Goal: Task Accomplishment & Management: Use online tool/utility

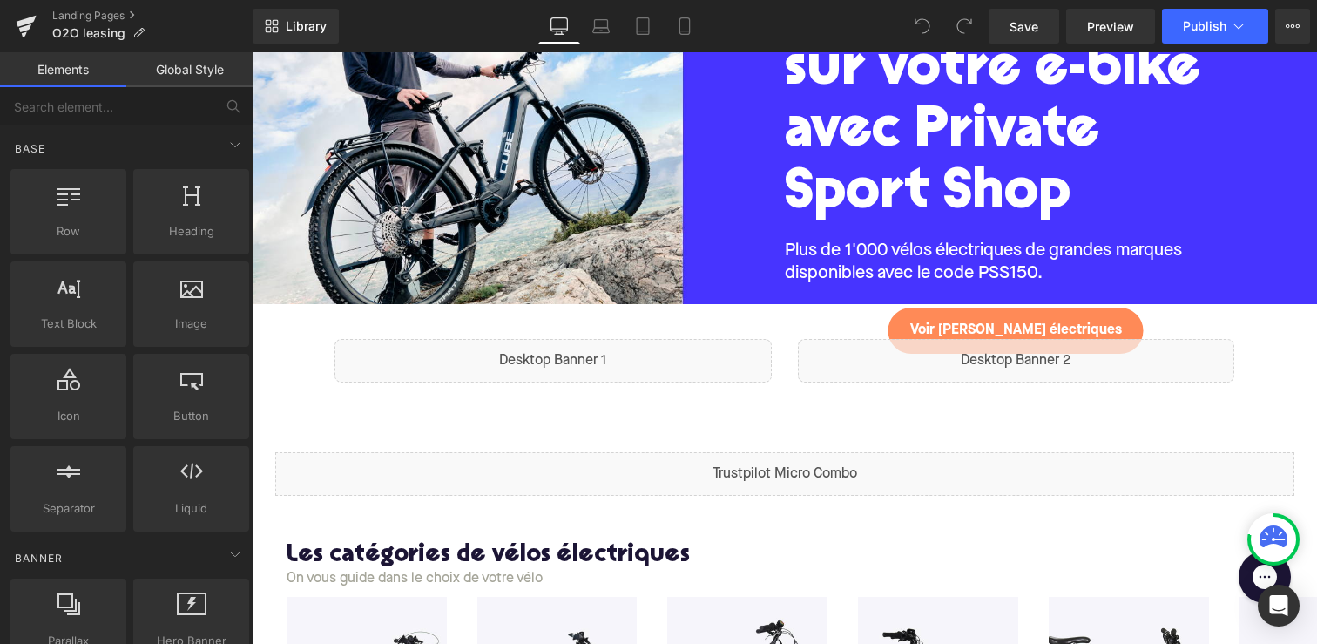
scroll to position [284, 0]
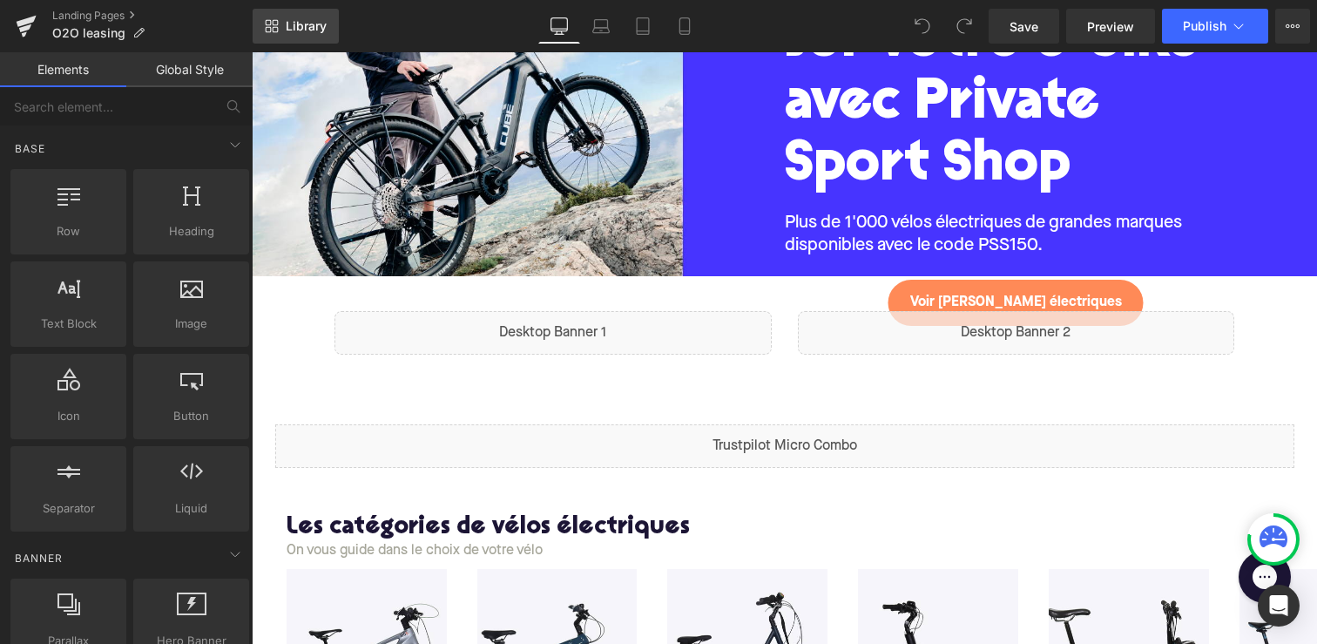
click at [292, 27] on span "Library" at bounding box center [306, 26] width 41 height 16
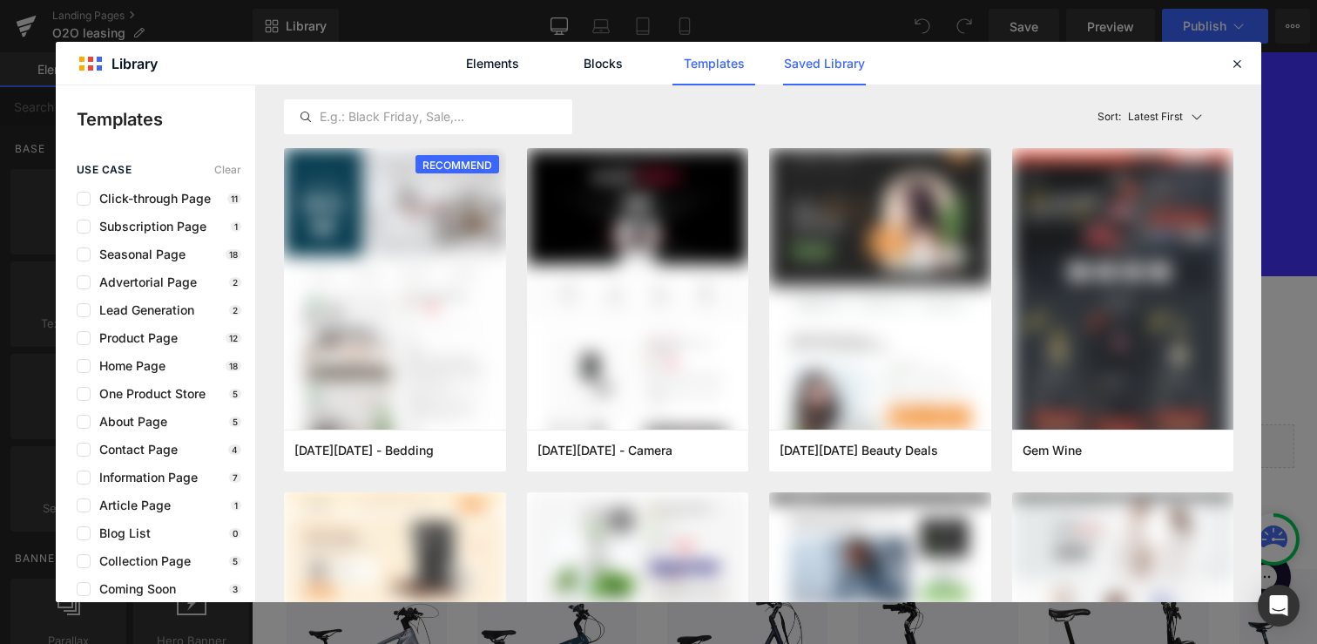
click at [853, 65] on link "Saved Library" at bounding box center [824, 64] width 83 height 44
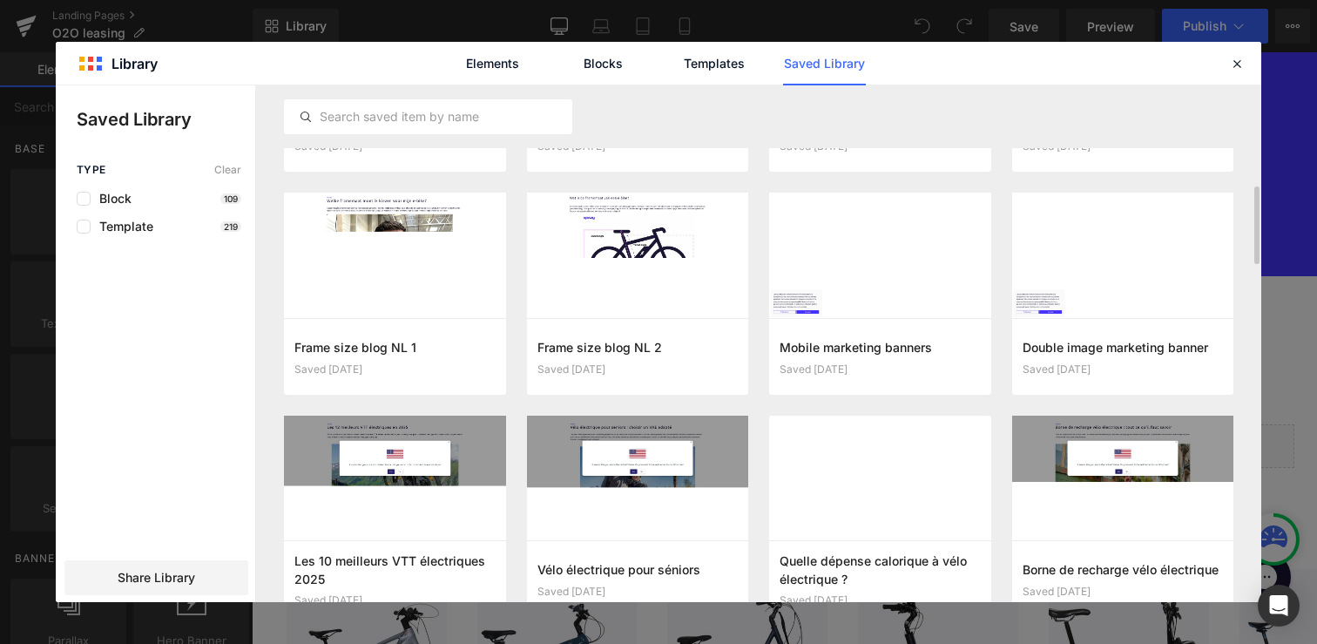
scroll to position [587, 0]
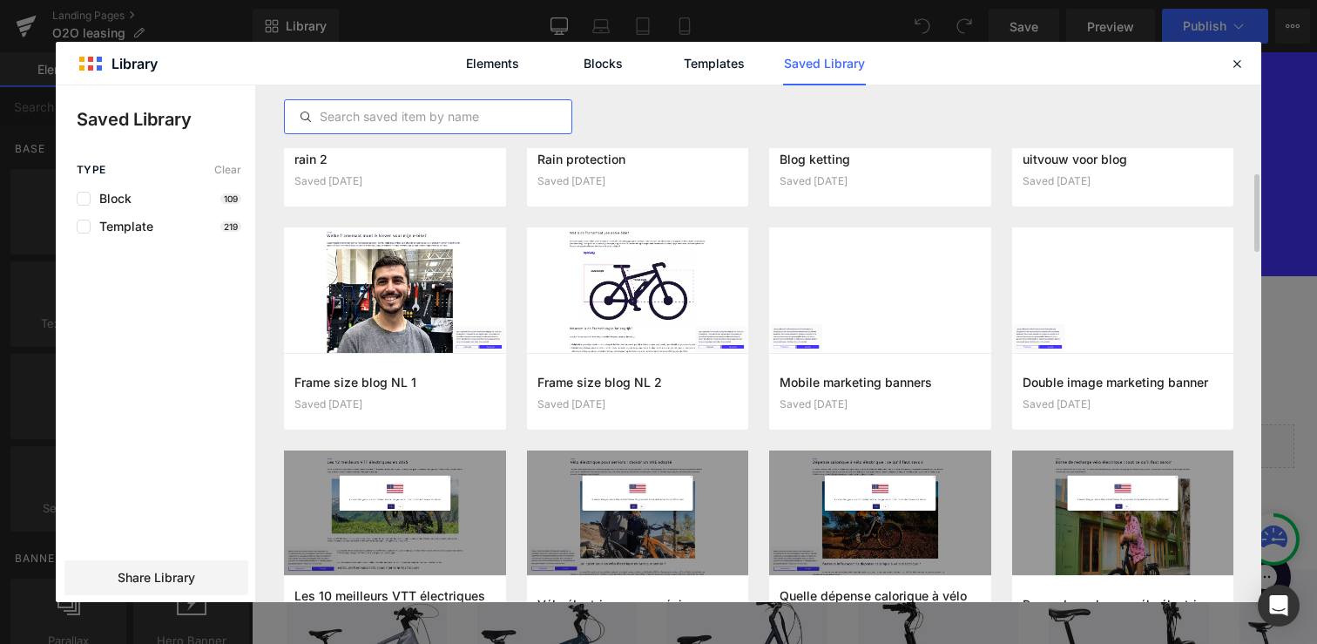
click at [458, 122] on input "text" at bounding box center [428, 116] width 287 height 21
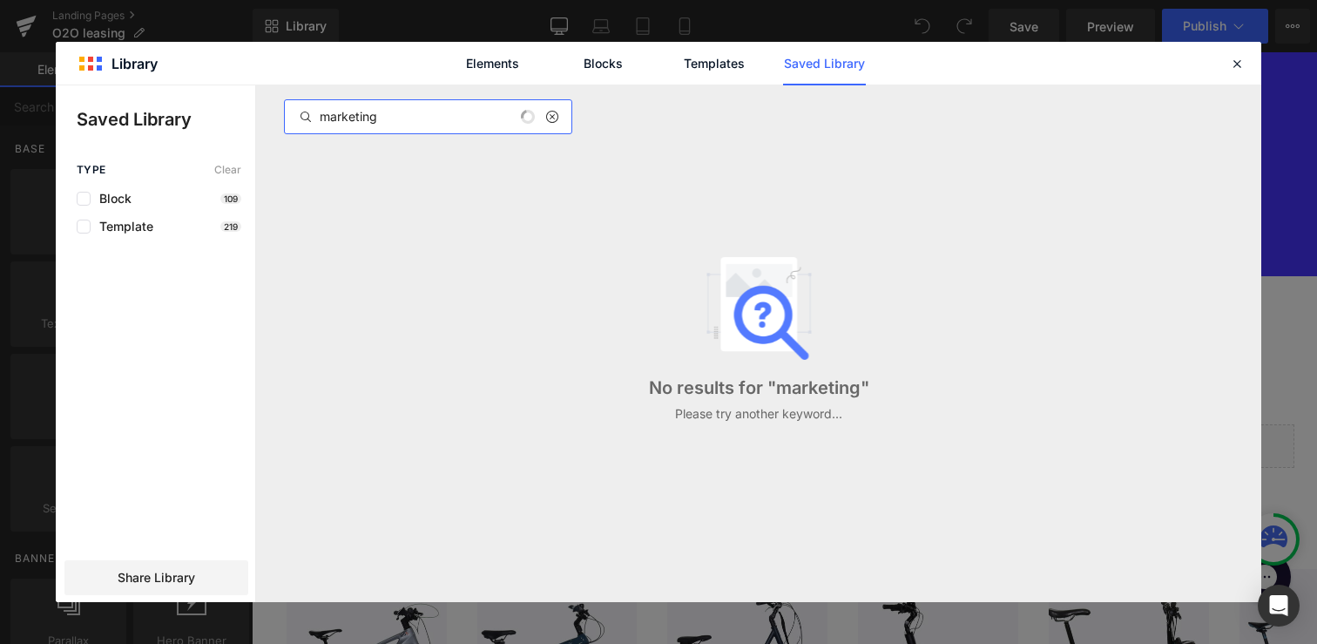
type input "marketing"
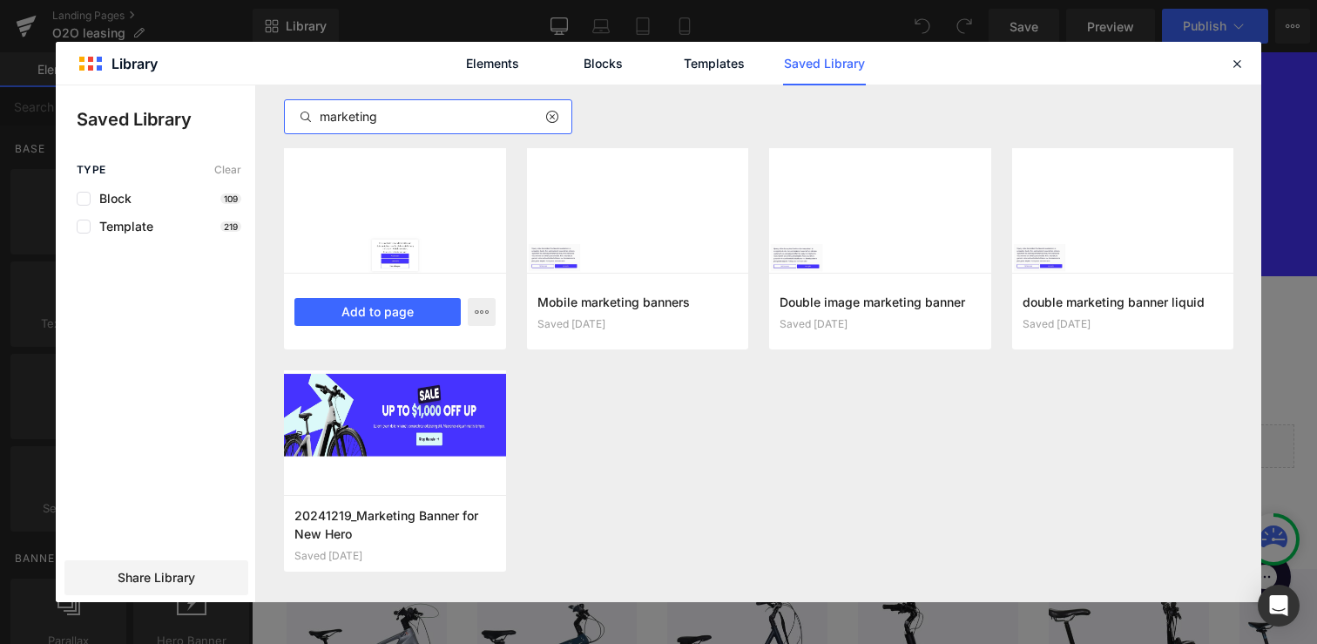
click at [395, 273] on div "Marketing banner liquid Saved 3 months ago Add to page" at bounding box center [395, 311] width 222 height 77
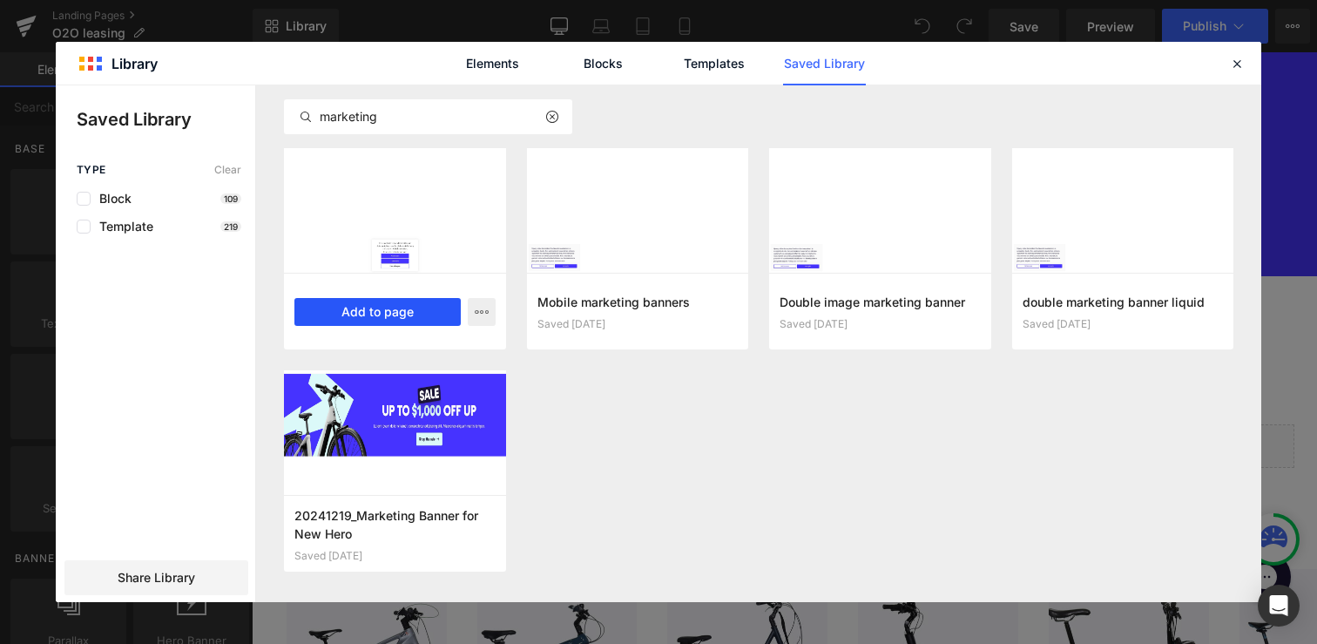
click at [391, 313] on button "Add to page" at bounding box center [377, 312] width 166 height 28
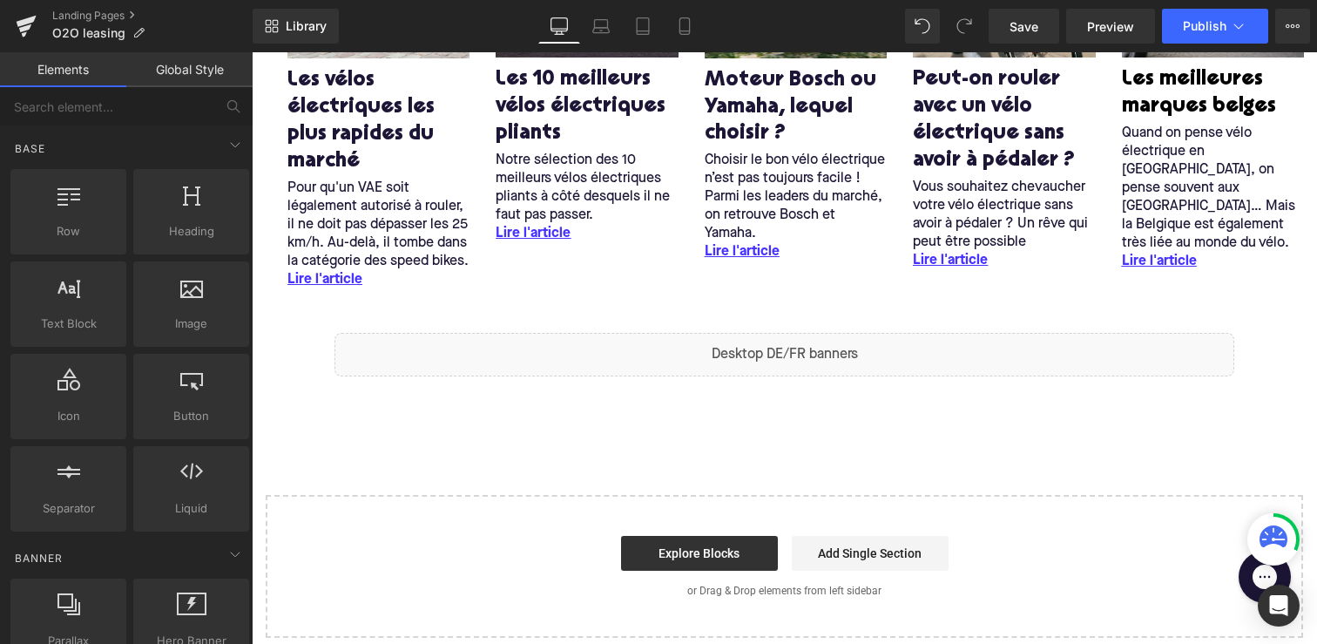
scroll to position [2771, 0]
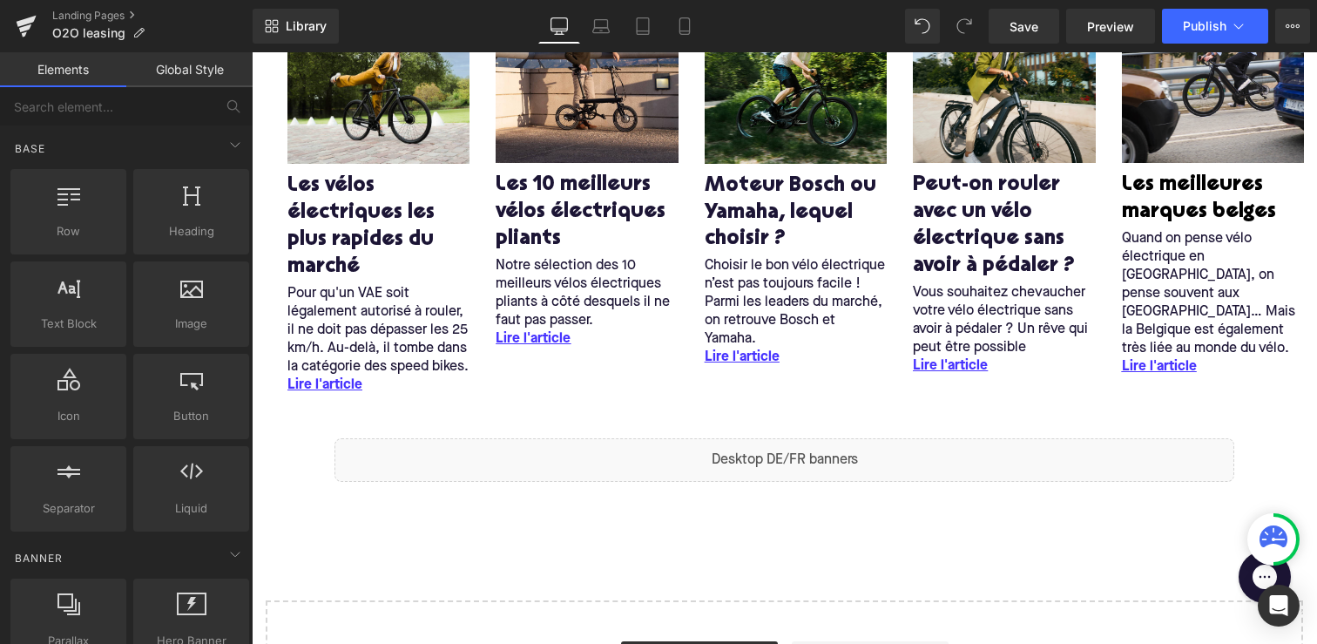
click at [402, 475] on div "Liquid" at bounding box center [784, 460] width 900 height 44
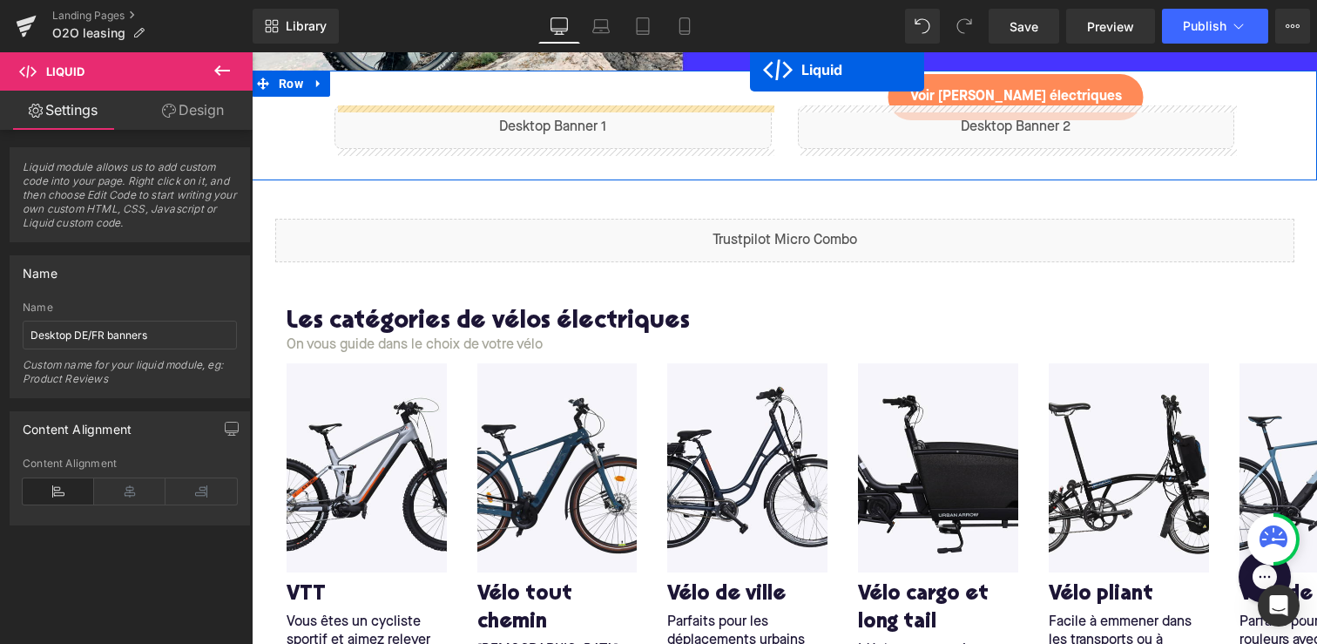
scroll to position [350, 0]
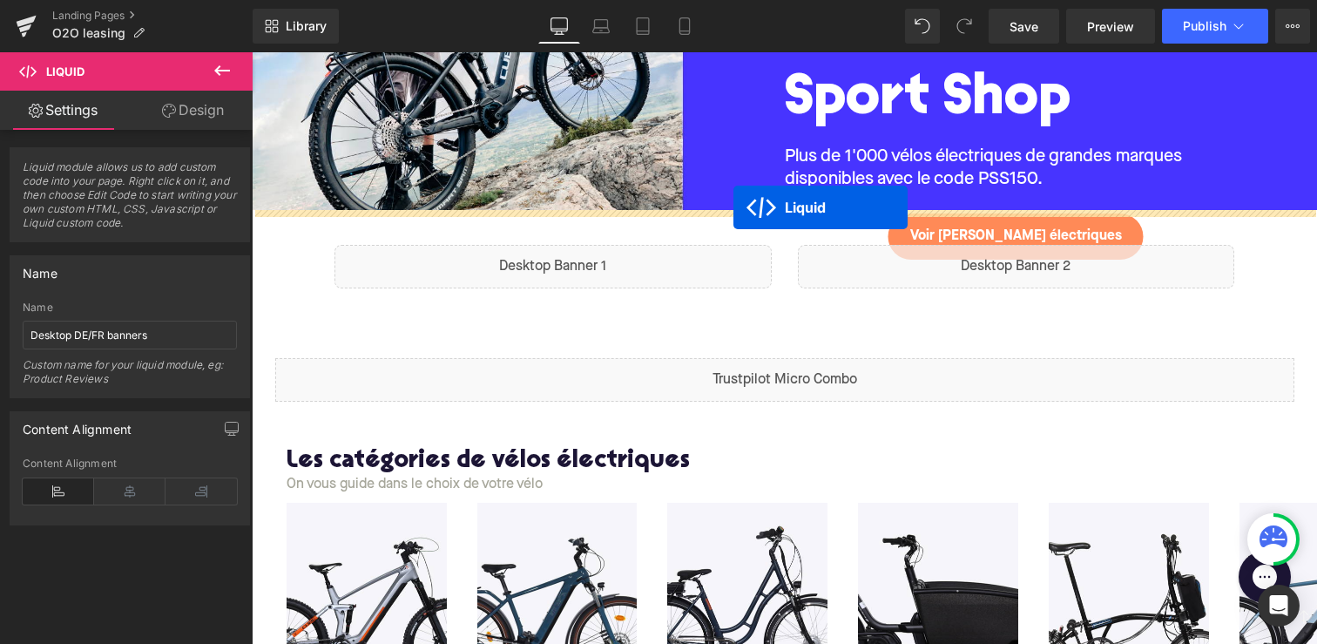
drag, startPoint x: 734, startPoint y: 445, endPoint x: 733, endPoint y: 207, distance: 237.8
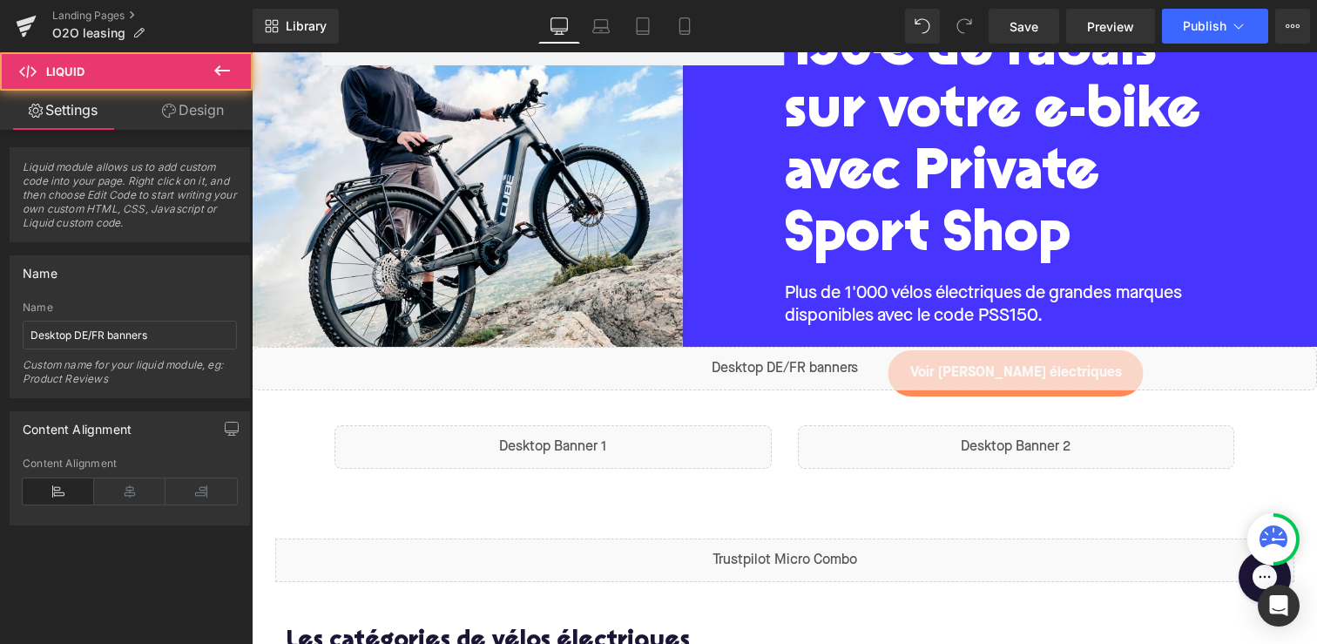
scroll to position [145, 0]
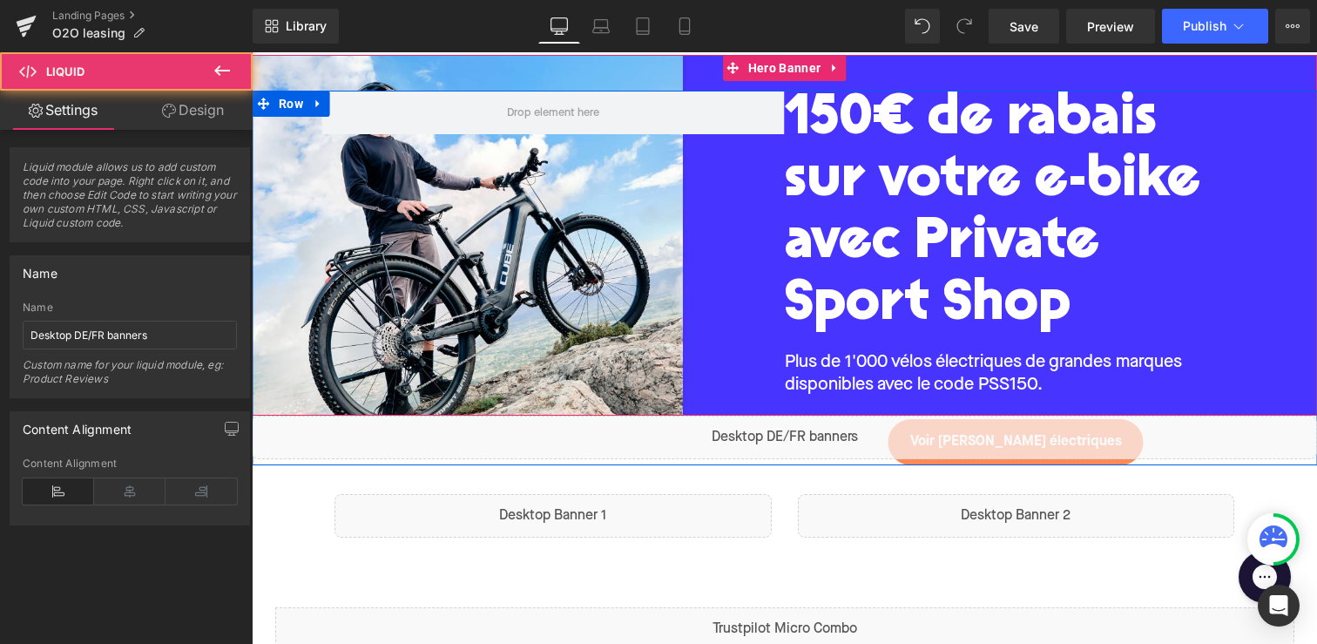
click at [642, 307] on div "150€ de rabais sur votre e-bike avec Private Sport Shop Heading Plus de 1'000 v…" at bounding box center [784, 278] width 1065 height 374
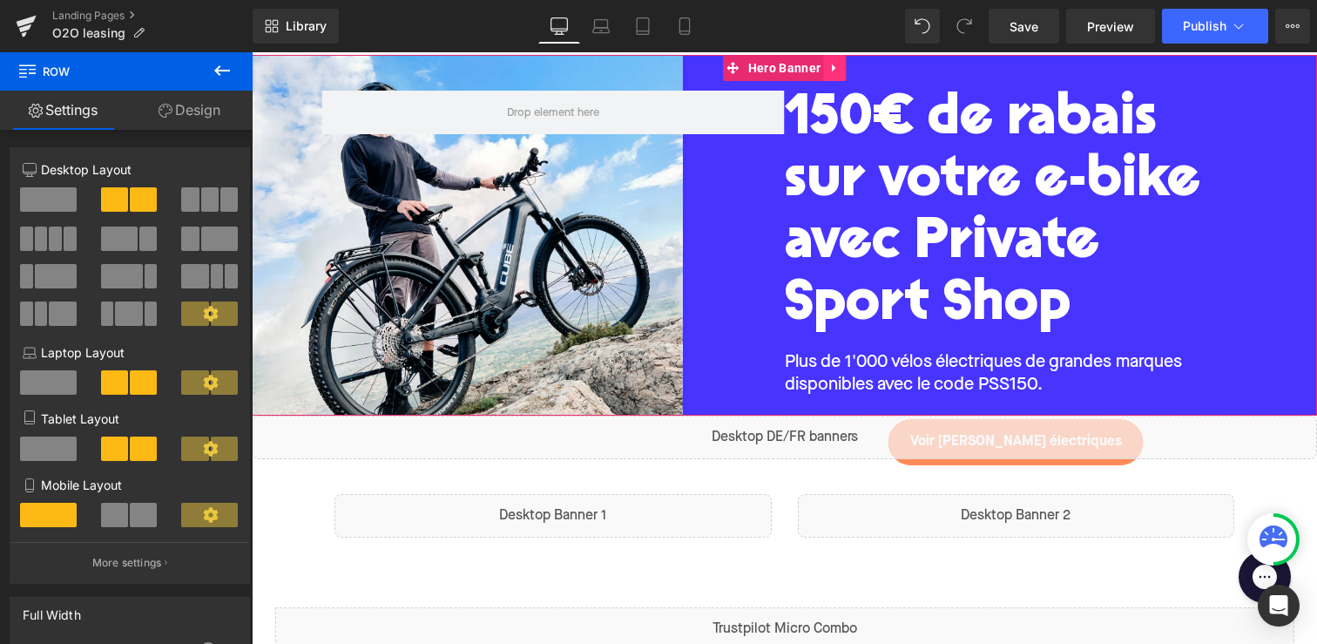
click at [828, 66] on icon at bounding box center [834, 68] width 12 height 13
click at [849, 68] on icon at bounding box center [846, 68] width 12 height 12
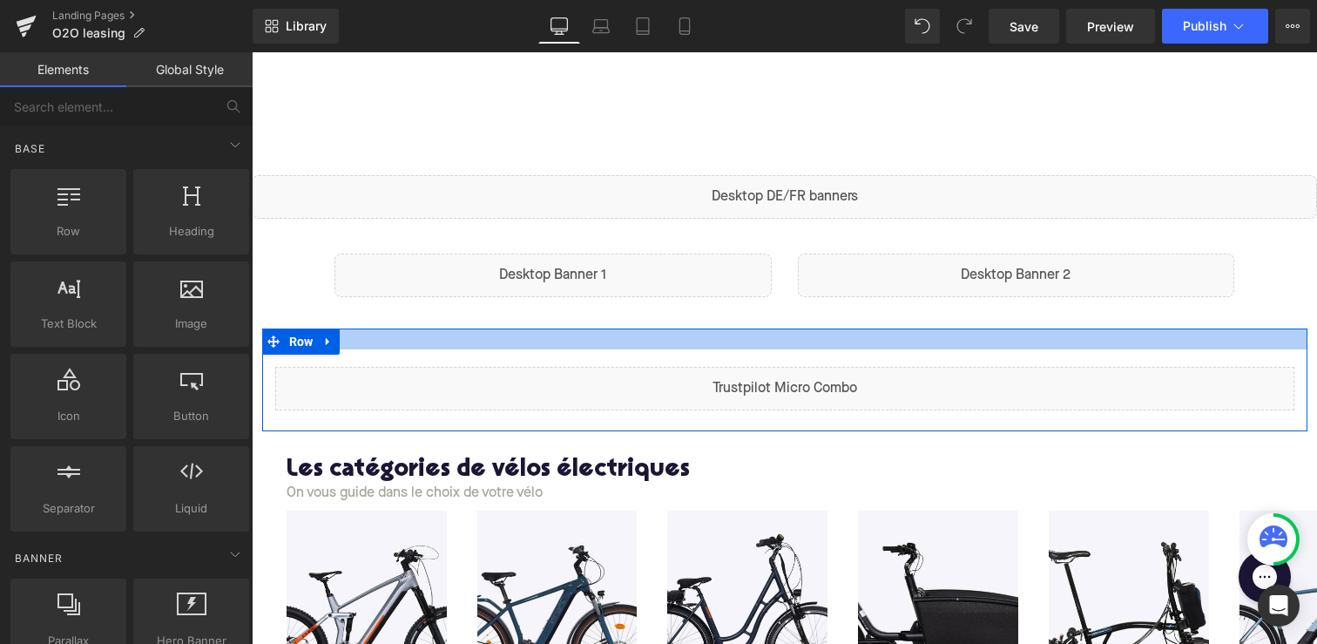
scroll to position [0, 0]
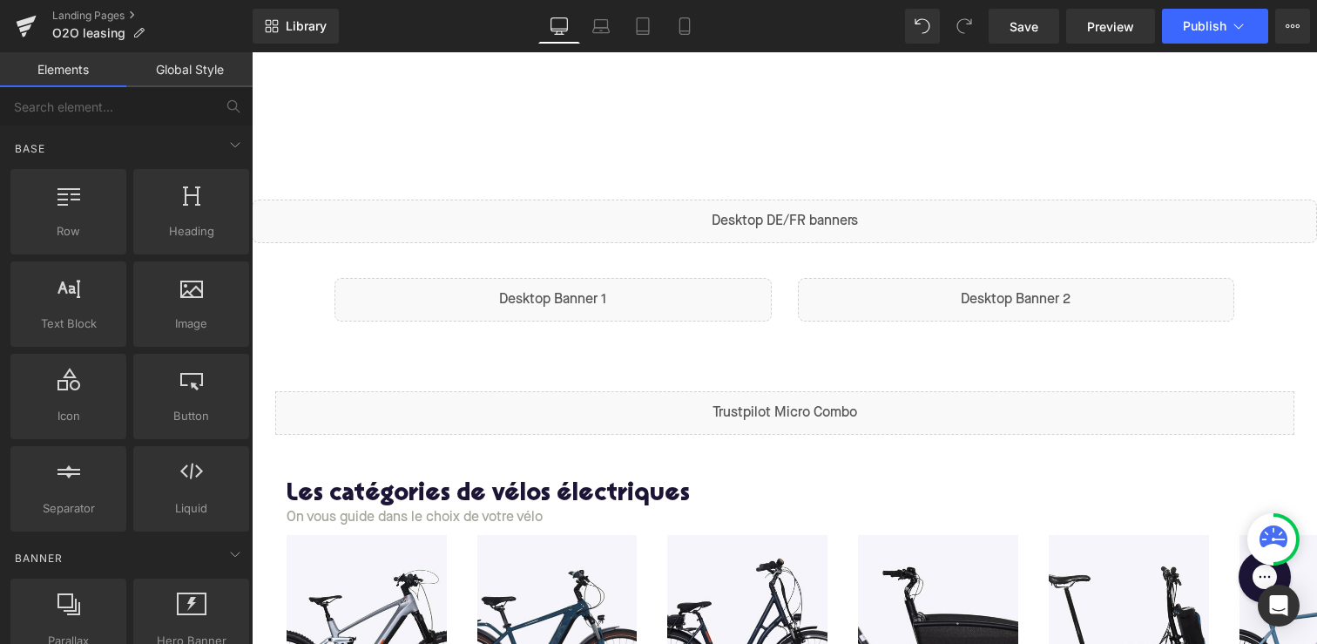
click at [761, 224] on span "Liquid" at bounding box center [776, 213] width 36 height 21
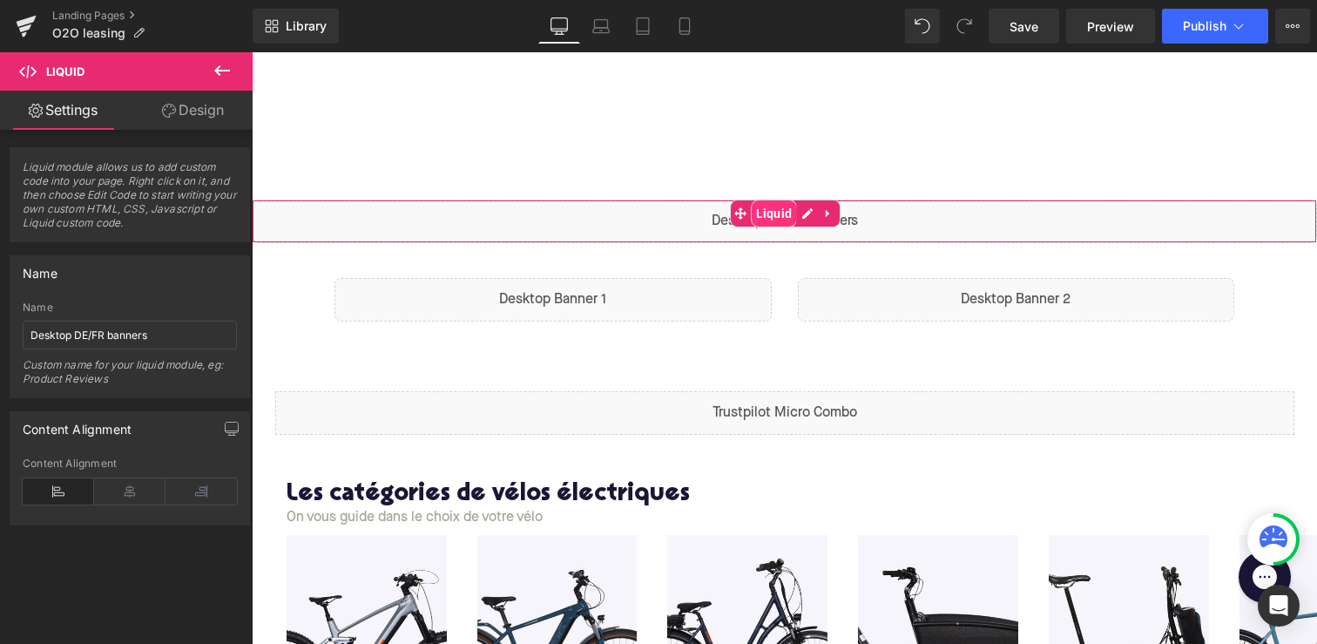
click at [791, 216] on span "Liquid" at bounding box center [774, 213] width 45 height 26
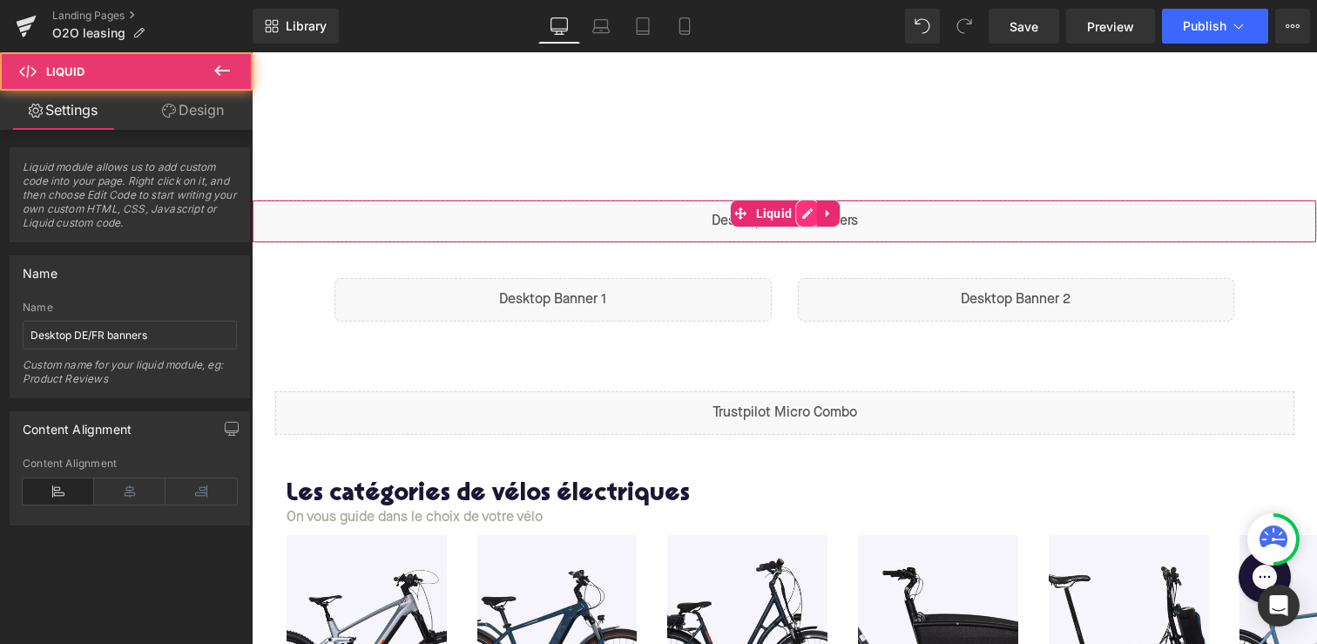
click at [797, 216] on div "Liquid" at bounding box center [784, 221] width 1065 height 44
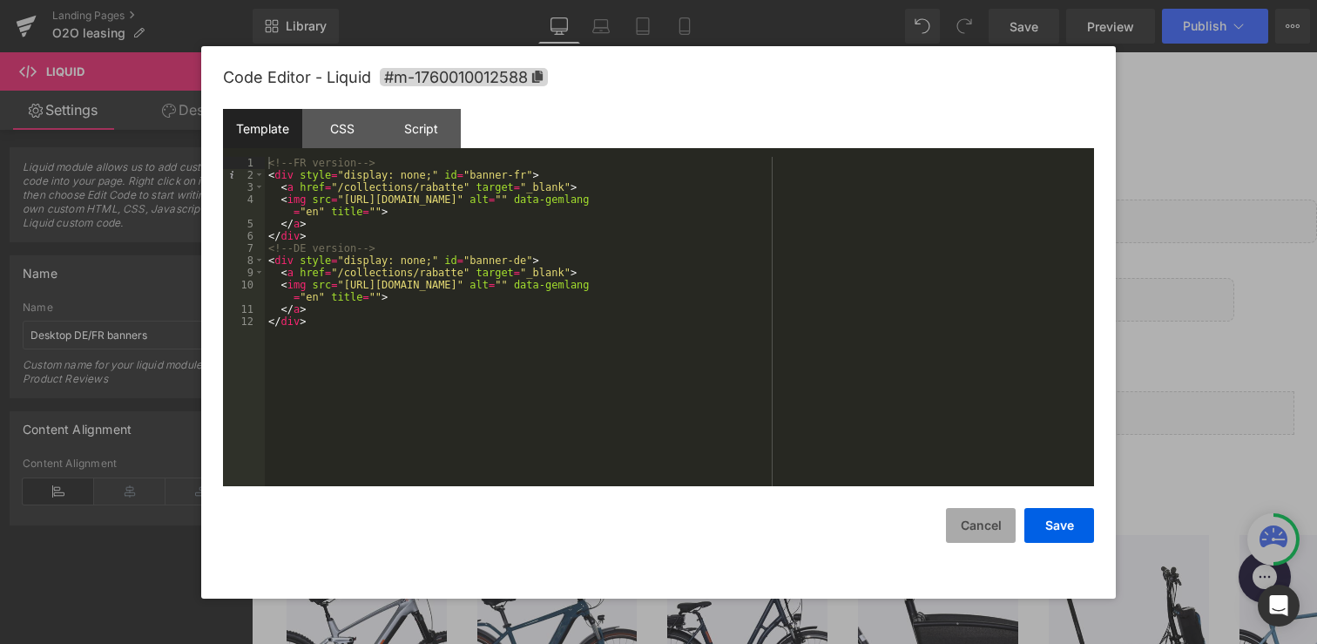
click at [975, 526] on button "Cancel" at bounding box center [981, 525] width 70 height 35
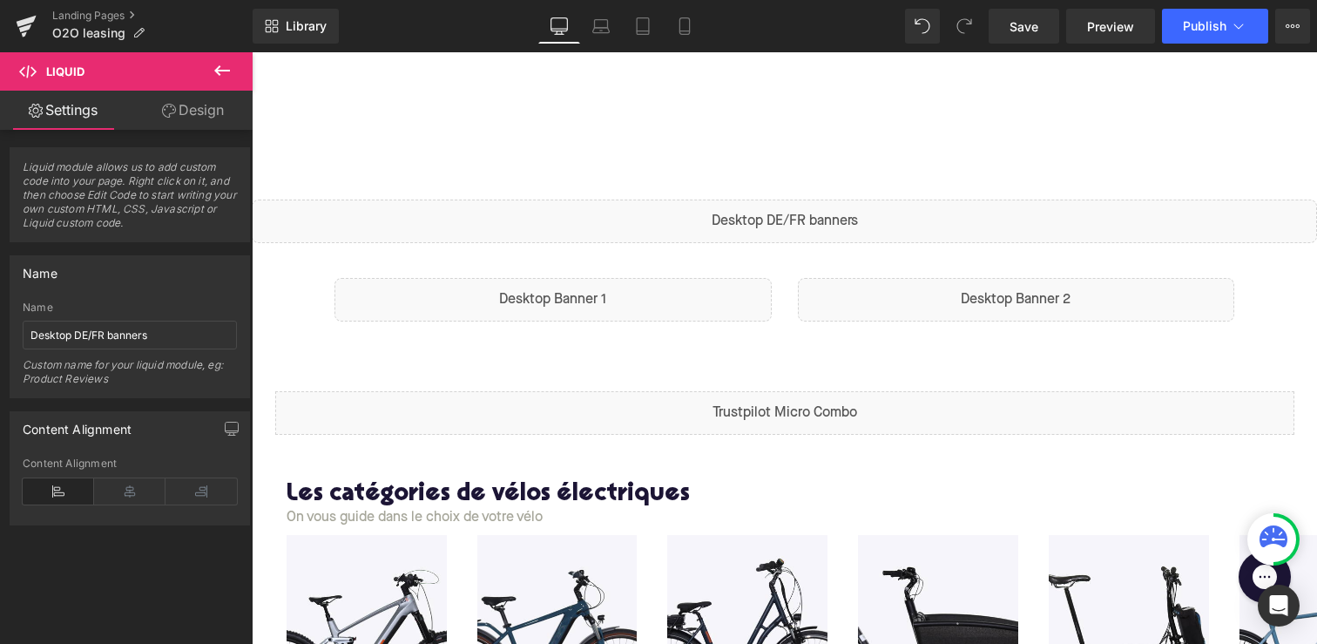
click at [740, 216] on span at bounding box center [749, 213] width 18 height 21
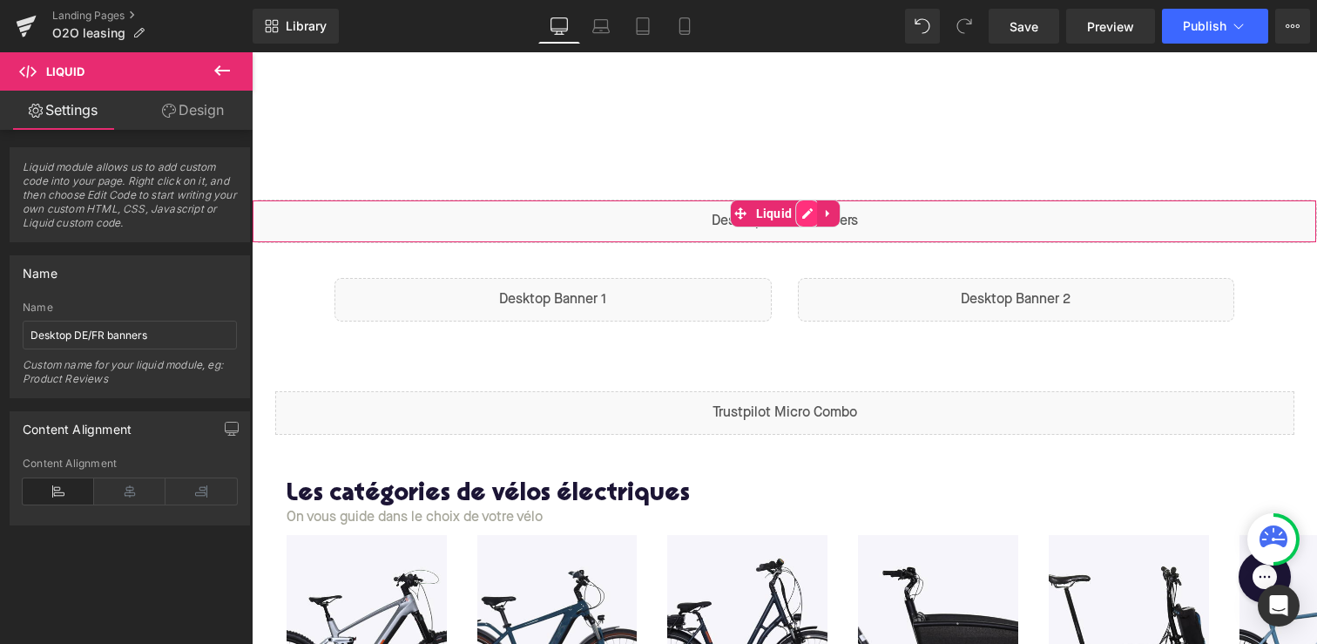
click at [796, 212] on div "Liquid" at bounding box center [784, 221] width 1065 height 44
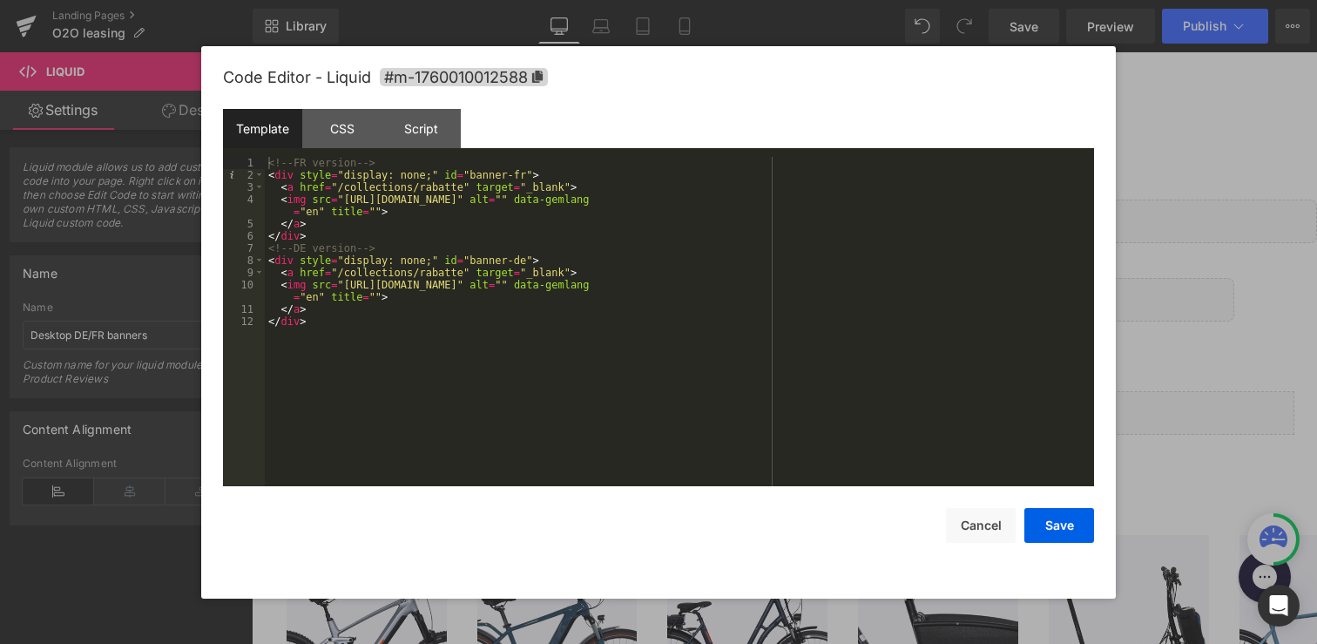
click at [528, 260] on div "<!-- FR version --> < div style = "display: none;" id = "banner-fr" > < a href …" at bounding box center [679, 334] width 829 height 354
click at [311, 165] on div "<!-- FR version --> < div style = "display: none;" id = "banner-fr" > < a href …" at bounding box center [679, 334] width 829 height 354
click at [314, 242] on div "<!-- FR version --> < div style = "display: none;" id = "banner-fr" > < a href …" at bounding box center [679, 334] width 829 height 354
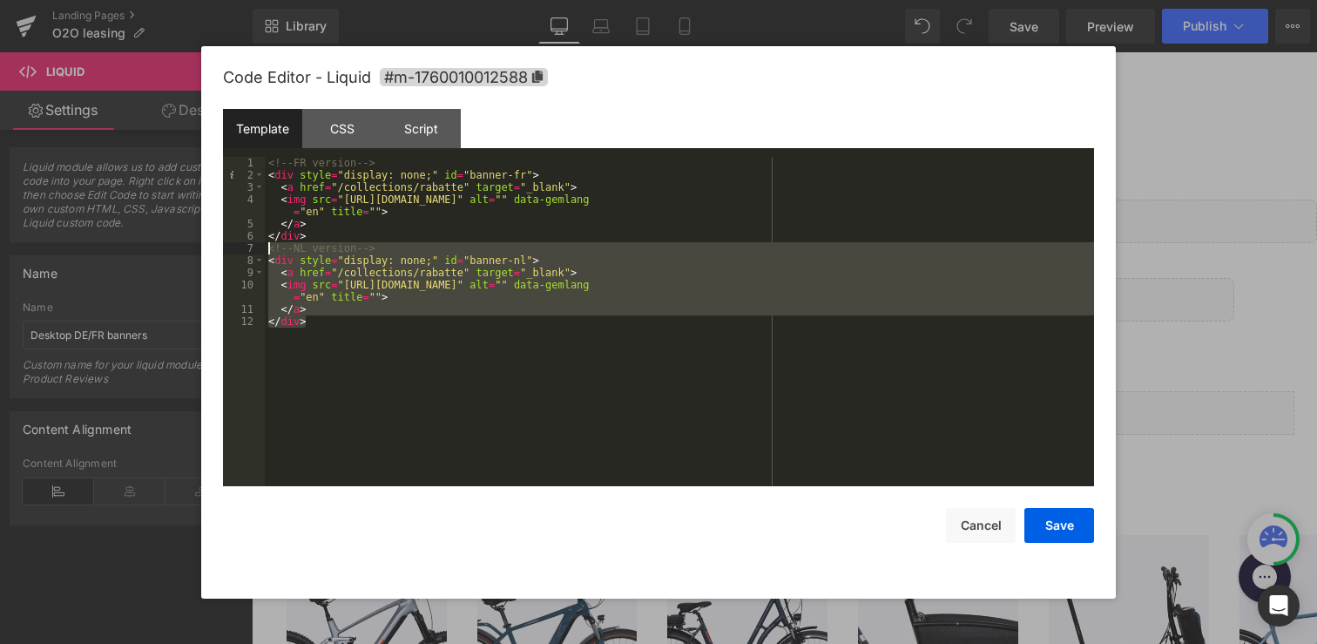
drag, startPoint x: 347, startPoint y: 326, endPoint x: 258, endPoint y: 249, distance: 118.0
click at [258, 249] on pre "1 2 3 4 5 6 7 8 9 10 11 12 <!-- FR version --> < div style = "display: none;" i…" at bounding box center [658, 321] width 871 height 329
click at [304, 344] on div "<!-- FR version --> < div style = "display: none;" id = "banner-fr" > < a href …" at bounding box center [679, 334] width 829 height 354
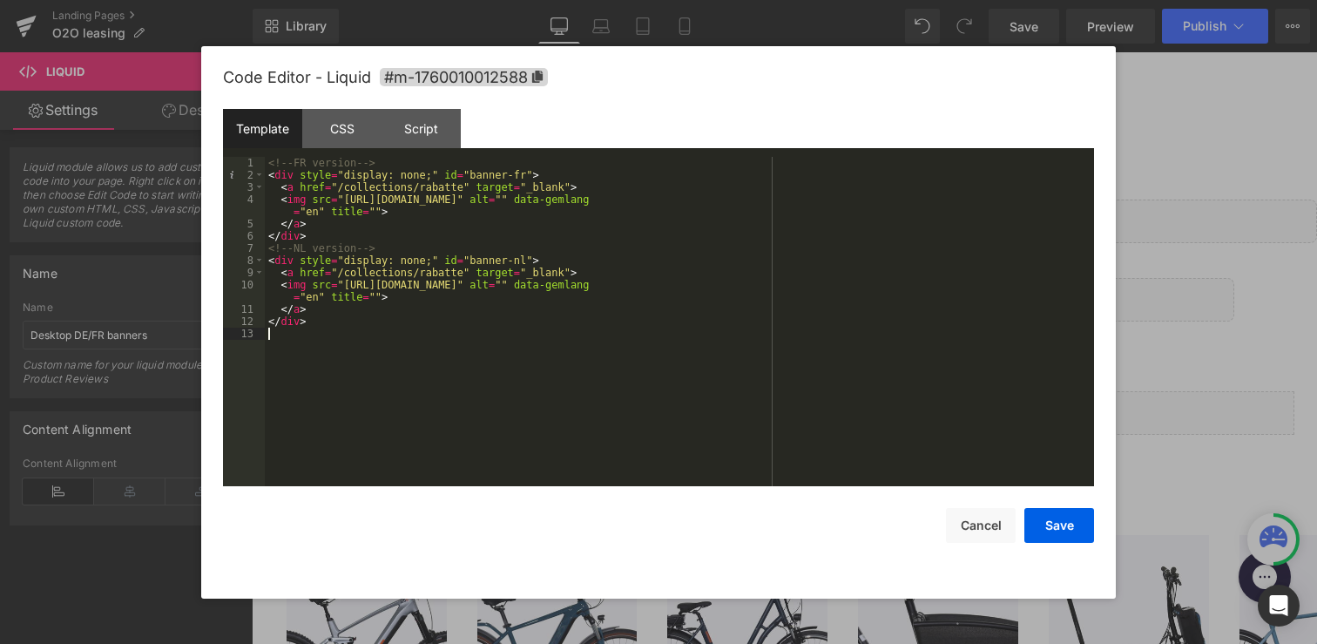
paste textarea
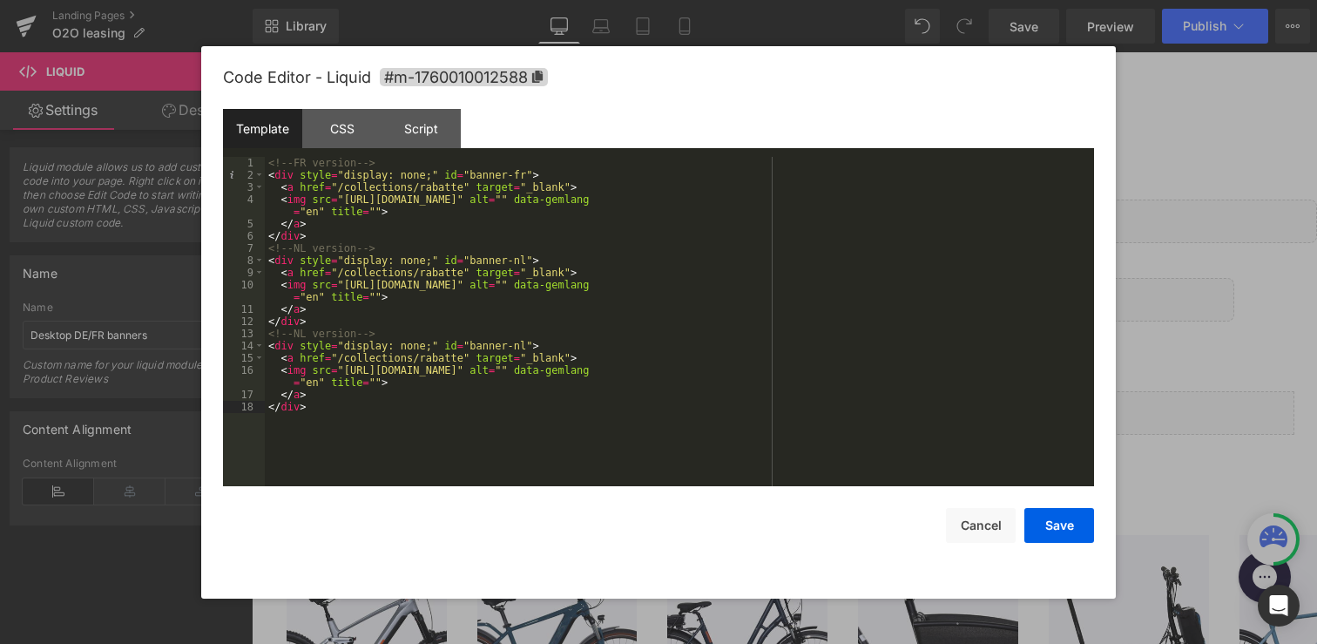
click at [311, 334] on div "<!-- FR version --> < div style = "display: none;" id = "banner-fr" > < a href …" at bounding box center [679, 334] width 829 height 354
click at [524, 346] on div "<!-- FR version --> < div style = "display: none;" id = "banner-fr" > < a href …" at bounding box center [679, 334] width 829 height 354
click at [1056, 523] on button "Save" at bounding box center [1059, 525] width 70 height 35
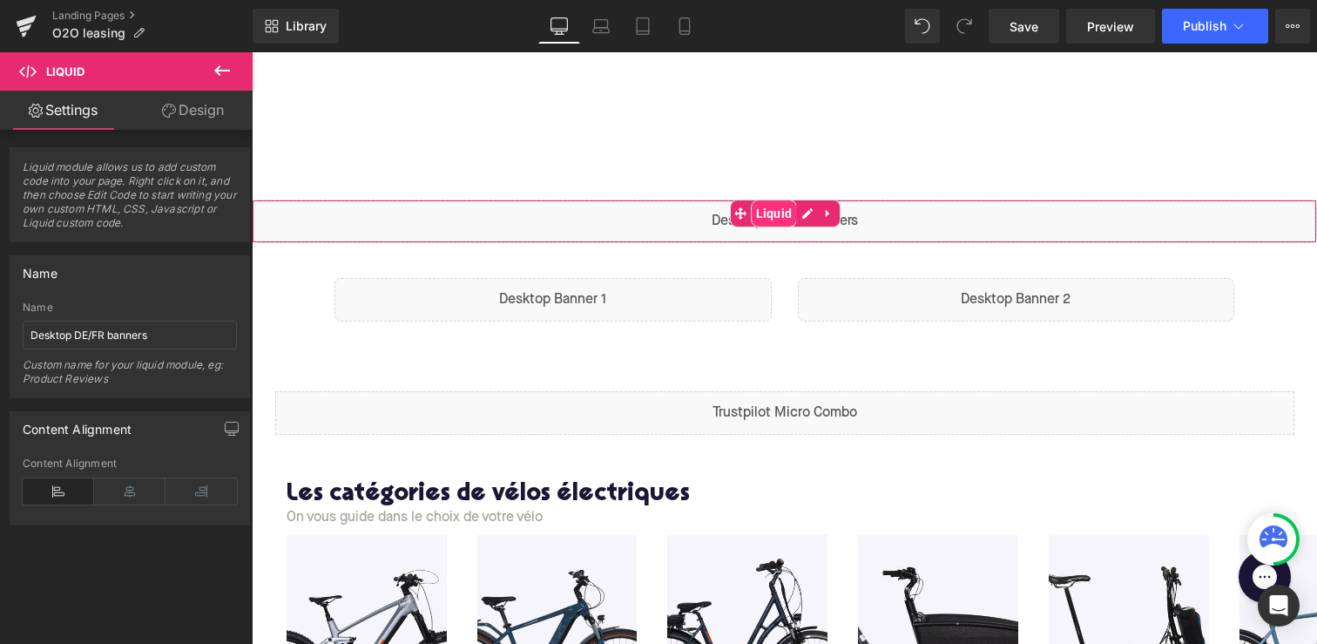
click at [786, 224] on span "Liquid" at bounding box center [774, 213] width 45 height 26
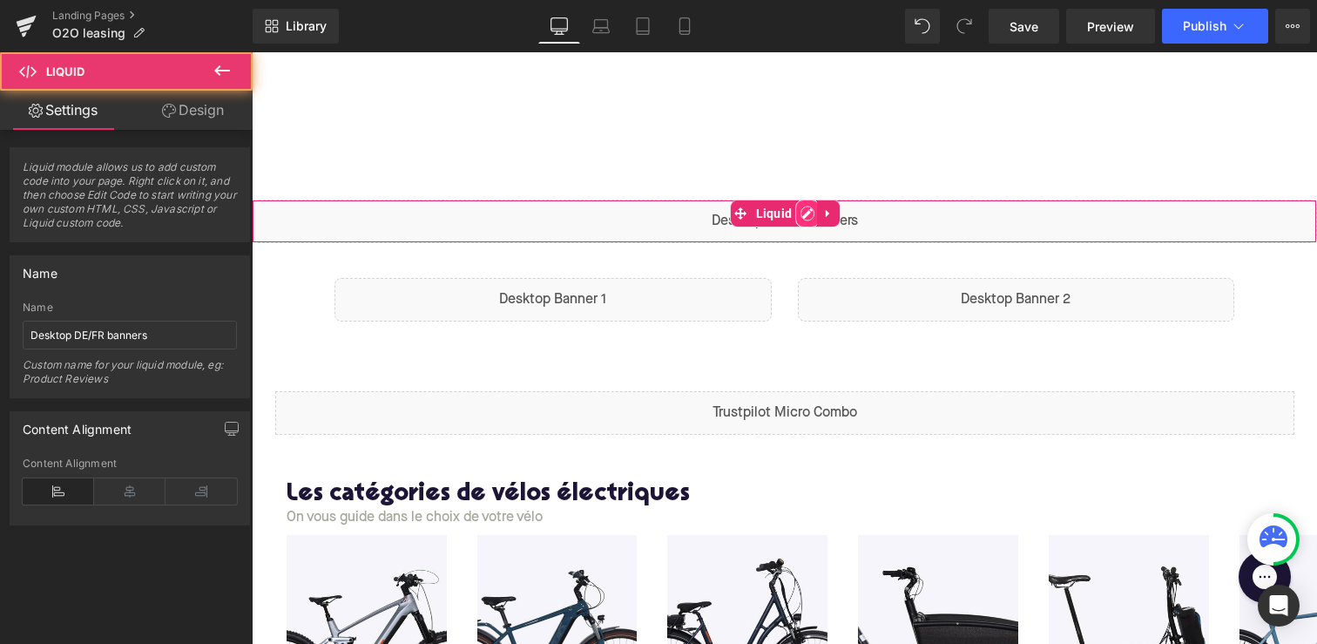
click at [803, 219] on div "Liquid" at bounding box center [784, 221] width 1065 height 44
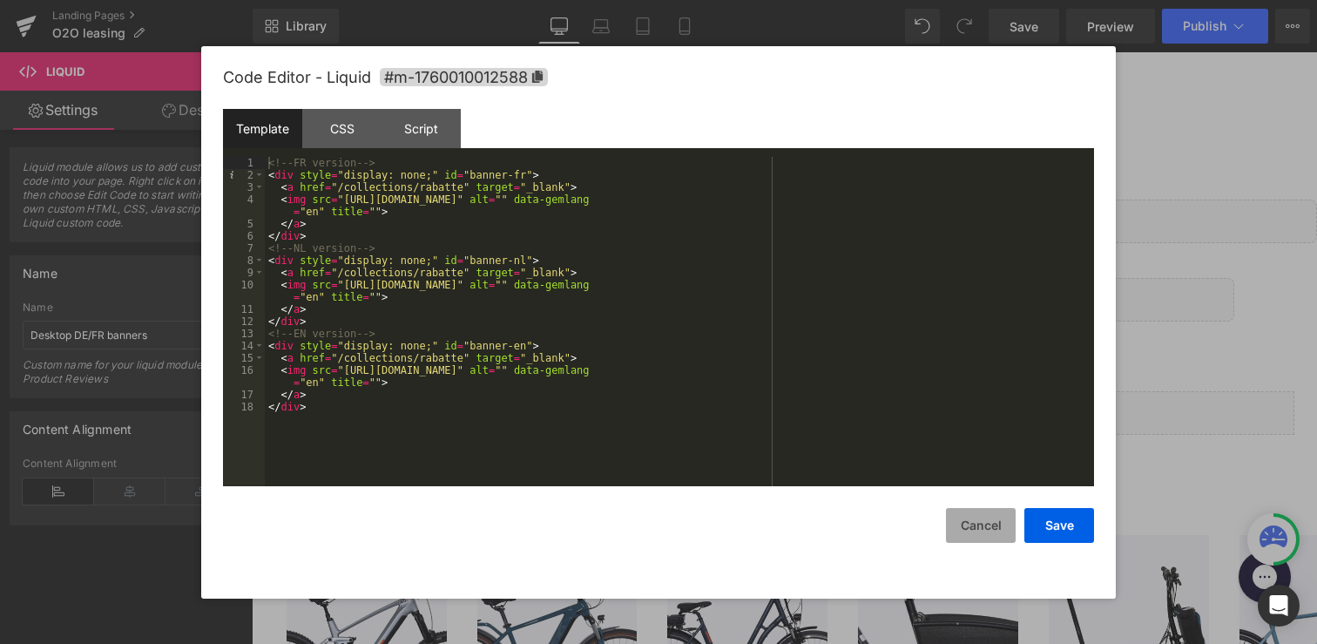
click at [964, 530] on button "Cancel" at bounding box center [981, 525] width 70 height 35
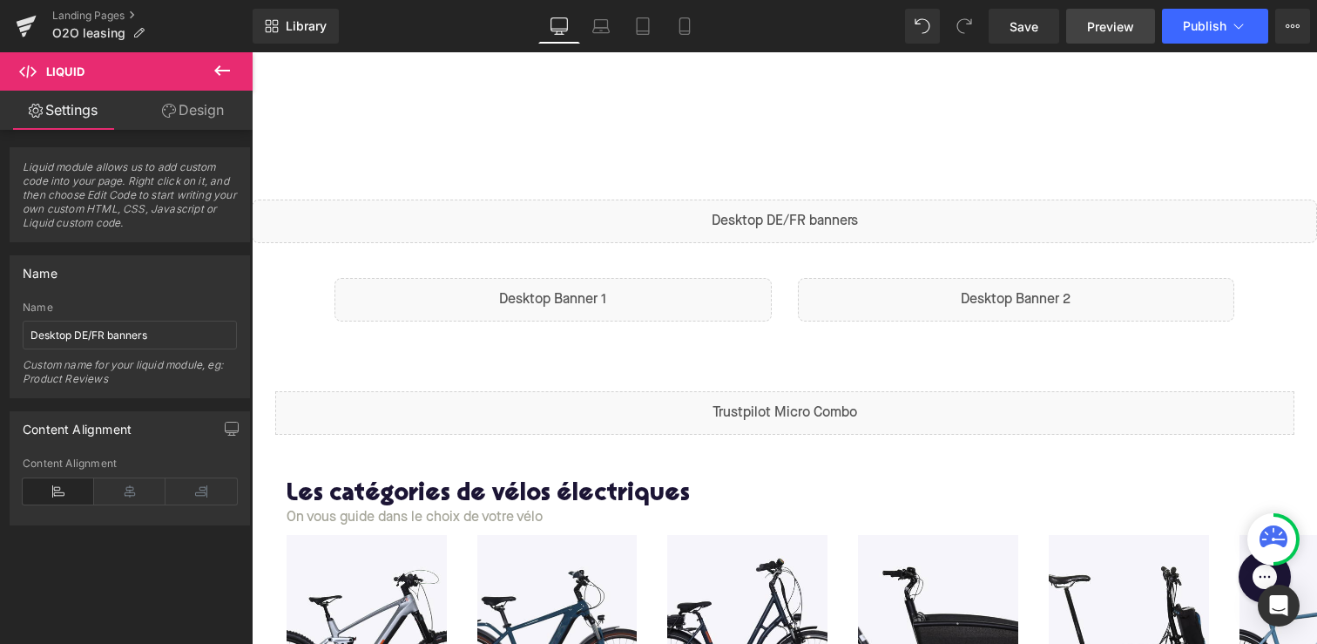
click at [1114, 39] on link "Preview" at bounding box center [1110, 26] width 89 height 35
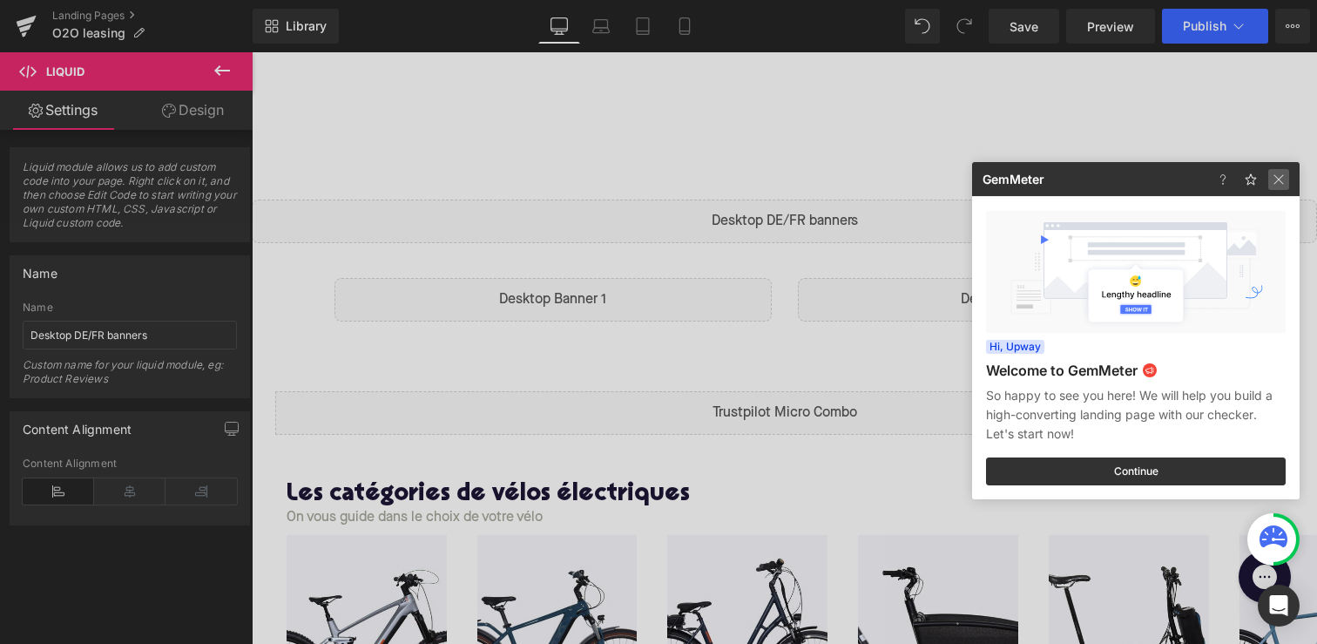
click at [1279, 181] on img at bounding box center [1278, 179] width 21 height 21
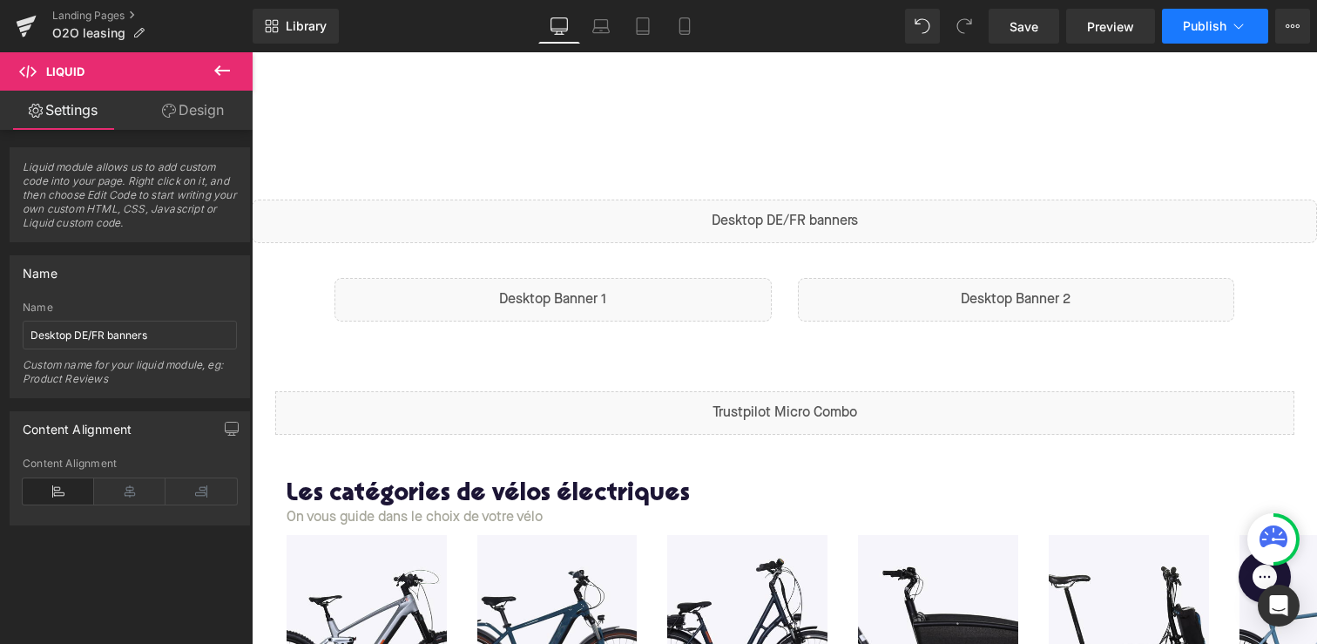
click at [1210, 31] on span "Publish" at bounding box center [1205, 26] width 44 height 14
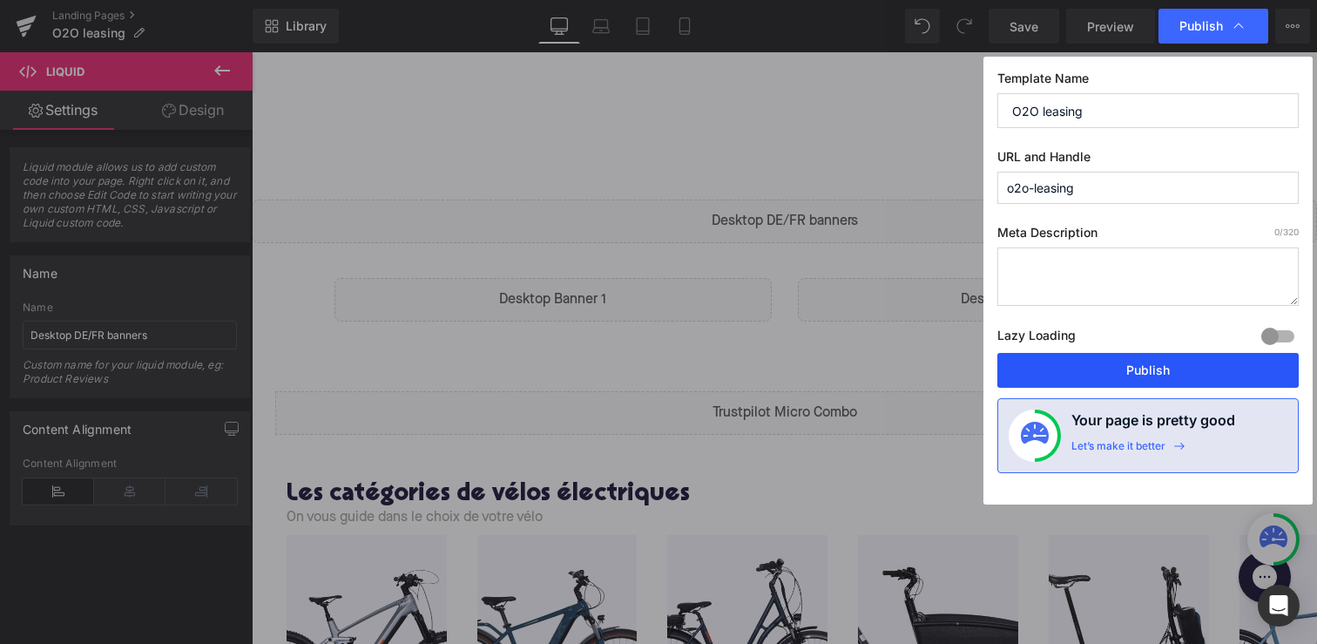
click at [1108, 363] on button "Publish" at bounding box center [1147, 370] width 301 height 35
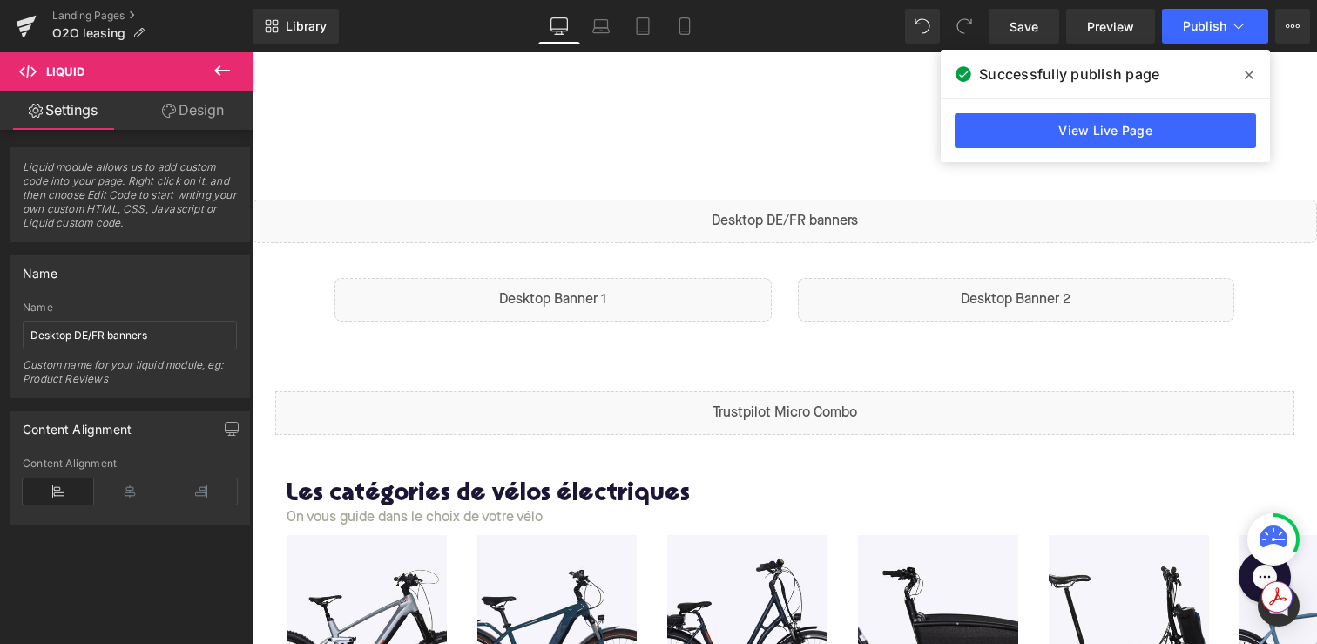
click at [1255, 67] on span at bounding box center [1249, 75] width 28 height 28
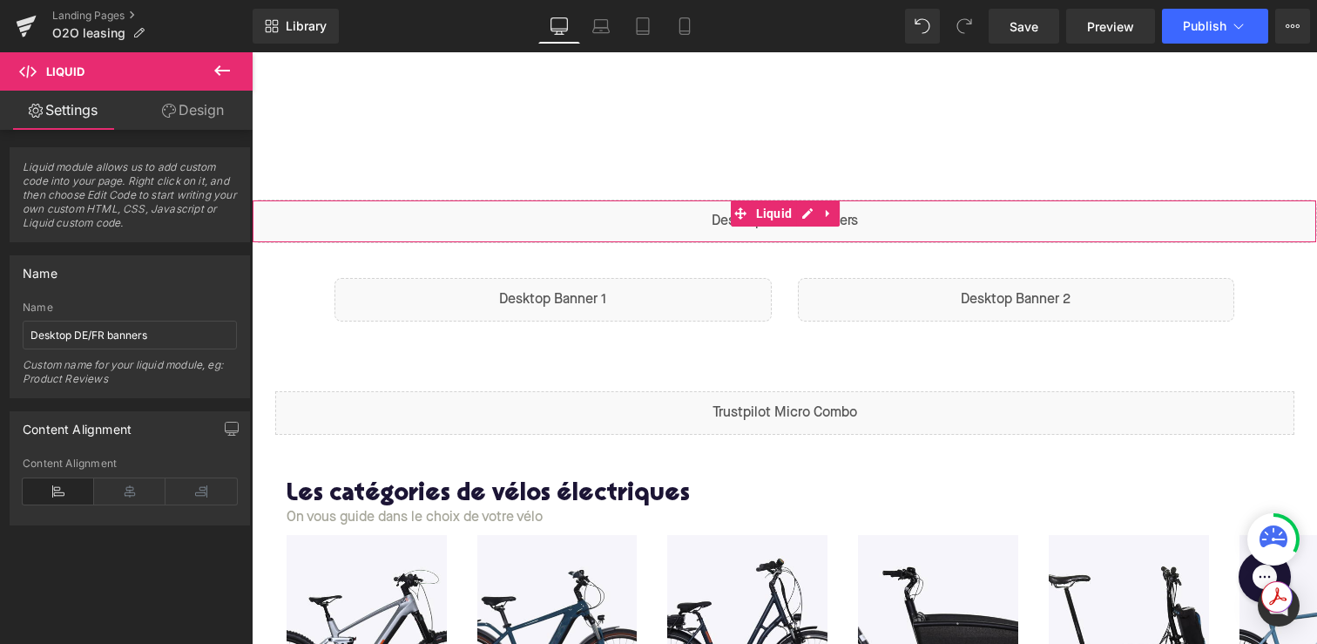
click at [844, 231] on div "Liquid" at bounding box center [784, 221] width 1065 height 44
click at [807, 214] on div "Liquid" at bounding box center [784, 221] width 1065 height 44
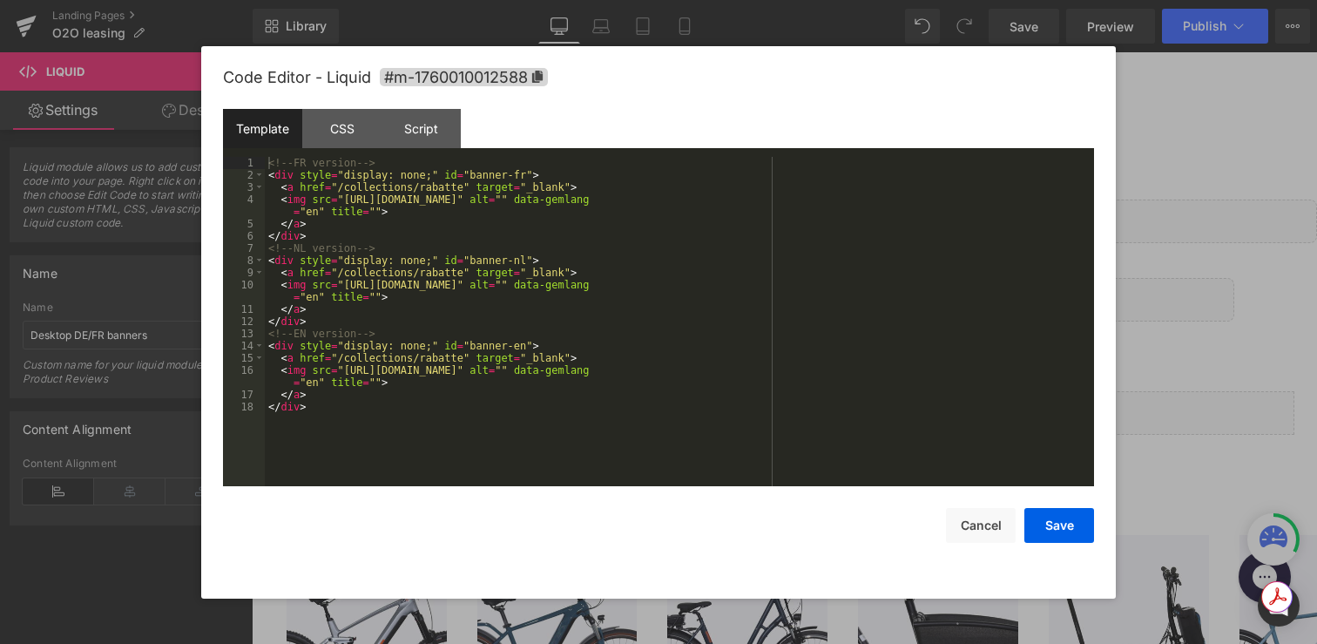
click at [1168, 132] on div at bounding box center [658, 322] width 1317 height 644
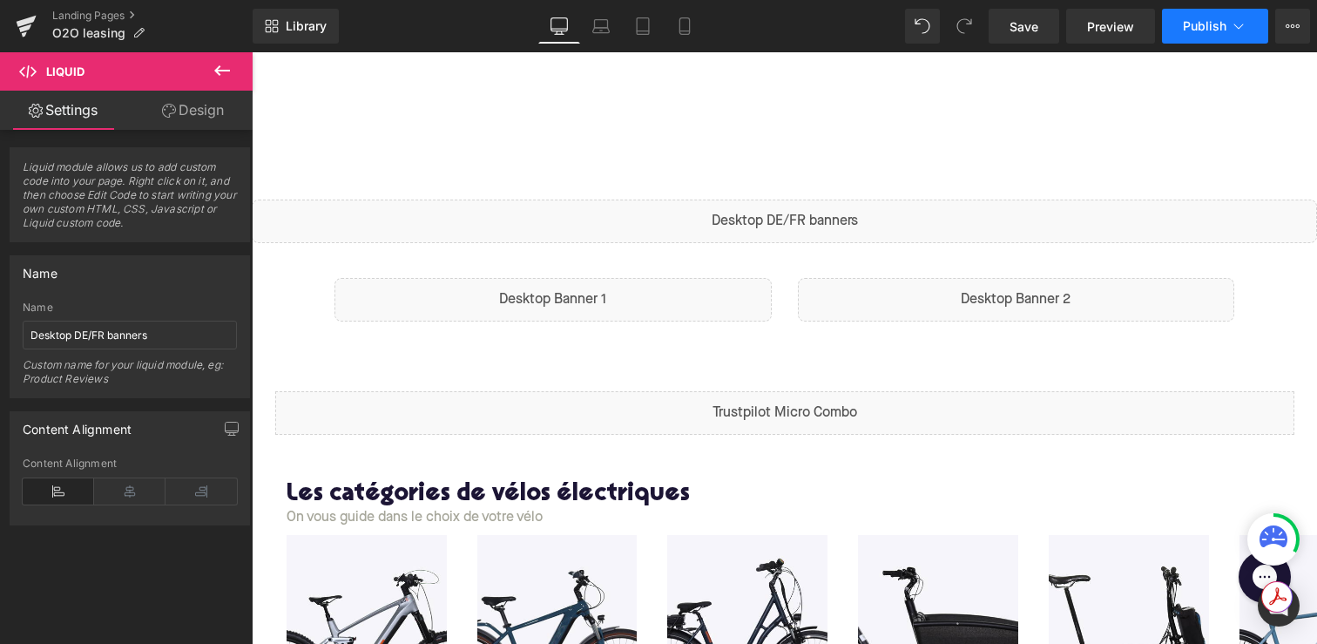
click at [1204, 24] on span "Publish" at bounding box center [1205, 26] width 44 height 14
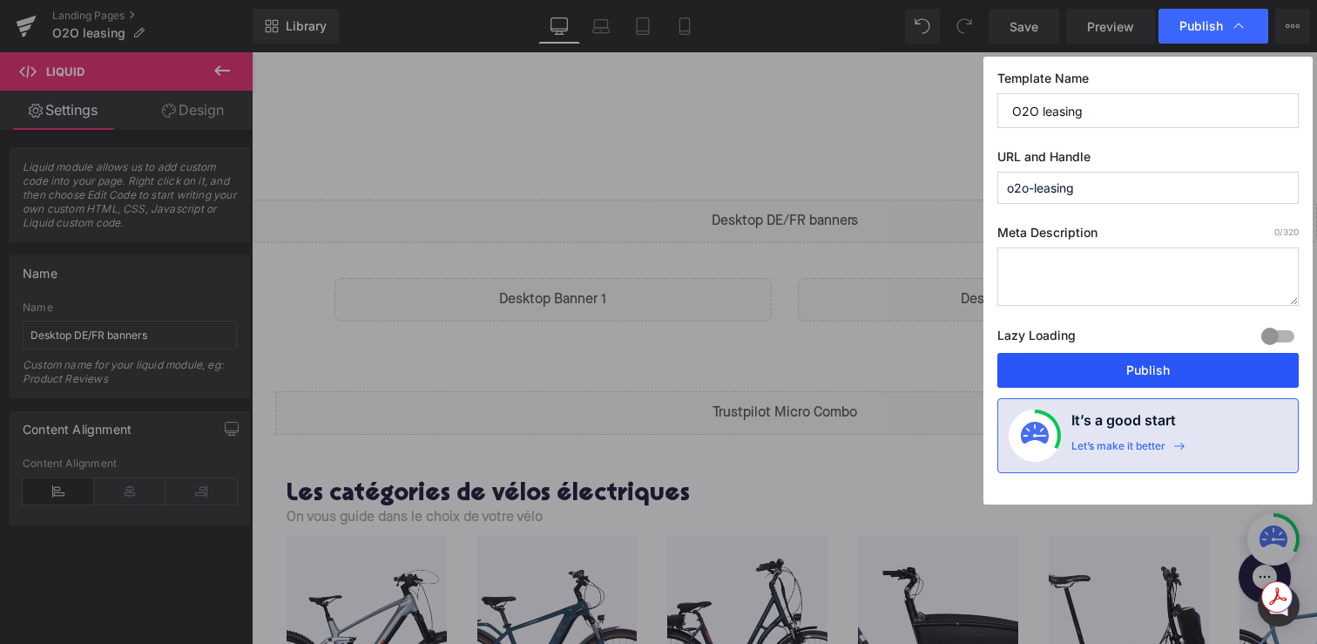
click at [1081, 372] on button "Publish" at bounding box center [1147, 370] width 301 height 35
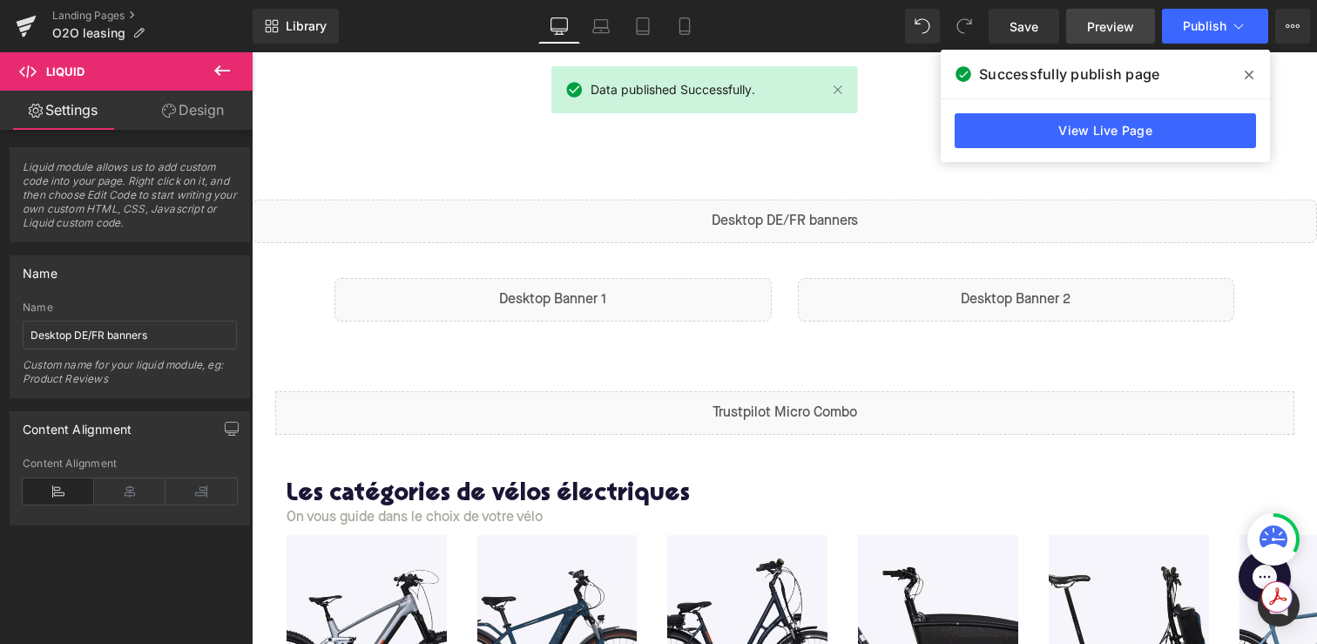
click at [1100, 32] on span "Preview" at bounding box center [1110, 26] width 47 height 18
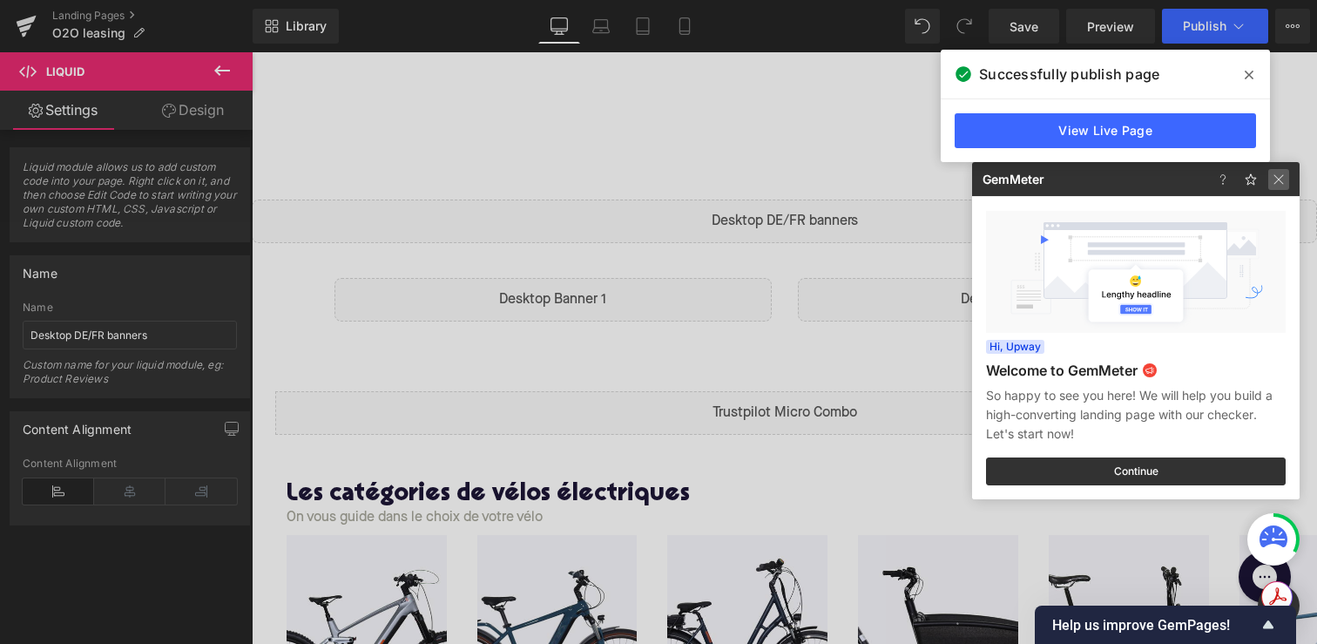
click at [1280, 183] on img at bounding box center [1278, 179] width 21 height 21
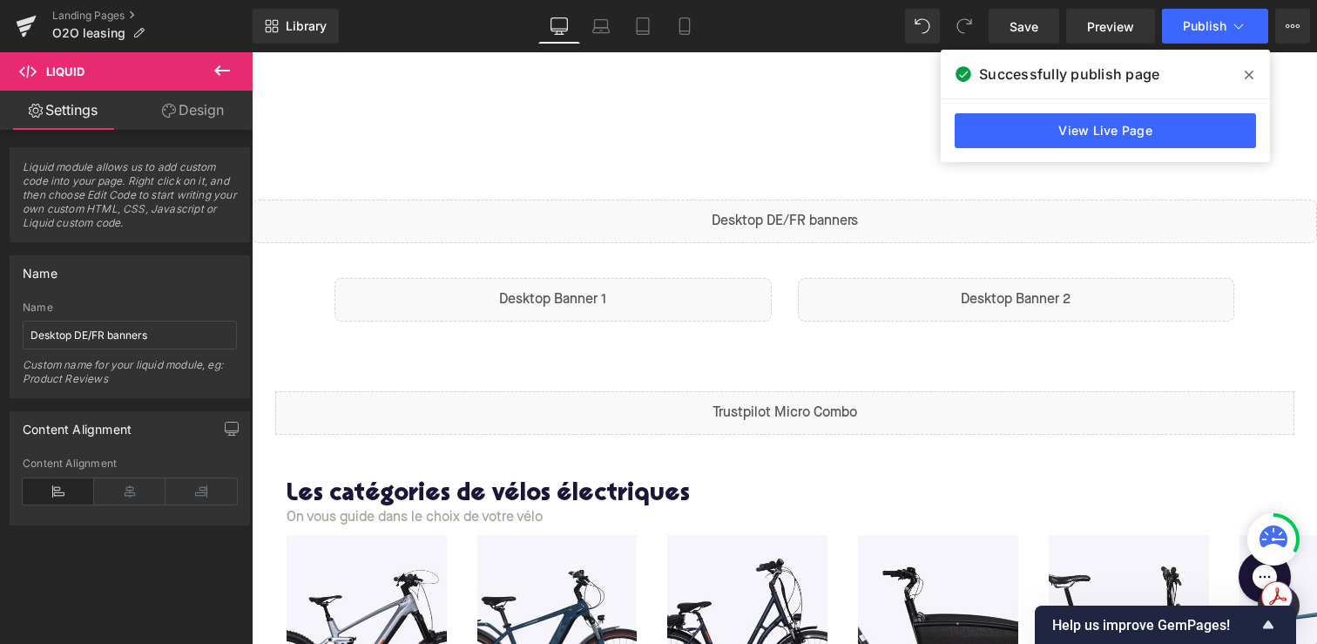
click at [1249, 61] on span at bounding box center [1249, 75] width 28 height 28
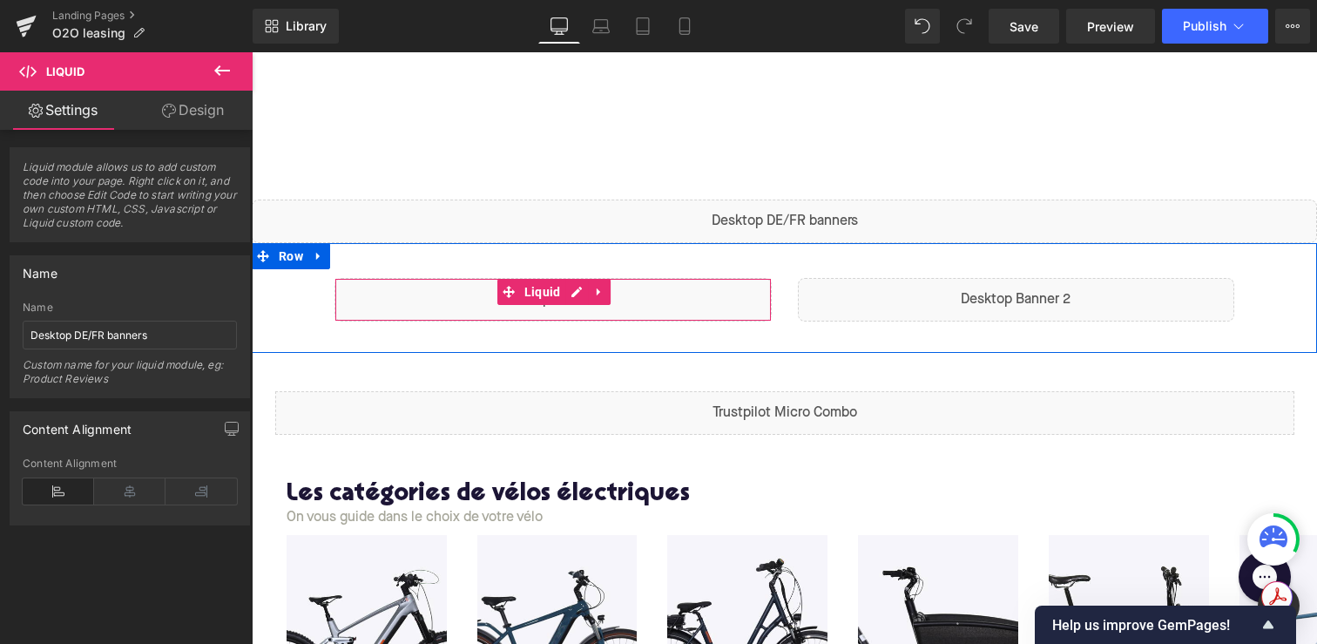
click at [644, 307] on div "Liquid" at bounding box center [552, 300] width 437 height 44
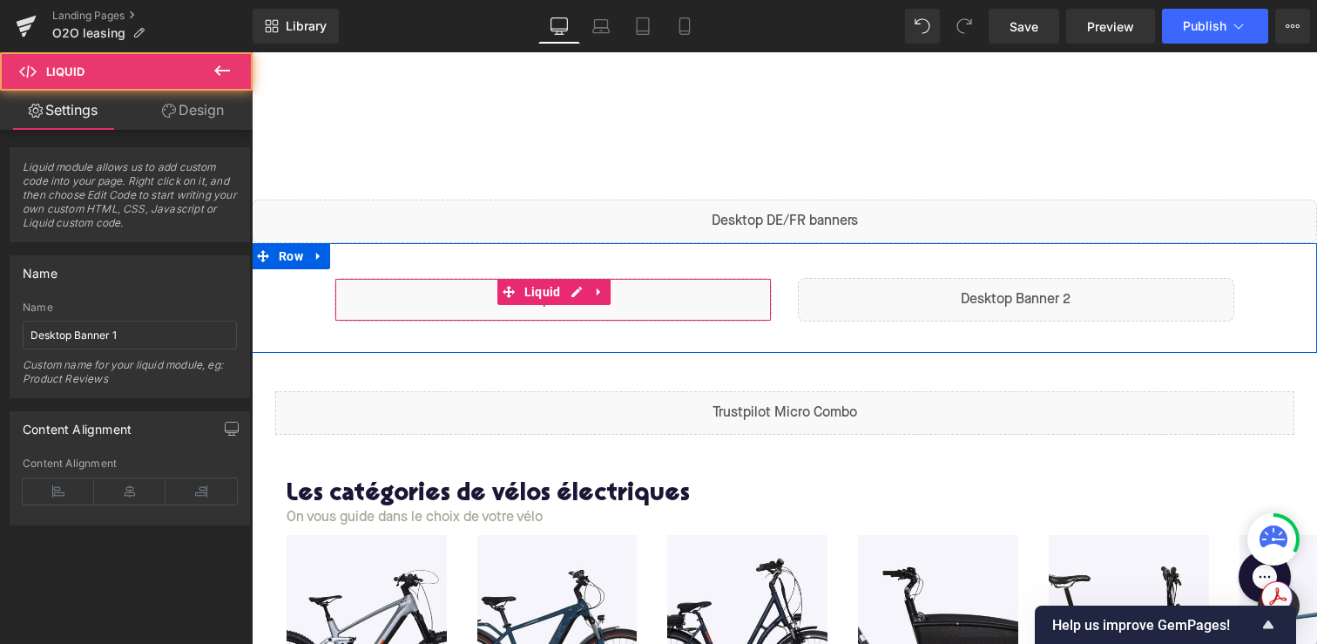
click at [575, 290] on div "Liquid" at bounding box center [552, 300] width 437 height 44
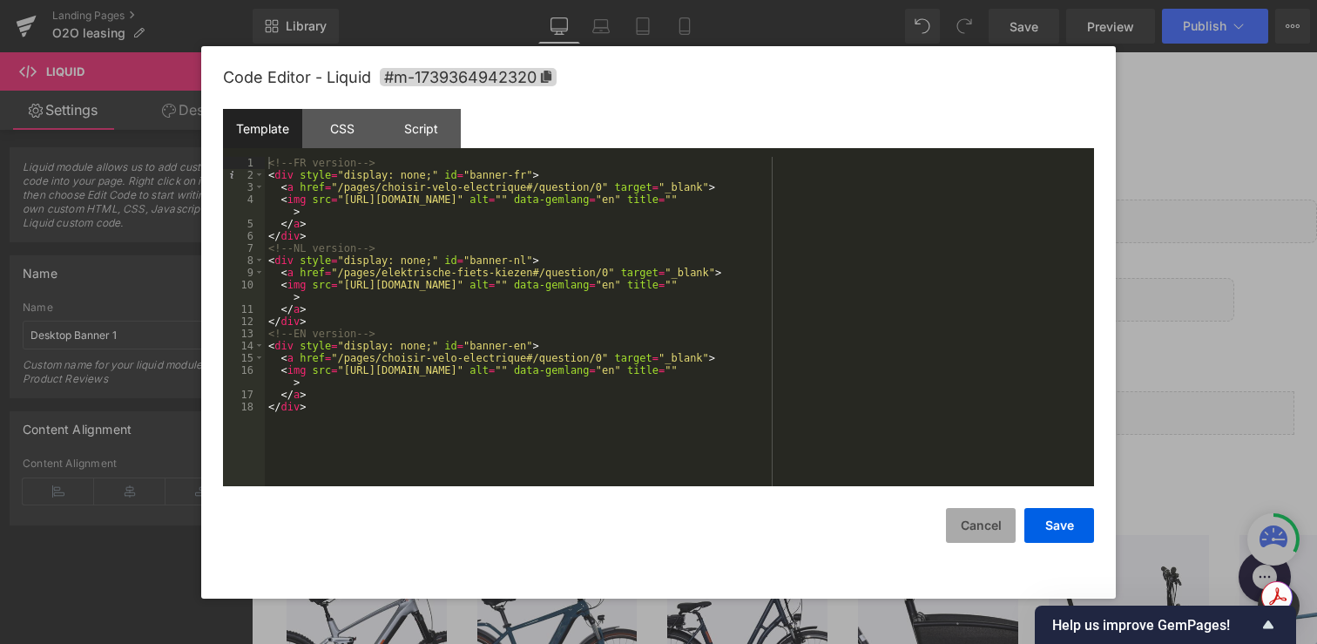
click at [988, 515] on button "Cancel" at bounding box center [981, 525] width 70 height 35
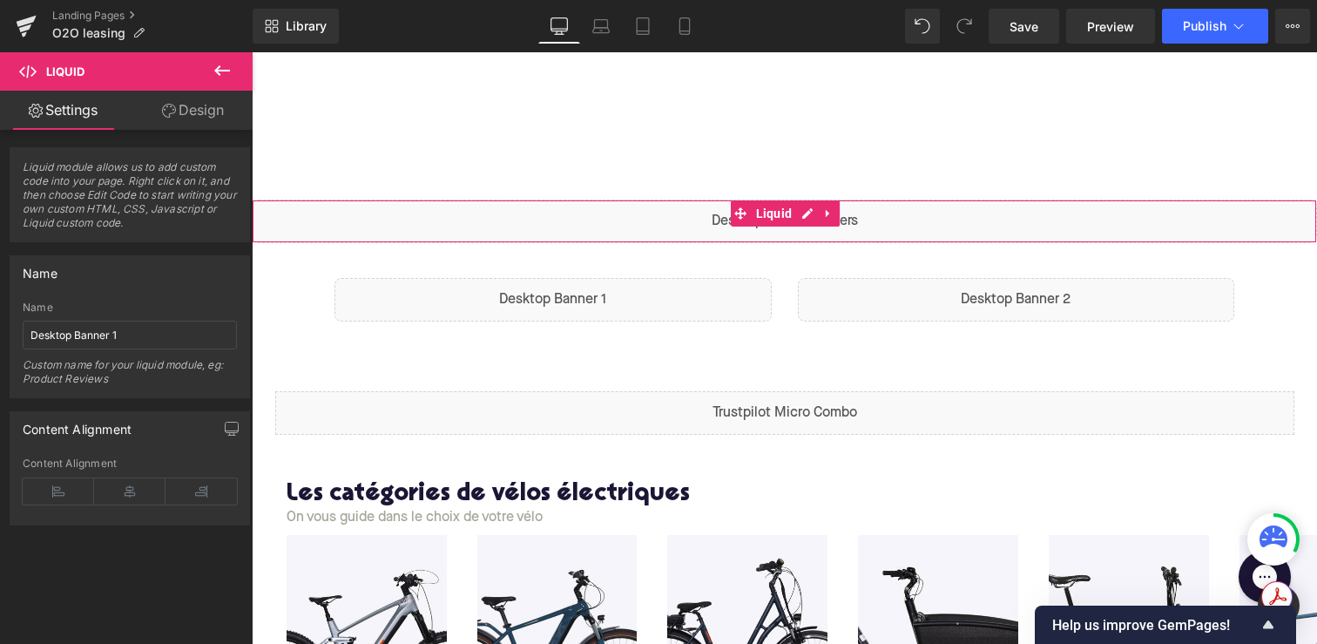
click at [586, 223] on div "Liquid" at bounding box center [784, 221] width 1065 height 44
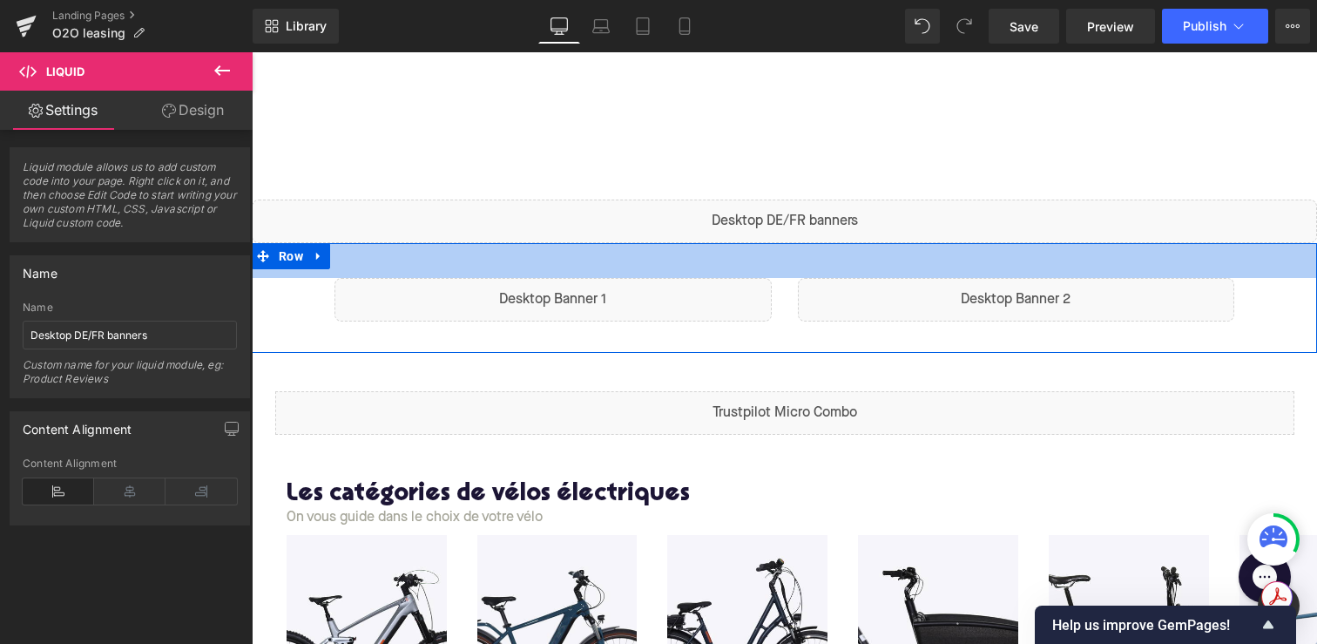
click at [587, 221] on div "Liquid" at bounding box center [784, 221] width 1065 height 44
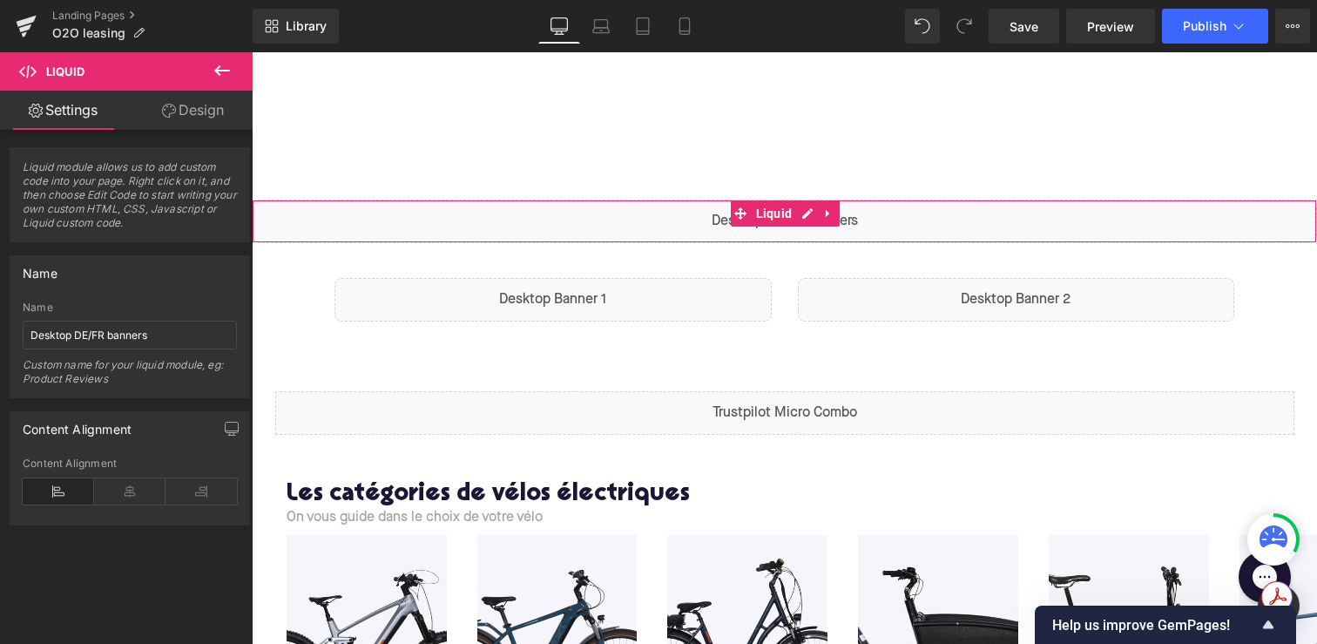
click at [803, 210] on div "Liquid" at bounding box center [784, 221] width 1065 height 44
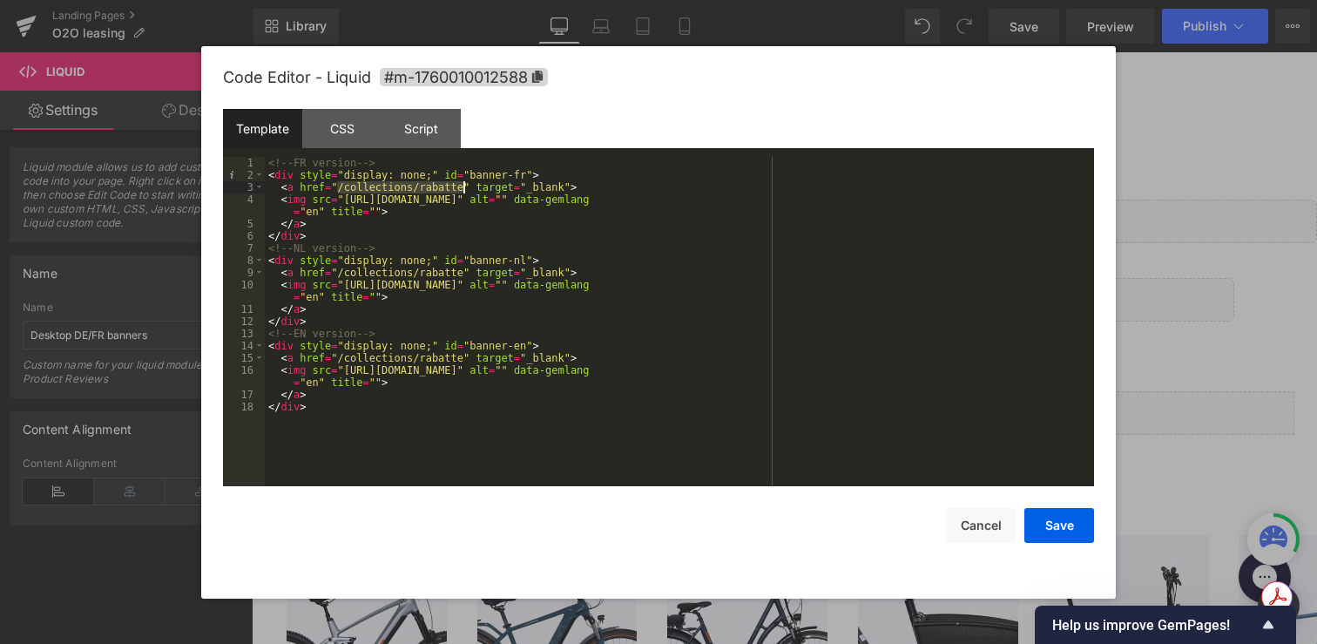
drag, startPoint x: 340, startPoint y: 188, endPoint x: 465, endPoint y: 190, distance: 125.4
click at [465, 190] on div "<!-- FR version --> < div style = "display: none;" id = "banner-fr" > < a href …" at bounding box center [679, 334] width 829 height 354
drag, startPoint x: 335, startPoint y: 273, endPoint x: 464, endPoint y: 272, distance: 128.9
click at [464, 272] on div "<!-- FR version --> < div style = "display: none;" id = "banner-fr" > < a href …" at bounding box center [679, 334] width 829 height 354
drag, startPoint x: 338, startPoint y: 188, endPoint x: 463, endPoint y: 190, distance: 125.4
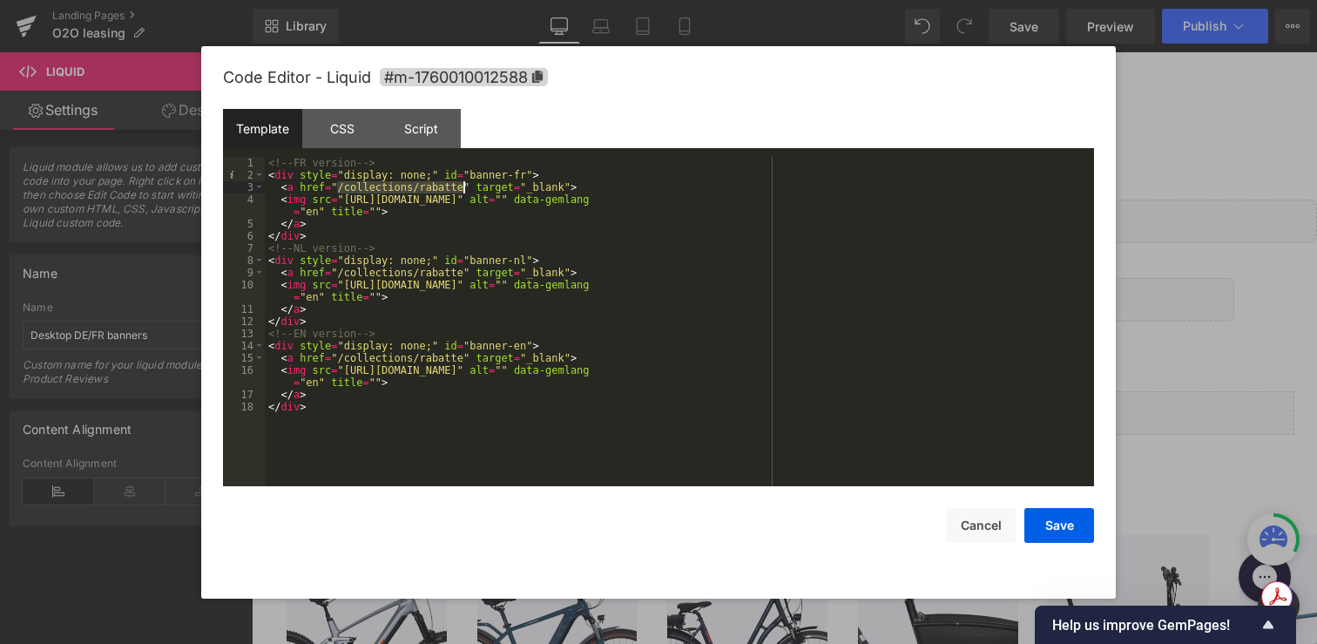
click at [463, 190] on div "<!-- FR version --> < div style = "display: none;" id = "banner-fr" > < a href …" at bounding box center [679, 334] width 829 height 354
drag, startPoint x: 340, startPoint y: 273, endPoint x: 462, endPoint y: 271, distance: 122.8
click at [462, 271] on div "<!-- FR version --> < div style = "display: none;" id = "banner-fr" > < a href …" at bounding box center [679, 334] width 829 height 354
drag, startPoint x: 339, startPoint y: 359, endPoint x: 462, endPoint y: 362, distance: 122.8
click at [462, 362] on div "<!-- FR version --> < div style = "display: none;" id = "banner-fr" > < a href …" at bounding box center [679, 334] width 829 height 354
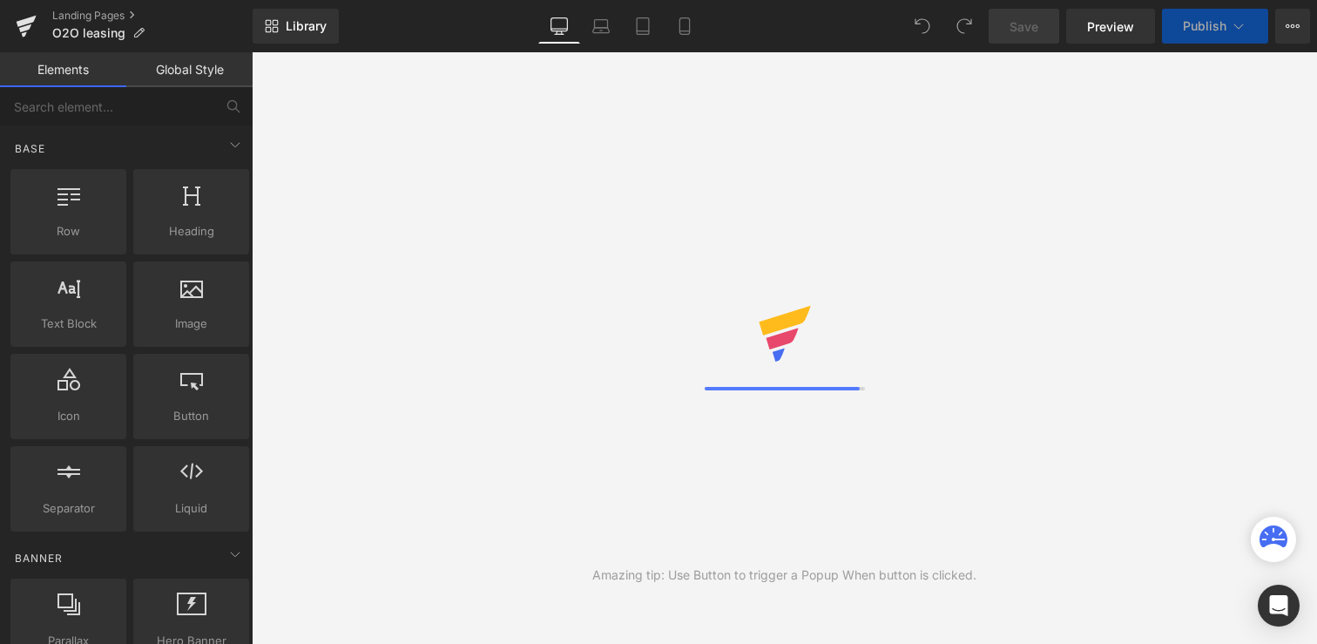
click at [1248, 24] on button "Publish" at bounding box center [1215, 26] width 106 height 35
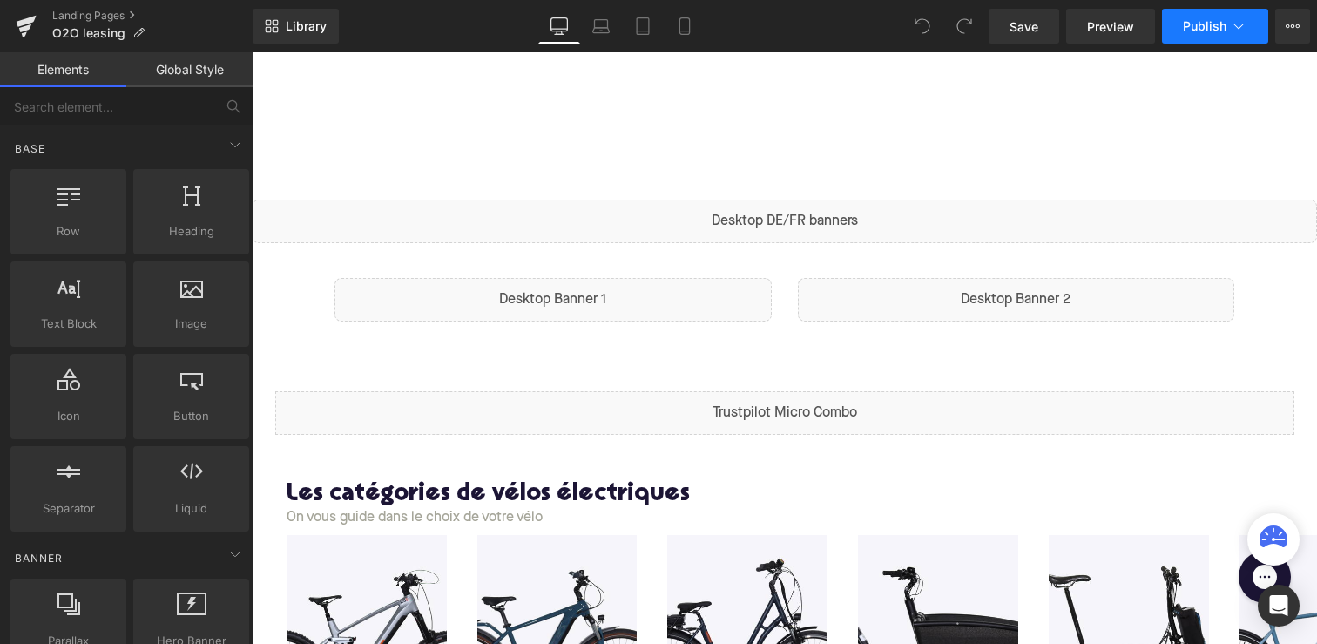
click at [1237, 25] on icon at bounding box center [1238, 25] width 17 height 17
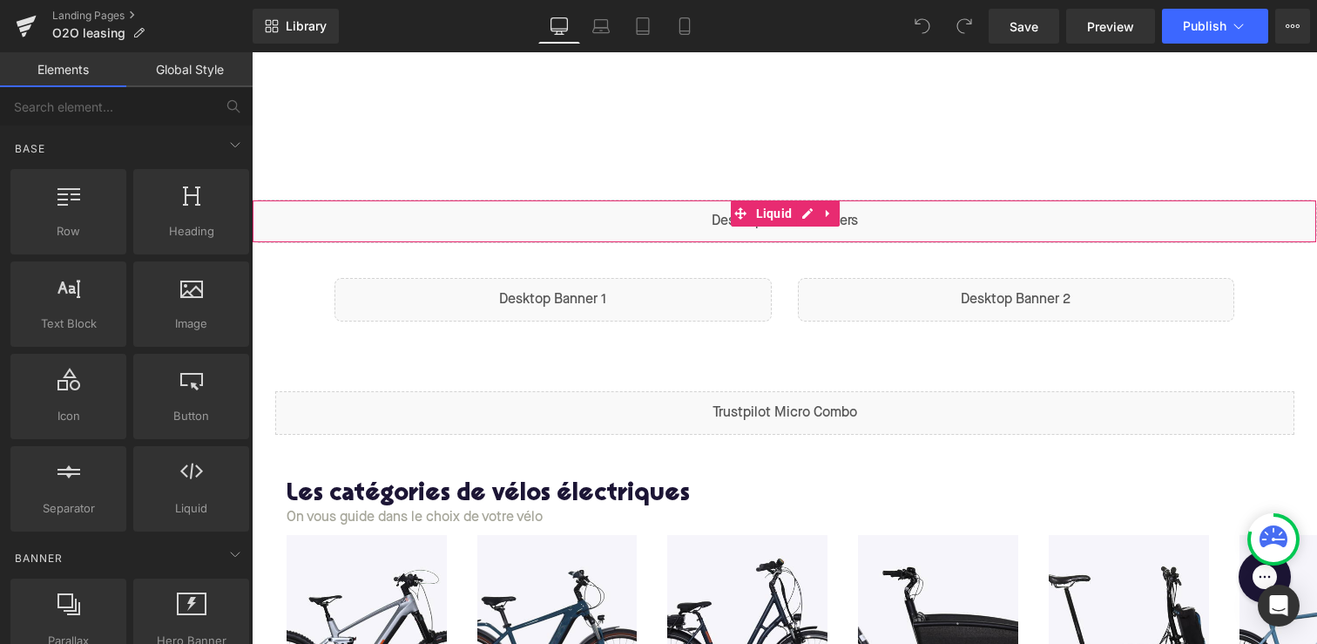
click at [800, 229] on div "Liquid" at bounding box center [784, 221] width 1065 height 44
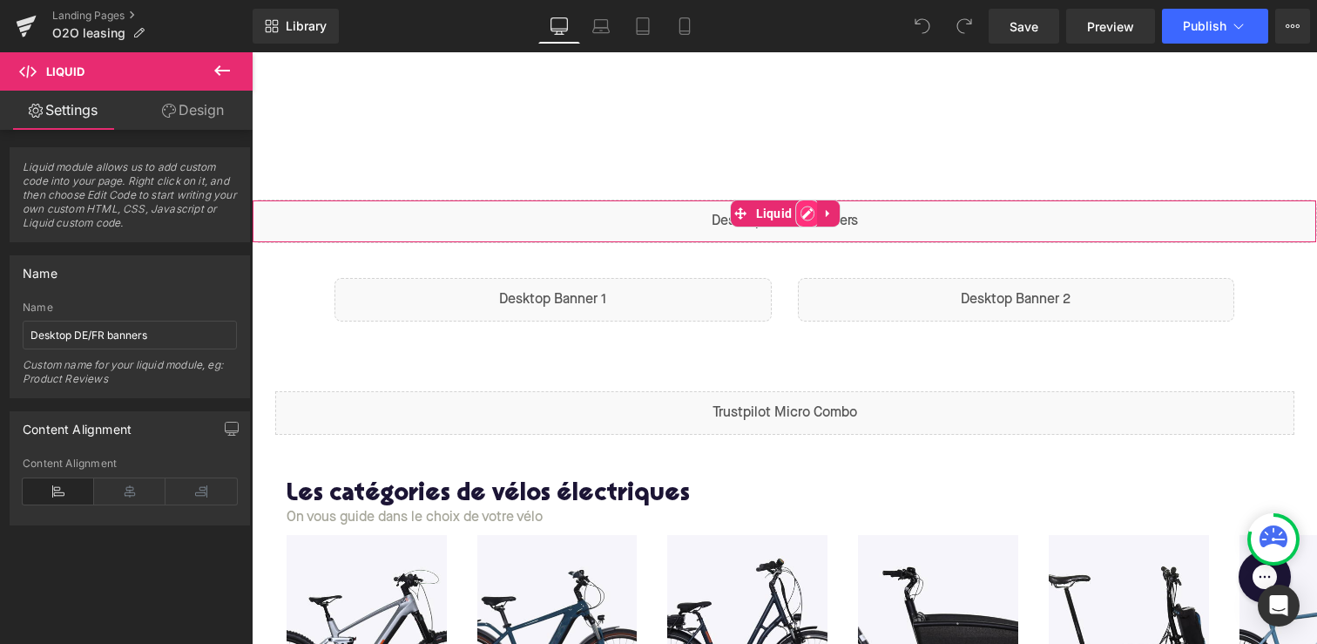
click at [806, 208] on div "Liquid" at bounding box center [784, 221] width 1065 height 44
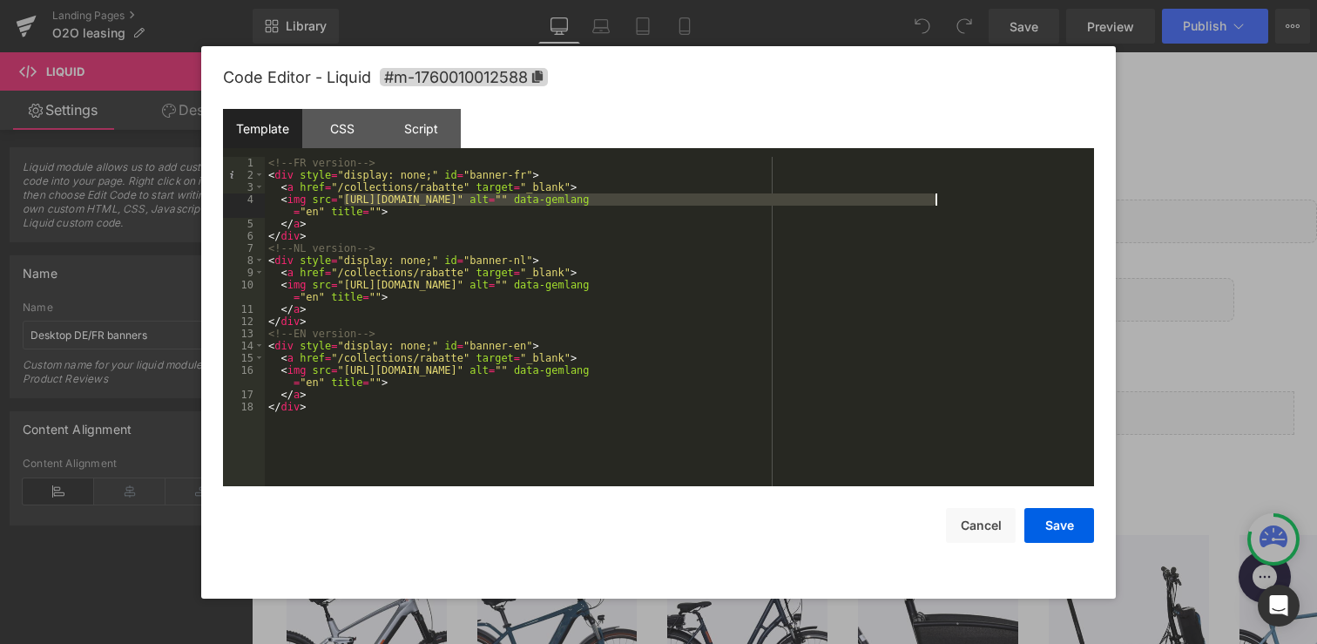
drag, startPoint x: 341, startPoint y: 201, endPoint x: 935, endPoint y: 199, distance: 594.0
click at [935, 199] on div "<!-- FR version --> < div style = "display: none;" id = "banner-fr" > < a href …" at bounding box center [679, 334] width 829 height 354
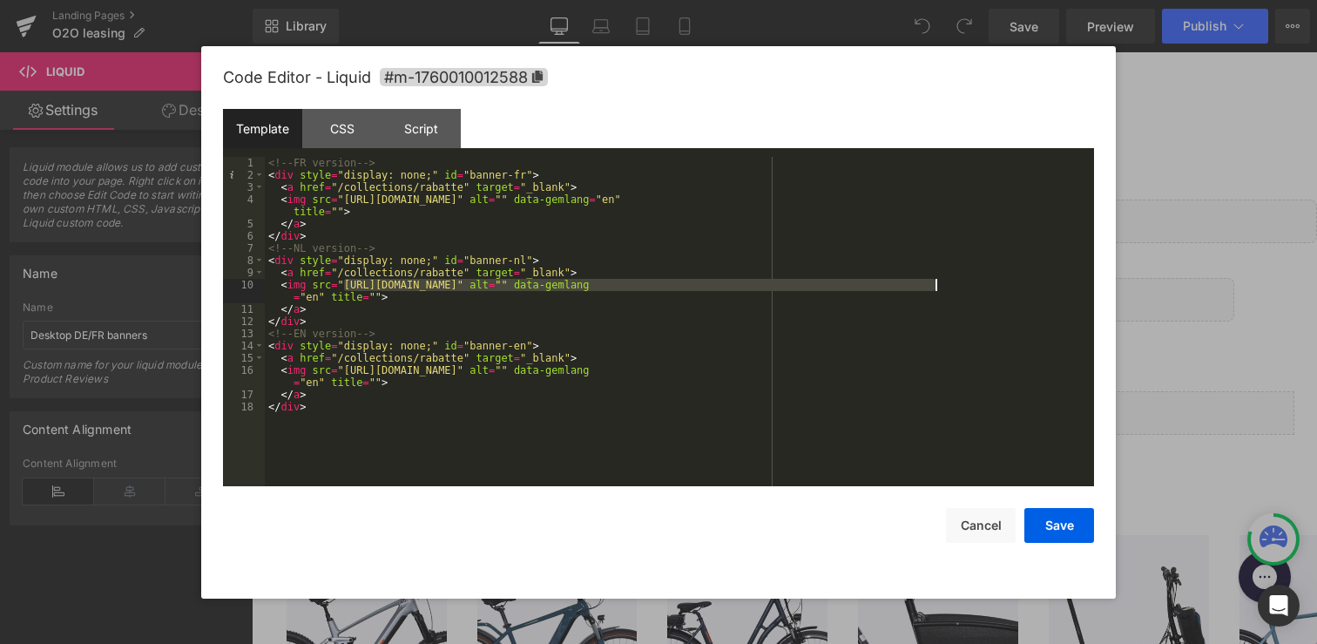
drag, startPoint x: 342, startPoint y: 284, endPoint x: 933, endPoint y: 287, distance: 590.5
click at [933, 287] on div "<!-- FR version --> < div style = "display: none;" id = "banner-fr" > < a href …" at bounding box center [679, 334] width 829 height 354
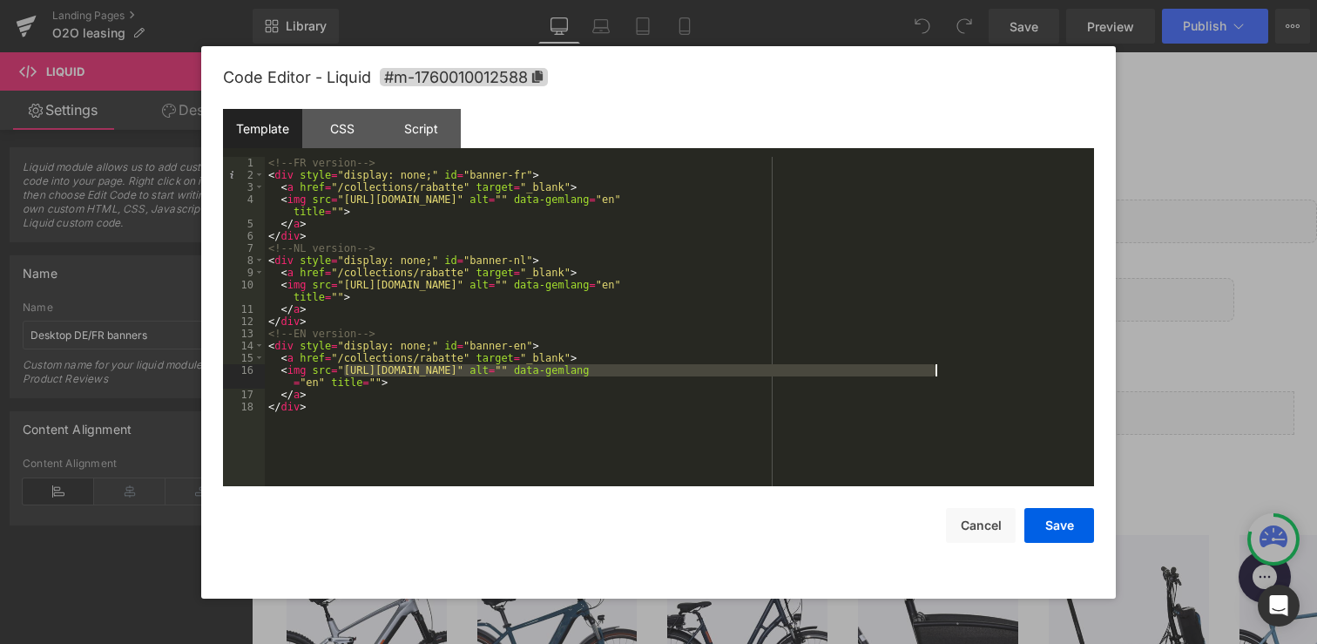
drag, startPoint x: 344, startPoint y: 371, endPoint x: 935, endPoint y: 373, distance: 590.5
click at [935, 373] on div "<!-- FR version --> < div style = "display: none;" id = "banner-fr" > < a href …" at bounding box center [679, 334] width 829 height 354
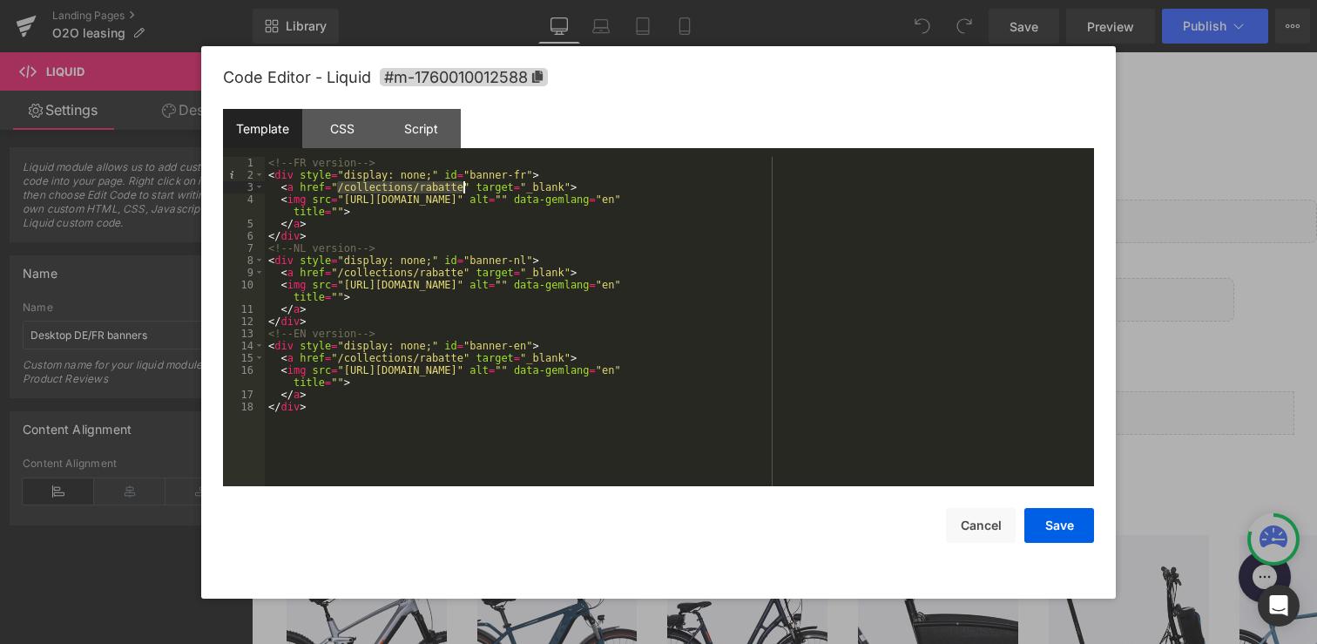
drag, startPoint x: 339, startPoint y: 188, endPoint x: 462, endPoint y: 188, distance: 123.7
click at [462, 188] on div "<!-- FR version --> < div style = "display: none;" id = "banner-fr" > < a href …" at bounding box center [679, 334] width 829 height 354
drag, startPoint x: 338, startPoint y: 274, endPoint x: 464, endPoint y: 273, distance: 126.3
click at [464, 273] on div "<!-- FR version --> < div style = "display: none;" id = "banner-fr" > < a href …" at bounding box center [679, 334] width 829 height 354
drag, startPoint x: 336, startPoint y: 354, endPoint x: 462, endPoint y: 358, distance: 125.5
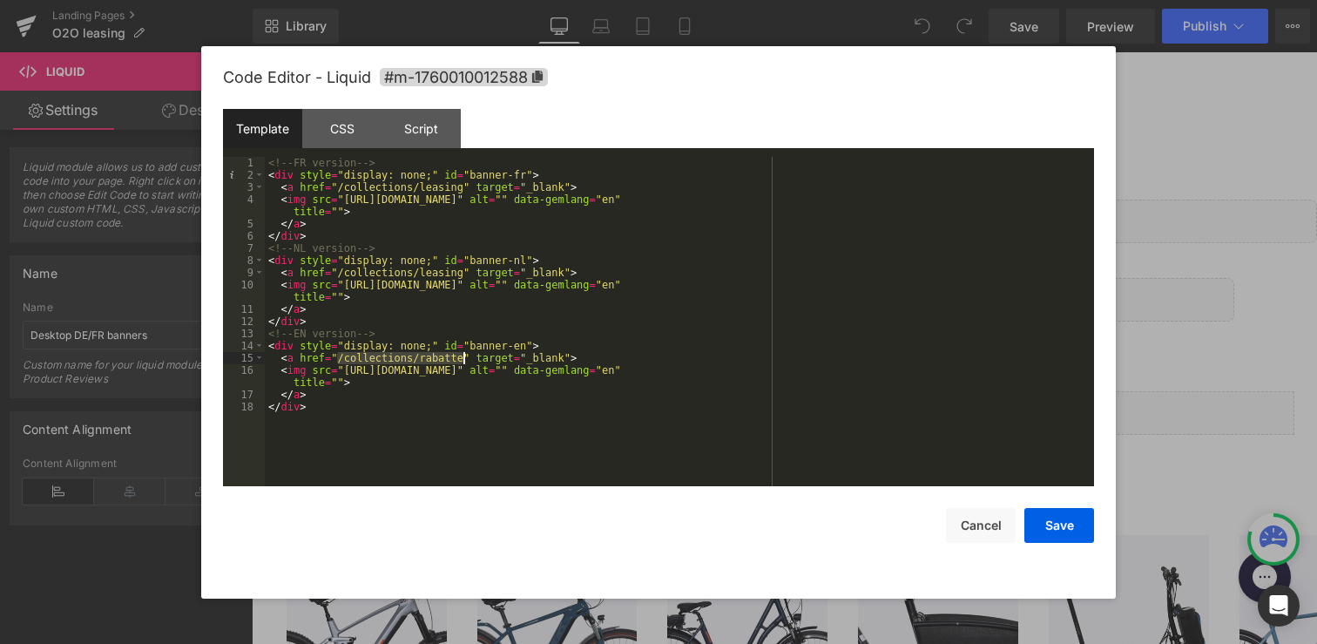
click at [462, 358] on div "<!-- FR version --> < div style = "display: none;" id = "banner-fr" > < a href …" at bounding box center [679, 334] width 829 height 354
click at [1068, 523] on button "Save" at bounding box center [1059, 525] width 70 height 35
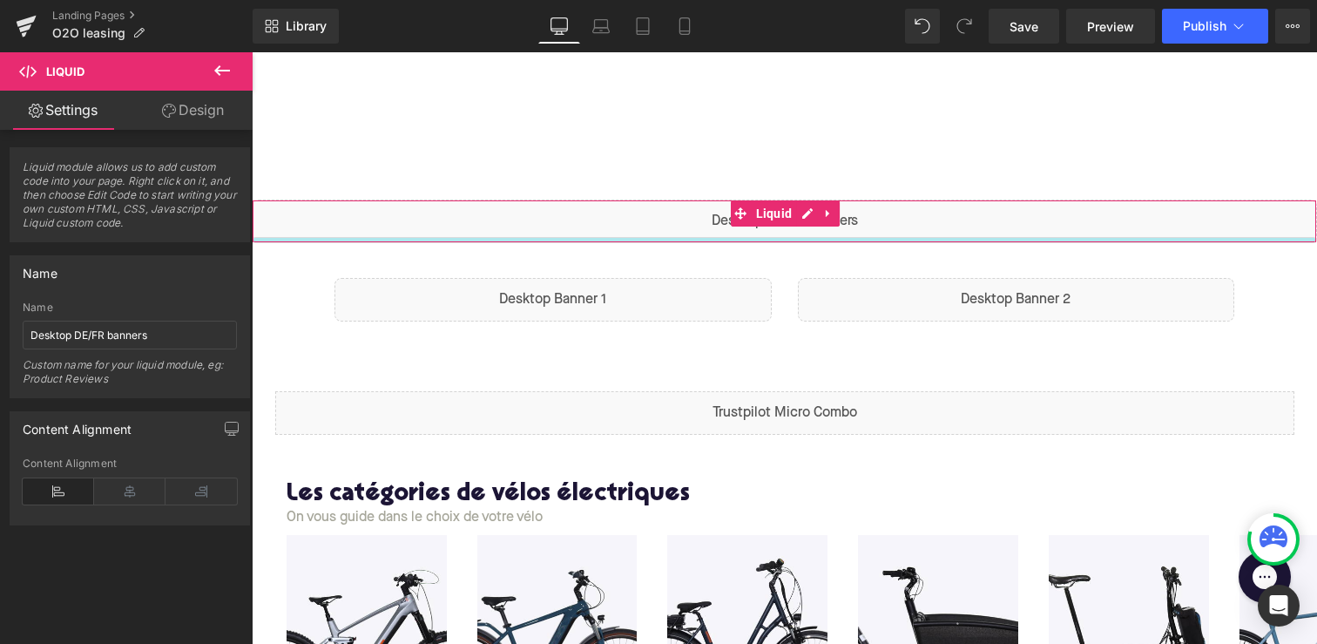
click at [651, 239] on div at bounding box center [784, 240] width 1063 height 4
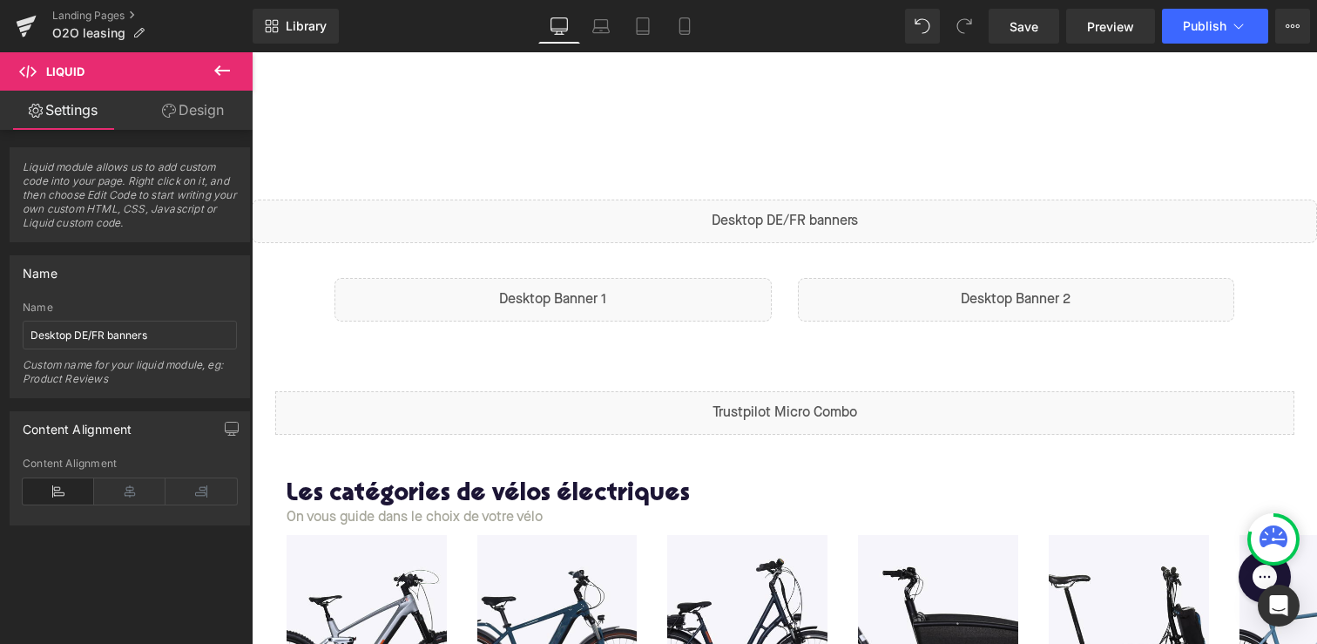
click at [808, 214] on icon at bounding box center [804, 213] width 10 height 10
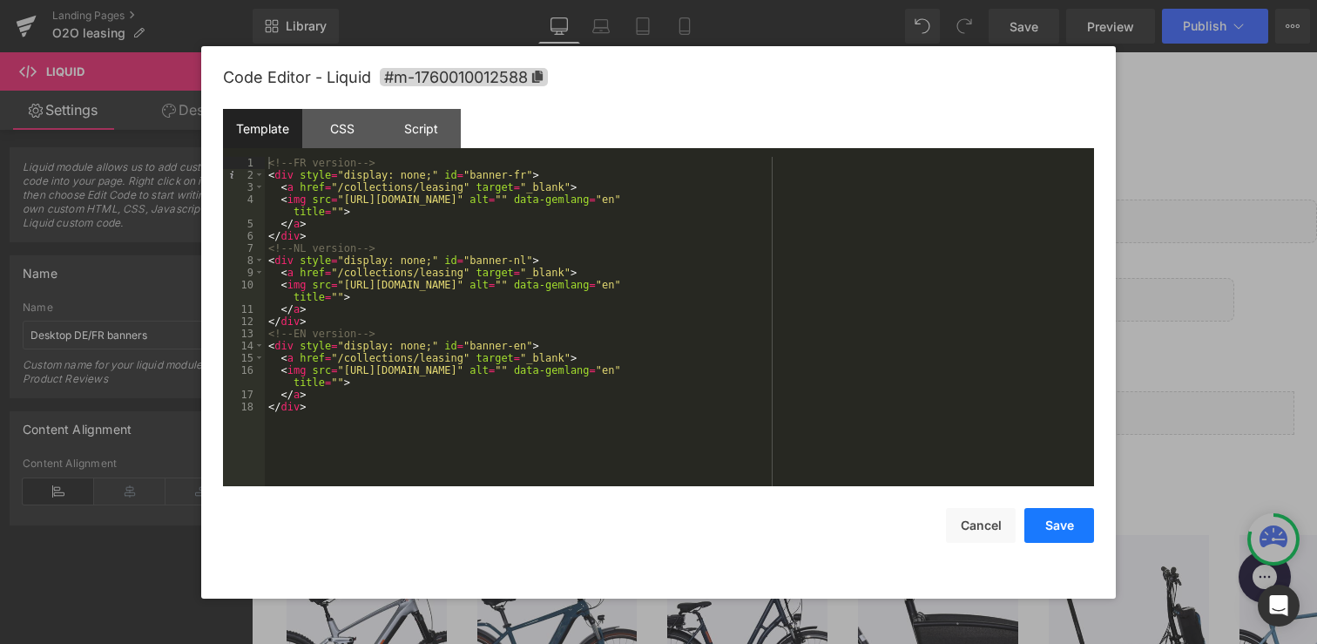
click at [1041, 516] on button "Save" at bounding box center [1059, 525] width 70 height 35
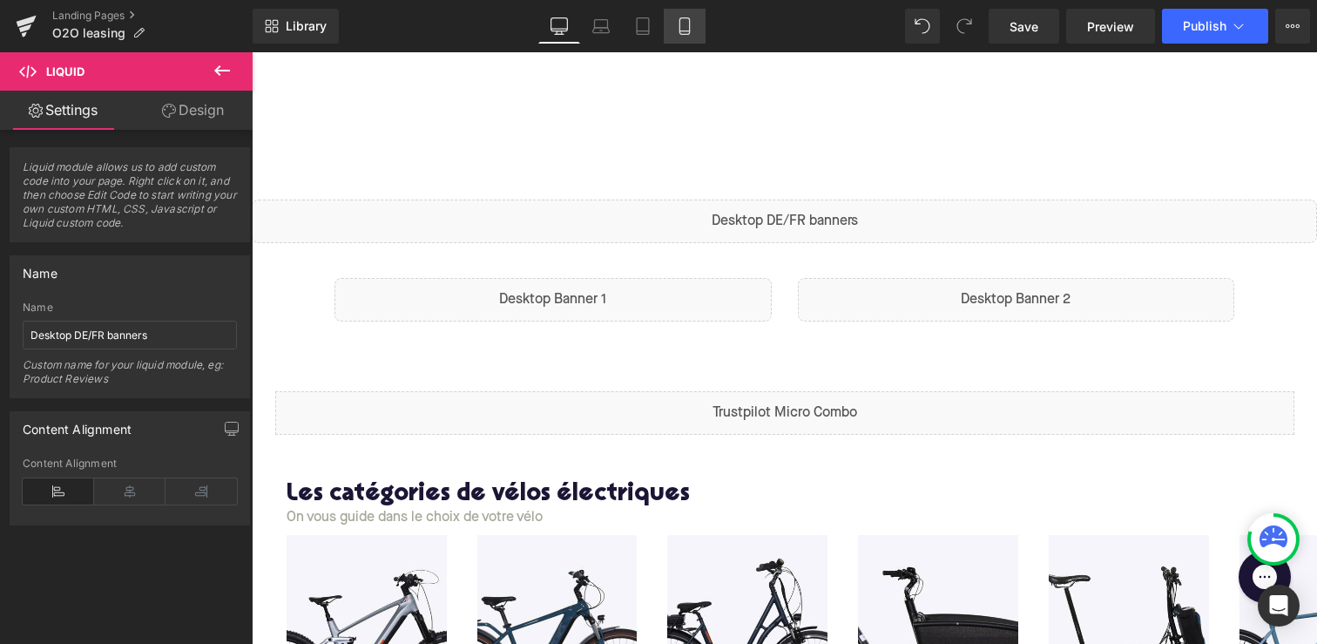
click at [678, 20] on icon at bounding box center [684, 25] width 17 height 17
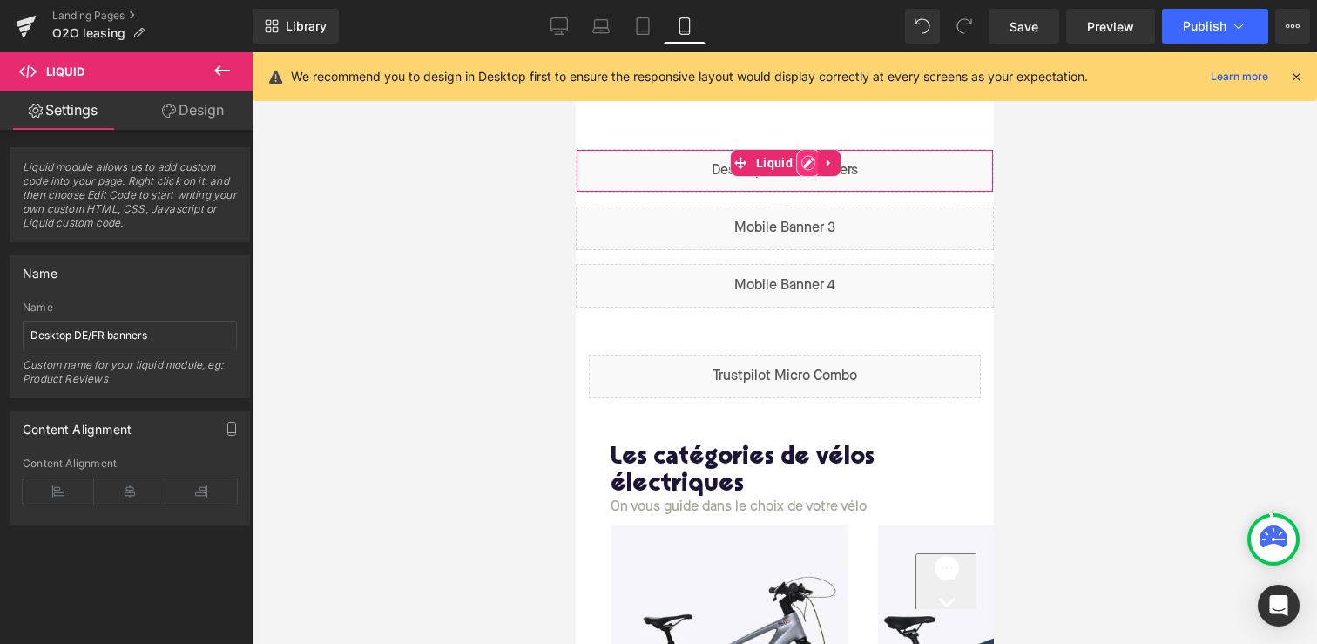
click at [803, 165] on div "Liquid" at bounding box center [784, 171] width 418 height 44
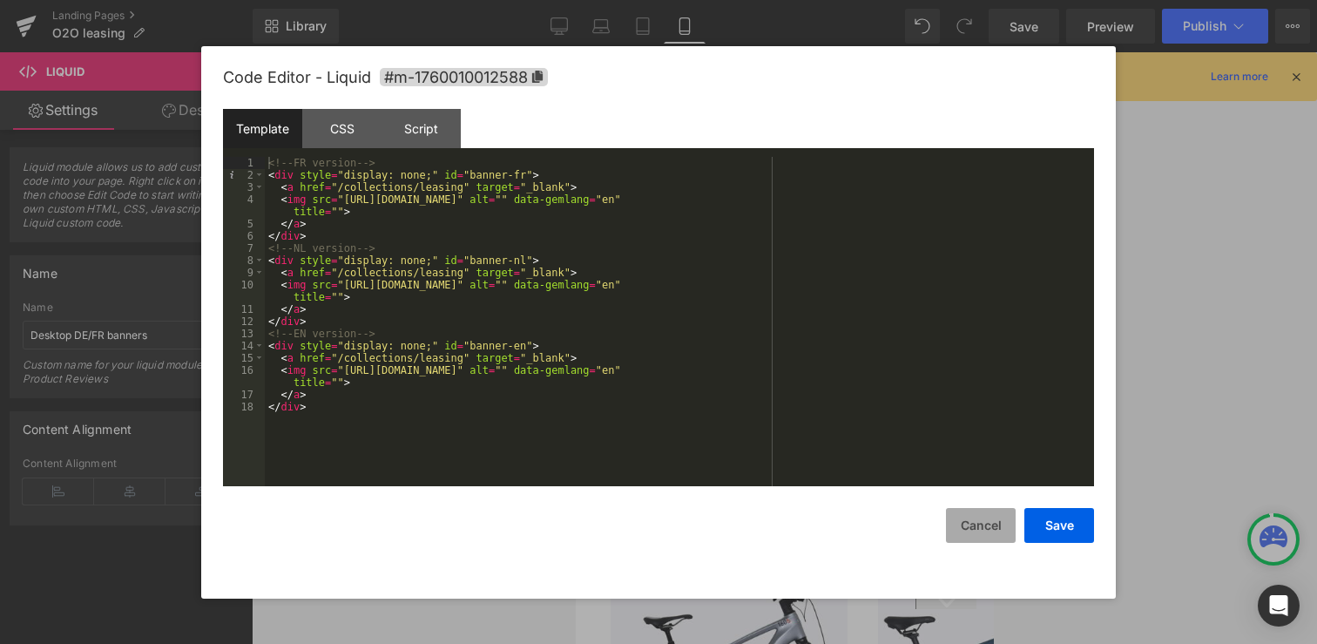
click at [978, 532] on button "Cancel" at bounding box center [981, 525] width 70 height 35
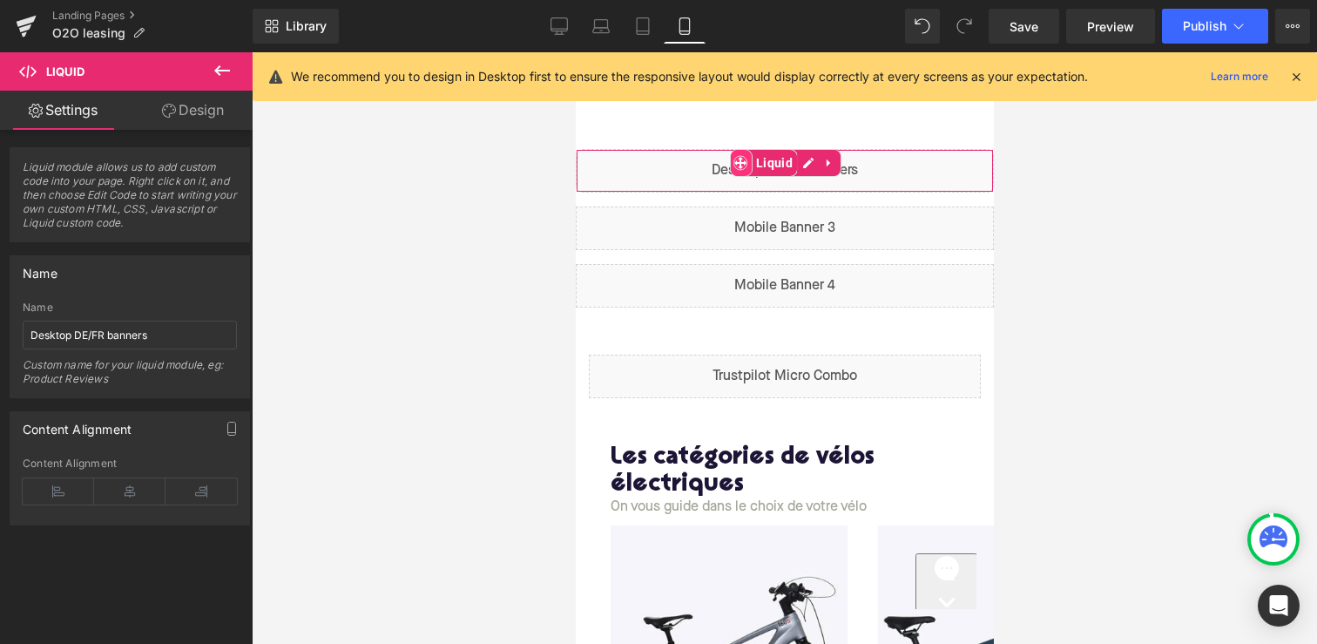
click at [746, 166] on span at bounding box center [739, 163] width 23 height 26
click at [739, 161] on icon at bounding box center [739, 163] width 12 height 12
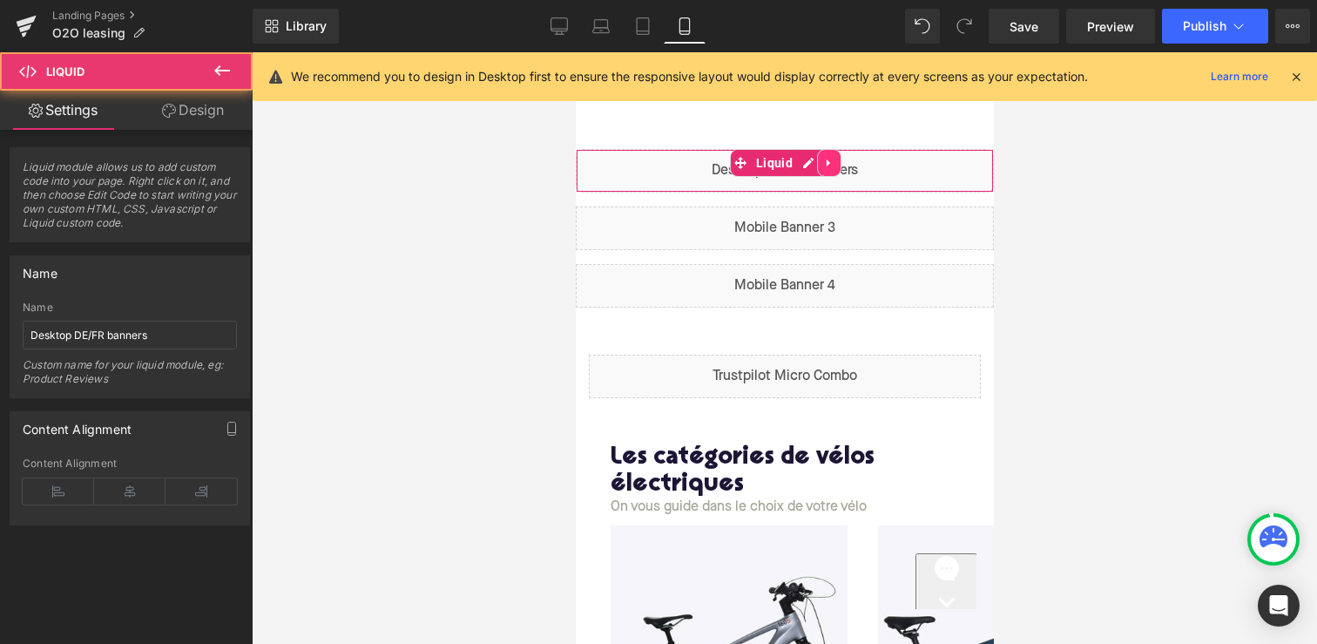
click at [833, 167] on link at bounding box center [828, 163] width 23 height 26
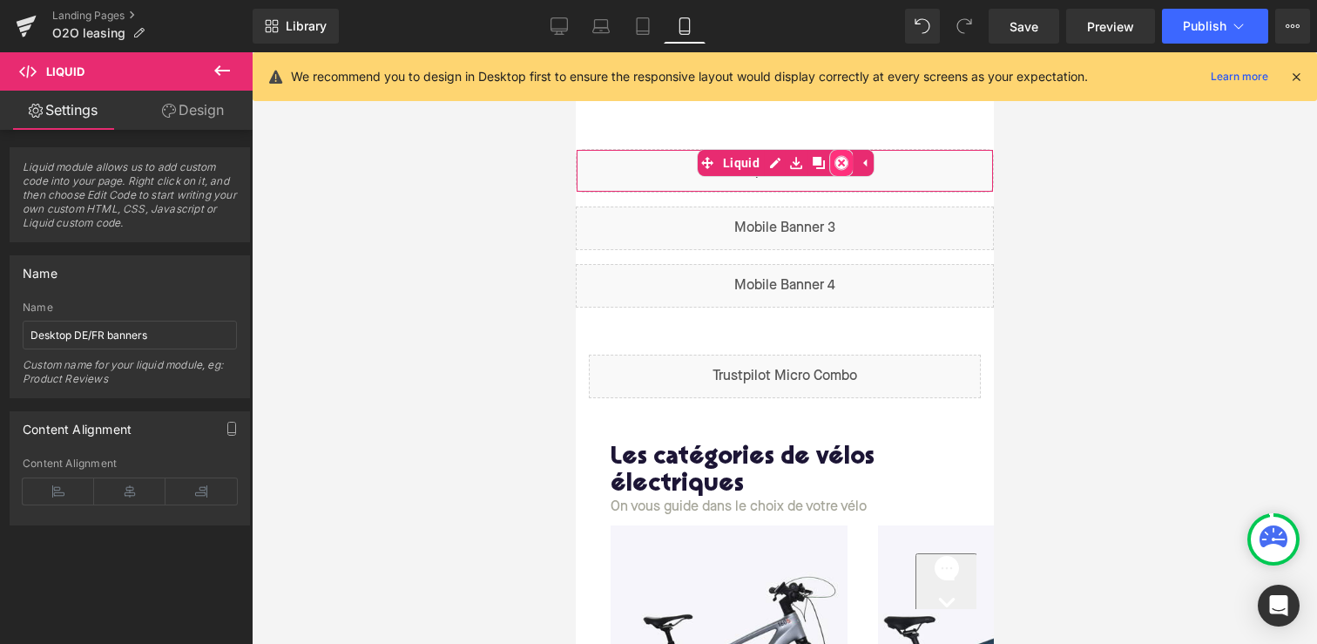
click at [835, 165] on icon at bounding box center [840, 163] width 12 height 12
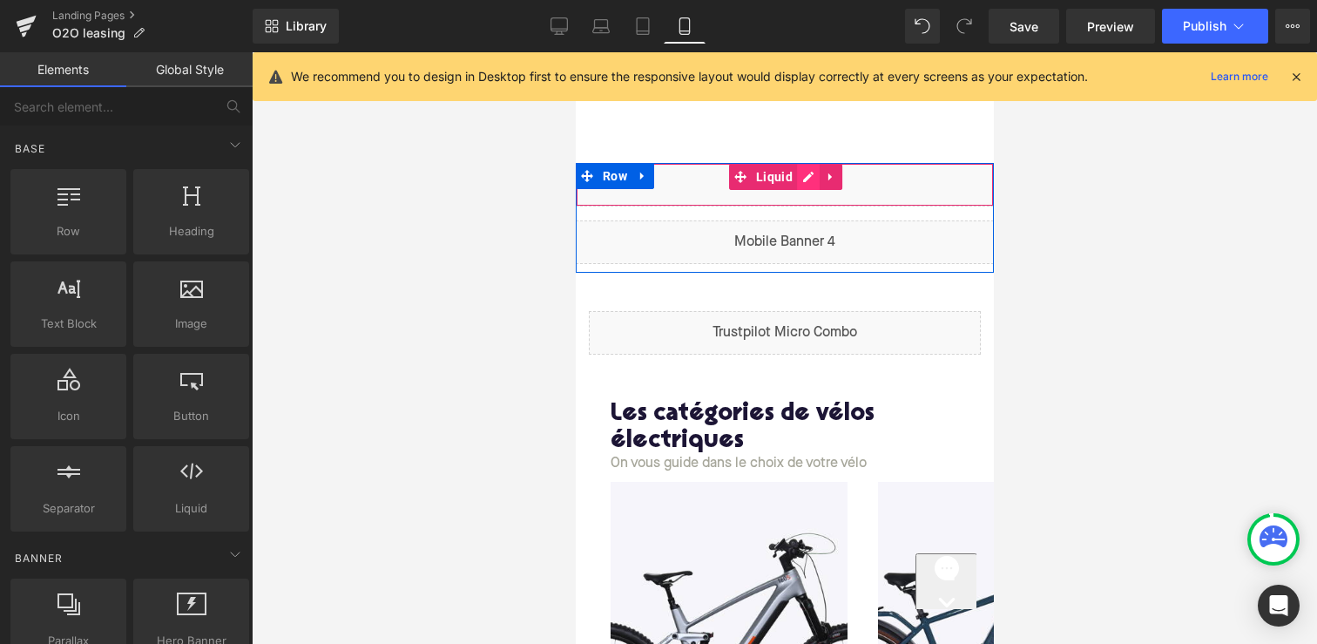
click at [806, 180] on div "Liquid" at bounding box center [784, 185] width 418 height 44
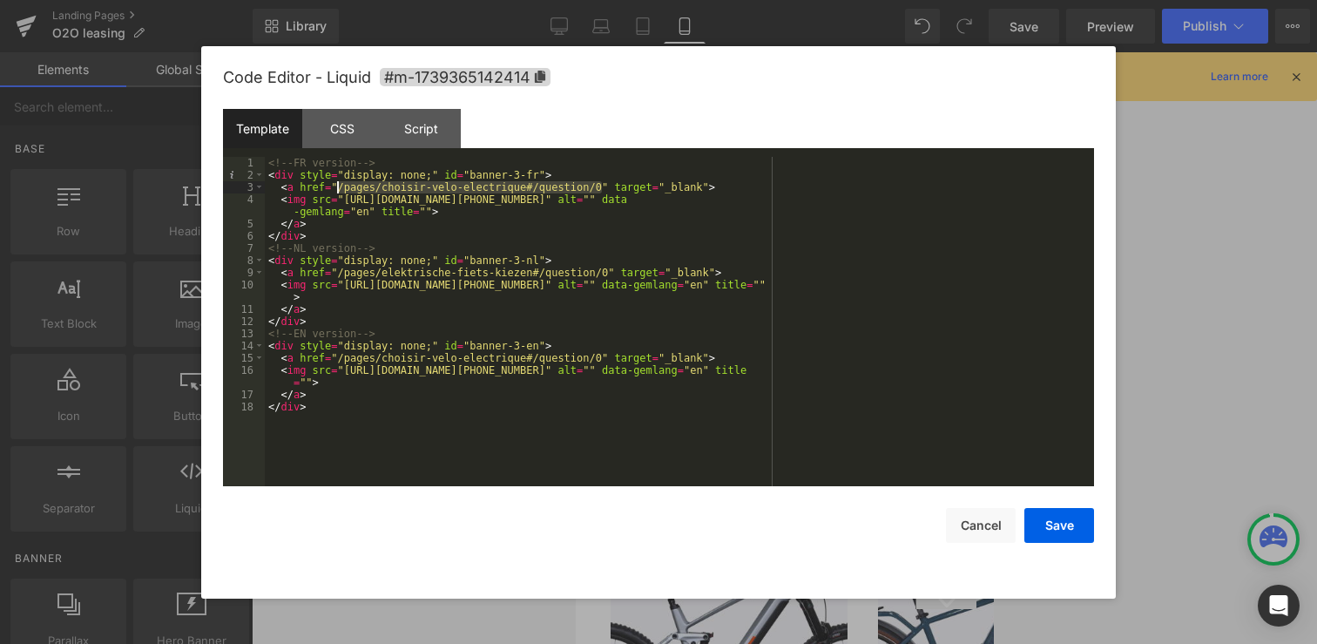
drag, startPoint x: 602, startPoint y: 188, endPoint x: 340, endPoint y: 189, distance: 262.2
click at [340, 189] on div "<!-- FR version --> < div style = "display: none;" id = "banner-3-fr" > < a hre…" at bounding box center [679, 334] width 829 height 354
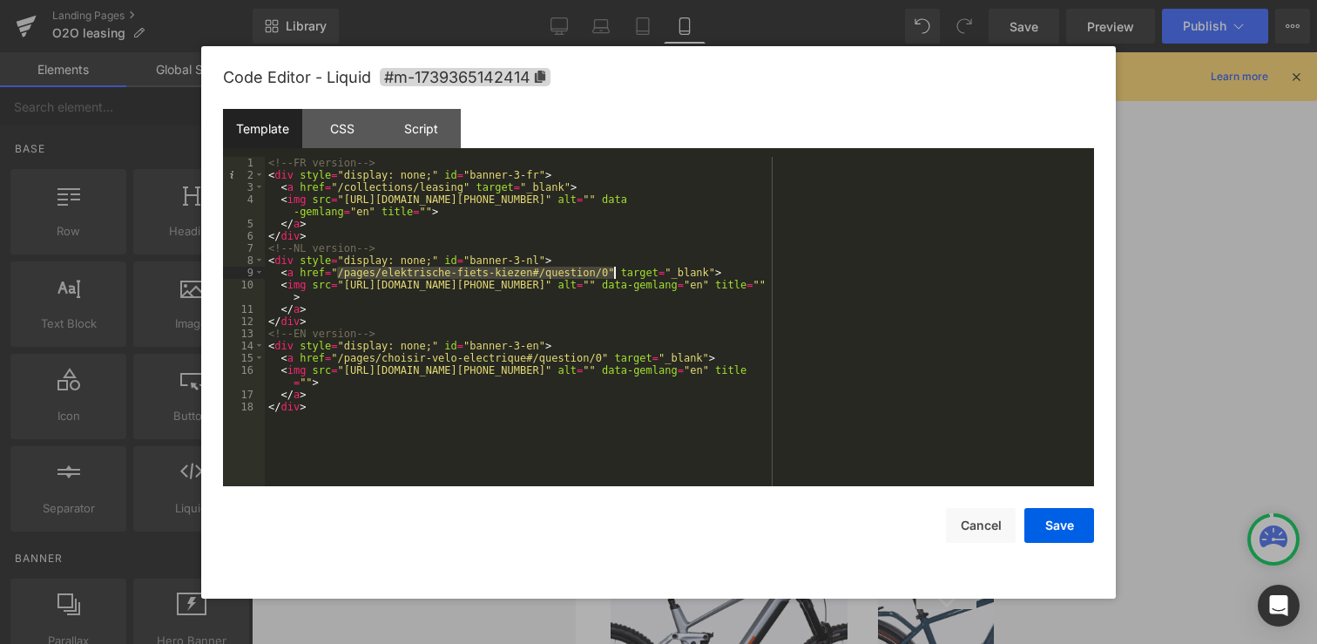
drag, startPoint x: 337, startPoint y: 272, endPoint x: 614, endPoint y: 273, distance: 277.0
click at [614, 273] on div "<!-- FR version --> < div style = "display: none;" id = "banner-3-fr" > < a hre…" at bounding box center [679, 334] width 829 height 354
click at [611, 269] on div "<!-- FR version --> < div style = "display: none;" id = "banner-3-fr" > < a hre…" at bounding box center [679, 321] width 829 height 329
drag, startPoint x: 611, startPoint y: 270, endPoint x: 338, endPoint y: 275, distance: 272.6
click at [338, 275] on div "<!-- FR version --> < div style = "display: none;" id = "banner-3-fr" > < a hre…" at bounding box center [679, 334] width 829 height 354
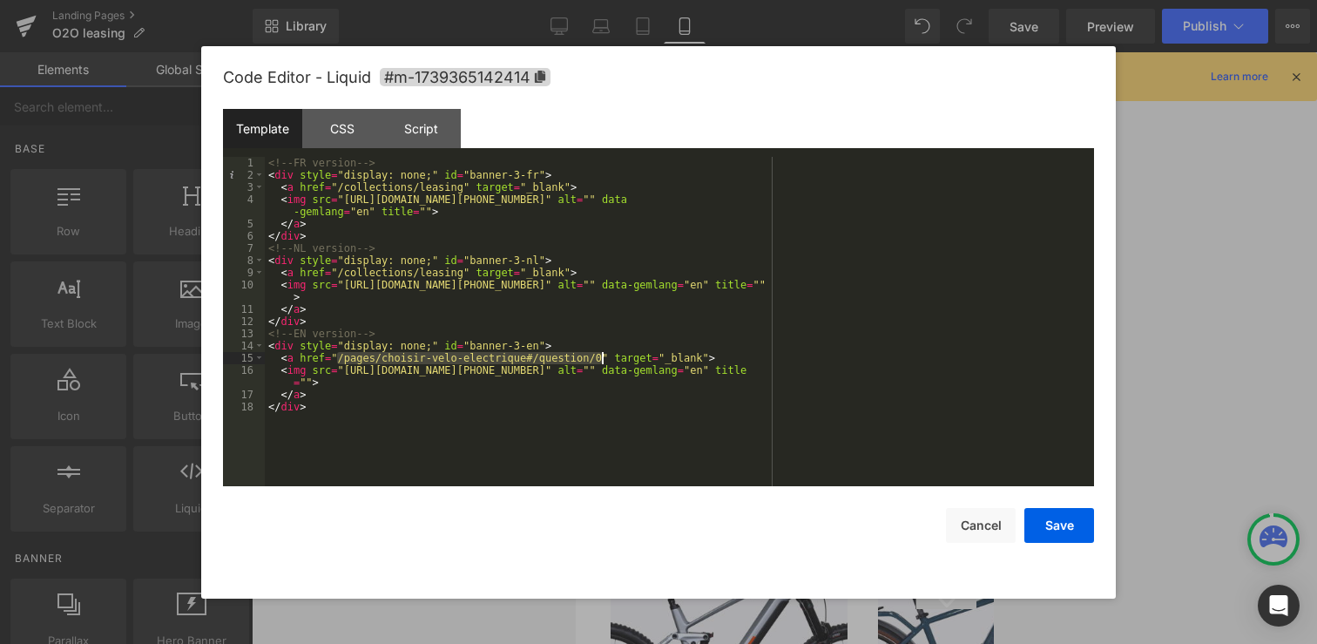
drag, startPoint x: 337, startPoint y: 359, endPoint x: 602, endPoint y: 357, distance: 264.8
click at [602, 357] on div "<!-- FR version --> < div style = "display: none;" id = "banner-3-fr" > < a hre…" at bounding box center [679, 334] width 829 height 354
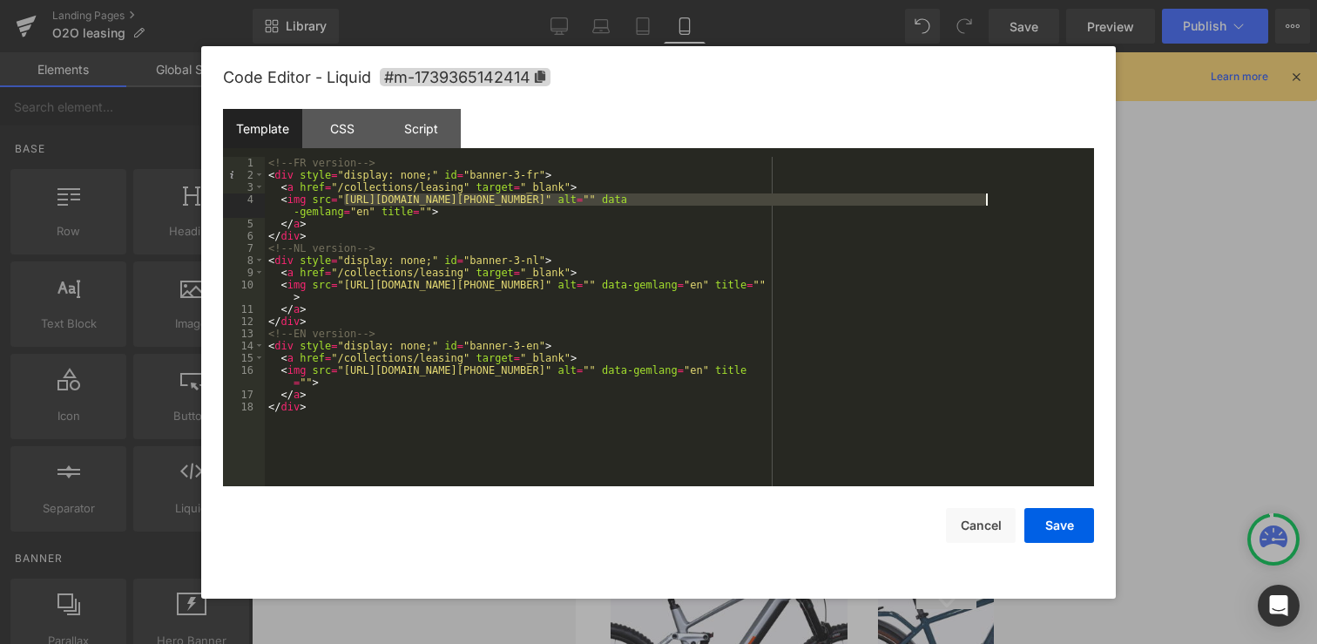
drag, startPoint x: 341, startPoint y: 198, endPoint x: 985, endPoint y: 200, distance: 643.6
click at [985, 200] on div "<!-- FR version --> < div style = "display: none;" id = "banner-3-fr" > < a hre…" at bounding box center [679, 334] width 829 height 354
click at [338, 288] on div "<!-- FR version --> < div style = "display: none;" id = "banner-3-fr" > < a hre…" at bounding box center [679, 334] width 829 height 354
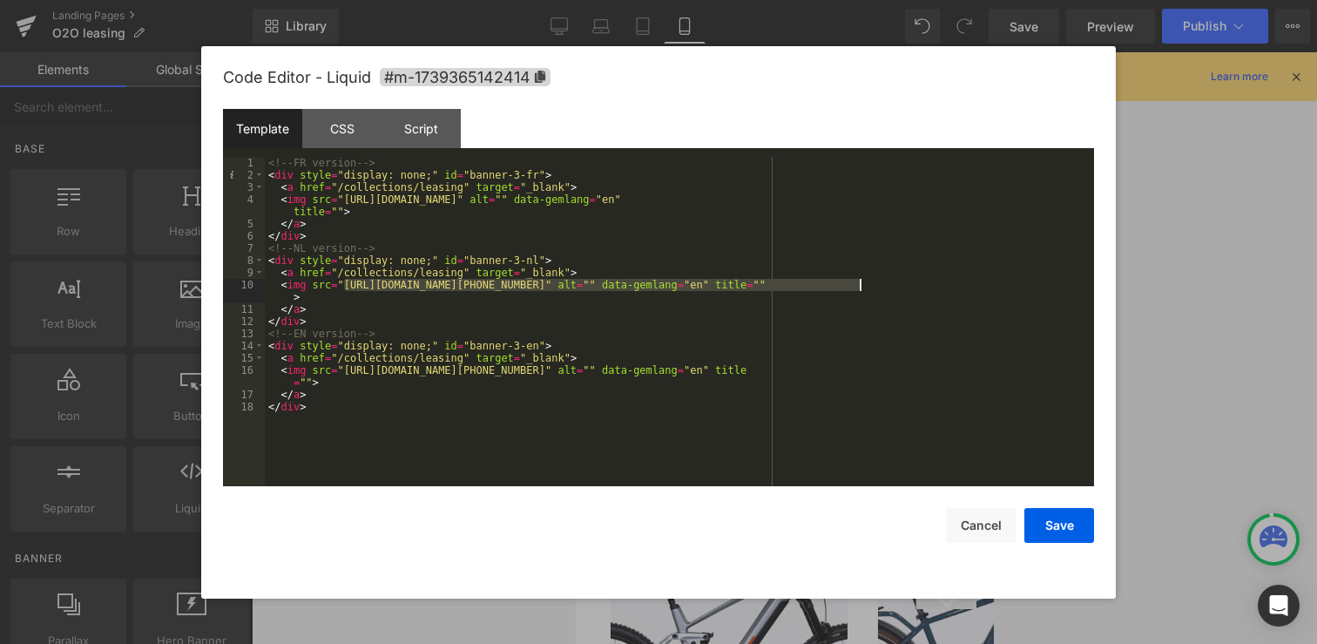
drag, startPoint x: 343, startPoint y: 288, endPoint x: 862, endPoint y: 287, distance: 519.1
click at [862, 287] on div "<!-- FR version --> < div style = "display: none;" id = "banner-3-fr" > < a hre…" at bounding box center [679, 334] width 829 height 354
drag, startPoint x: 864, startPoint y: 281, endPoint x: 345, endPoint y: 287, distance: 519.1
click at [345, 287] on div "<!-- FR version --> < div style = "display: none;" id = "banner-3-fr" > < a hre…" at bounding box center [679, 334] width 829 height 354
drag, startPoint x: 345, startPoint y: 286, endPoint x: 915, endPoint y: 287, distance: 570.5
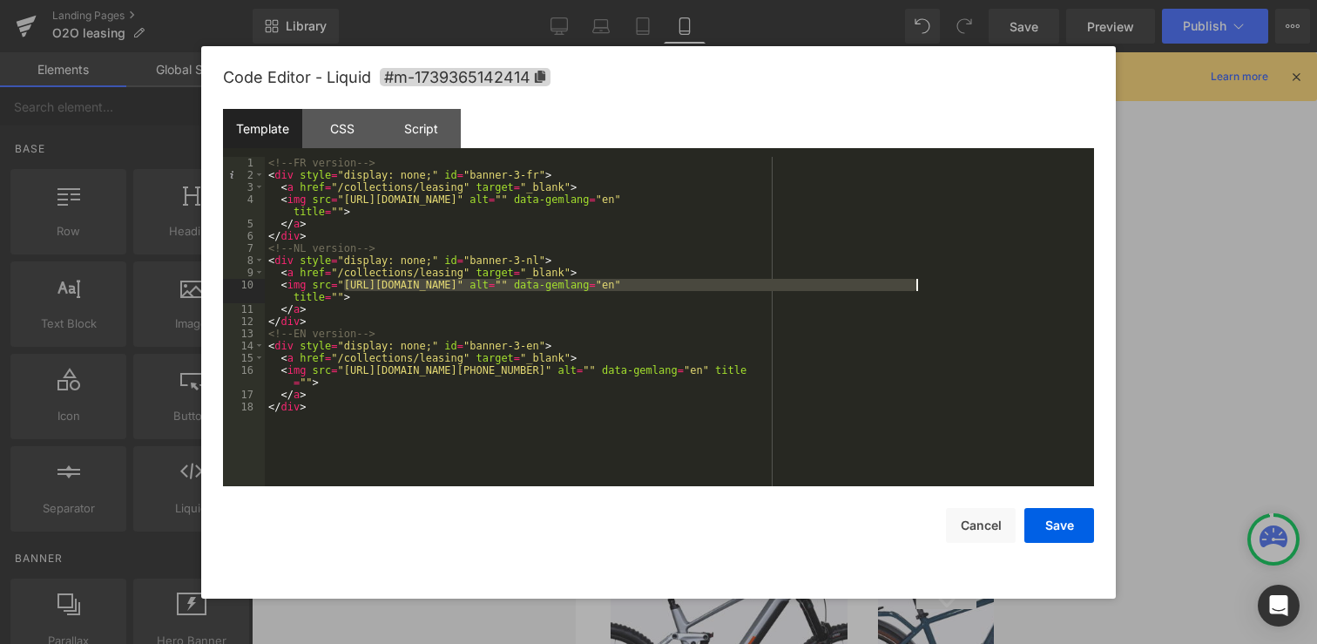
click at [915, 287] on div "<!-- FR version --> < div style = "display: none;" id = "banner-3-fr" > < a hre…" at bounding box center [679, 334] width 829 height 354
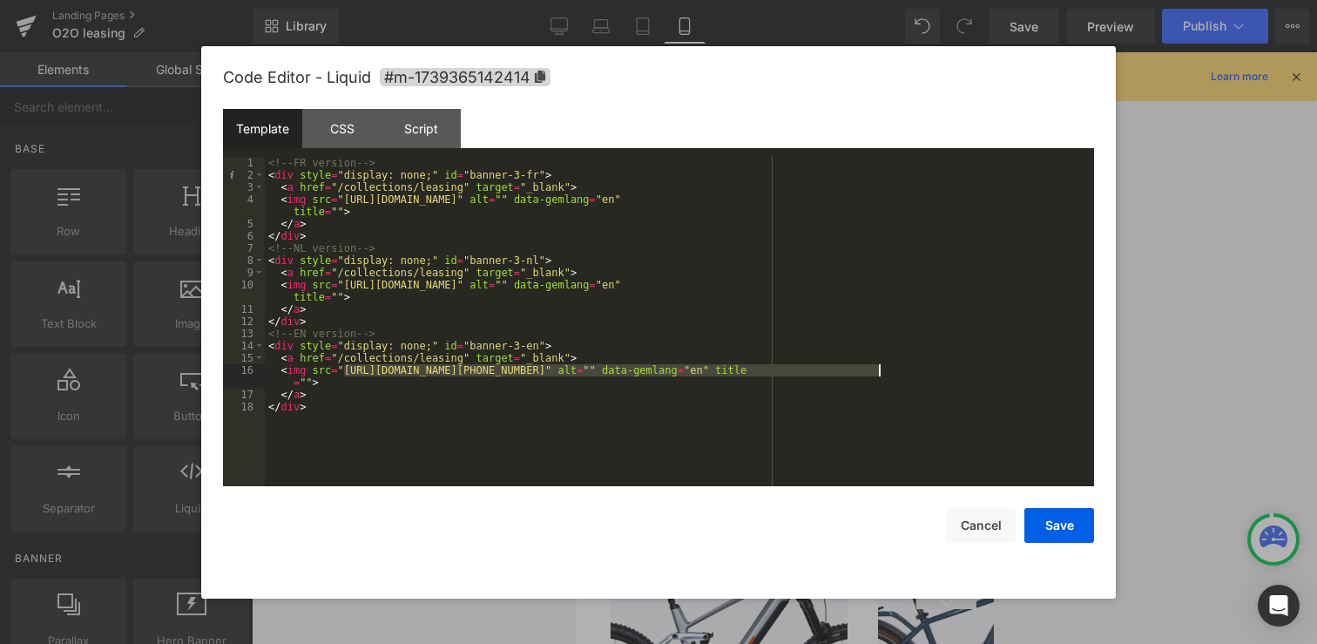
drag, startPoint x: 343, startPoint y: 370, endPoint x: 878, endPoint y: 368, distance: 534.8
click at [878, 368] on div "<!-- FR version --> < div style = "display: none;" id = "banner-3-fr" > < a hre…" at bounding box center [679, 334] width 829 height 354
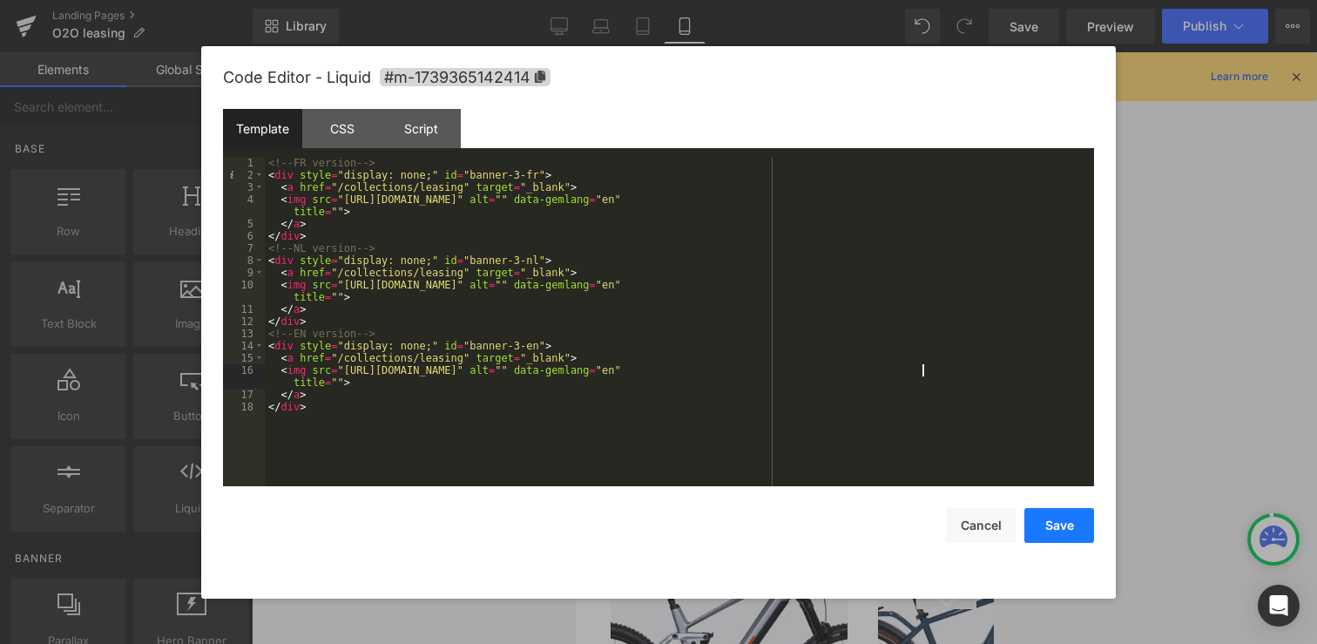
click at [1067, 520] on button "Save" at bounding box center [1059, 525] width 70 height 35
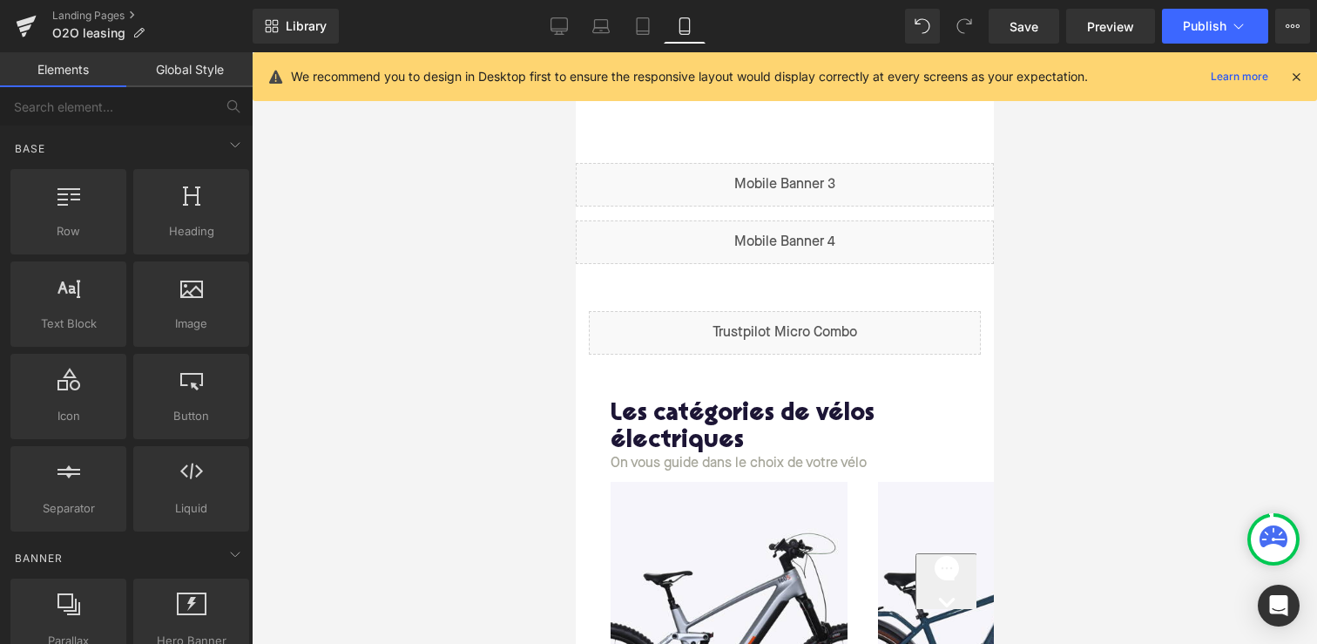
click at [682, 24] on icon at bounding box center [684, 25] width 17 height 17
click at [557, 34] on icon at bounding box center [559, 34] width 9 height 0
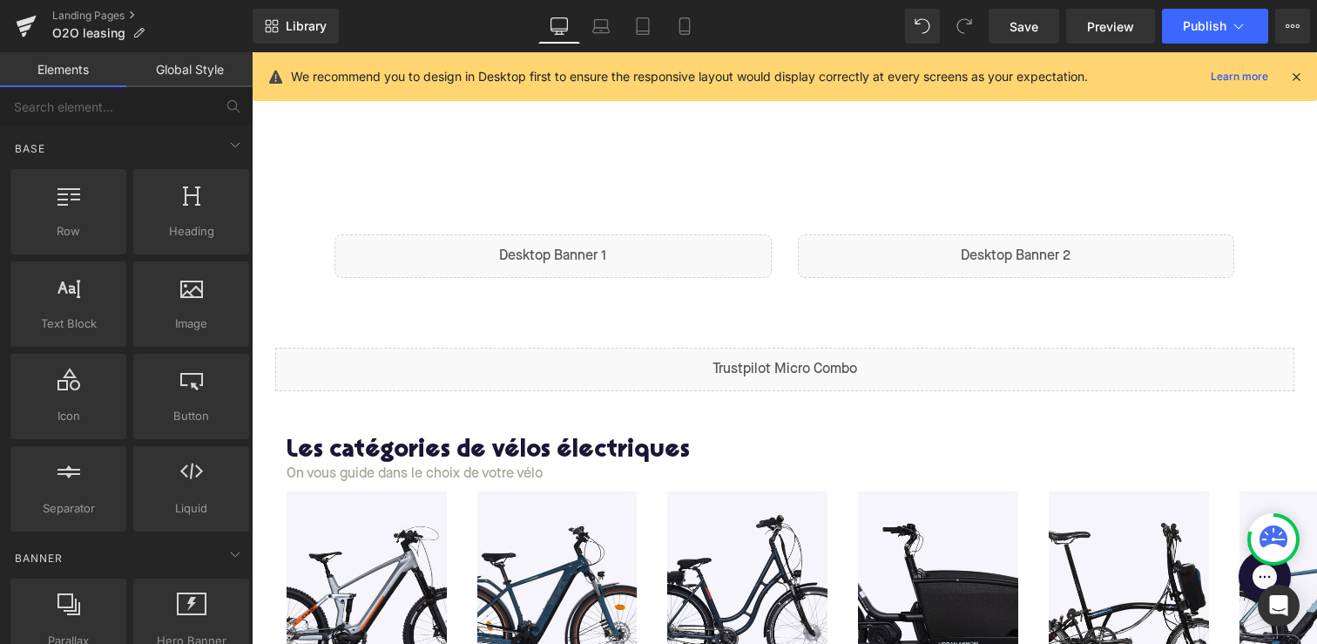
click at [669, 156] on div at bounding box center [784, 125] width 1065 height 147
click at [287, 36] on link "Library" at bounding box center [296, 26] width 86 height 35
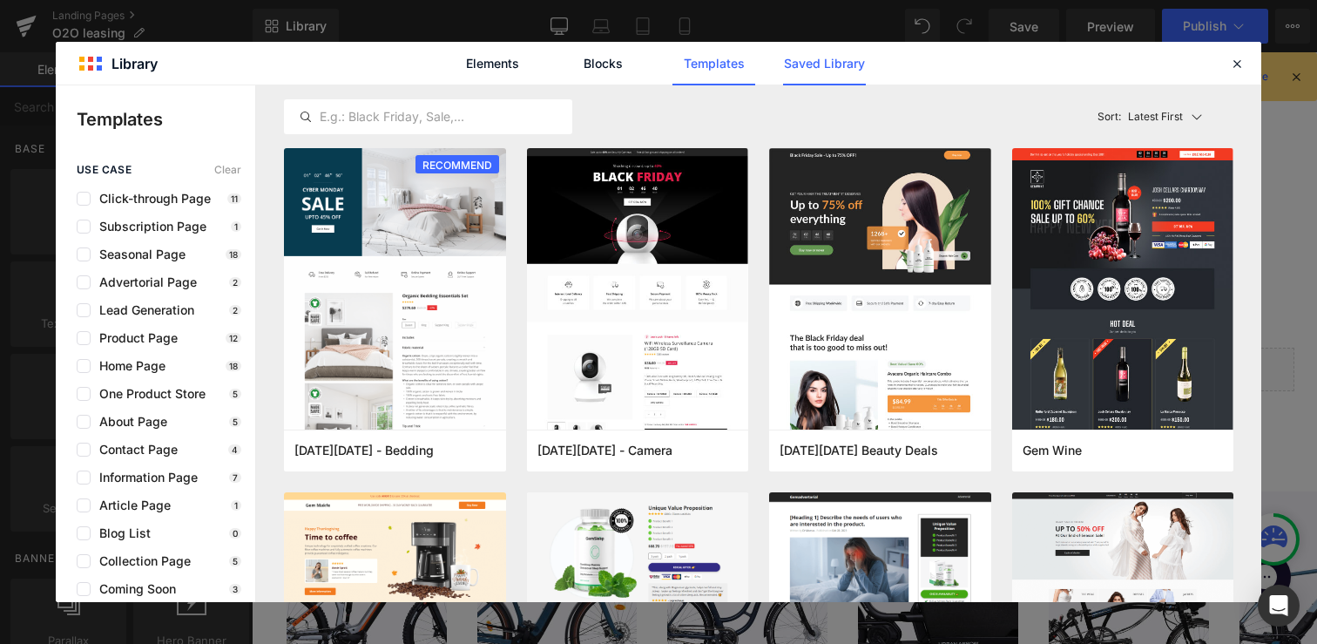
click at [841, 71] on link "Saved Library" at bounding box center [824, 64] width 83 height 44
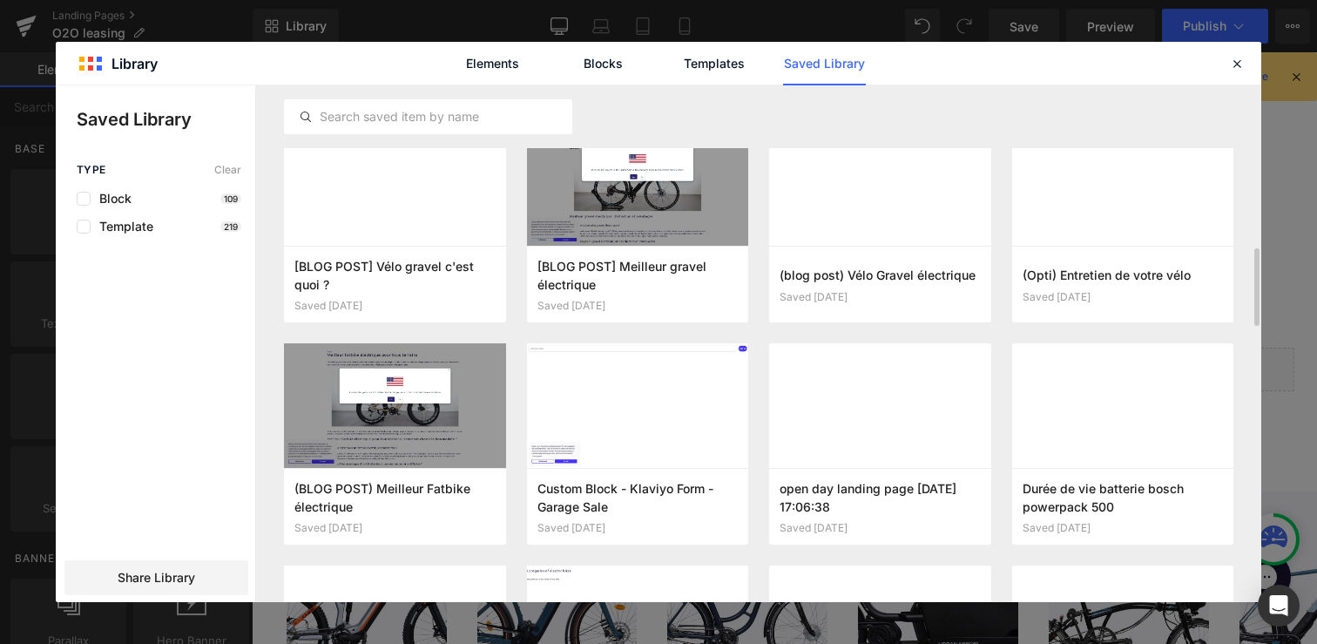
scroll to position [2135, 0]
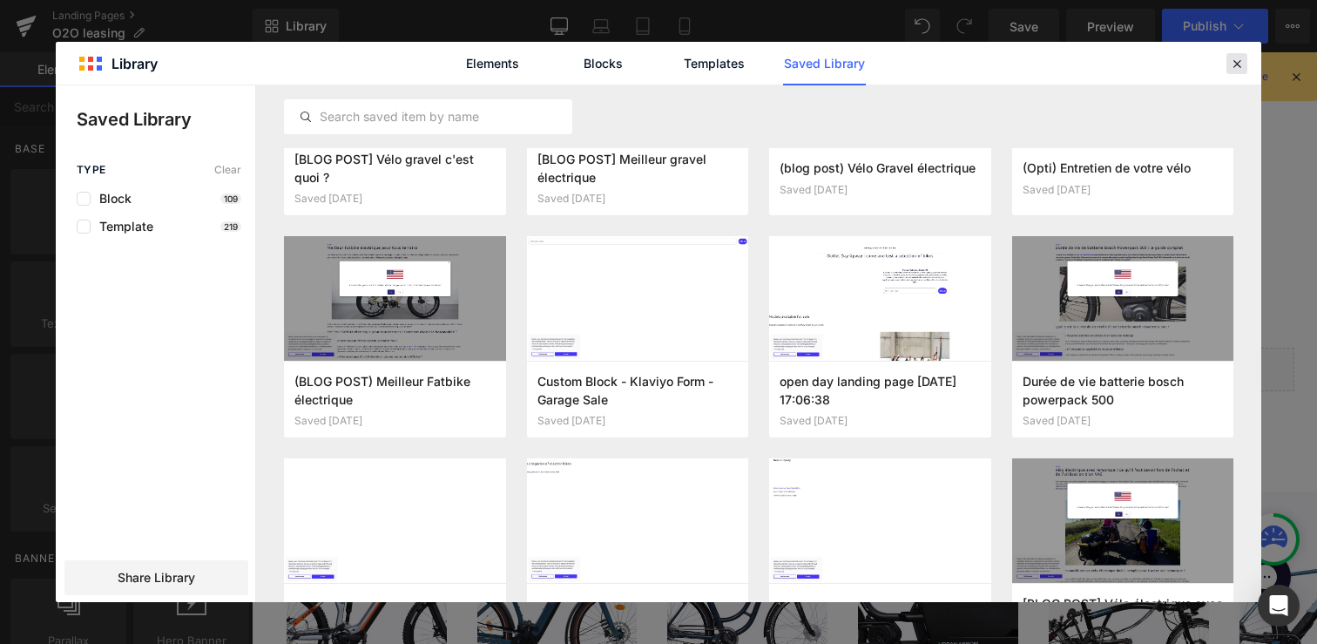
click at [1238, 69] on icon at bounding box center [1237, 64] width 16 height 16
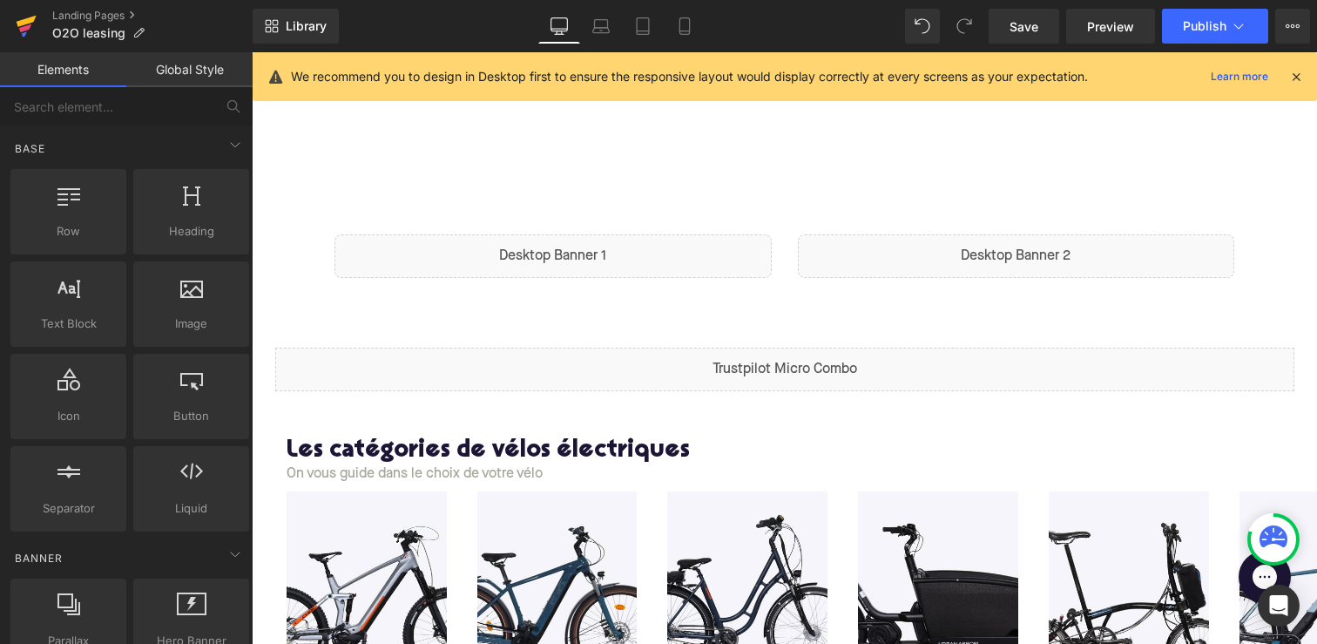
click at [37, 20] on link at bounding box center [26, 26] width 52 height 52
click at [930, 25] on span at bounding box center [922, 26] width 28 height 28
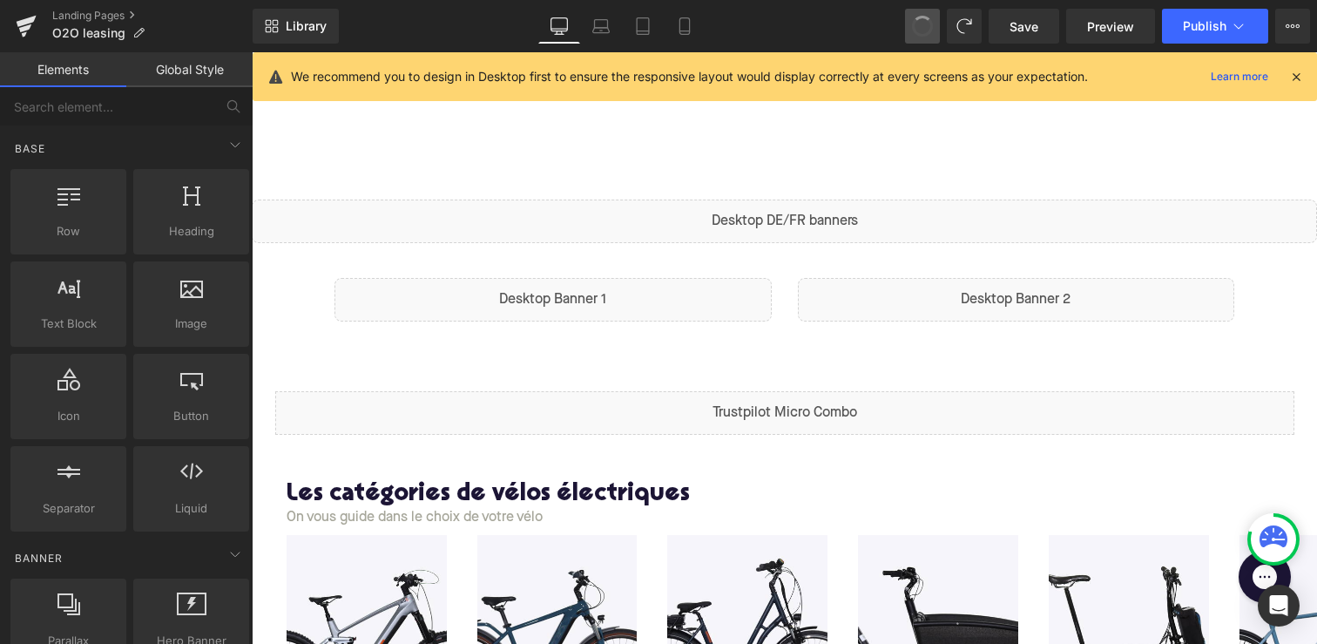
click at [930, 25] on span at bounding box center [922, 26] width 23 height 23
click at [930, 25] on span at bounding box center [922, 26] width 28 height 28
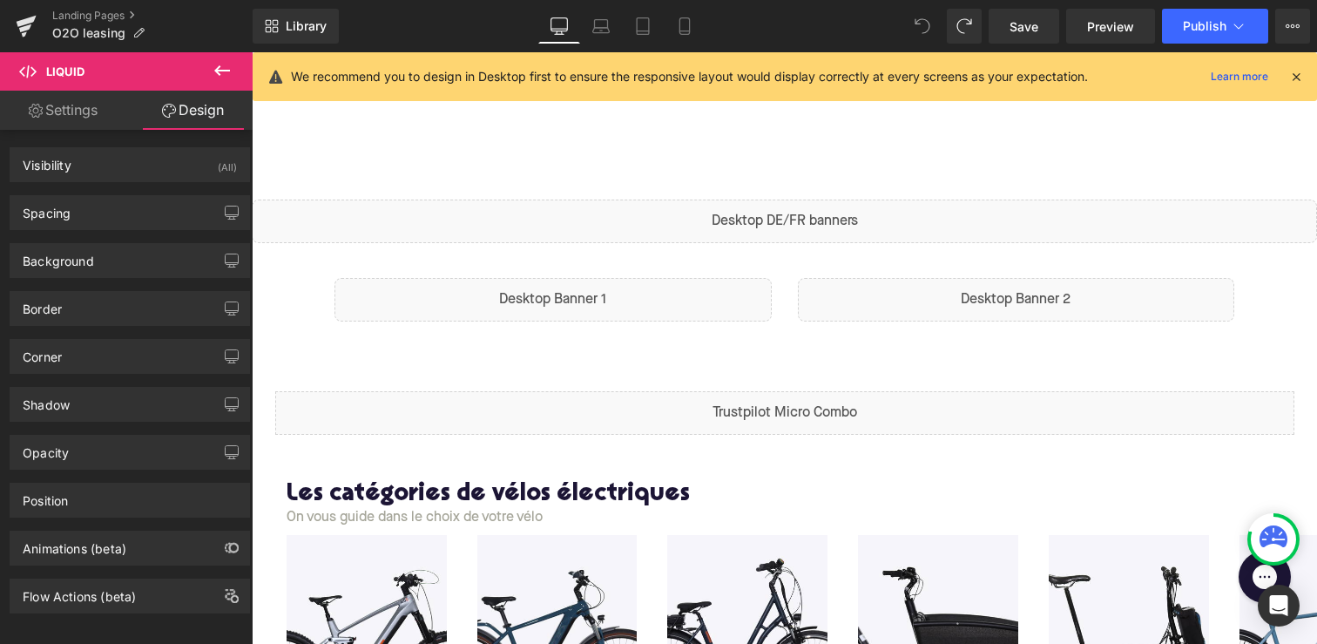
click at [923, 29] on icon at bounding box center [922, 26] width 16 height 16
click at [300, 23] on span "Library" at bounding box center [306, 26] width 41 height 16
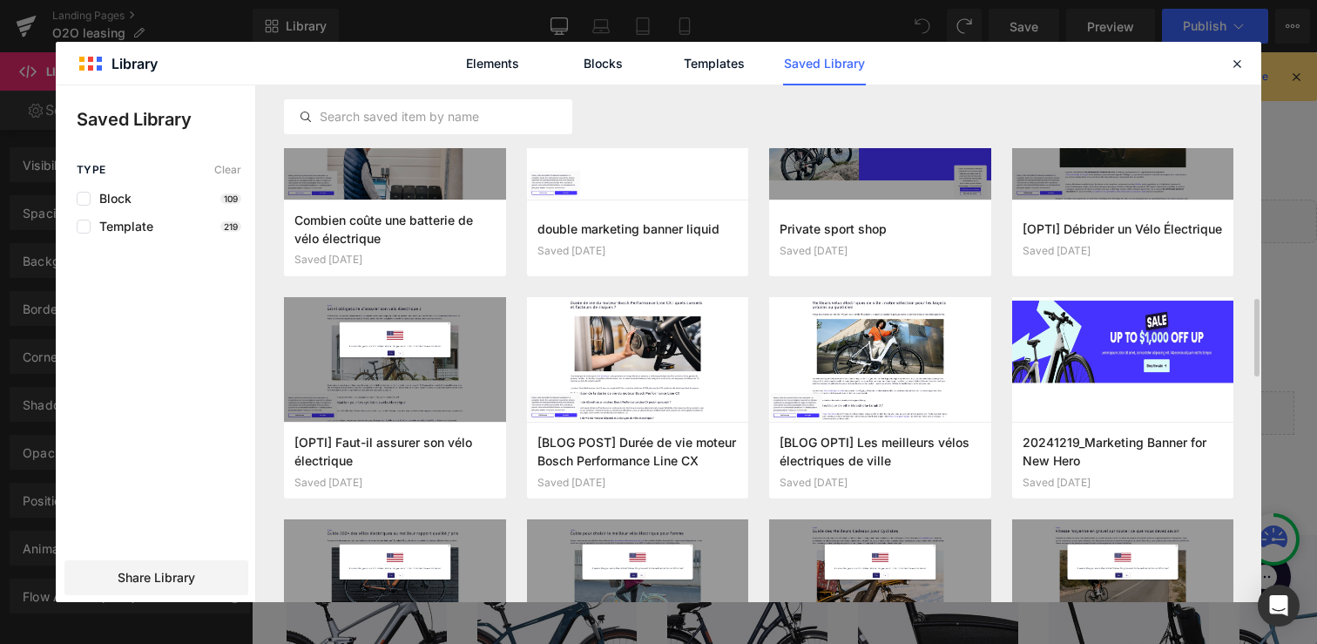
scroll to position [1412, 0]
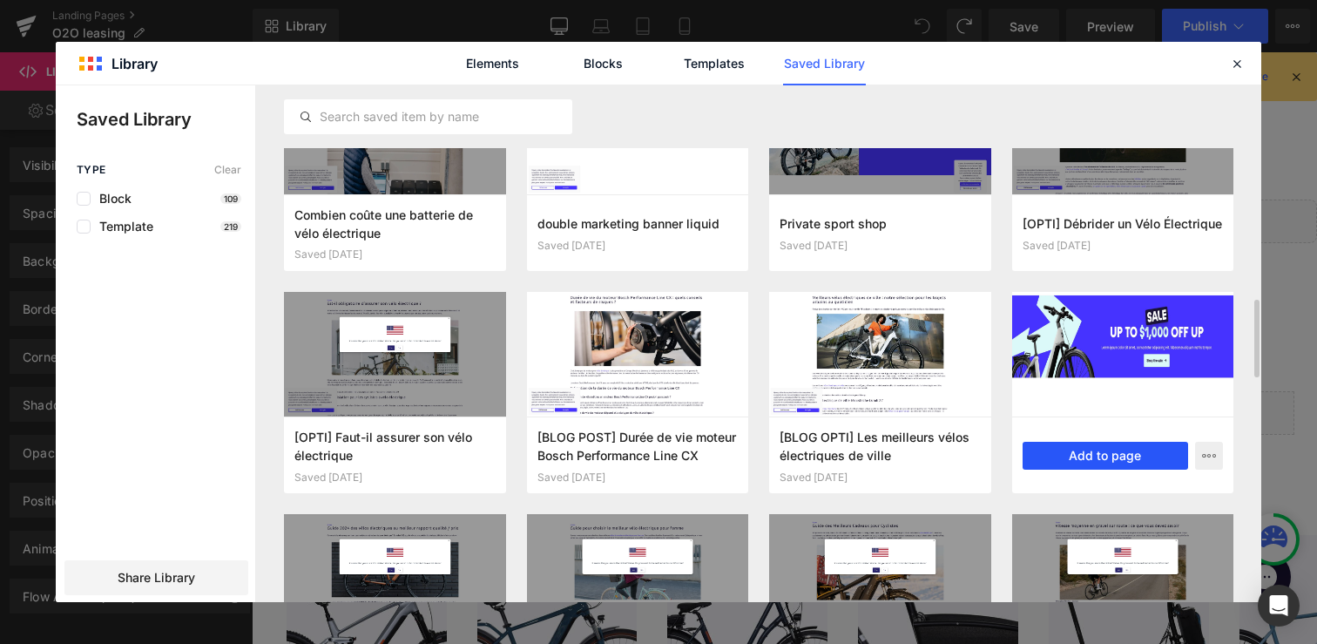
click at [1090, 457] on button "Add to page" at bounding box center [1105, 456] width 166 height 28
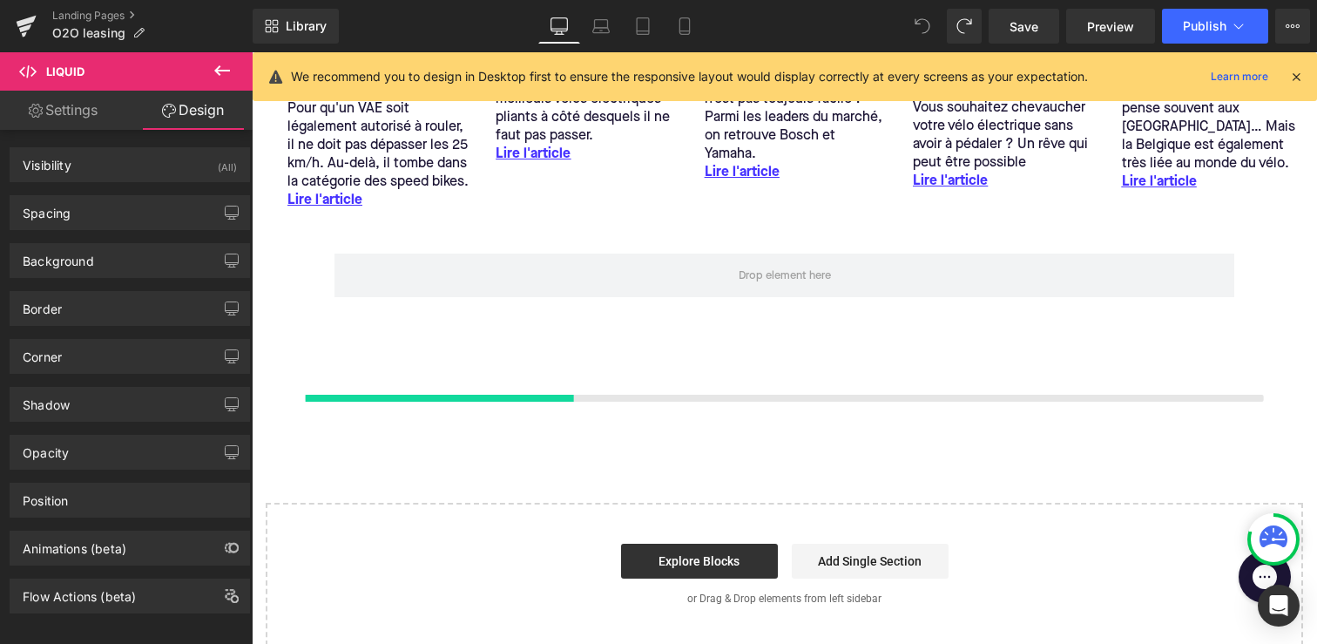
scroll to position [2828, 0]
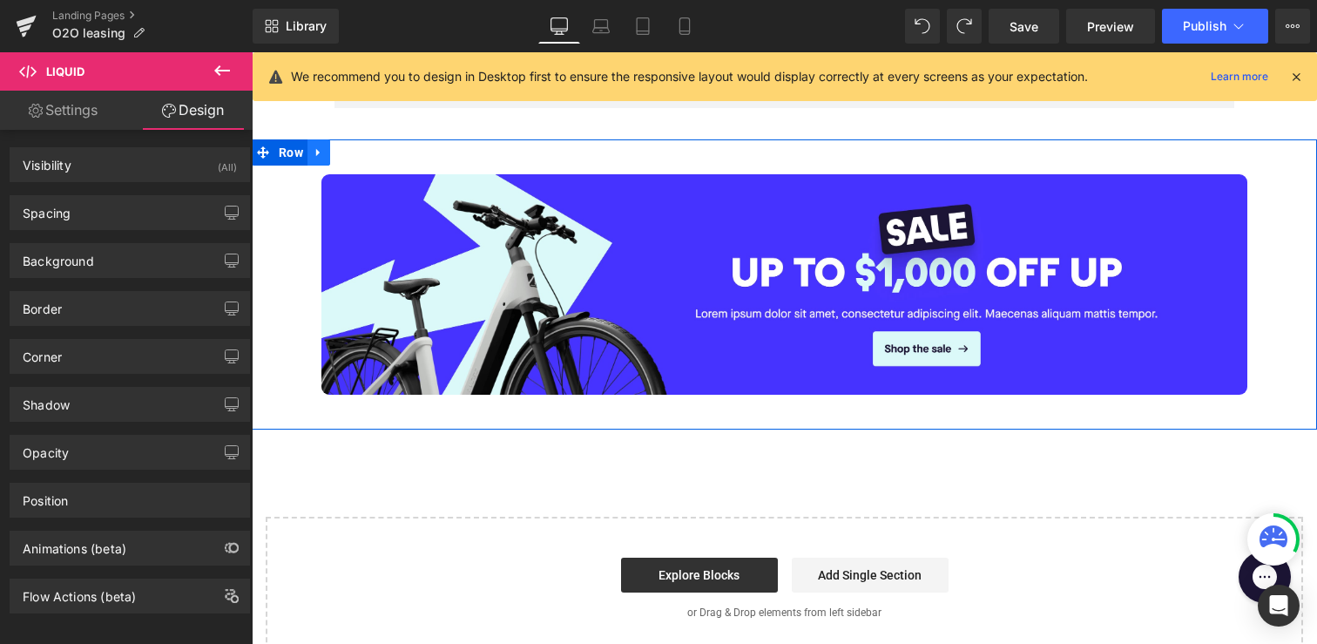
click at [317, 155] on icon at bounding box center [317, 153] width 3 height 8
click at [366, 156] on icon at bounding box center [364, 152] width 12 height 12
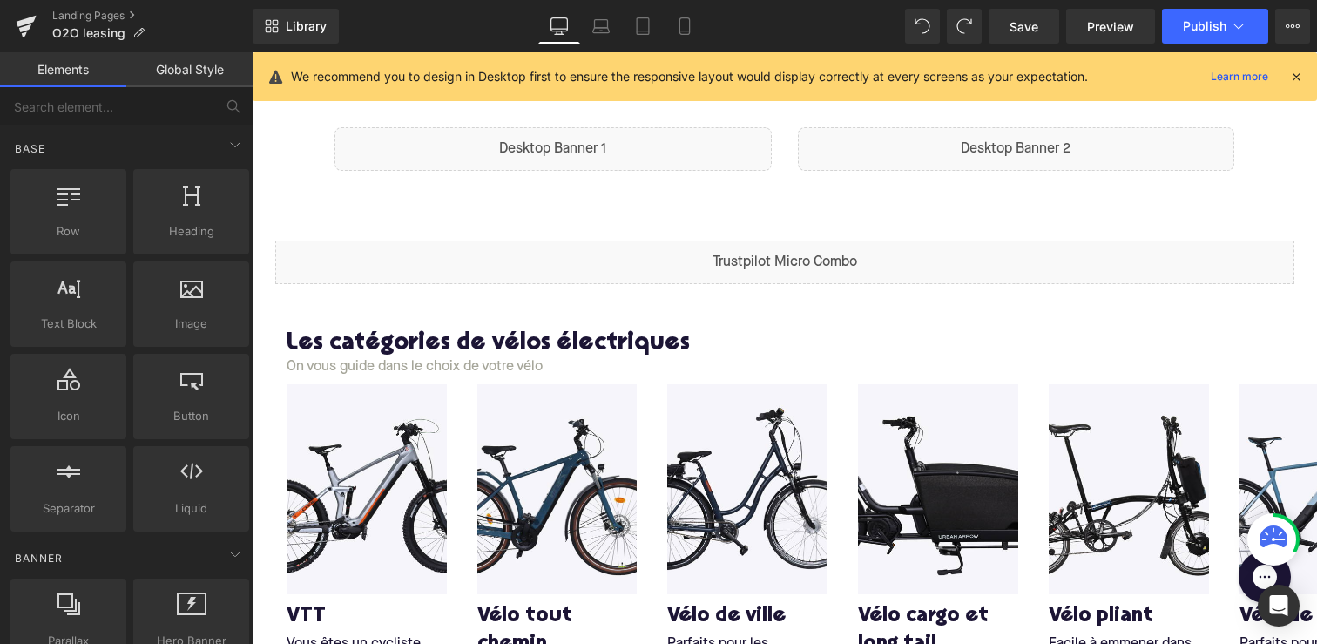
scroll to position [0, 0]
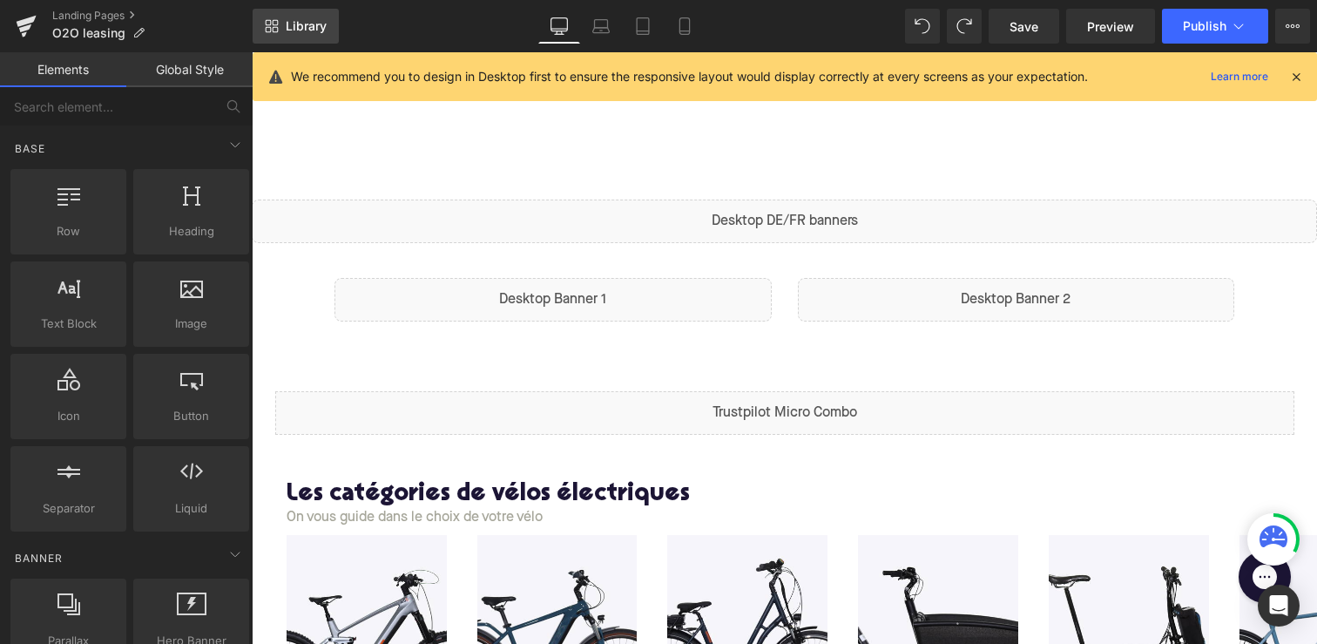
click at [294, 25] on span "Library" at bounding box center [306, 26] width 41 height 16
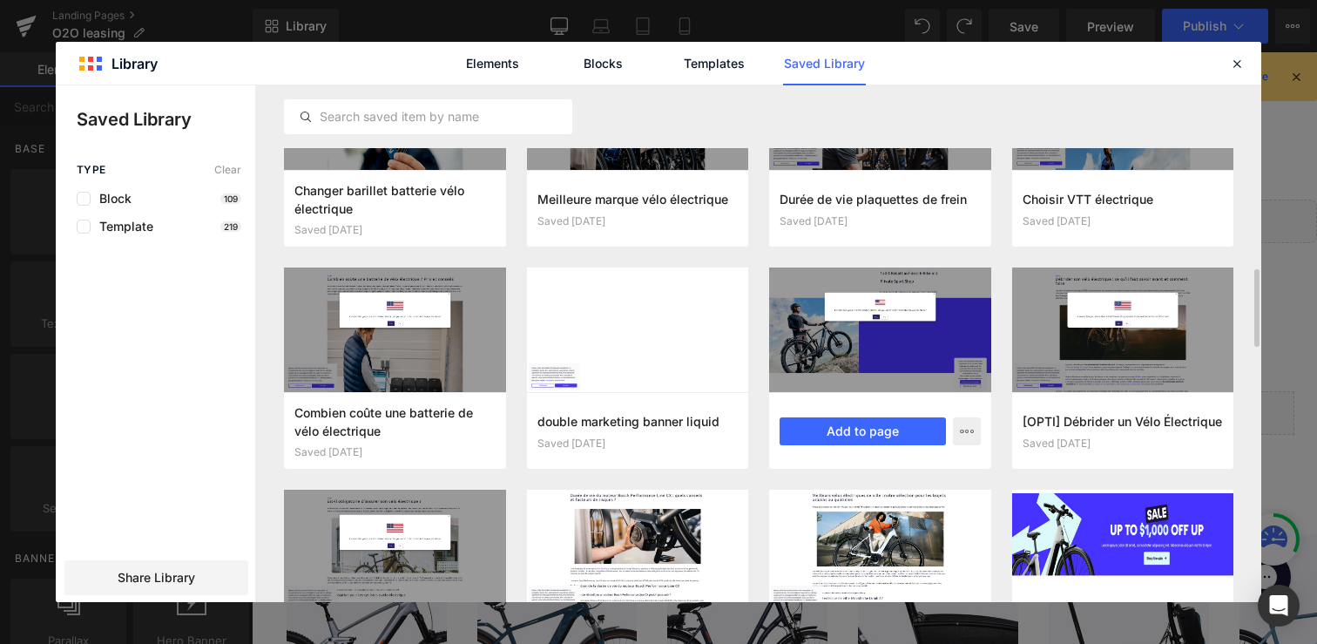
scroll to position [1214, 0]
click at [960, 433] on icon "button" at bounding box center [967, 431] width 14 height 14
click at [868, 419] on div at bounding box center [658, 343] width 1205 height 516
click at [842, 428] on button "Add to page" at bounding box center [862, 431] width 166 height 28
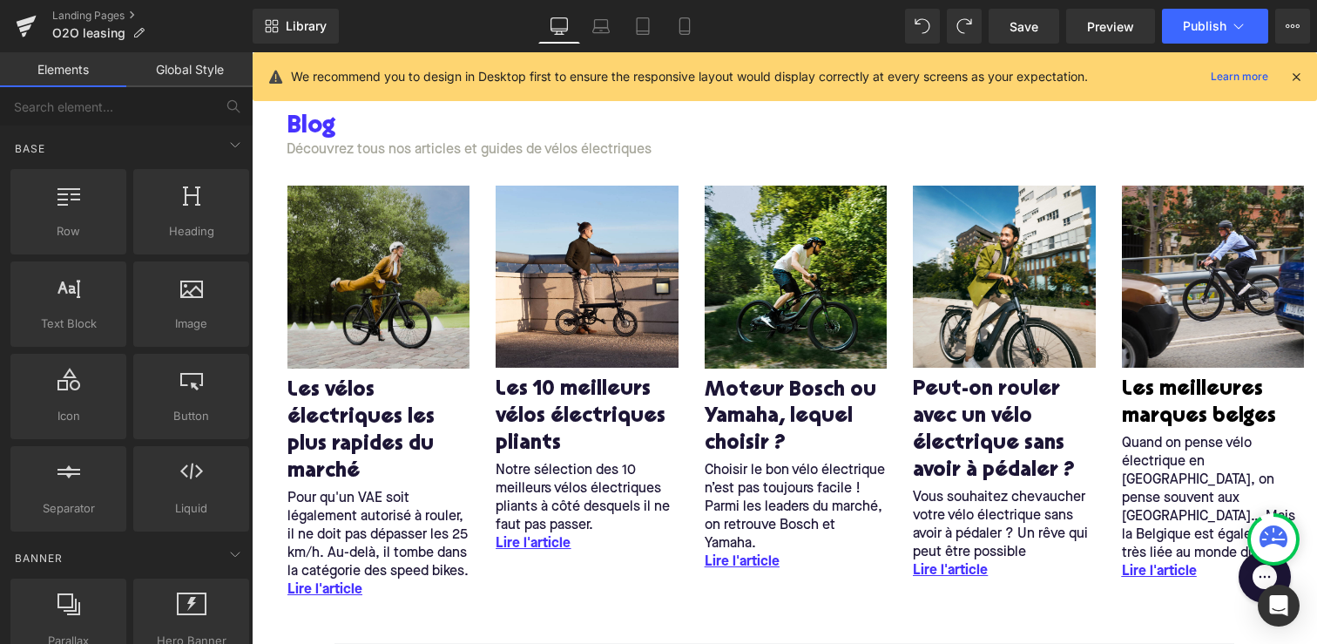
scroll to position [2173, 0]
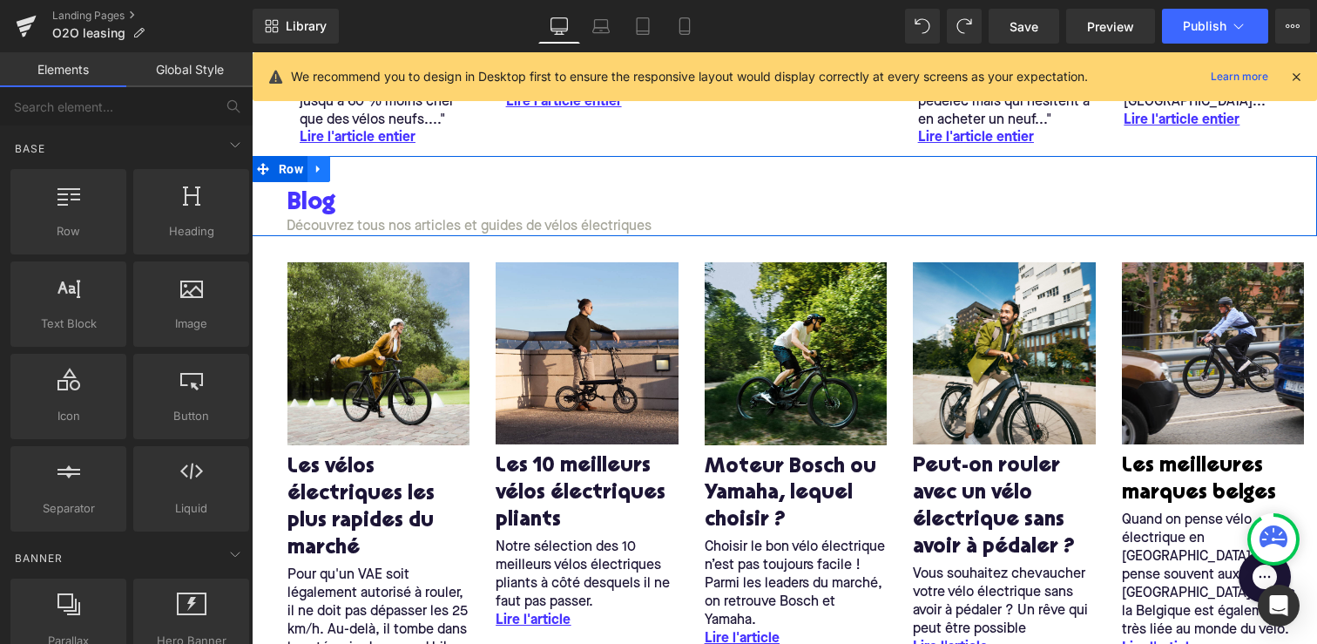
click at [319, 170] on icon at bounding box center [317, 169] width 3 height 8
click at [360, 172] on icon at bounding box center [364, 169] width 12 height 12
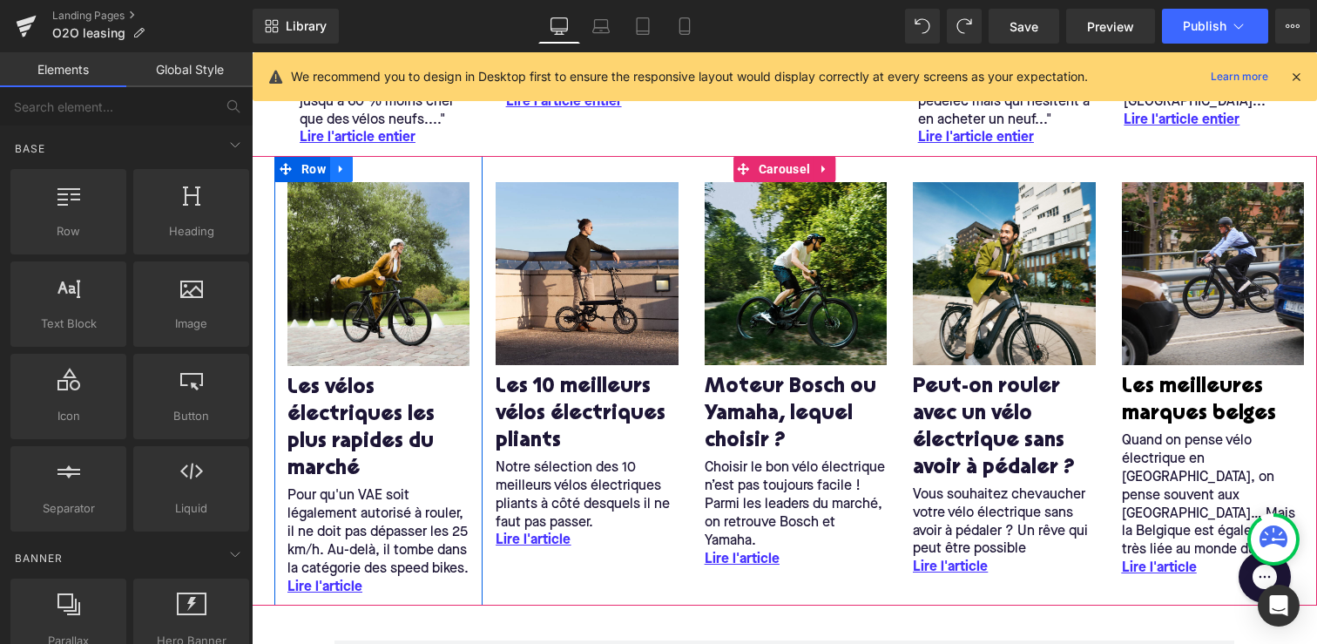
click at [336, 172] on icon at bounding box center [341, 169] width 12 height 13
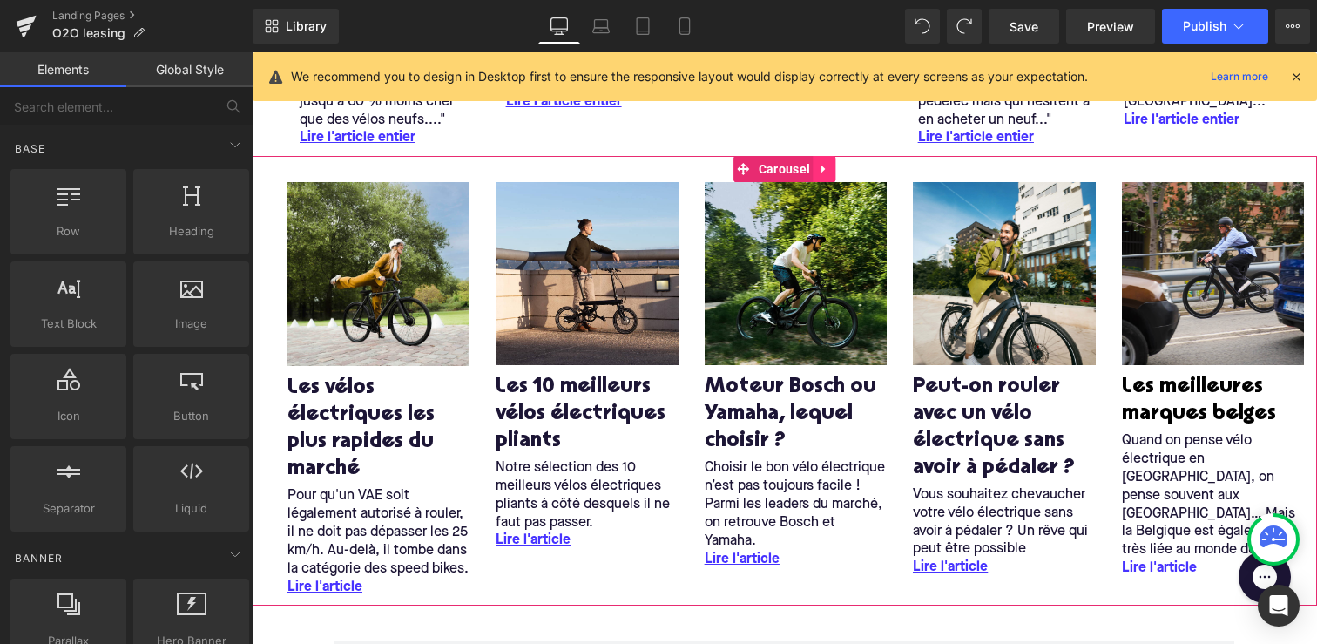
click at [831, 172] on link at bounding box center [824, 169] width 23 height 26
click at [831, 172] on icon at bounding box center [836, 169] width 12 height 12
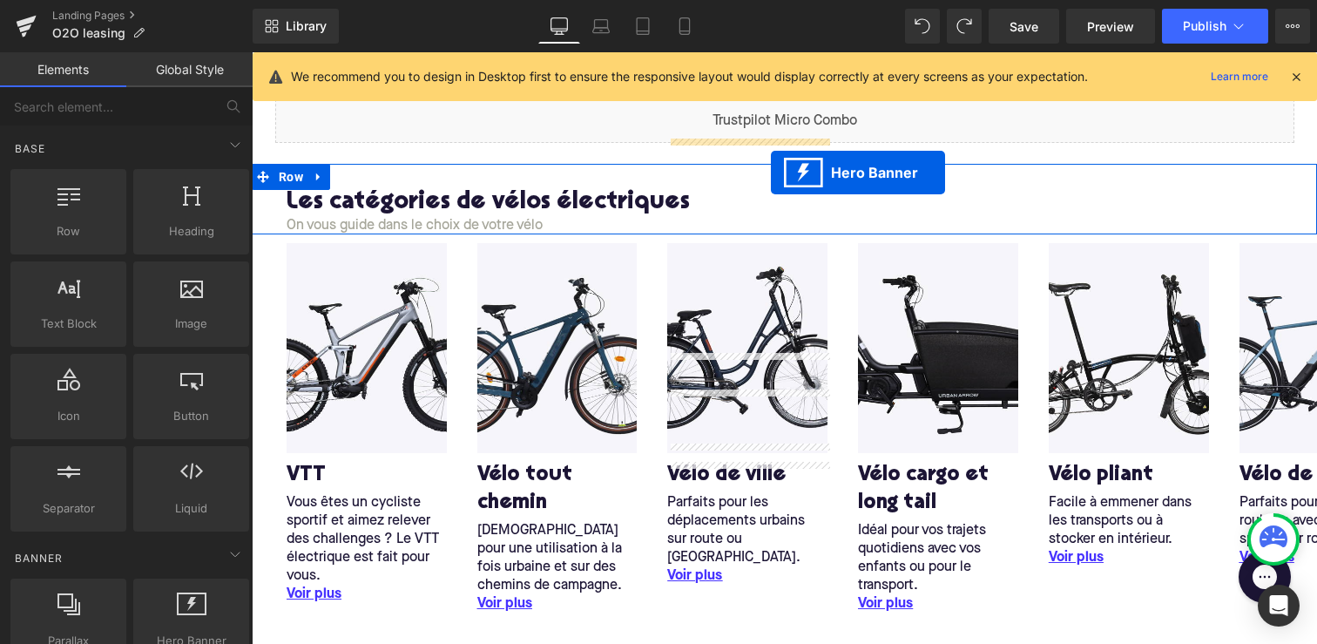
scroll to position [0, 0]
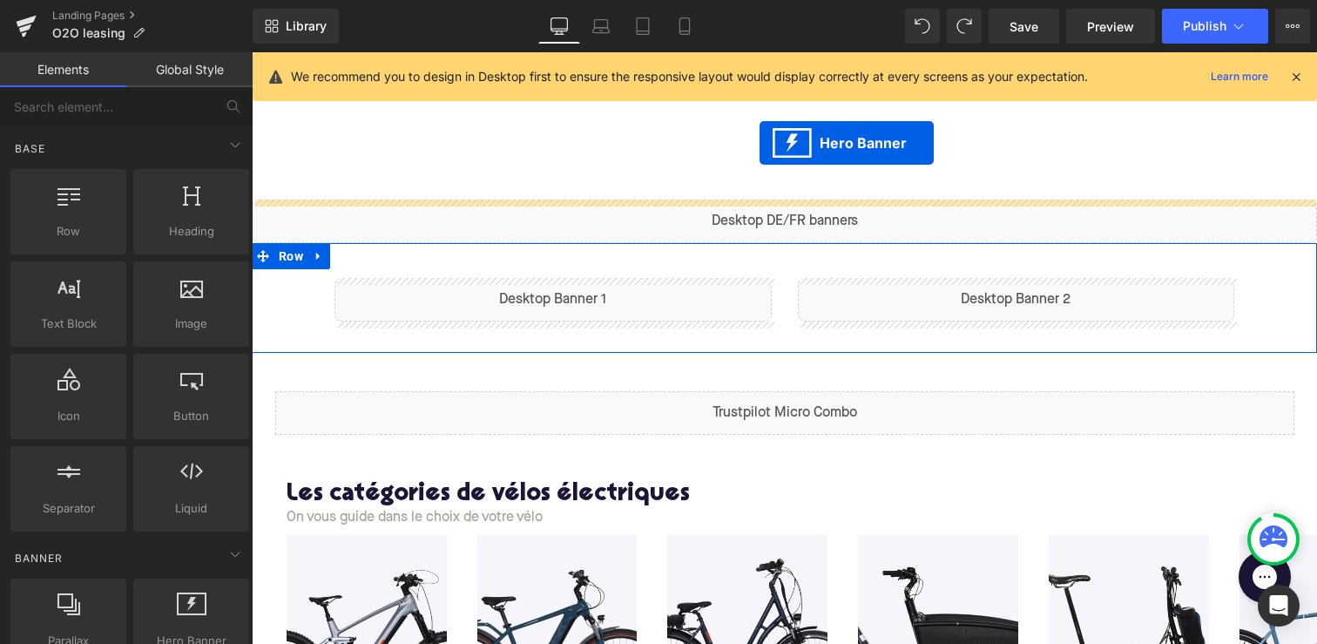
drag, startPoint x: 731, startPoint y: 282, endPoint x: 757, endPoint y: 157, distance: 128.1
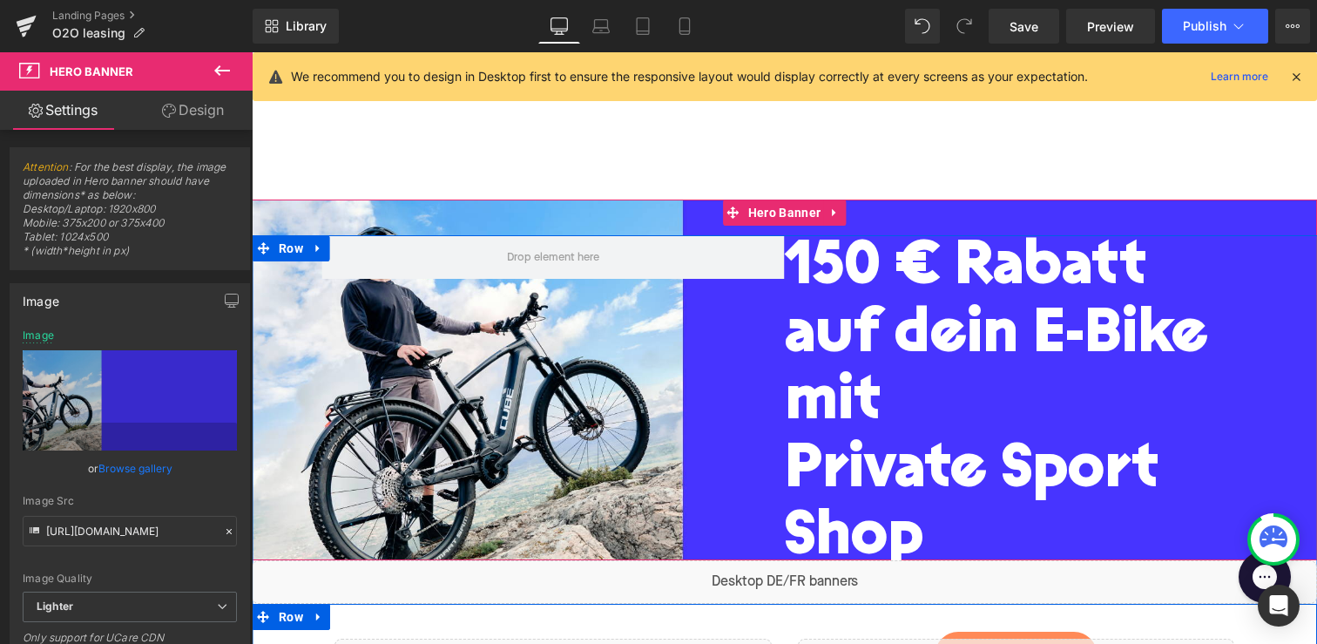
click at [917, 385] on h1 "150 € Rabatt auf dein E-Bike mit" at bounding box center [1016, 336] width 463 height 202
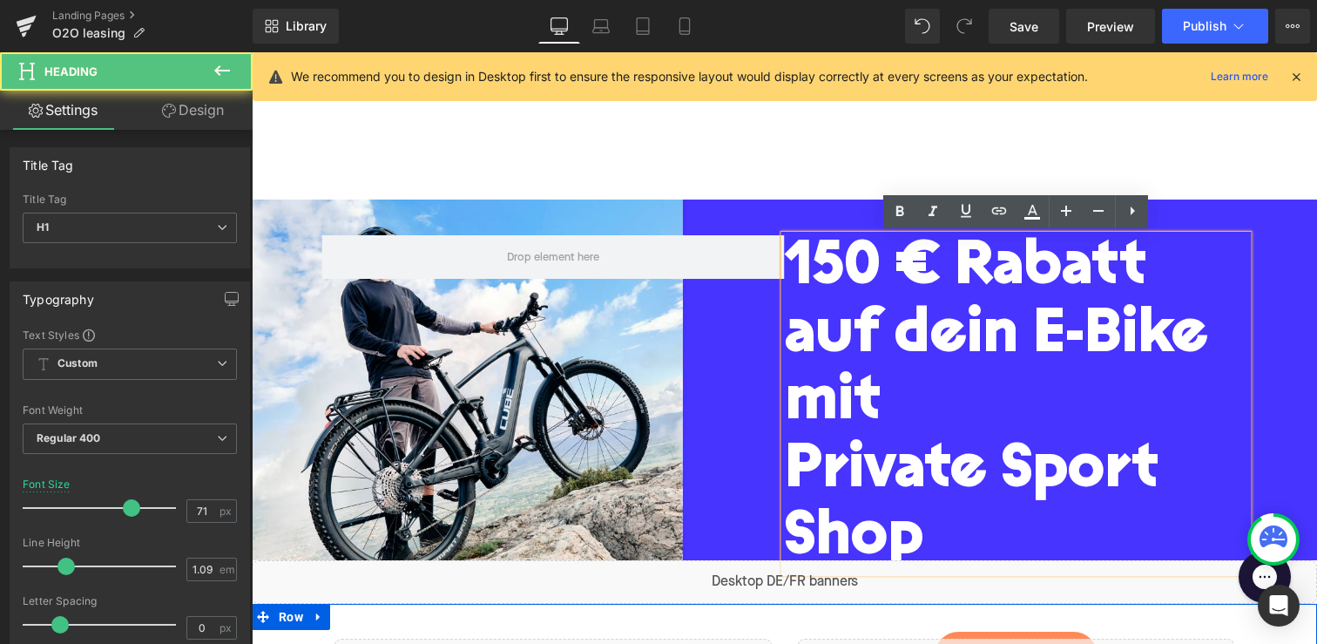
click at [917, 385] on h1 "150 € Rabatt auf dein E-Bike mit" at bounding box center [1016, 336] width 463 height 202
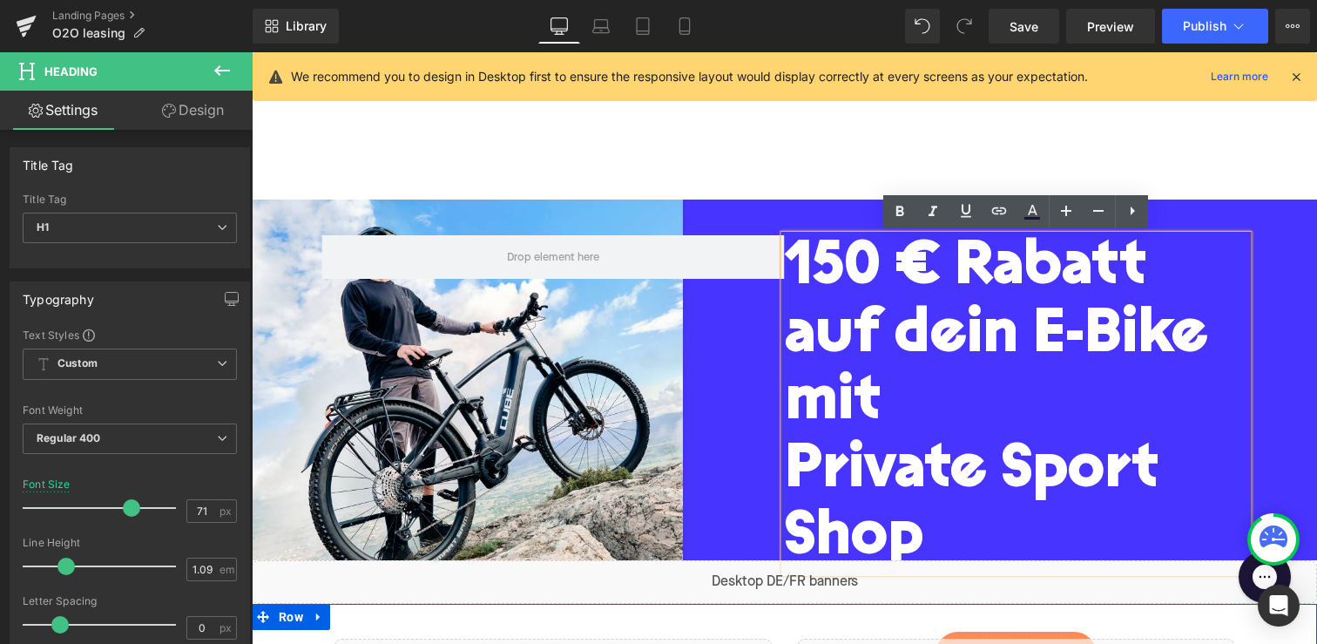
click at [843, 392] on span "150 € Rabatt auf dein E-Bike mit" at bounding box center [996, 336] width 423 height 197
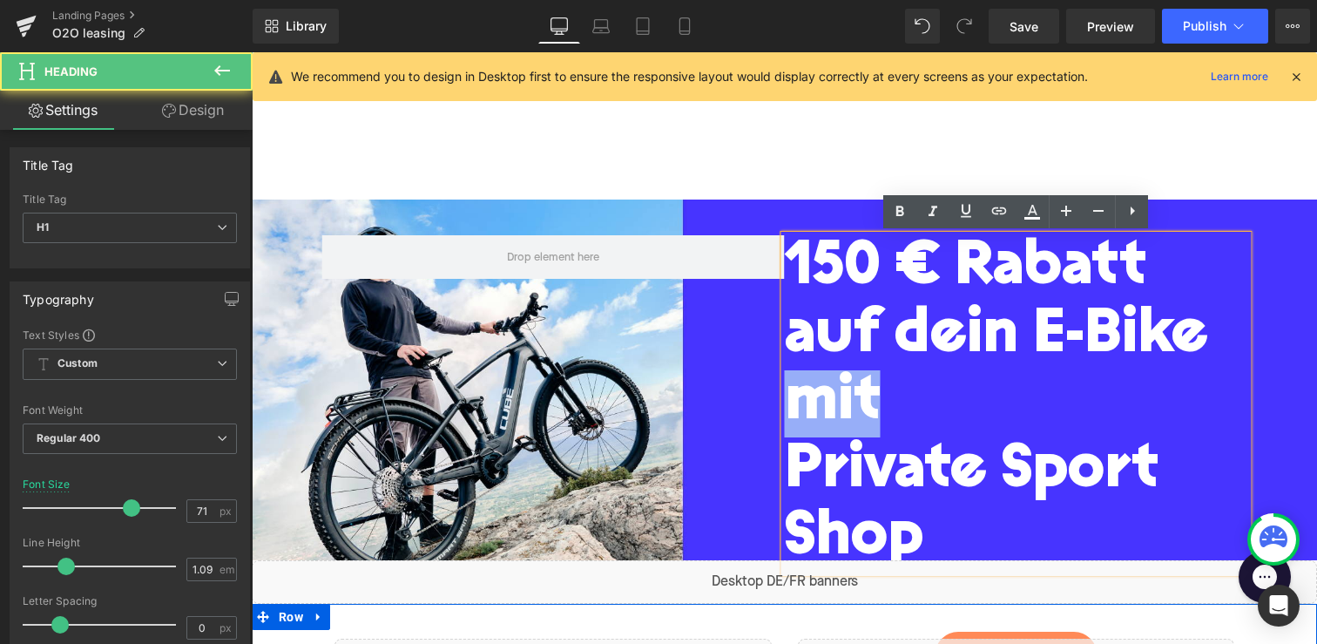
click at [843, 392] on span "150 € Rabatt auf dein E-Bike mit" at bounding box center [996, 336] width 423 height 197
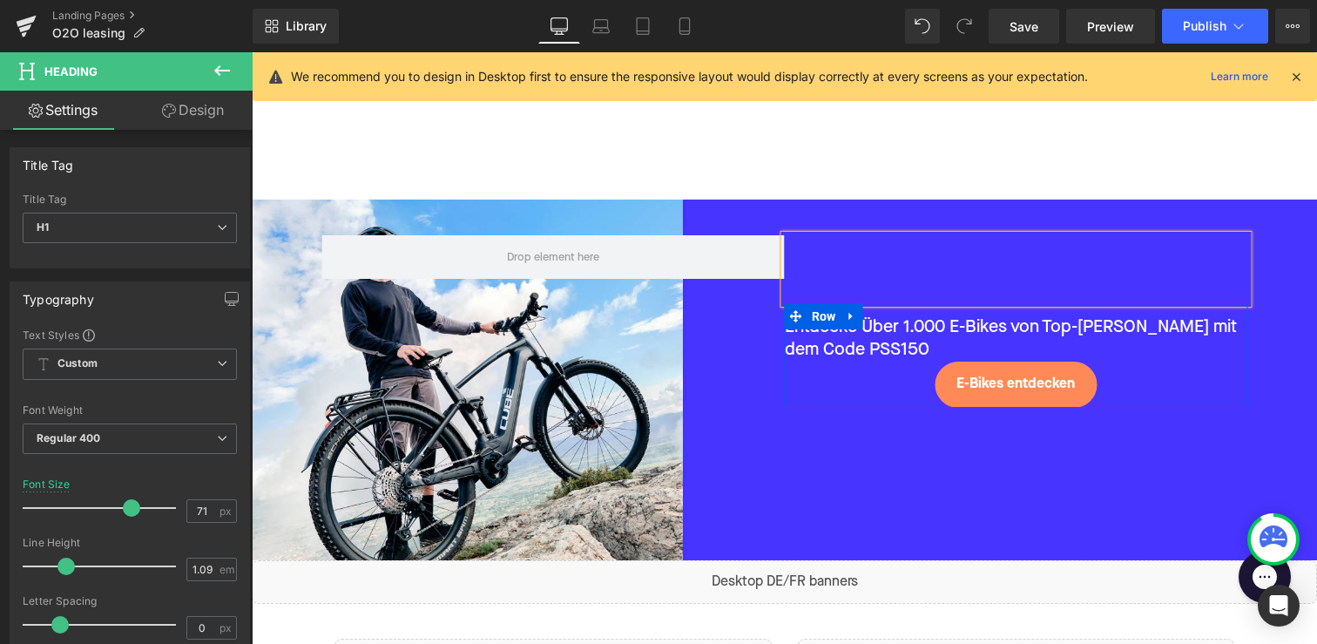
click at [847, 349] on p "Entdecke Über 1.000 E-Bikes von Top-Marken mit dem Code PSS150" at bounding box center [1016, 338] width 463 height 45
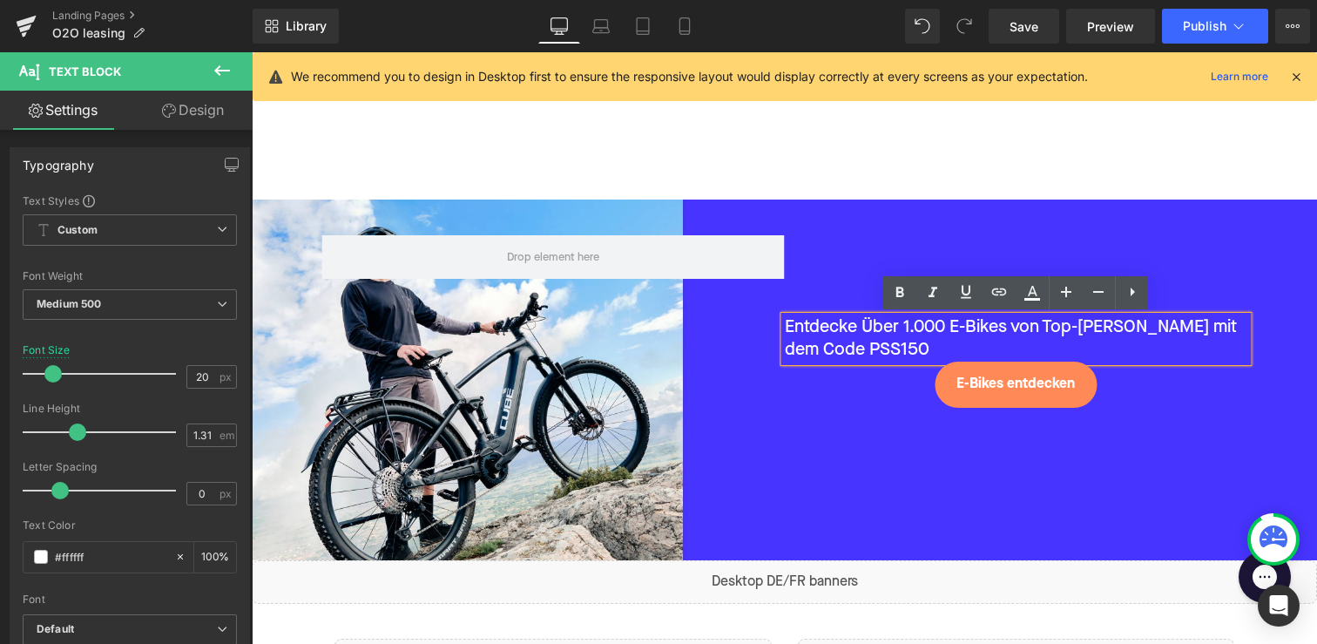
click at [837, 273] on h1 at bounding box center [1016, 268] width 463 height 67
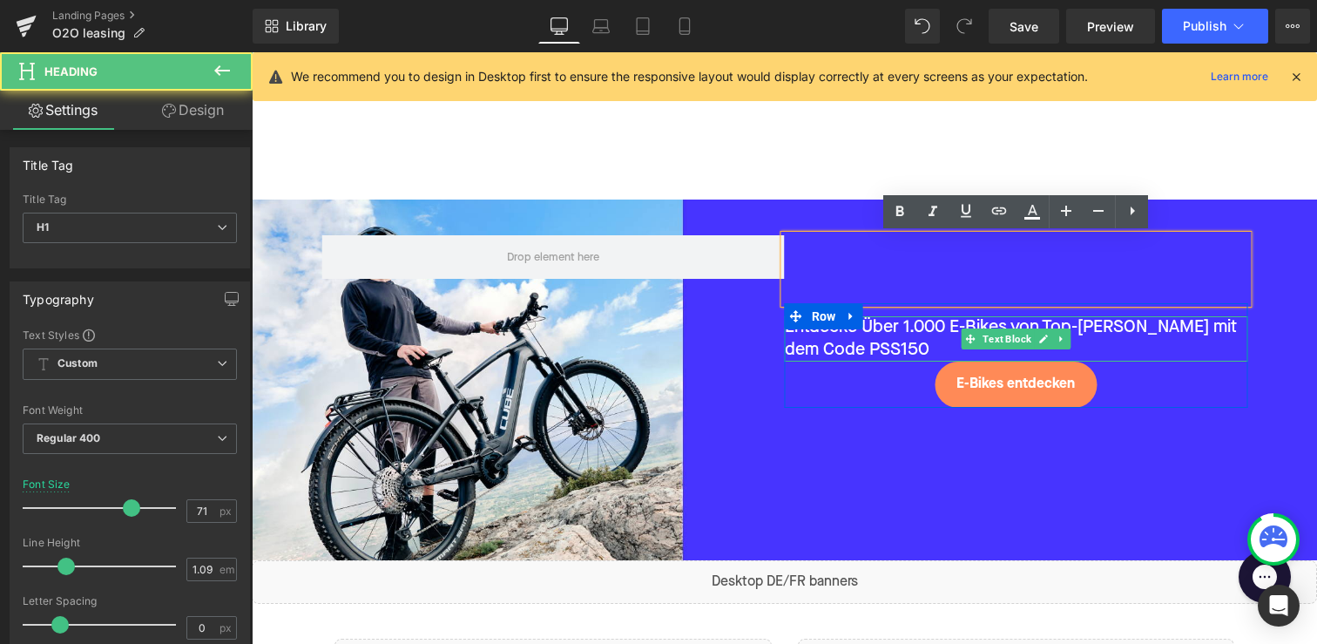
click at [828, 351] on p "Entdecke Über 1.000 E-Bikes von Top-Marken mit dem Code PSS150" at bounding box center [1016, 338] width 463 height 45
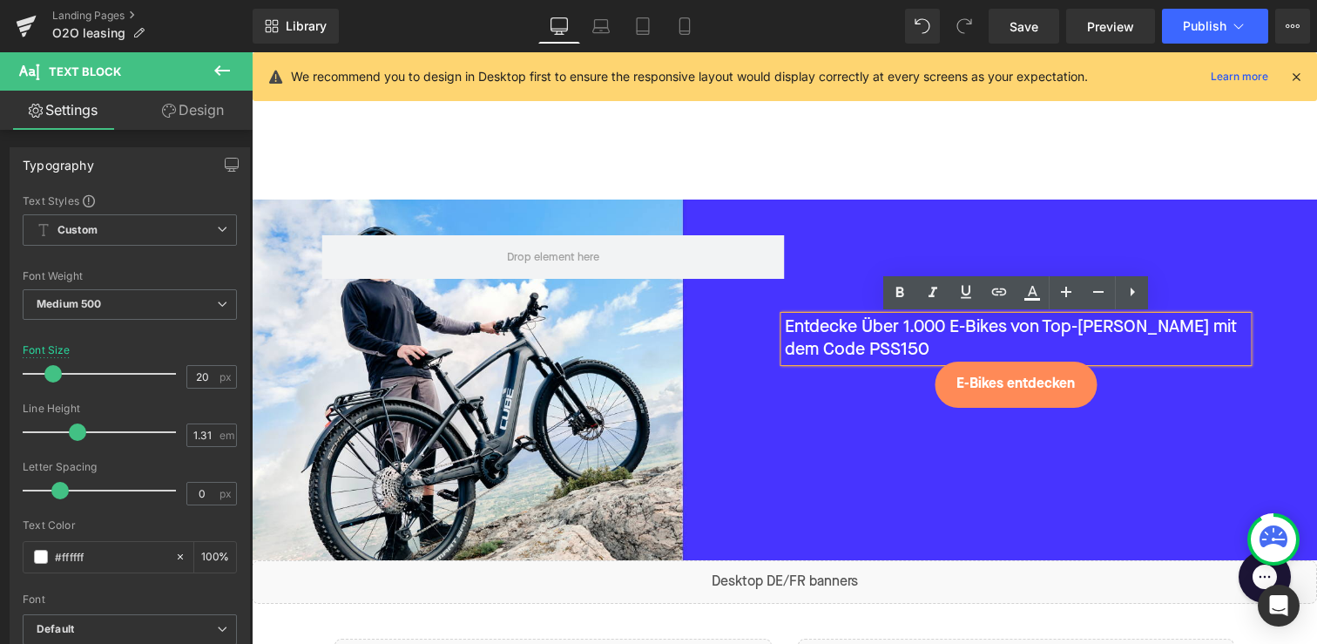
click at [840, 342] on p "Entdecke Über 1.000 E-Bikes von Top-Marken mit dem Code PSS150" at bounding box center [1016, 338] width 463 height 45
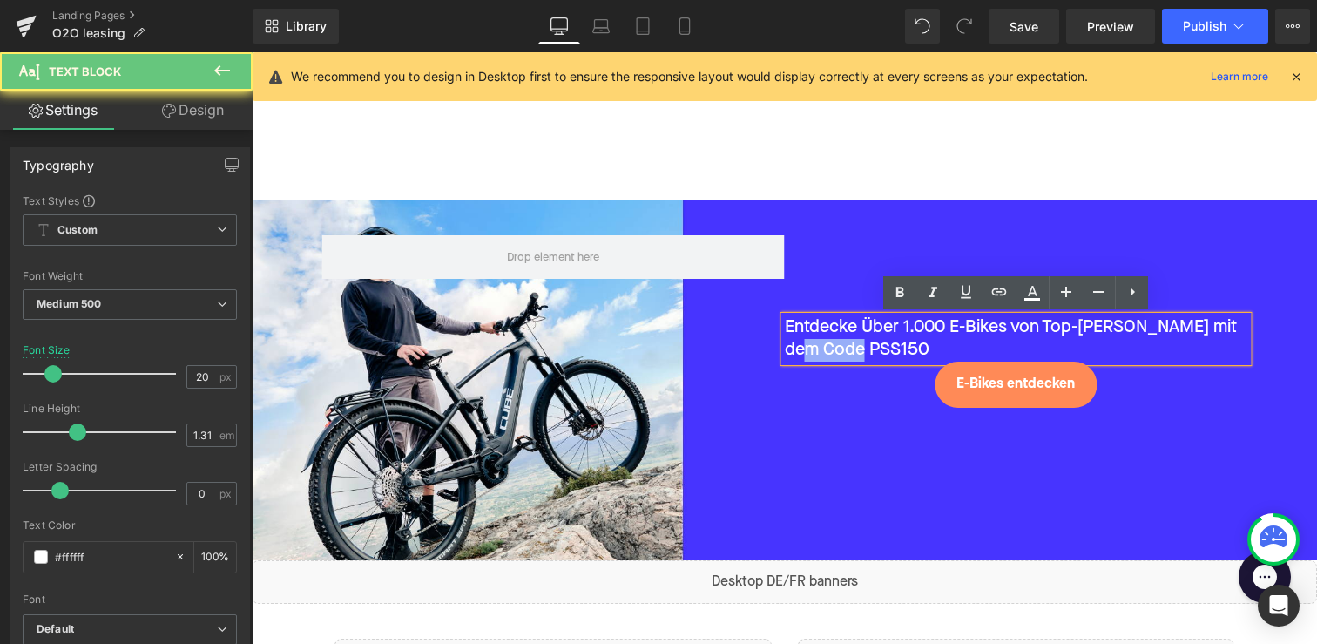
click at [840, 342] on p "Entdecke Über 1.000 E-Bikes von Top-Marken mit dem Code PSS150" at bounding box center [1016, 338] width 463 height 45
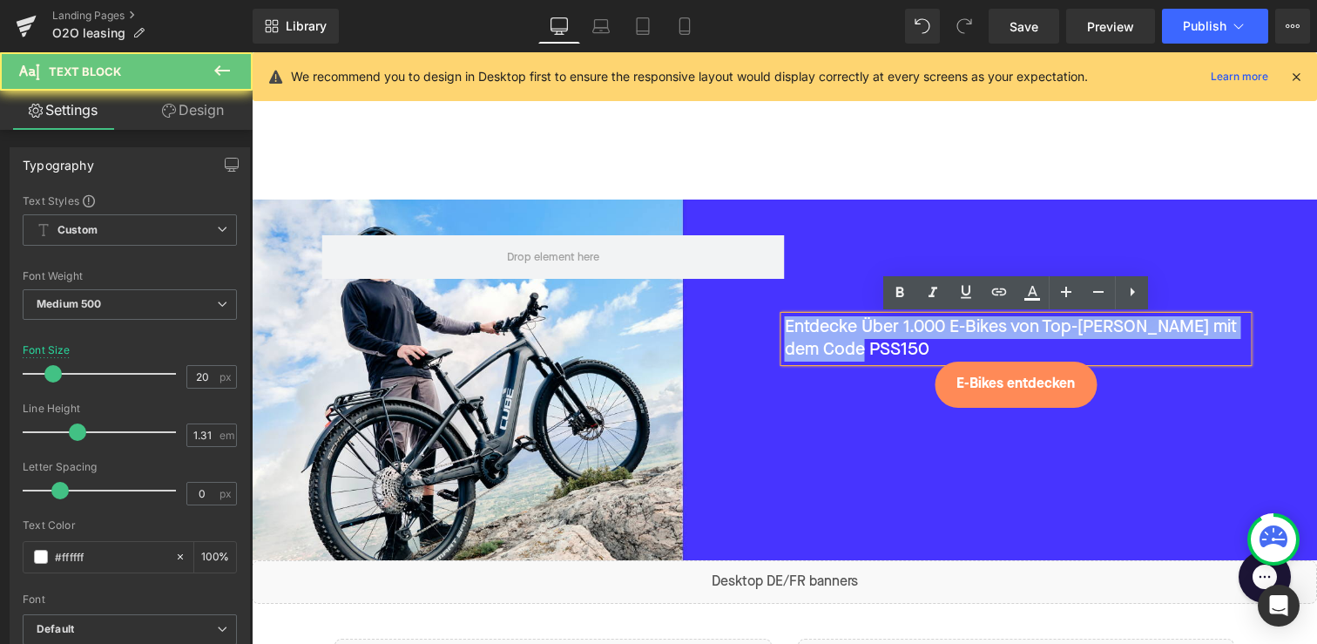
click at [840, 342] on p "Entdecke Über 1.000 E-Bikes von Top-Marken mit dem Code PSS150" at bounding box center [1016, 338] width 463 height 45
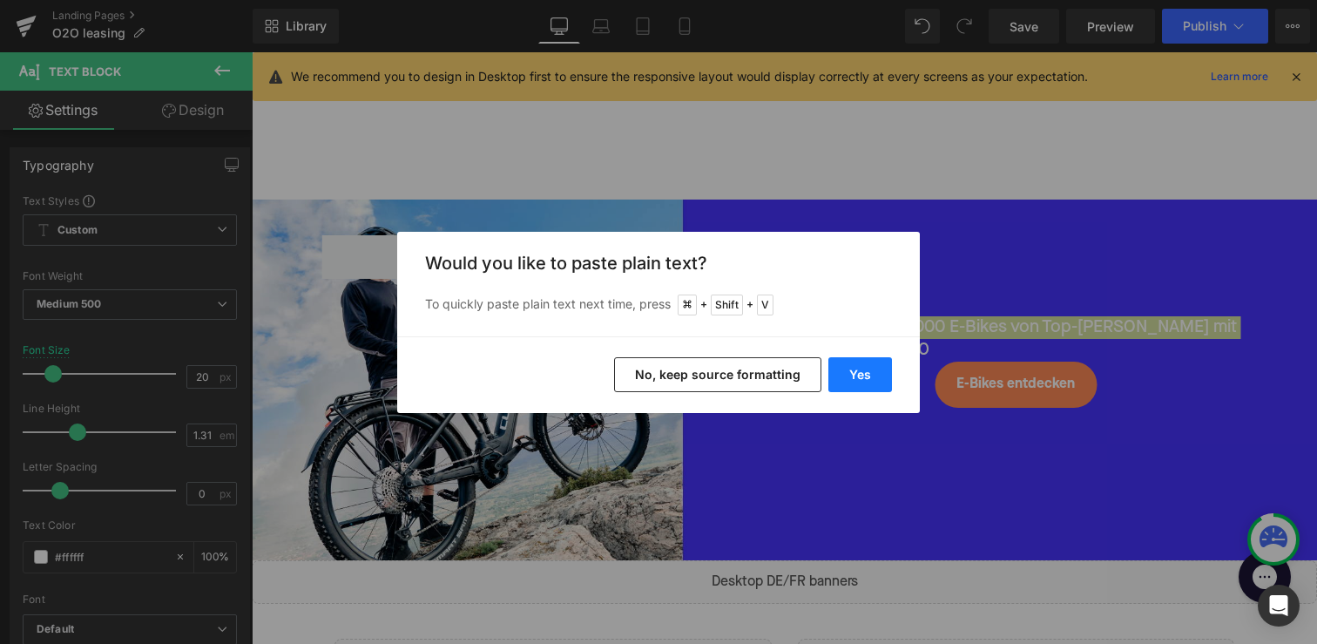
click at [849, 386] on button "Yes" at bounding box center [860, 374] width 64 height 35
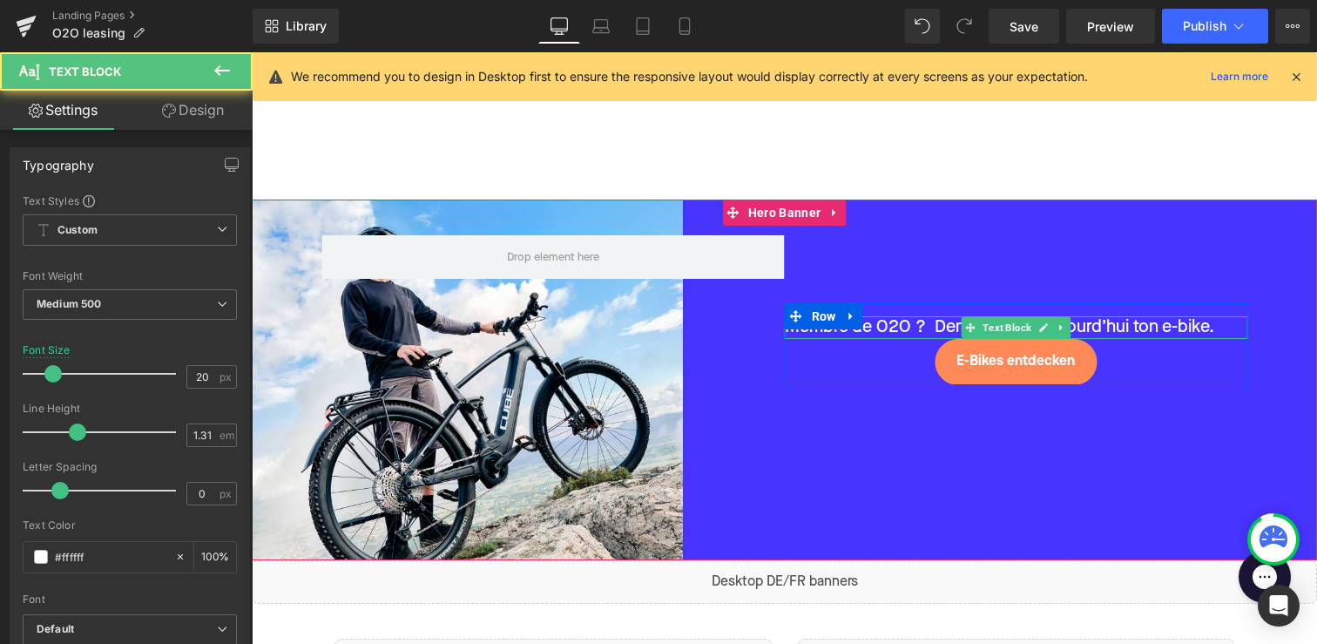
click at [878, 327] on p "Membre de O2O ?  Demande dès aujourd’hui ton e-bike." at bounding box center [1016, 327] width 463 height 23
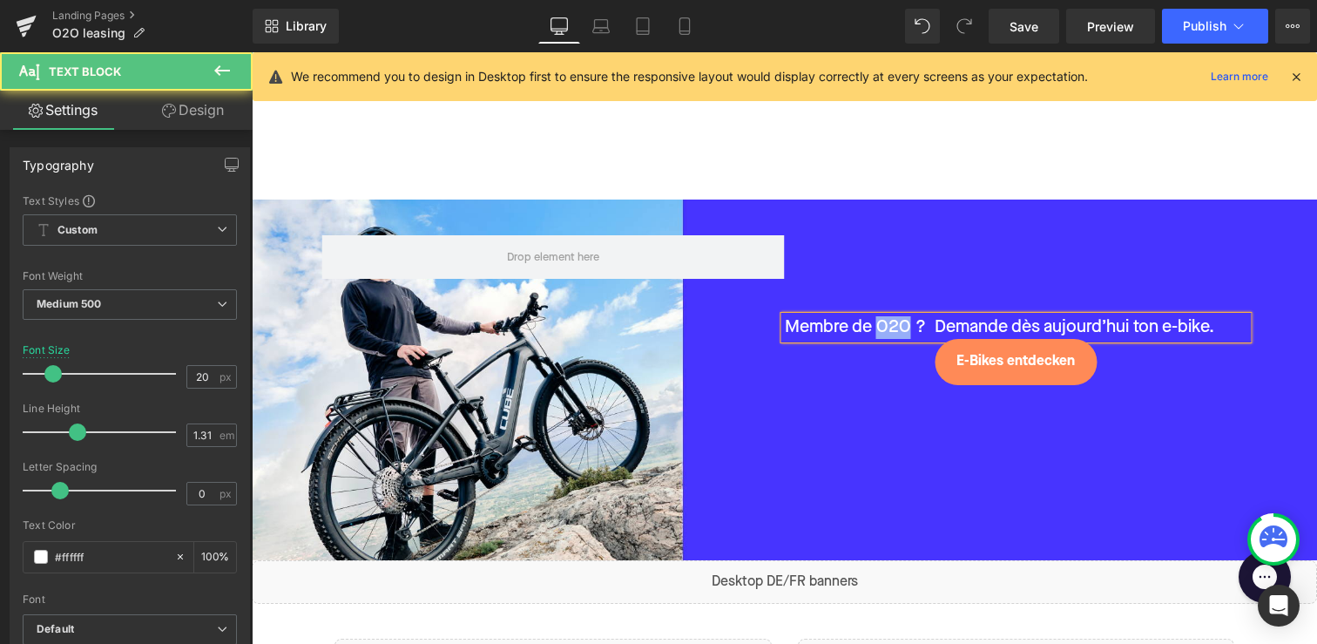
click at [878, 327] on p "Membre de O2O ?  Demande dès aujourd’hui ton e-bike." at bounding box center [1016, 327] width 463 height 23
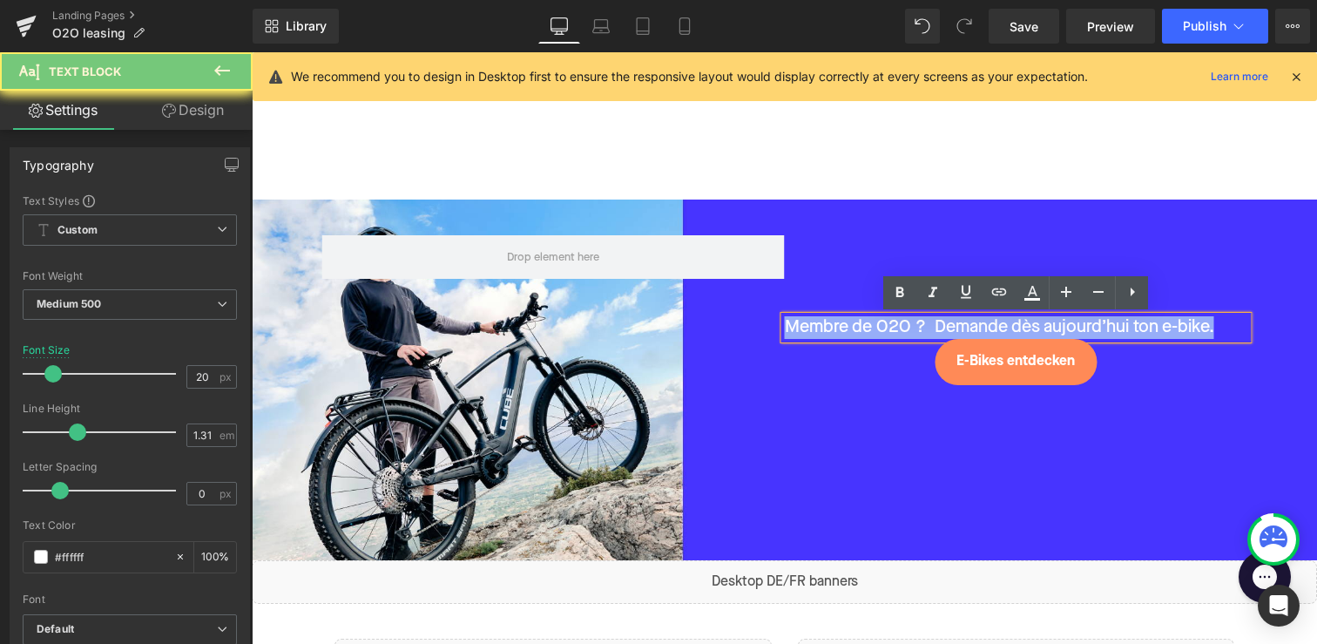
click at [878, 327] on p "Membre de O2O ?  Demande dès aujourd’hui ton e-bike." at bounding box center [1016, 327] width 463 height 23
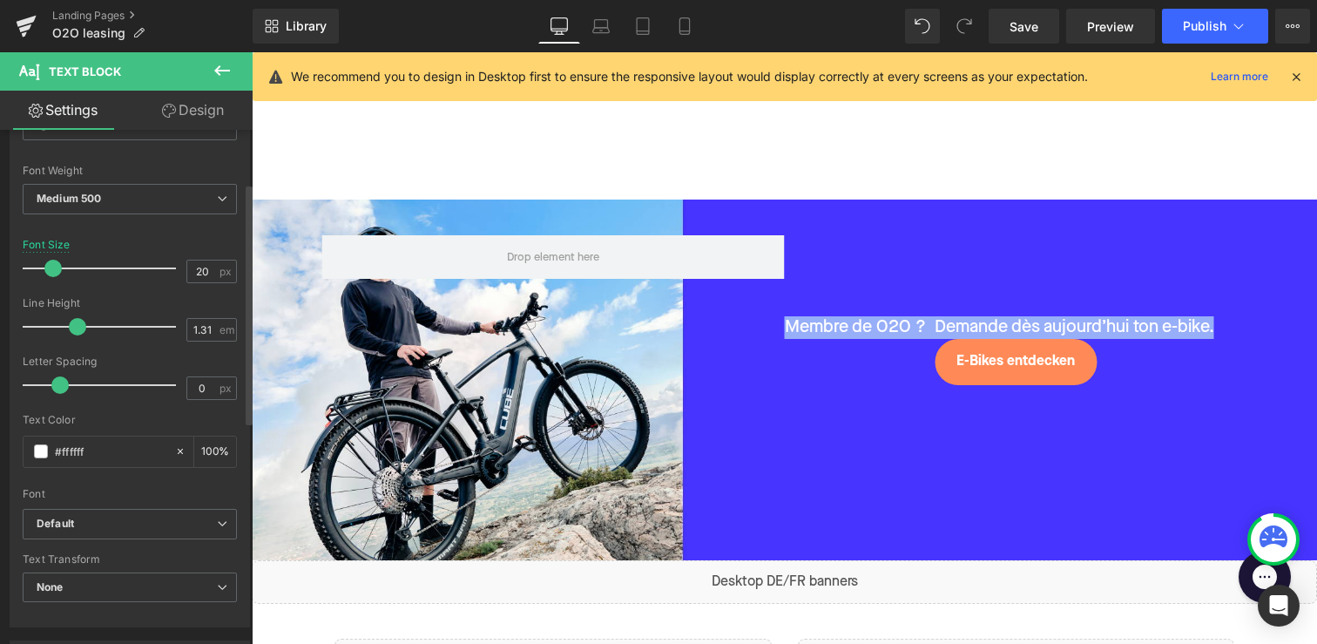
scroll to position [135, 0]
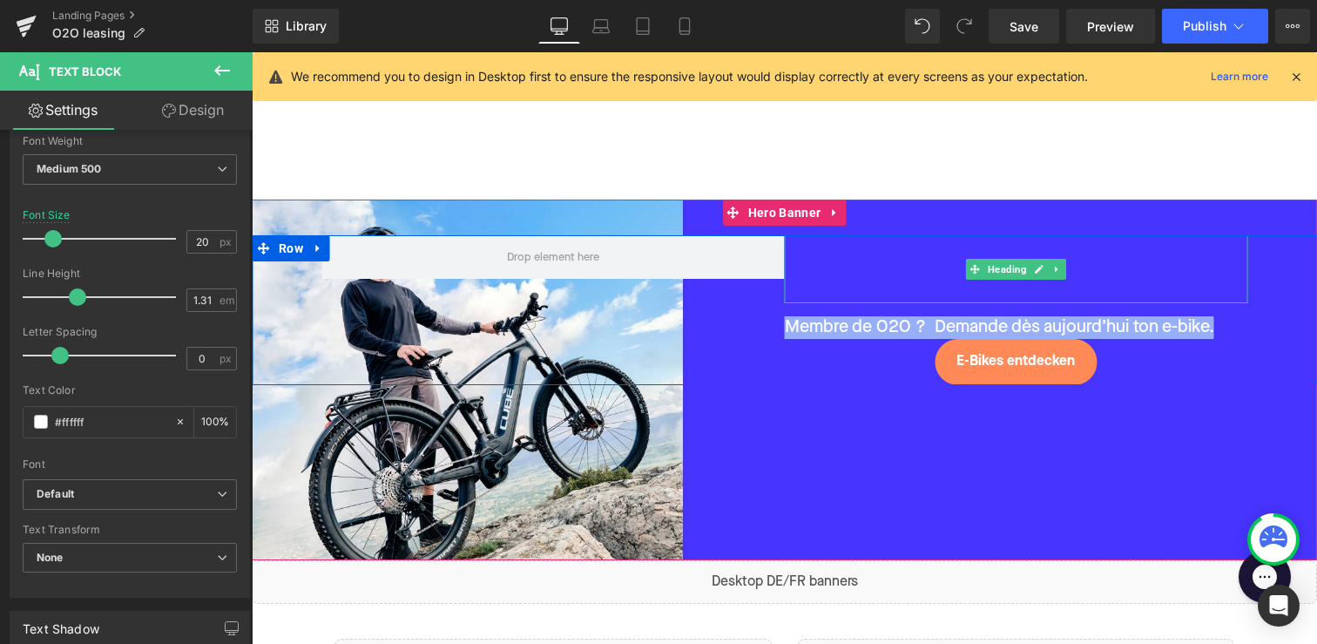
click at [899, 287] on h1 at bounding box center [1016, 268] width 463 height 67
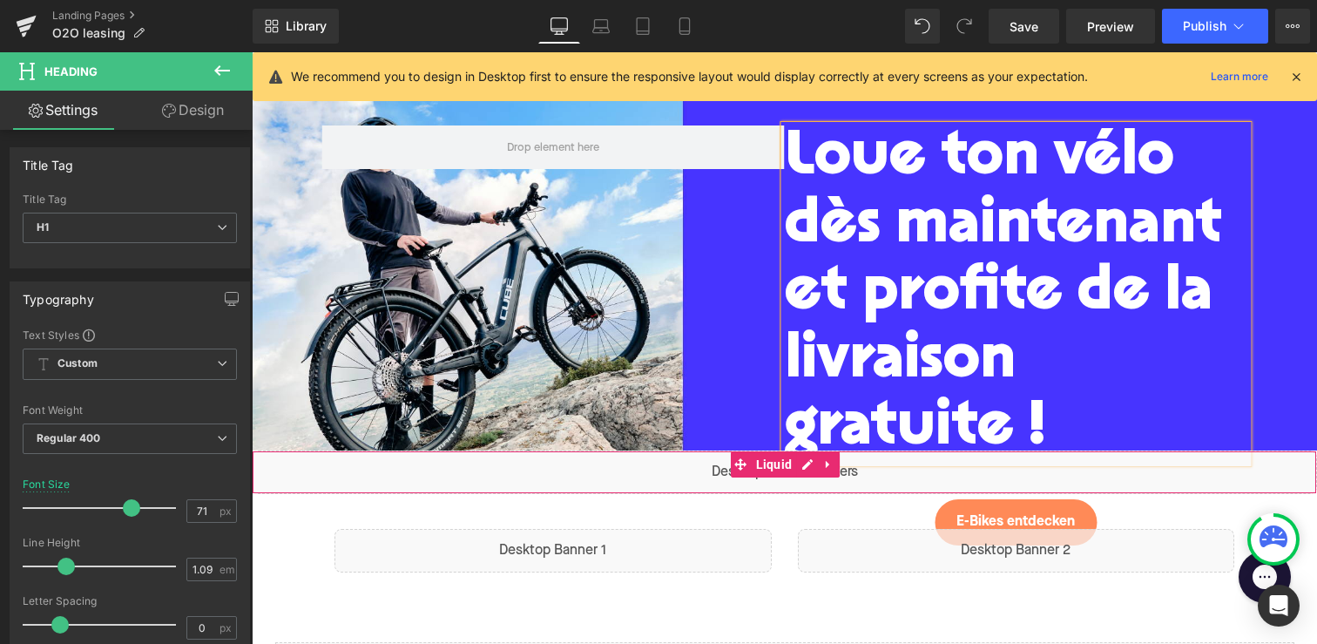
scroll to position [111, 0]
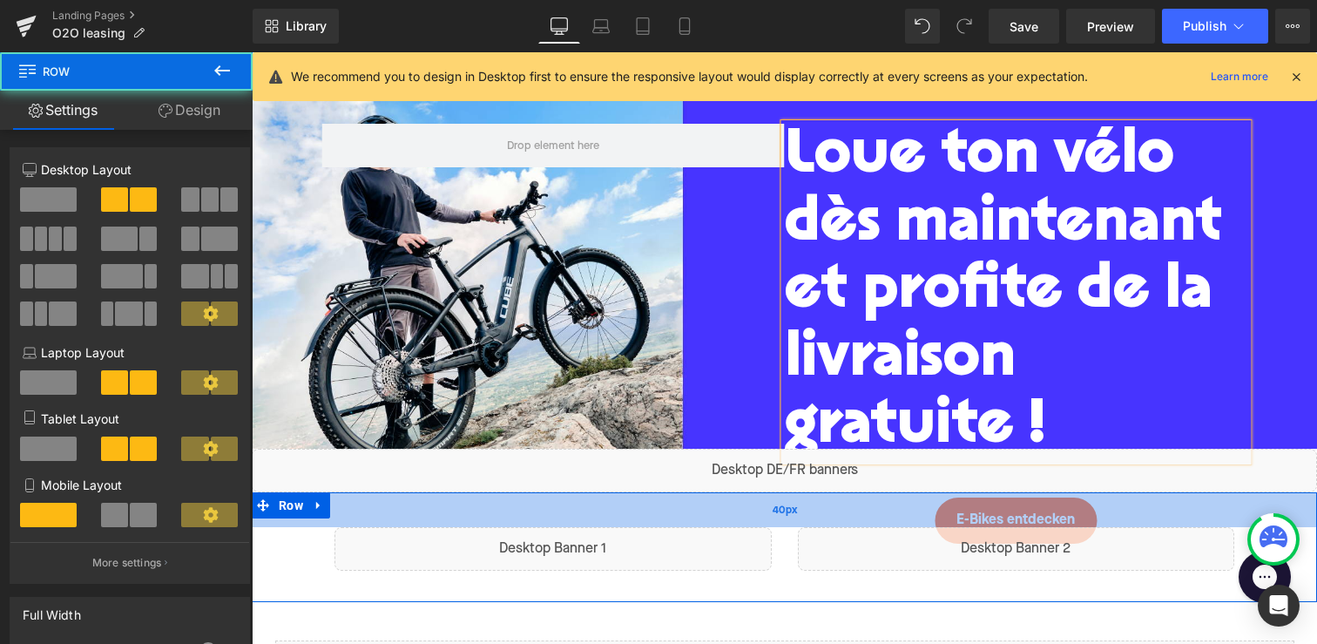
click at [977, 512] on div "40px" at bounding box center [784, 509] width 1065 height 35
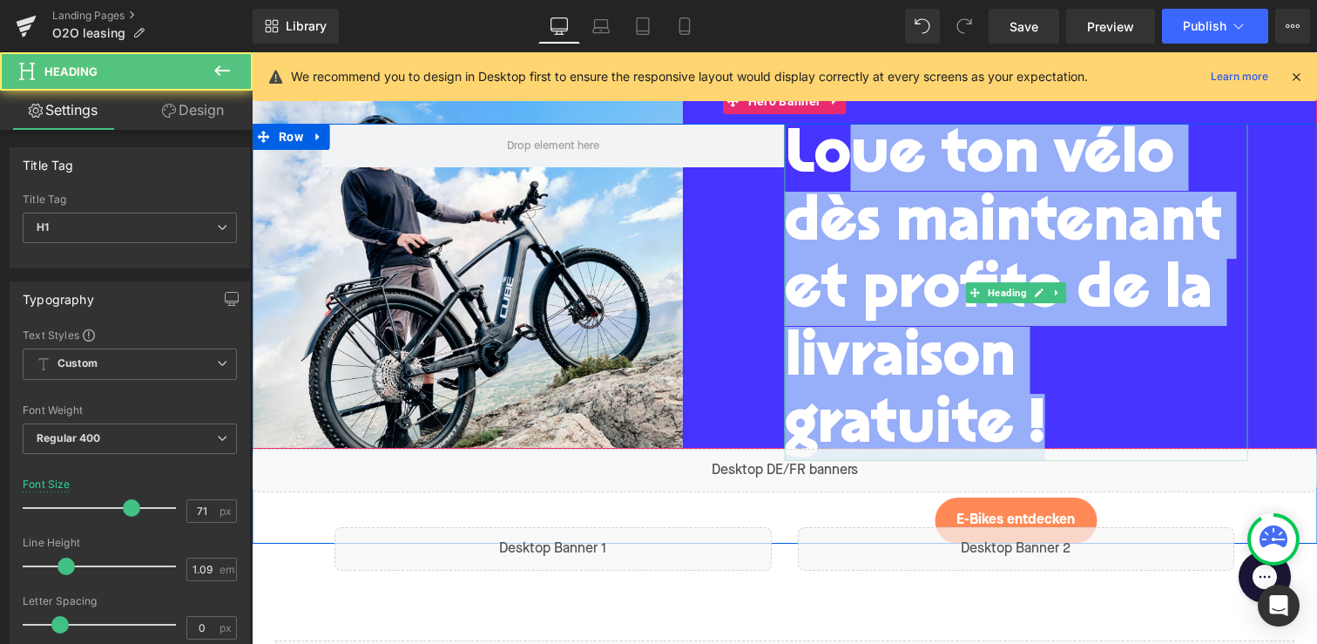
drag, startPoint x: 1048, startPoint y: 417, endPoint x: 846, endPoint y: 164, distance: 324.1
click at [847, 165] on h1 "Loue ton vélo dès maintenant et profite de la livraison gratuite !" at bounding box center [1016, 292] width 463 height 337
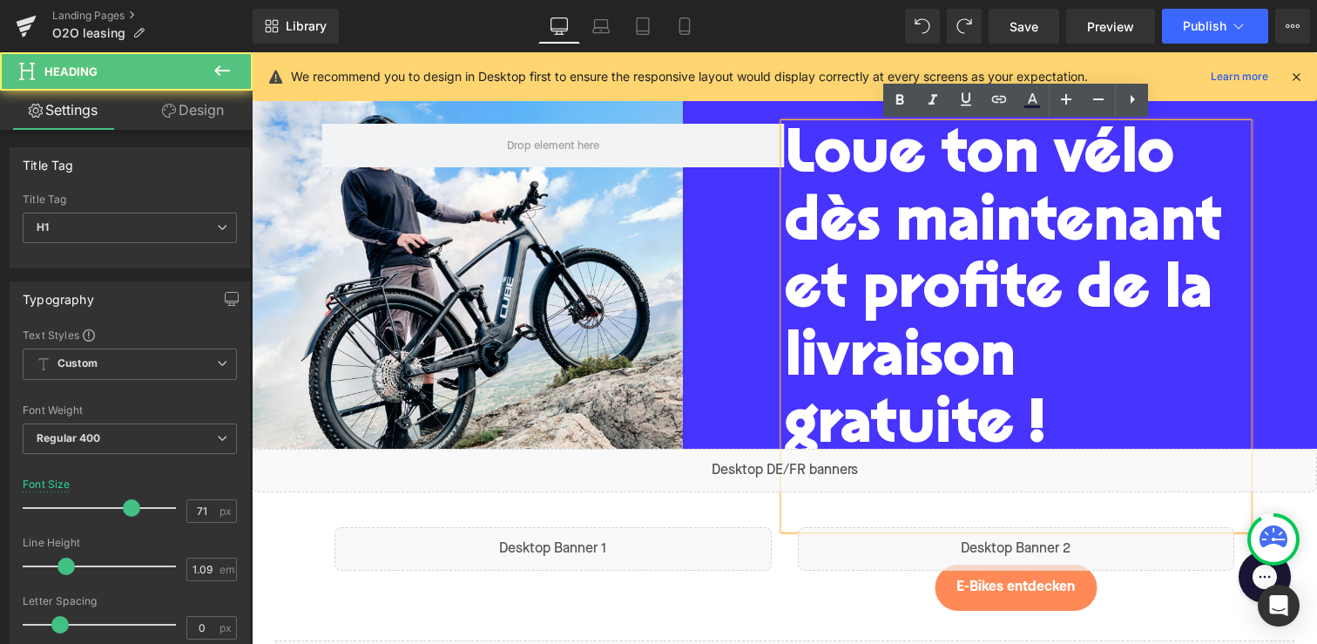
click at [1059, 421] on h1 "Loue ton vélo dès maintenant et profite de la livraison gratuite !" at bounding box center [1016, 292] width 463 height 337
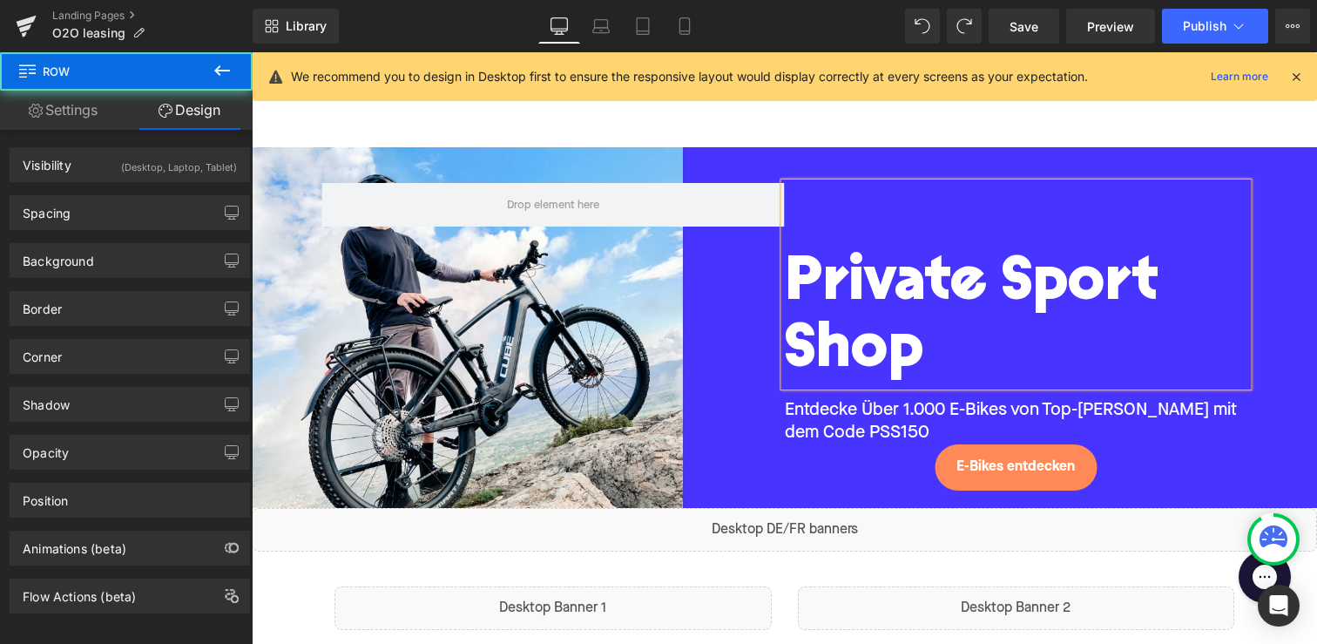
scroll to position [0, 0]
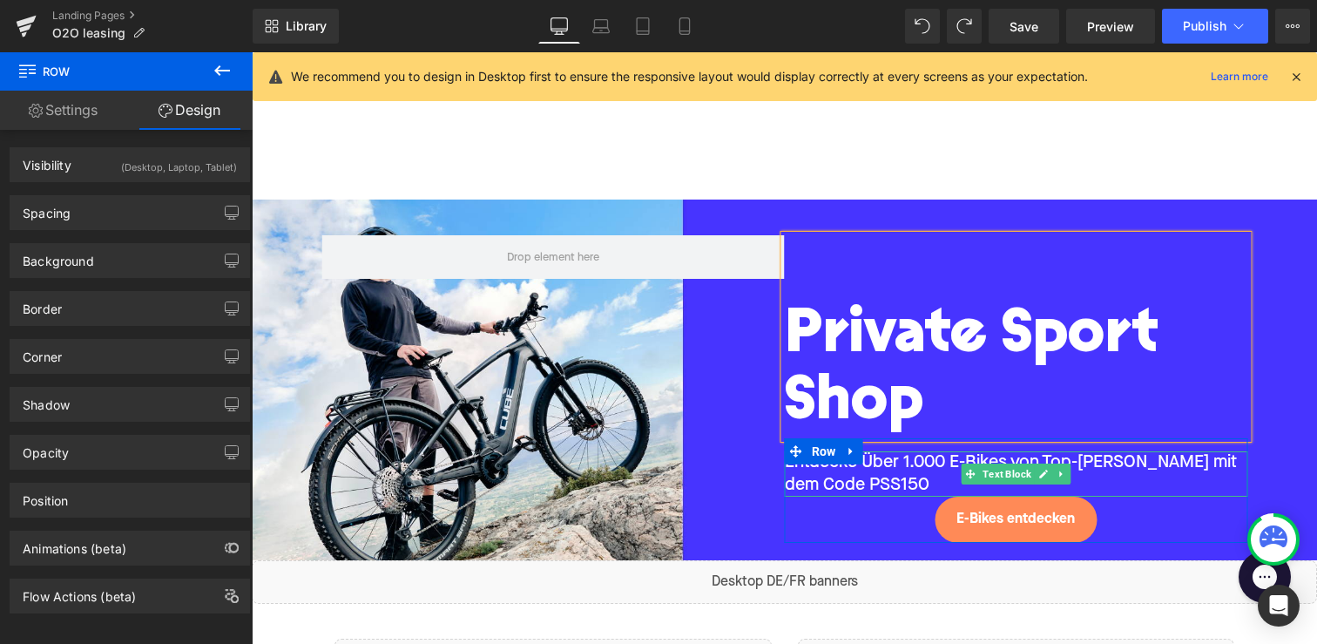
click at [850, 476] on p "Entdecke Über 1.000 E-Bikes von Top-Marken mit dem Code PSS150" at bounding box center [1016, 473] width 463 height 45
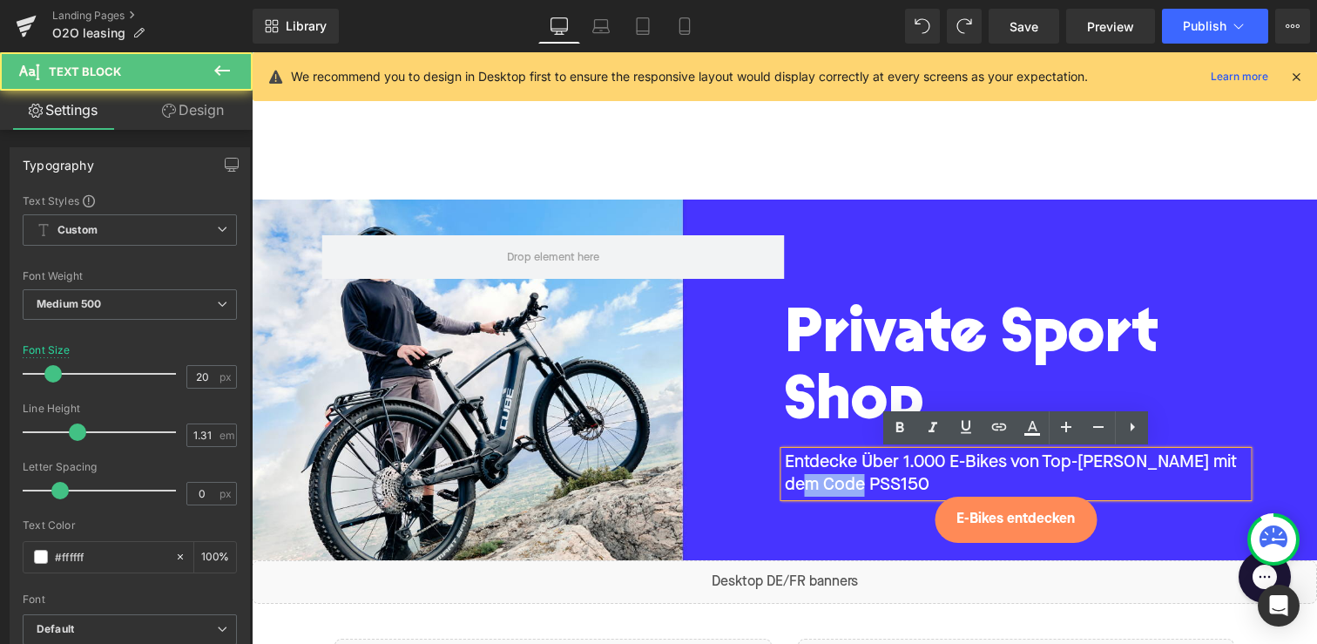
click at [850, 476] on p "Entdecke Über 1.000 E-Bikes von Top-Marken mit dem Code PSS150" at bounding box center [1016, 473] width 463 height 45
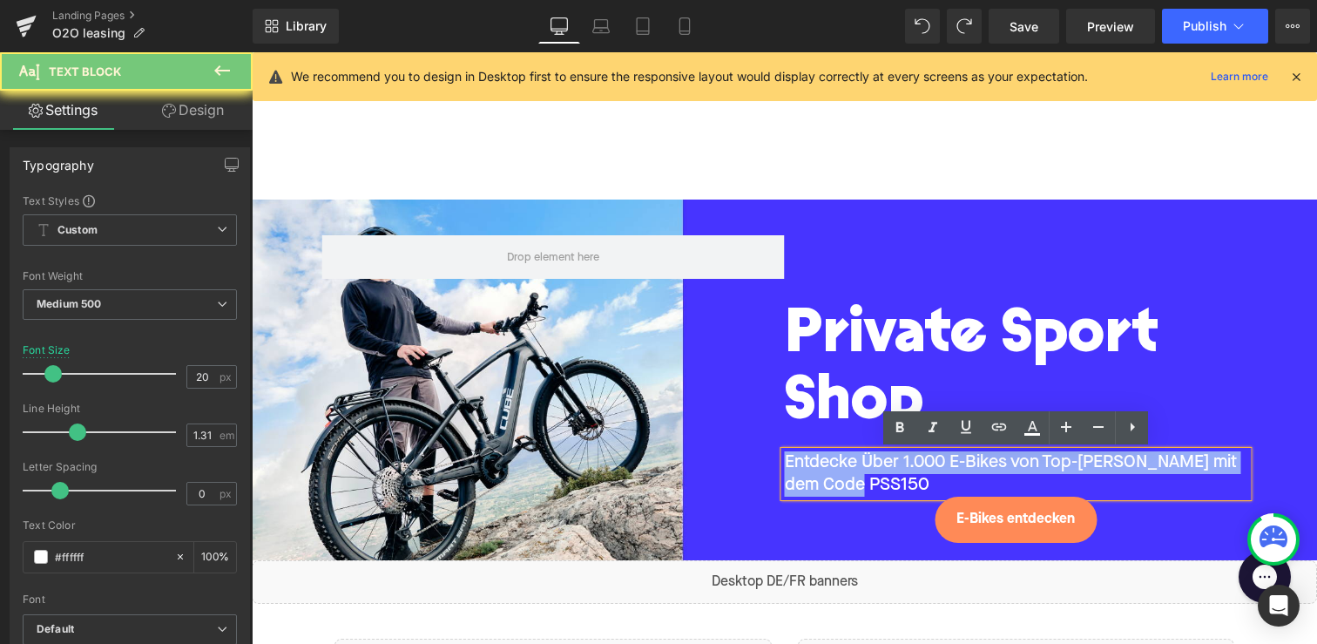
click at [850, 476] on p "Entdecke Über 1.000 E-Bikes von Top-Marken mit dem Code PSS150" at bounding box center [1016, 473] width 463 height 45
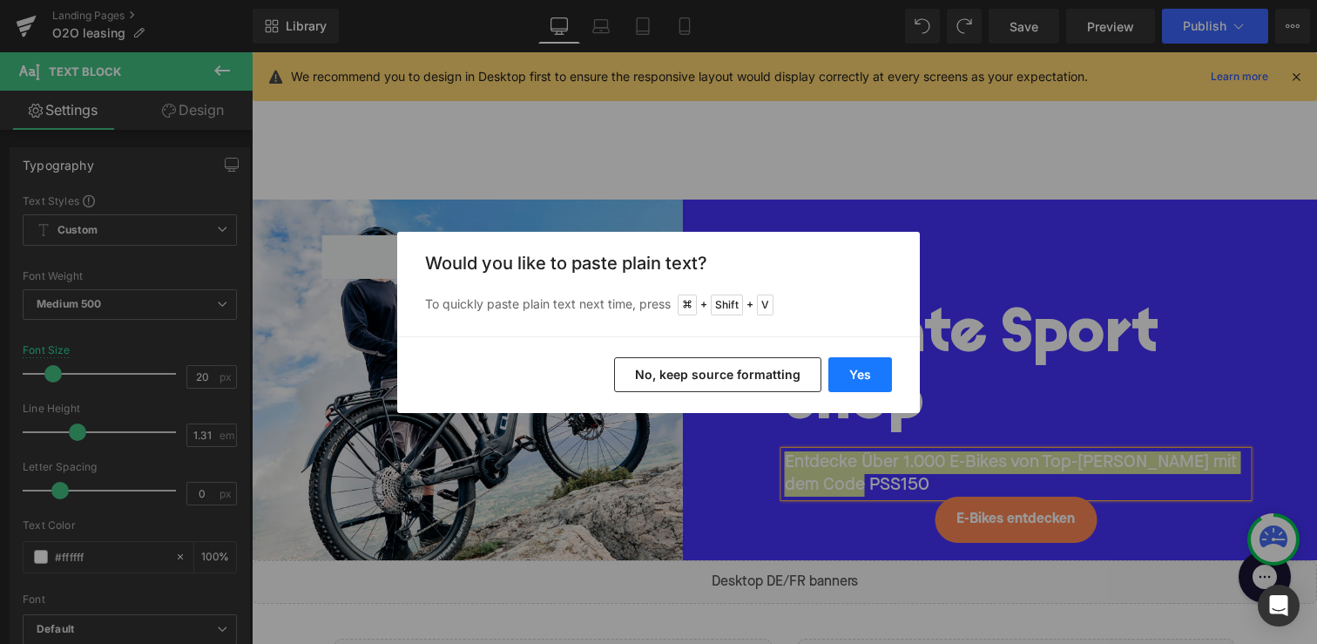
click at [849, 374] on button "Yes" at bounding box center [860, 374] width 64 height 35
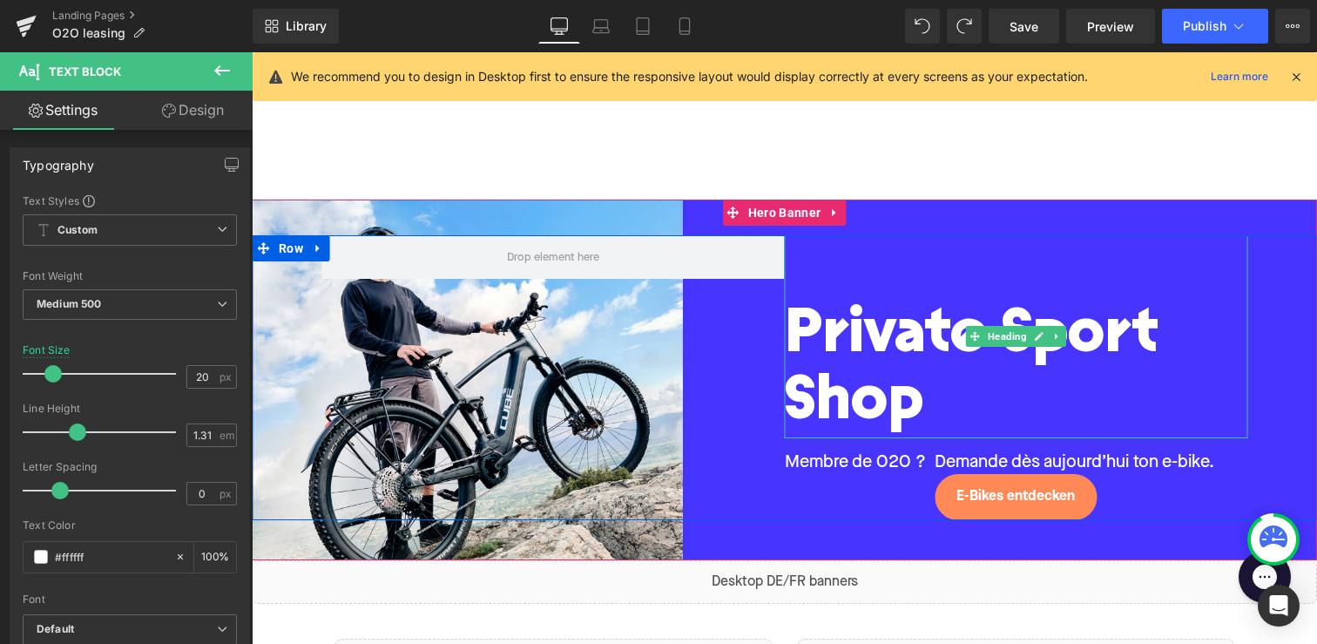
click at [868, 401] on span "Private Sport Shop" at bounding box center [972, 370] width 374 height 129
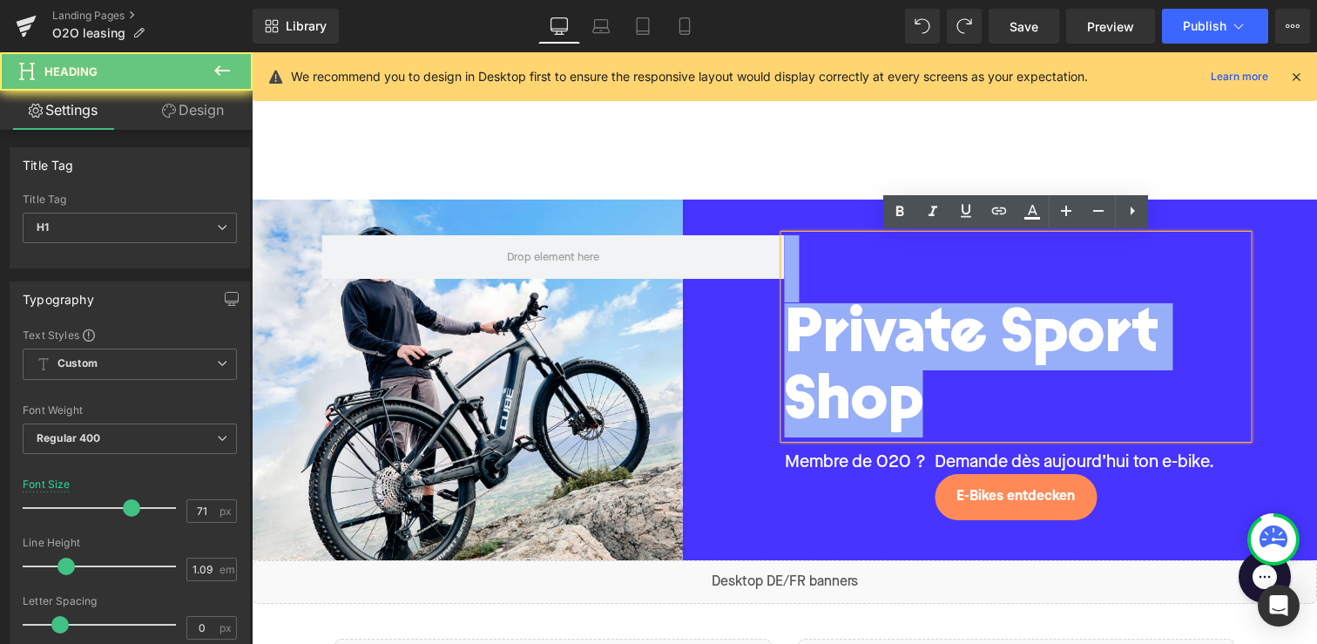
drag, startPoint x: 921, startPoint y: 403, endPoint x: 785, endPoint y: 268, distance: 192.1
click at [785, 268] on div "Private Sport Shop" at bounding box center [1016, 336] width 463 height 202
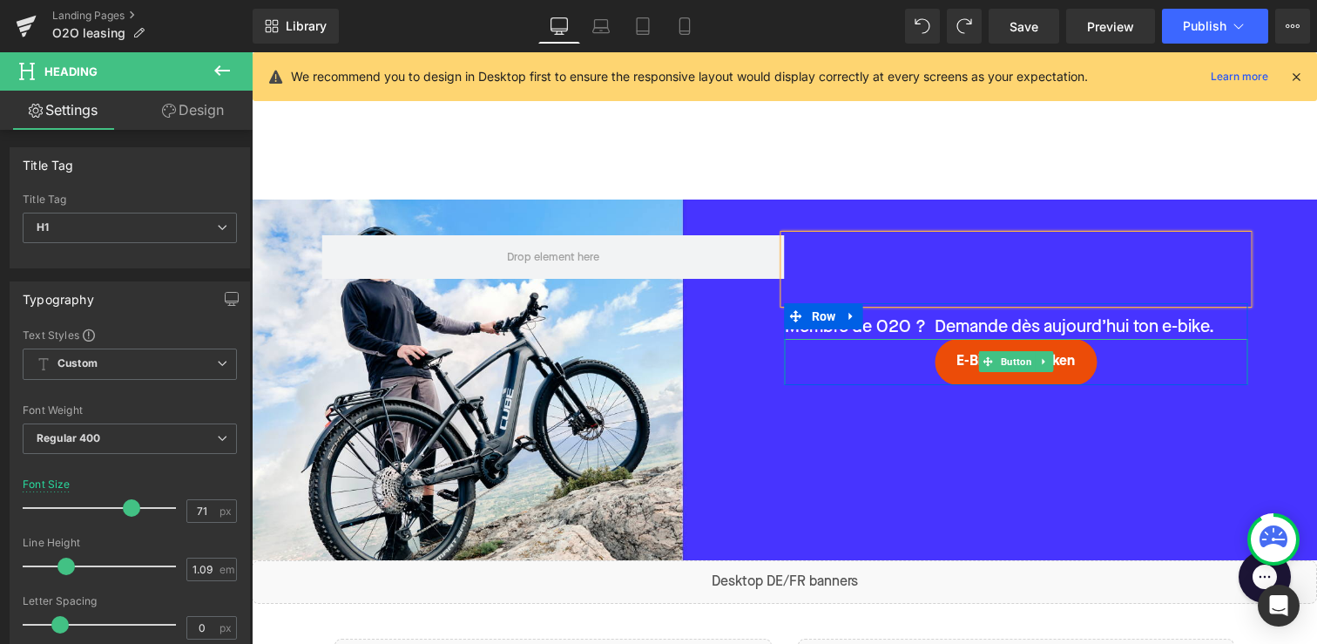
click at [1000, 370] on span "Button" at bounding box center [1015, 361] width 38 height 21
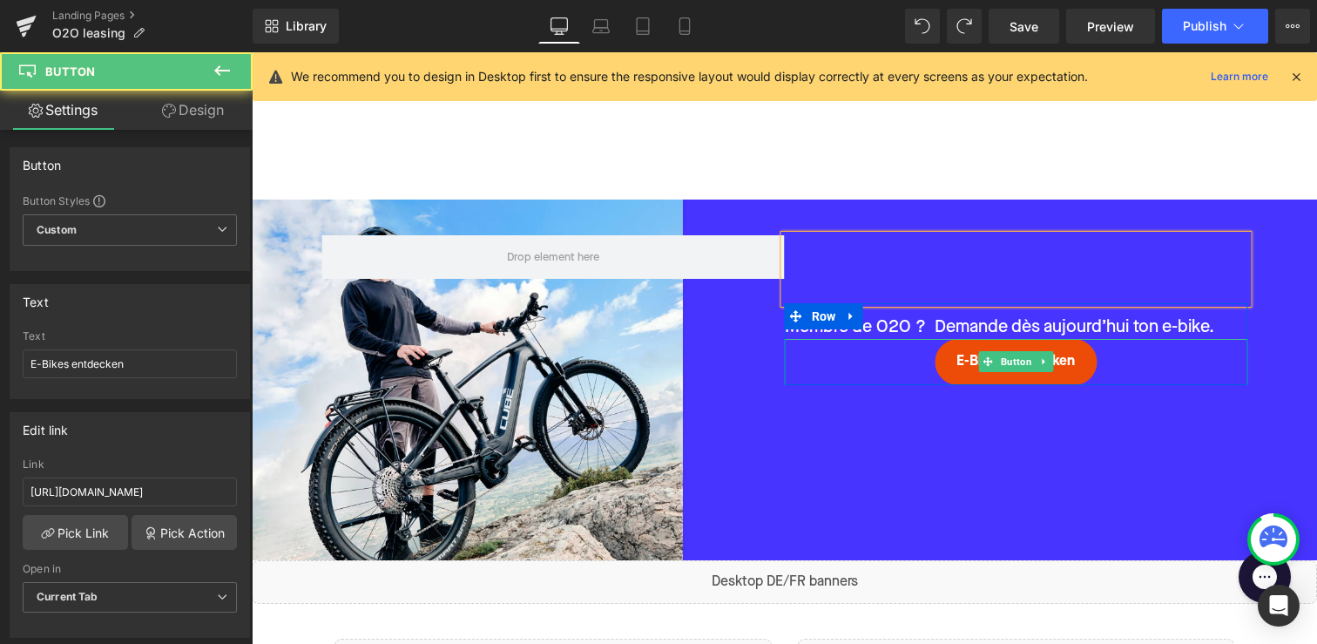
click at [948, 379] on link "E-Bikes entdecken" at bounding box center [1016, 362] width 162 height 46
click at [957, 367] on span "E-Bikes entdecken" at bounding box center [1015, 362] width 118 height 18
click at [963, 360] on span "E-Bikes entdecken" at bounding box center [1015, 362] width 118 height 18
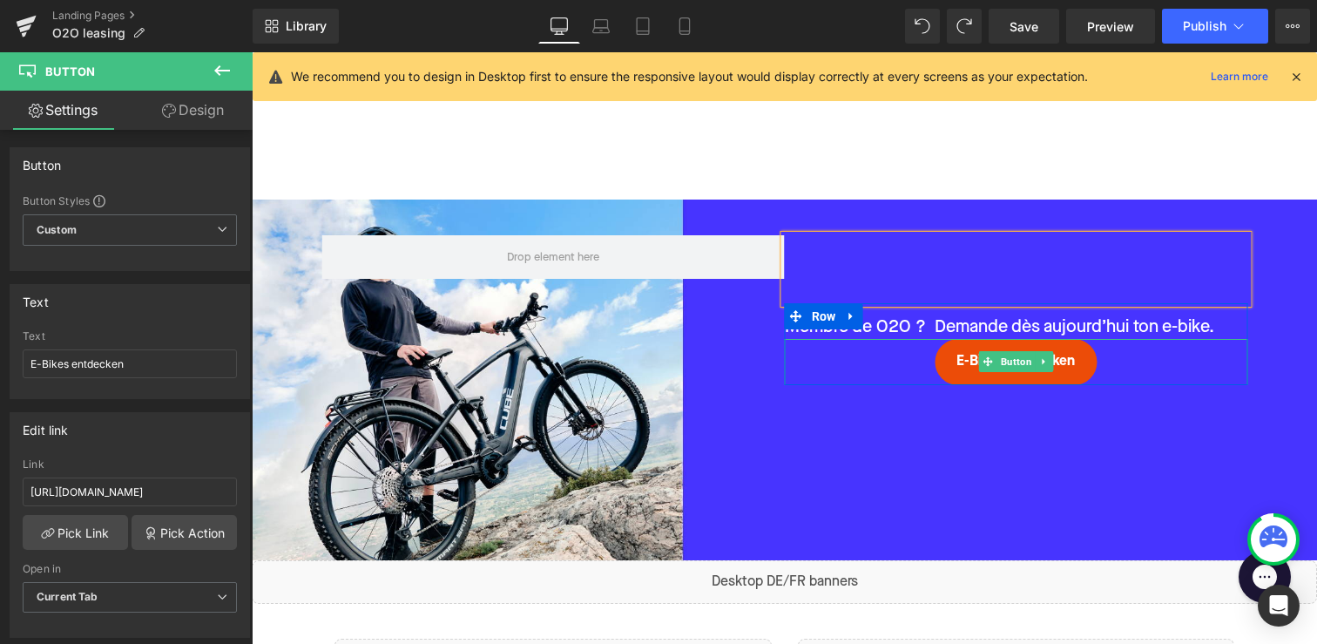
click at [1065, 361] on span "E-Bikes entdecken" at bounding box center [1015, 362] width 118 height 18
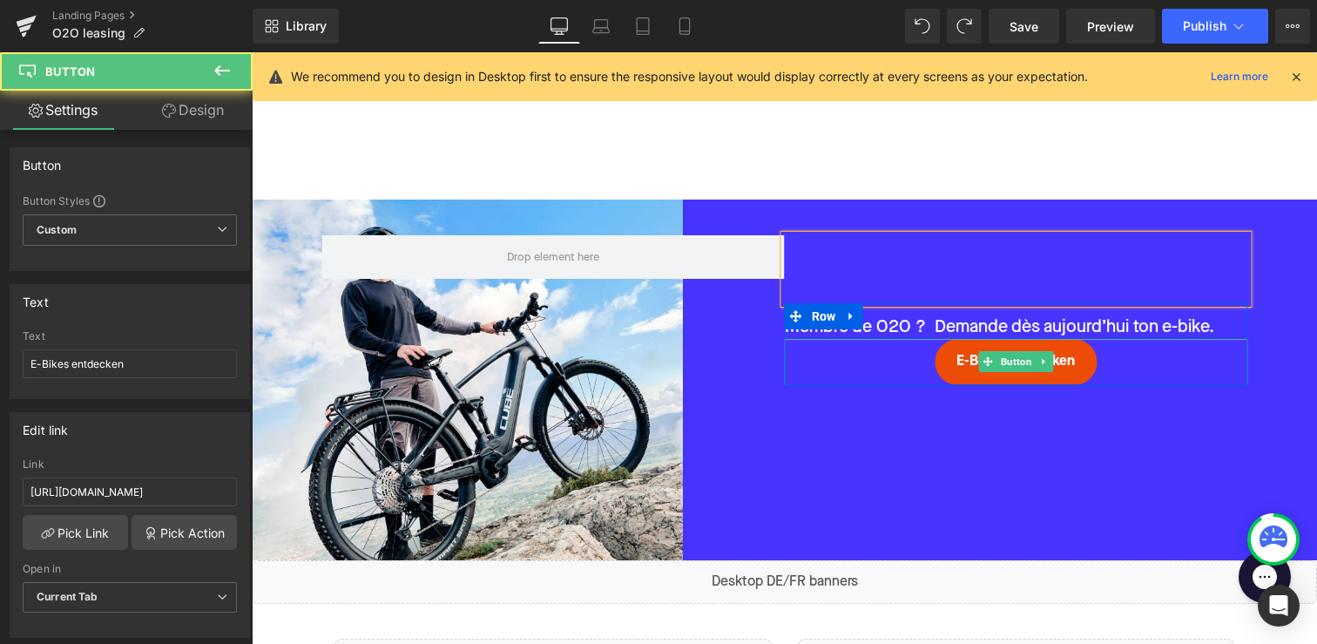
click at [1065, 361] on span "E-Bikes entdecken" at bounding box center [1015, 362] width 118 height 18
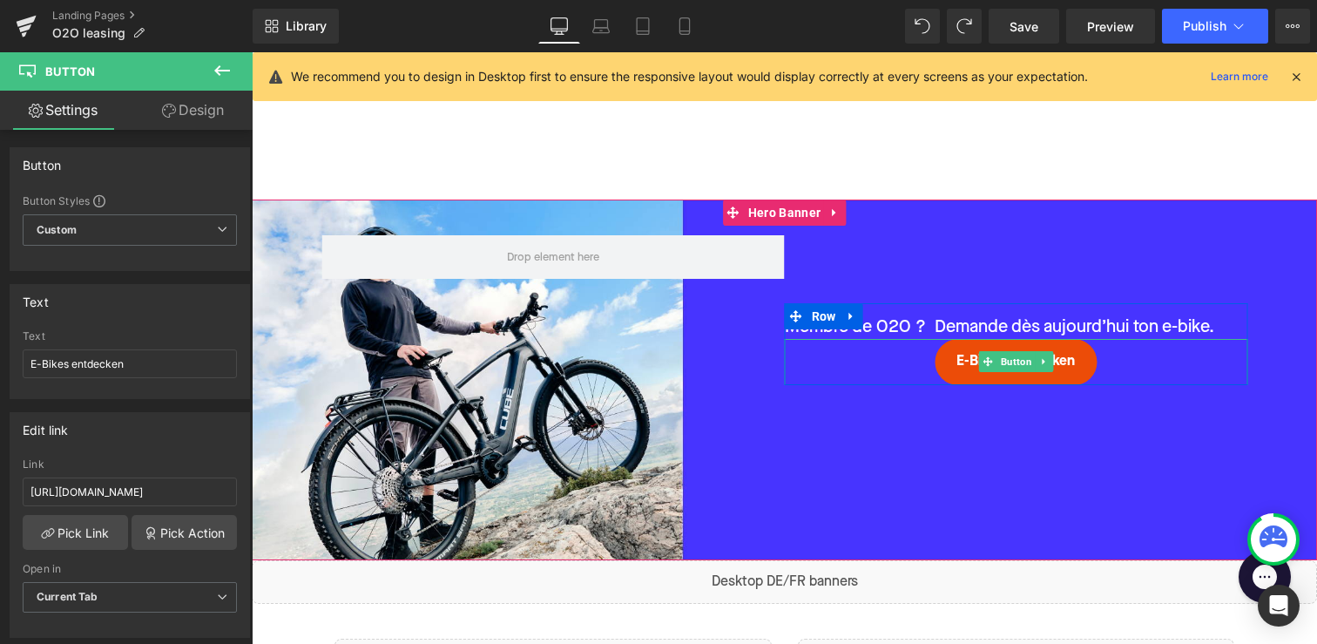
click at [1071, 370] on span "E-Bikes entdecken" at bounding box center [1015, 362] width 118 height 18
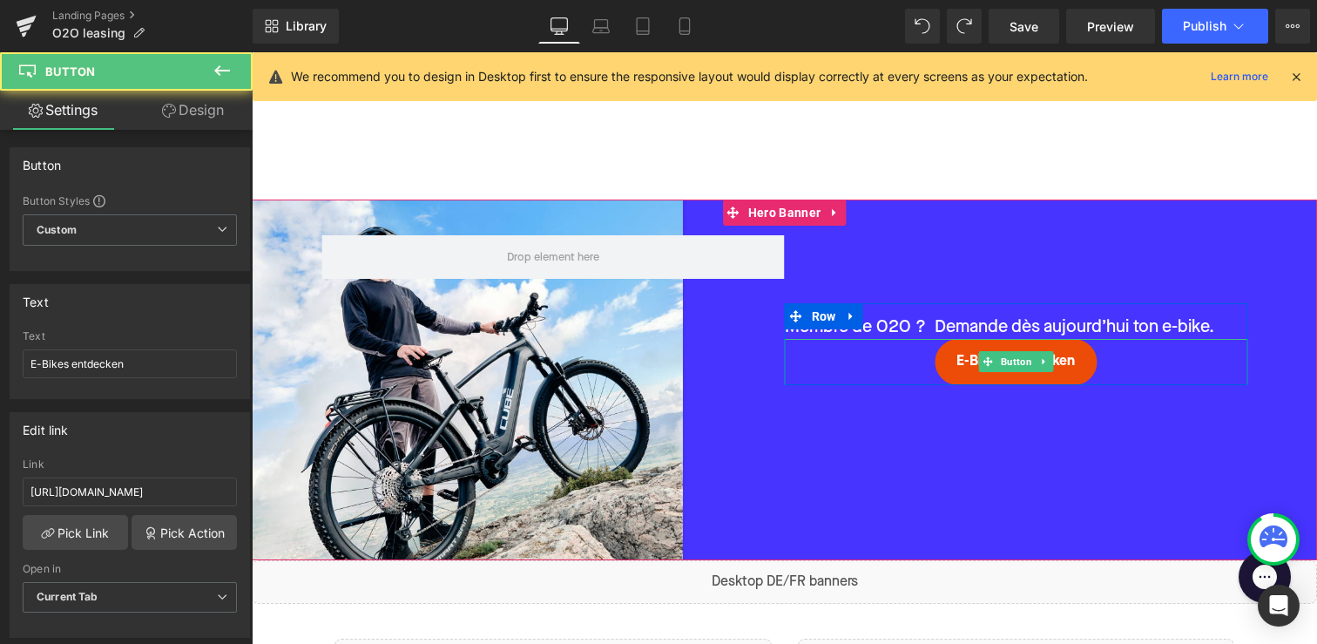
click at [1066, 357] on span "E-Bikes entdecken" at bounding box center [1015, 362] width 118 height 18
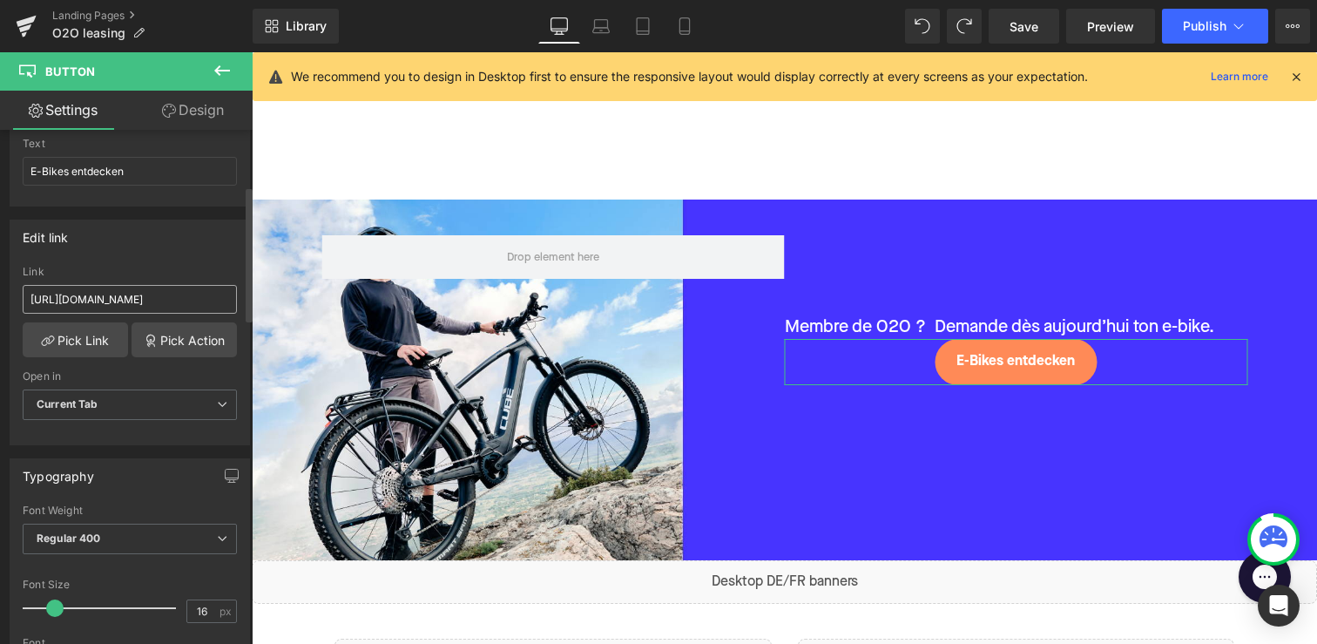
scroll to position [192, 0]
click at [96, 165] on input "E-Bikes entdecken" at bounding box center [130, 172] width 214 height 29
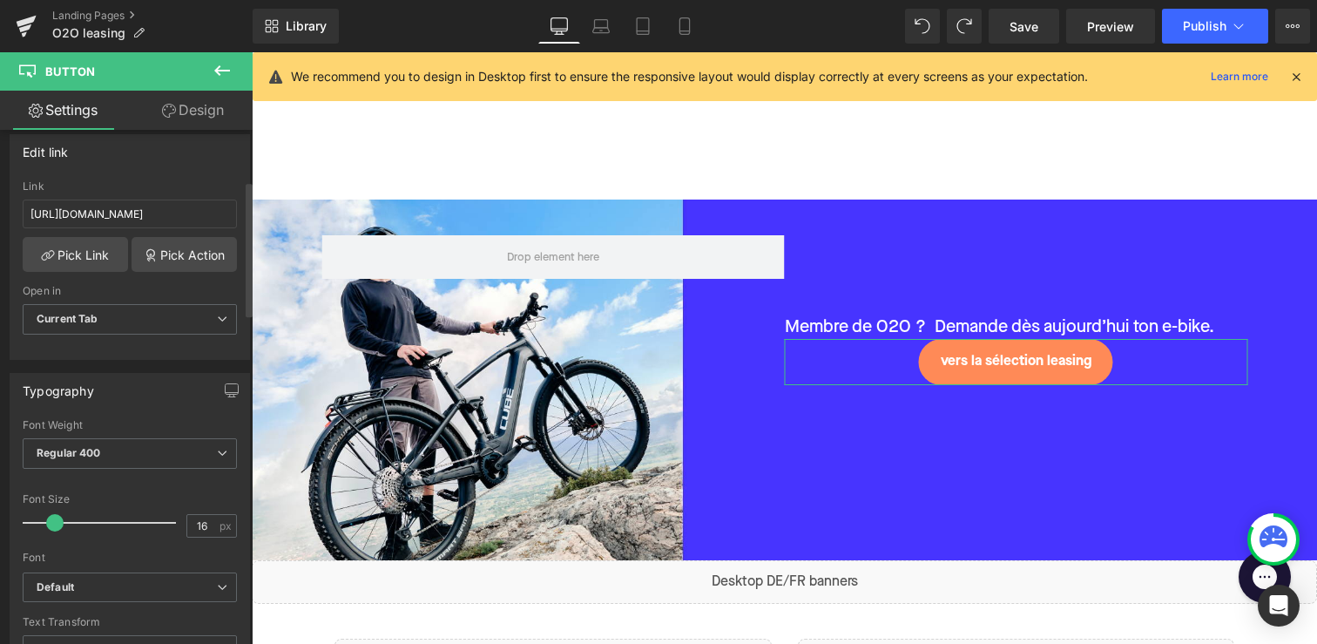
scroll to position [635, 0]
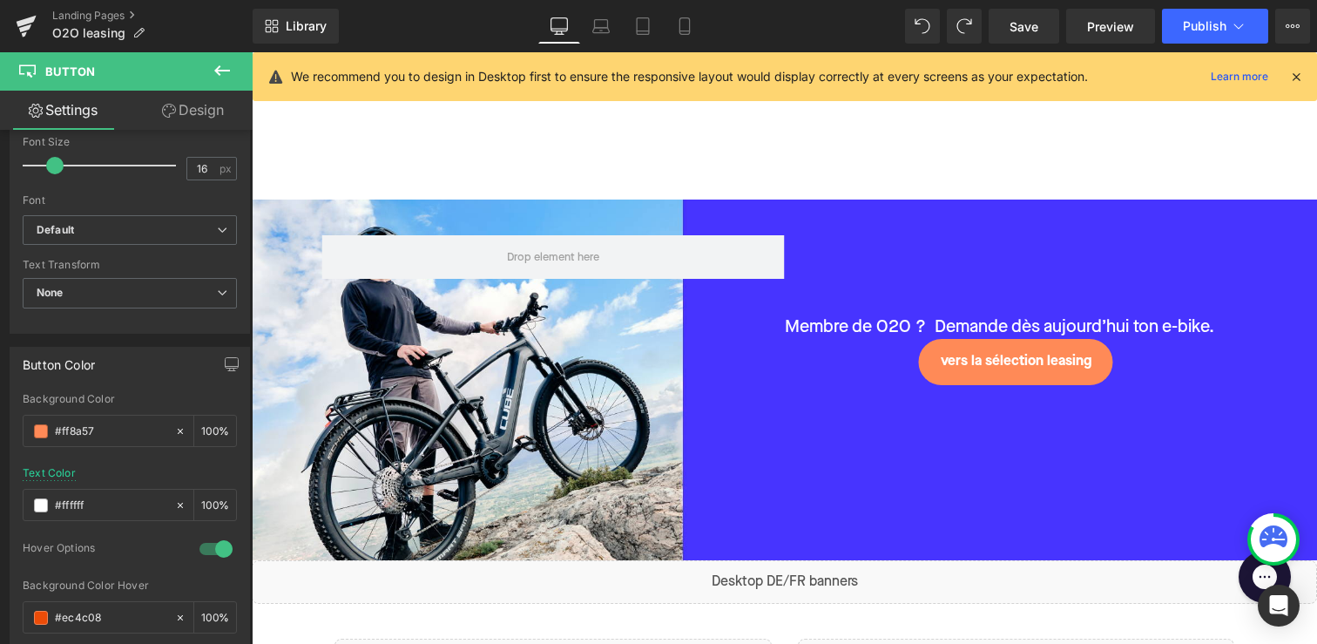
type input "vers la sélection leasing"
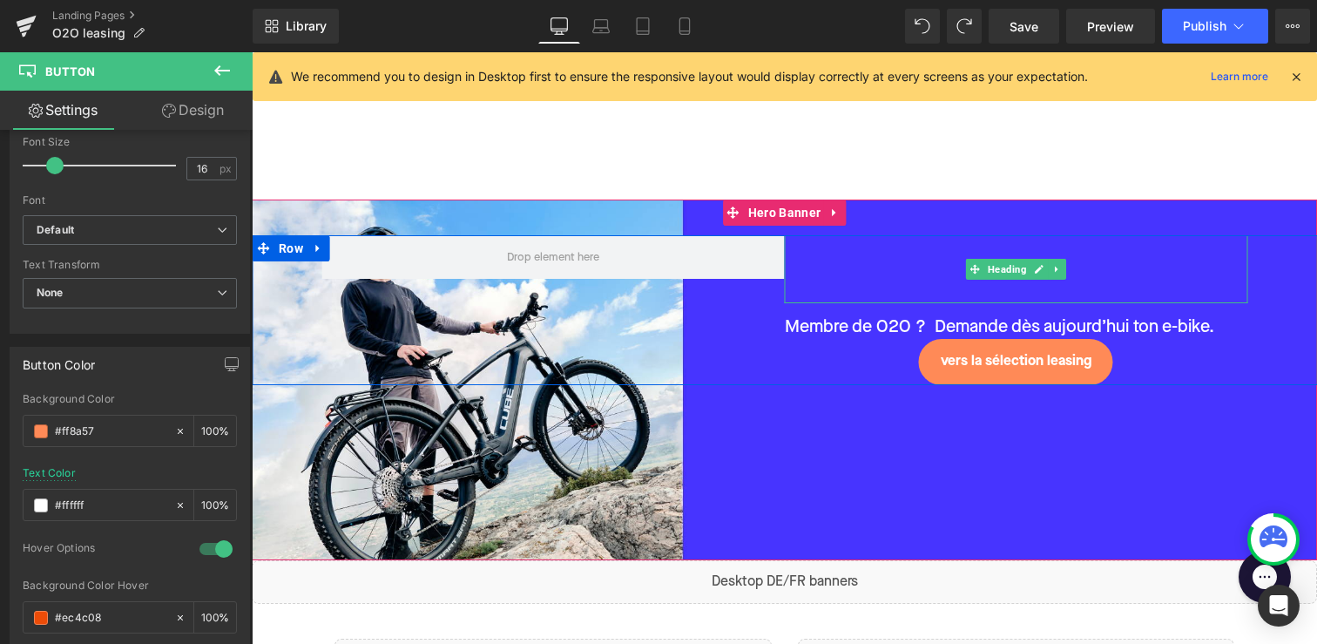
click at [887, 290] on h1 at bounding box center [1016, 268] width 463 height 67
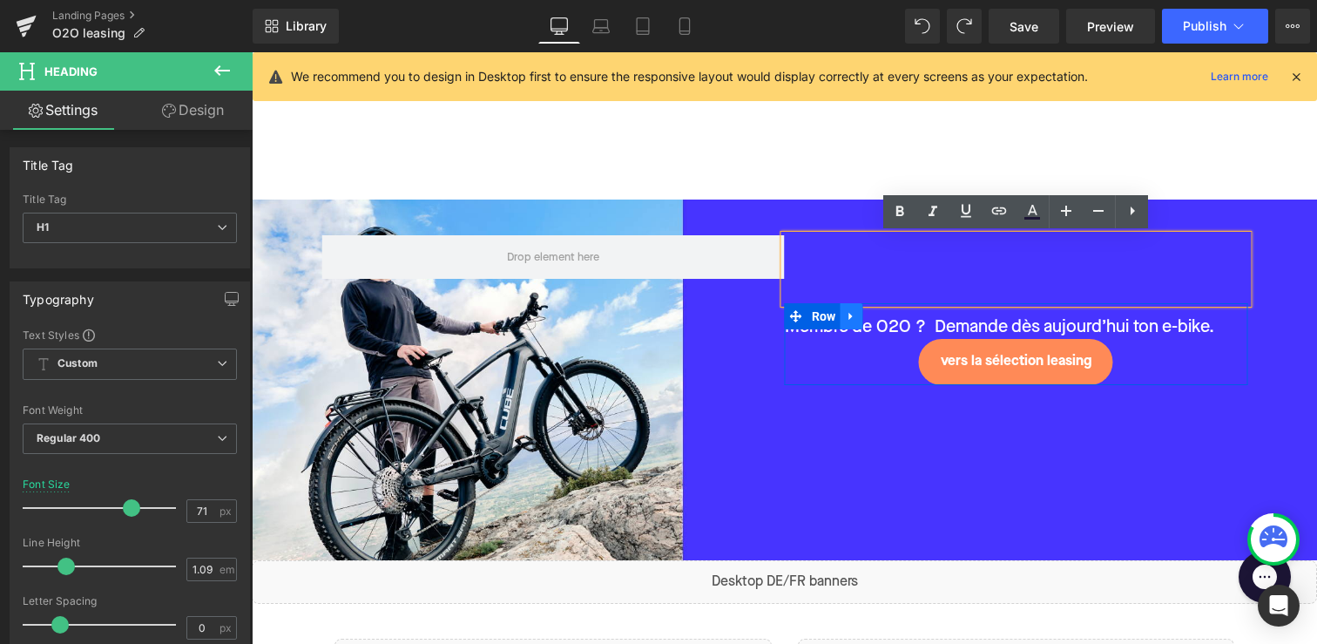
click at [855, 324] on link at bounding box center [851, 316] width 23 height 26
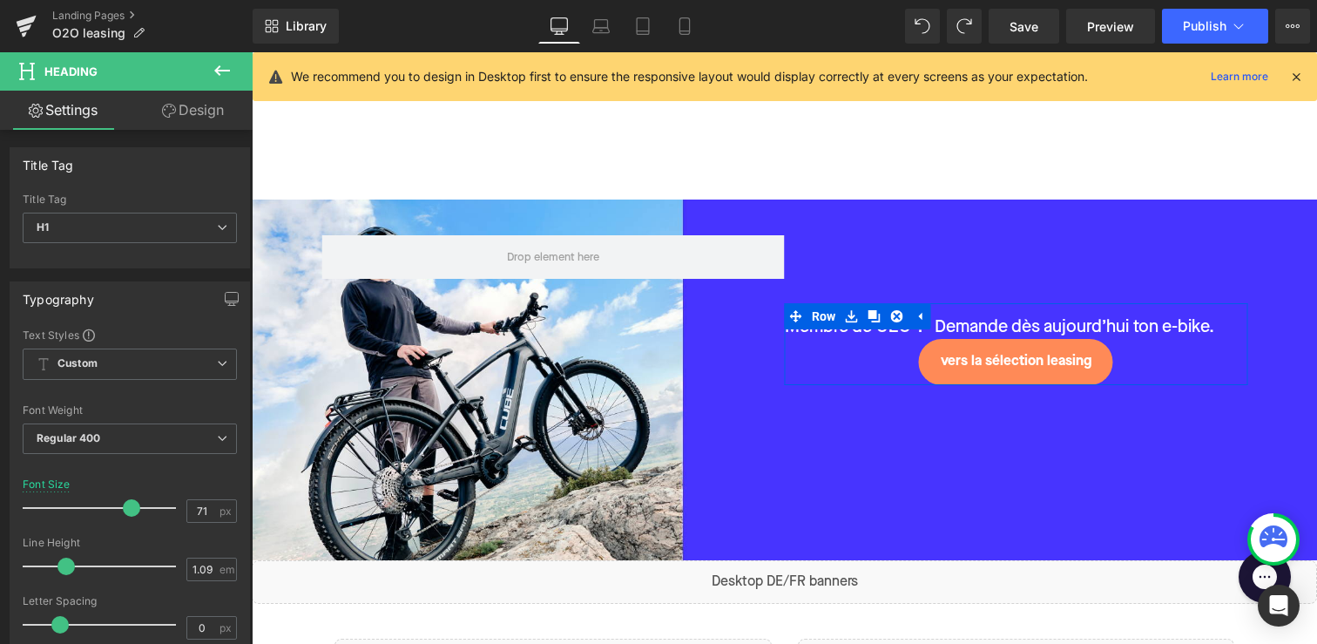
click at [1002, 320] on span "Text Block" at bounding box center [1006, 327] width 55 height 21
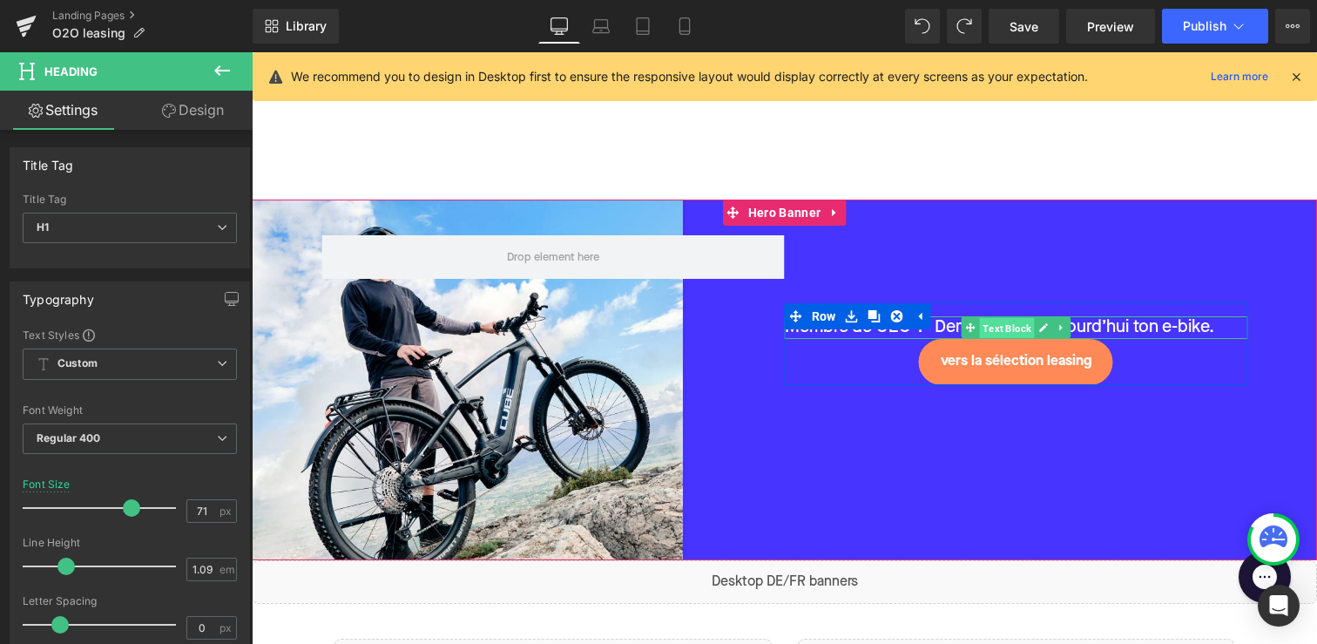
click at [1002, 320] on span "Text Block" at bounding box center [1006, 328] width 55 height 21
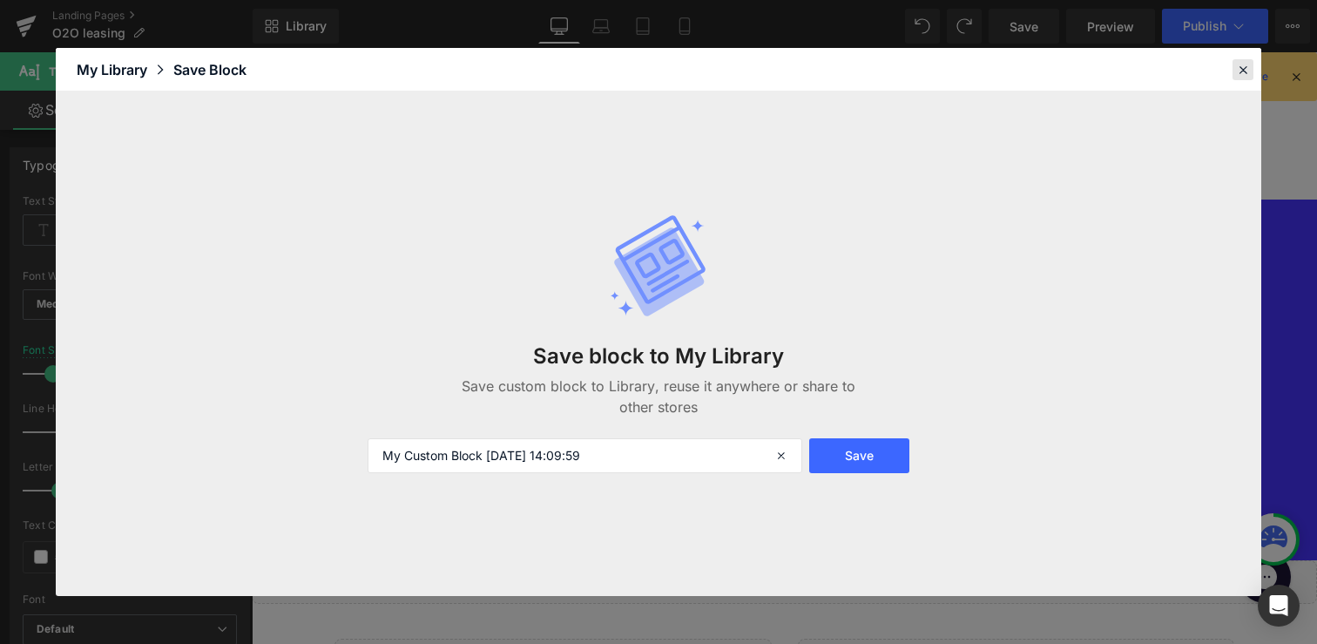
click at [1246, 63] on icon at bounding box center [1243, 70] width 16 height 16
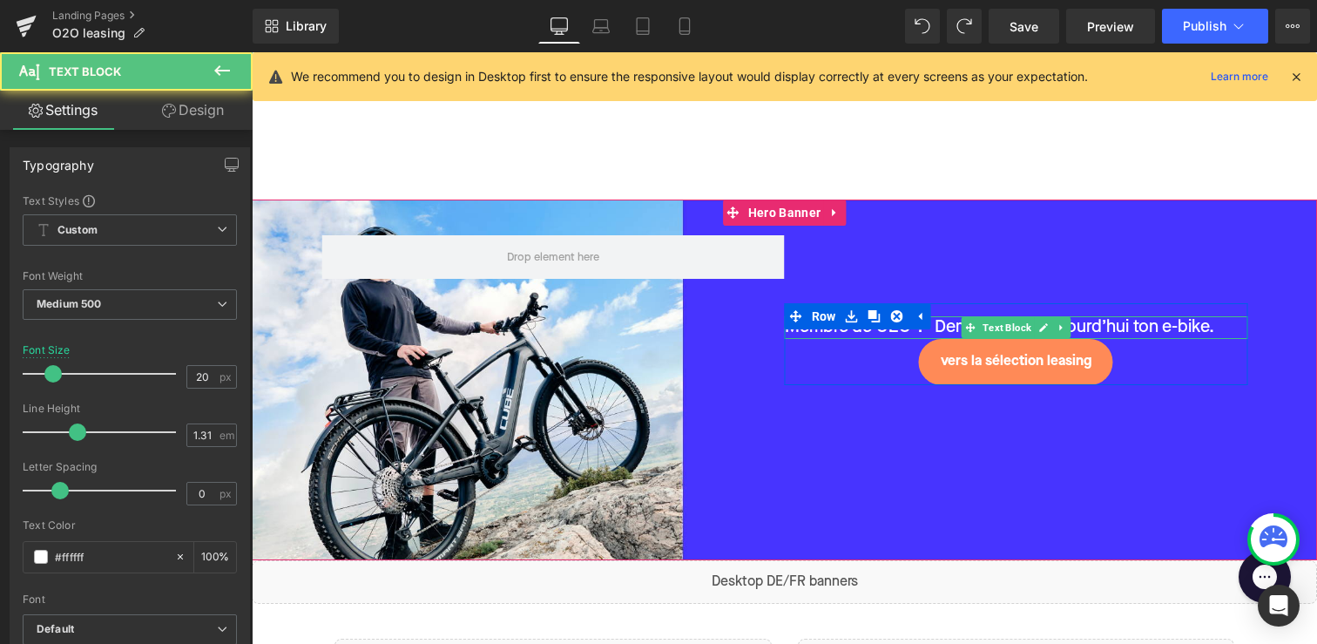
click at [1121, 322] on p "Membre de O2O ?  Demande dès aujourd’hui ton e-bike." at bounding box center [1016, 327] width 463 height 23
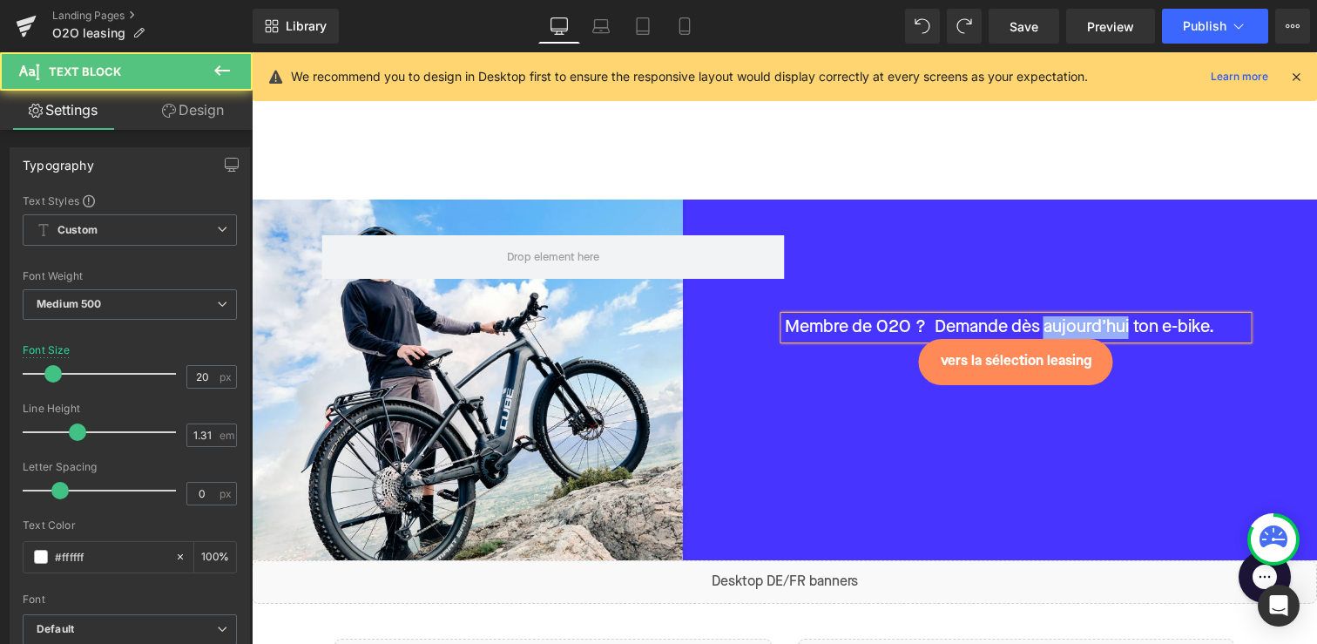
click at [1121, 322] on p "Membre de O2O ?  Demande dès aujourd’hui ton e-bike." at bounding box center [1016, 327] width 463 height 23
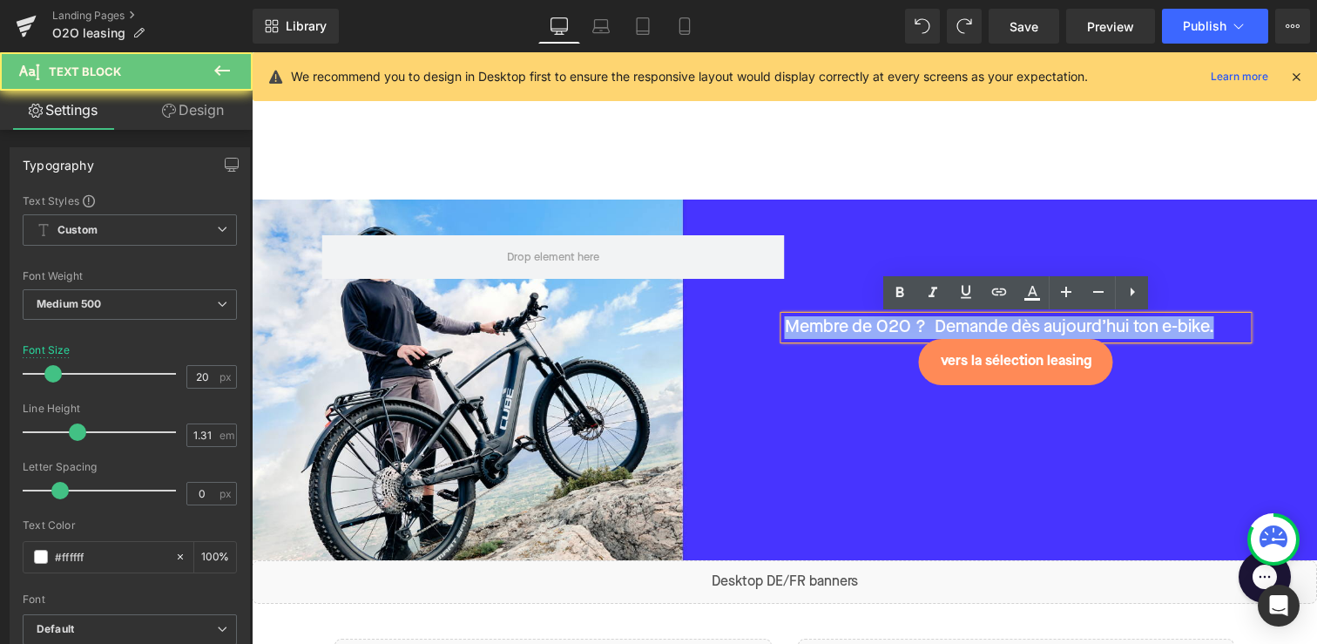
click at [1121, 322] on p "Membre de O2O ?  Demande dès aujourd’hui ton e-bike." at bounding box center [1016, 327] width 463 height 23
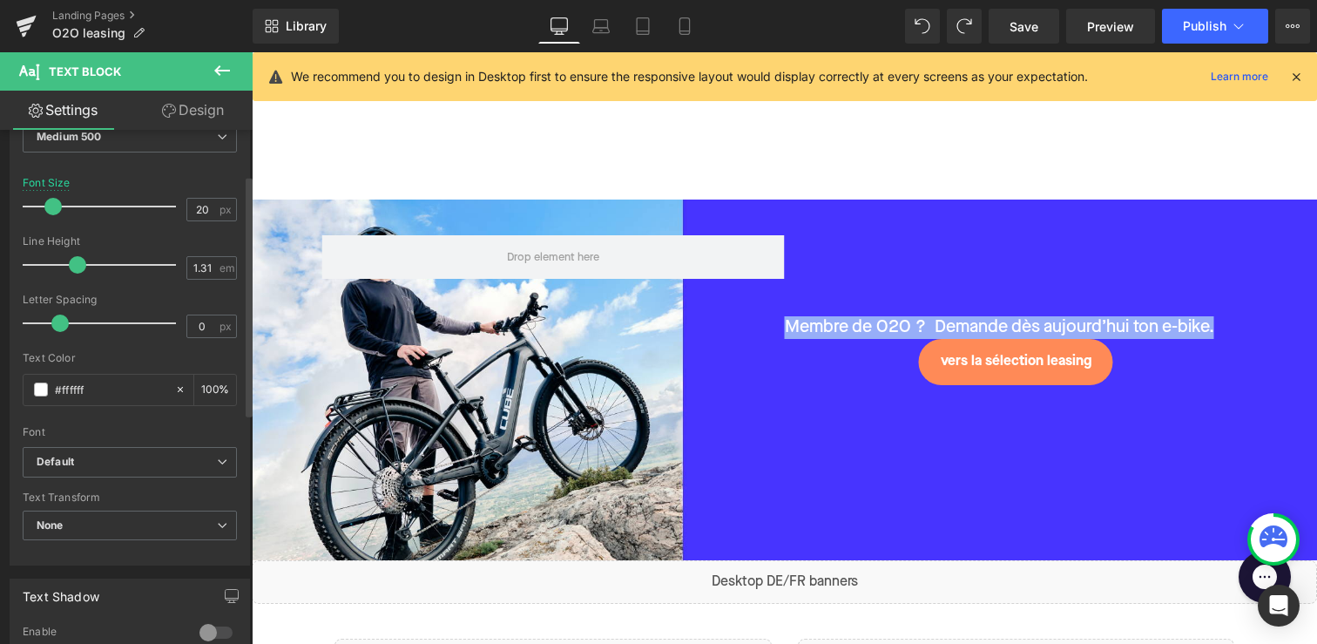
scroll to position [278, 0]
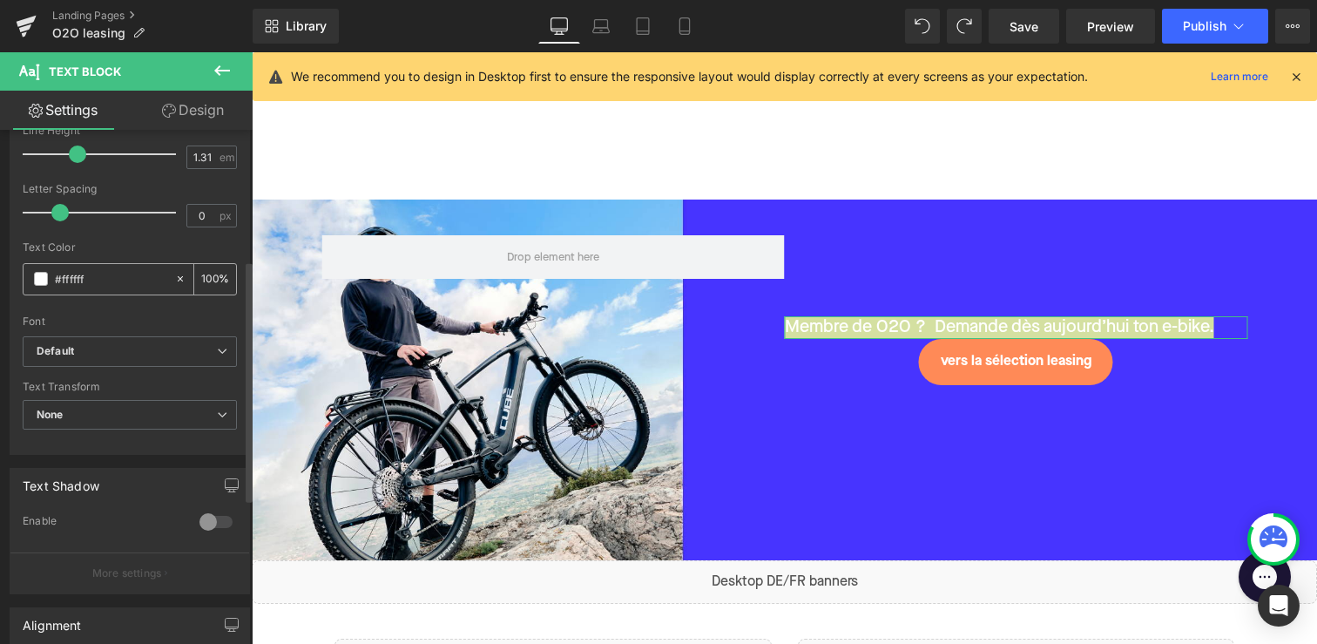
click at [75, 269] on input "#ffffff" at bounding box center [110, 278] width 111 height 19
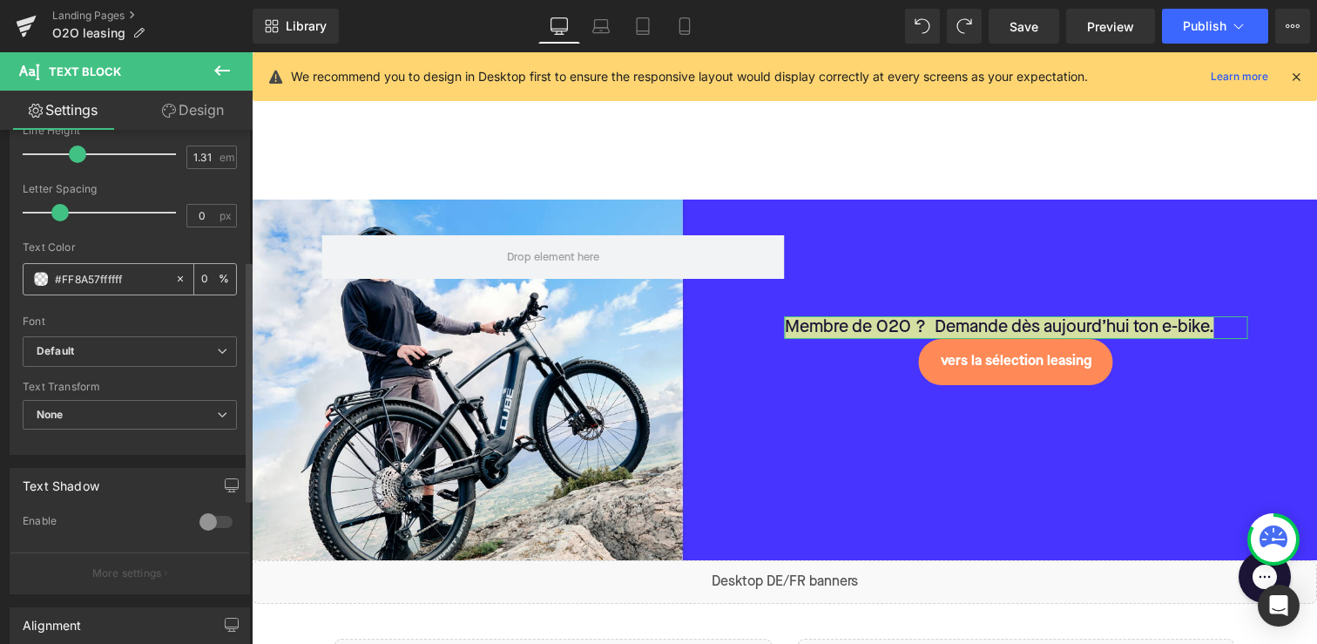
type input "#FF8A57"
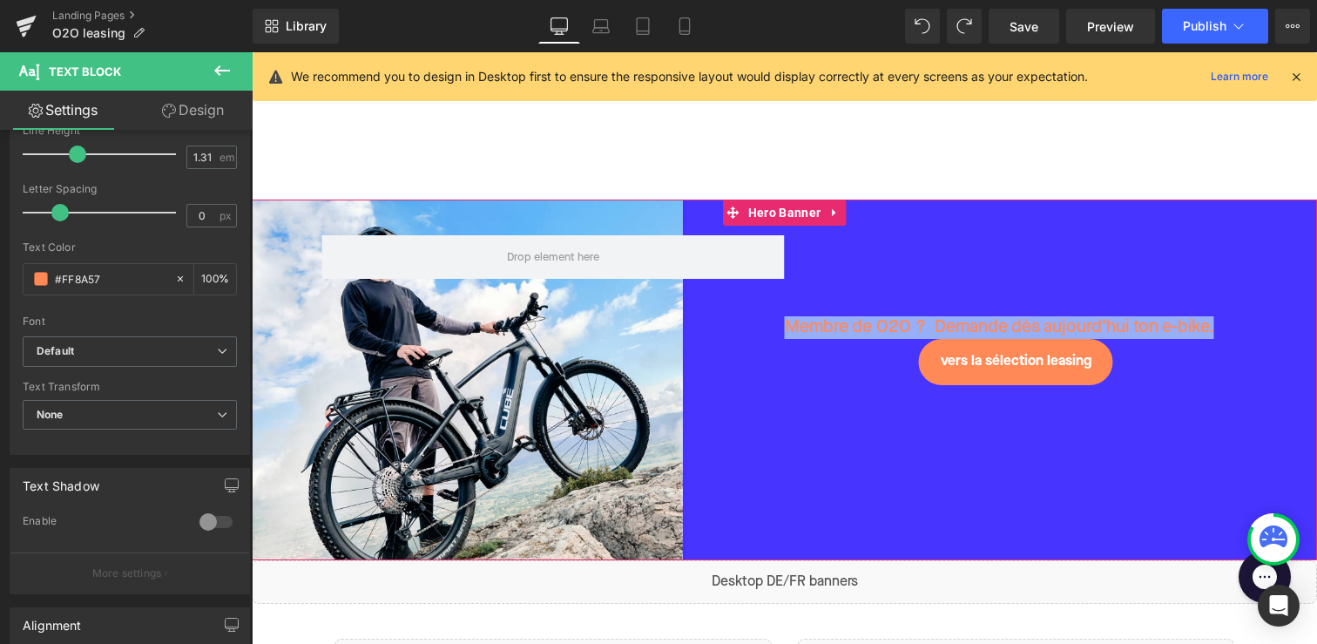
click at [945, 424] on div "Heading Membre de O2O ?  Demande dès aujourd’hui ton e-bike. Text Block vers la…" at bounding box center [784, 379] width 1065 height 361
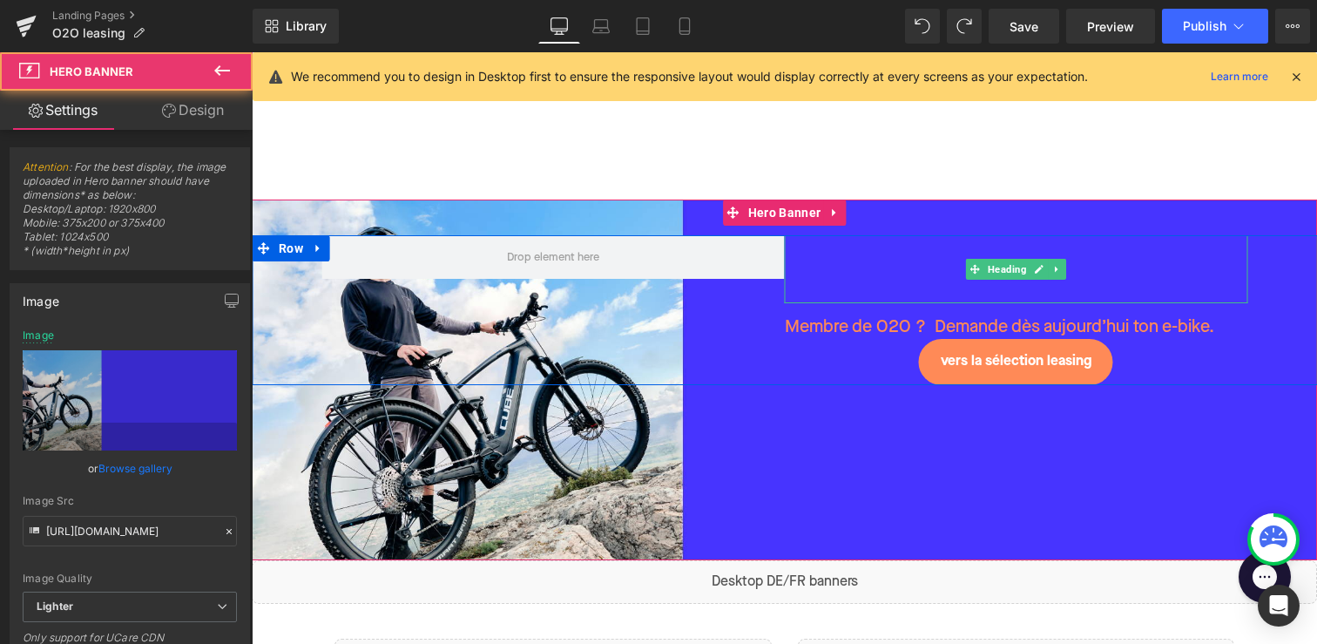
click at [939, 263] on h1 at bounding box center [1016, 268] width 463 height 67
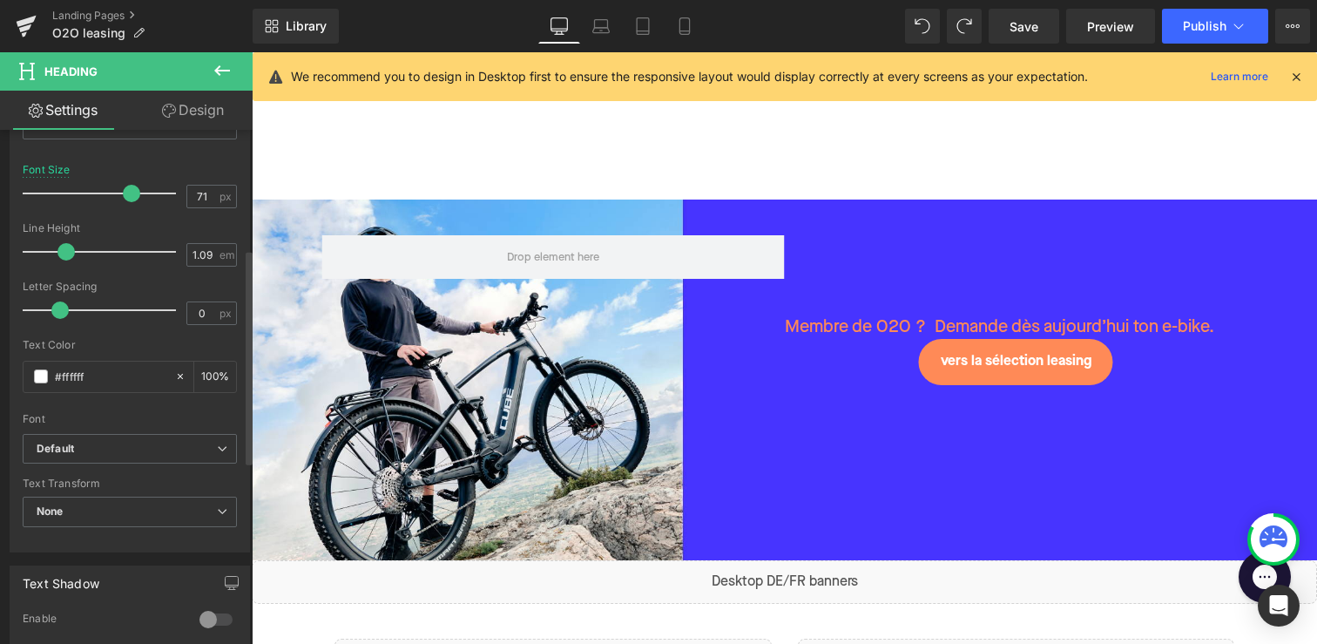
scroll to position [428, 0]
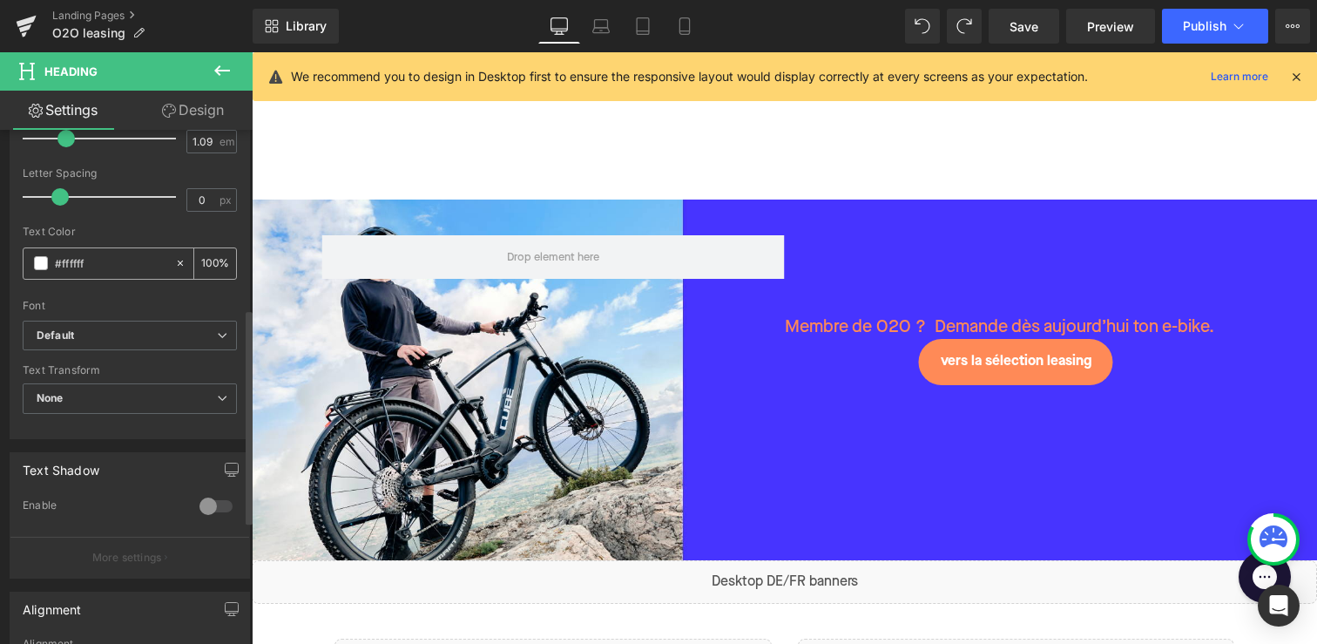
click at [75, 249] on div "#ffffff" at bounding box center [99, 263] width 151 height 30
click at [75, 257] on input "#ffffff" at bounding box center [110, 262] width 111 height 19
paste input "FF8A57"
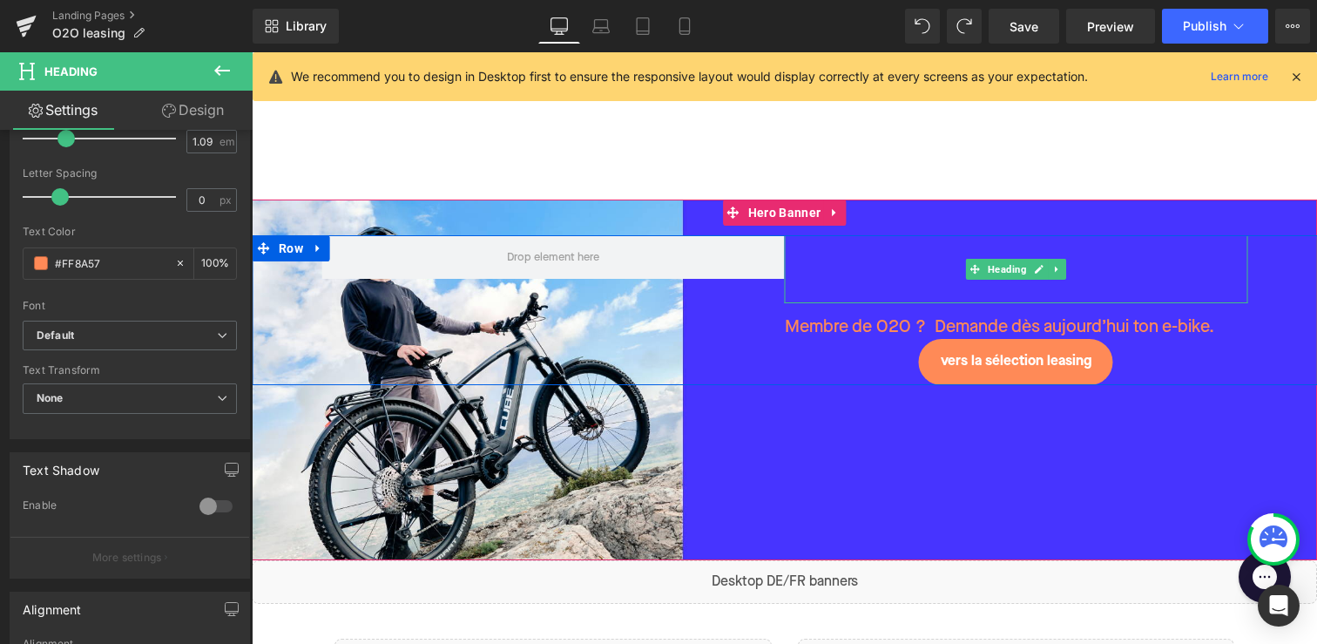
type input "#FF8A57"
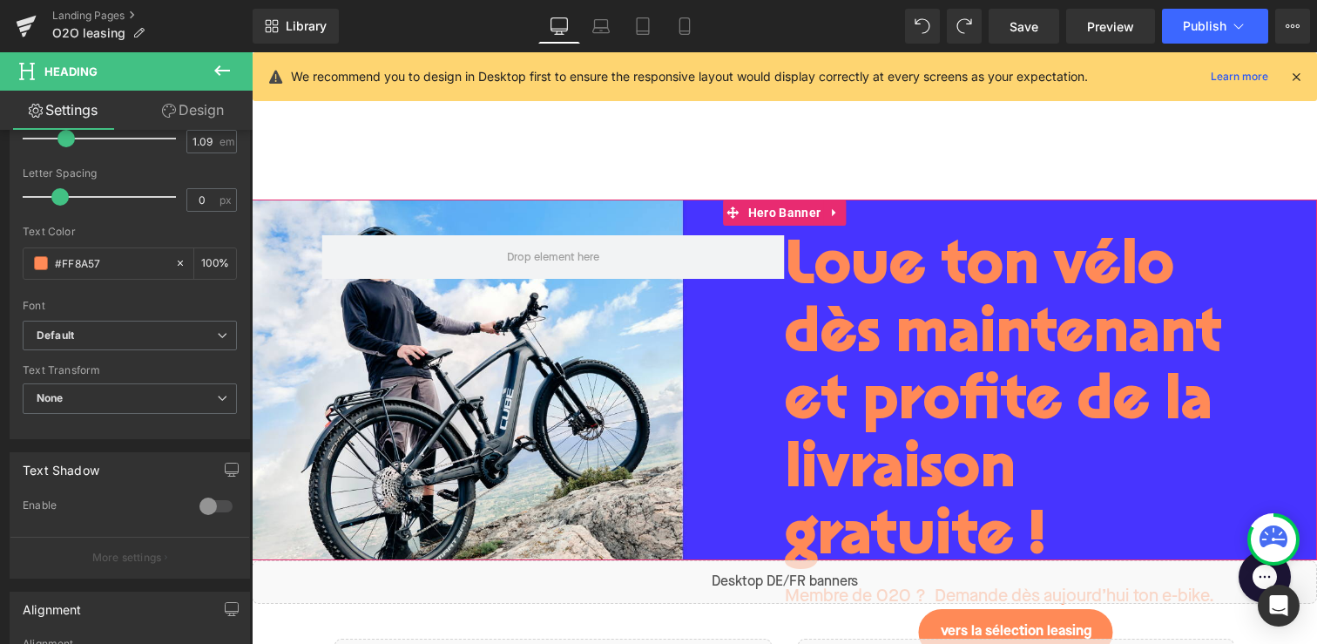
click at [641, 219] on div "Loue ton vélo dès maintenant et profite de la livraison gratuite ! Heading Memb…" at bounding box center [784, 379] width 1065 height 361
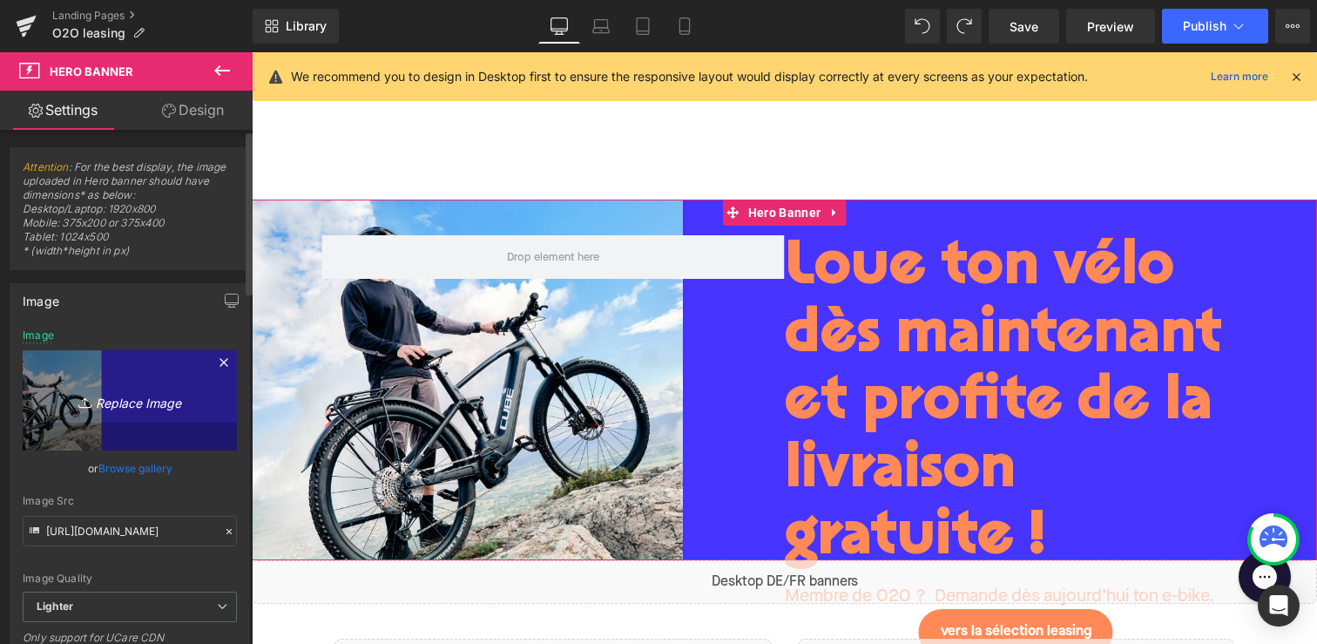
click at [145, 419] on link "Replace Image" at bounding box center [130, 400] width 214 height 100
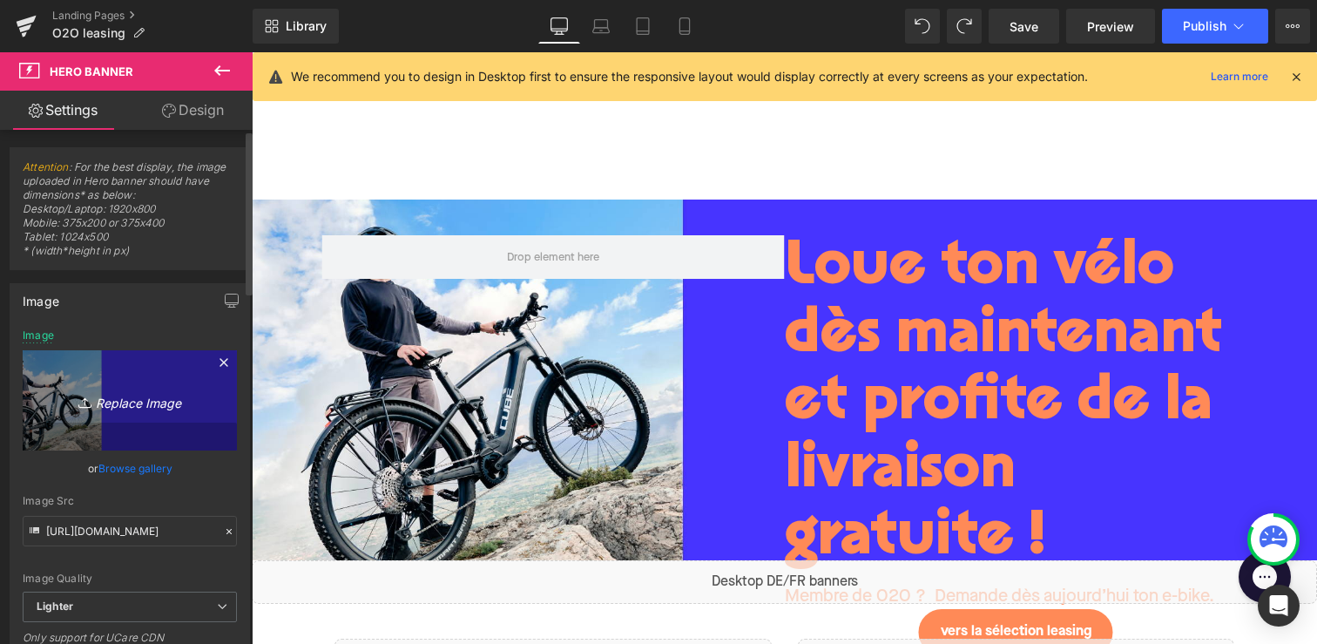
type input "C:\fakepath\HERO o2o NL desktop.jpg"
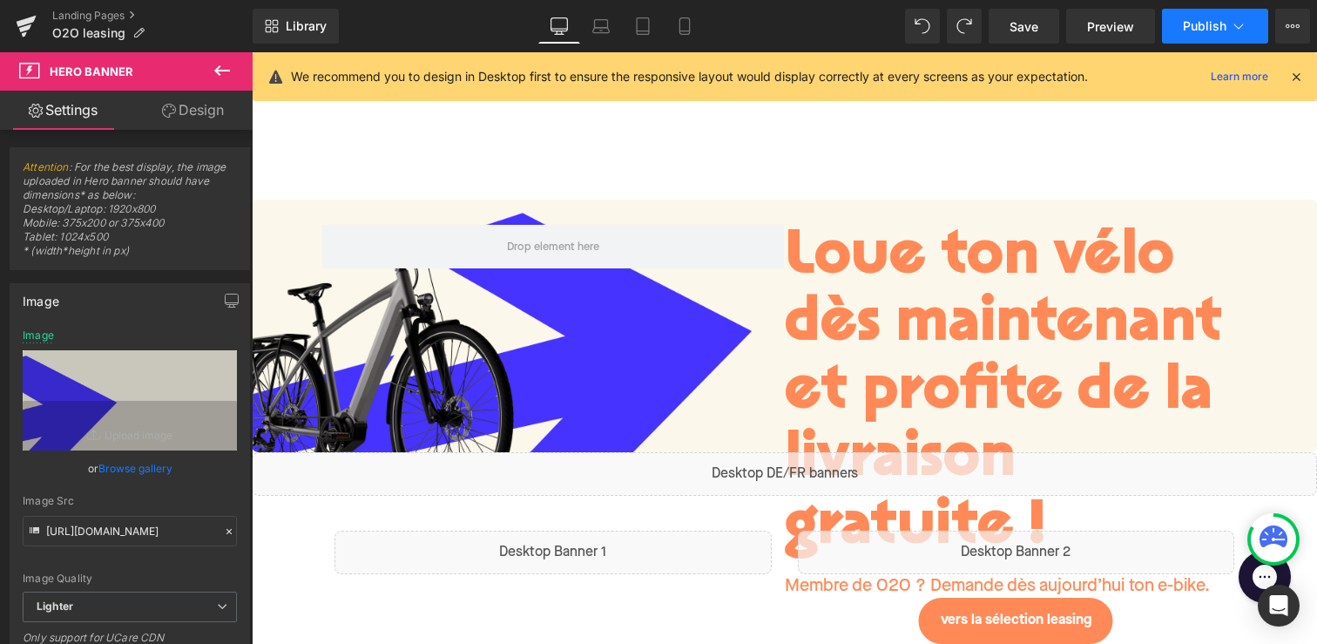
click at [1190, 37] on button "Publish" at bounding box center [1215, 26] width 106 height 35
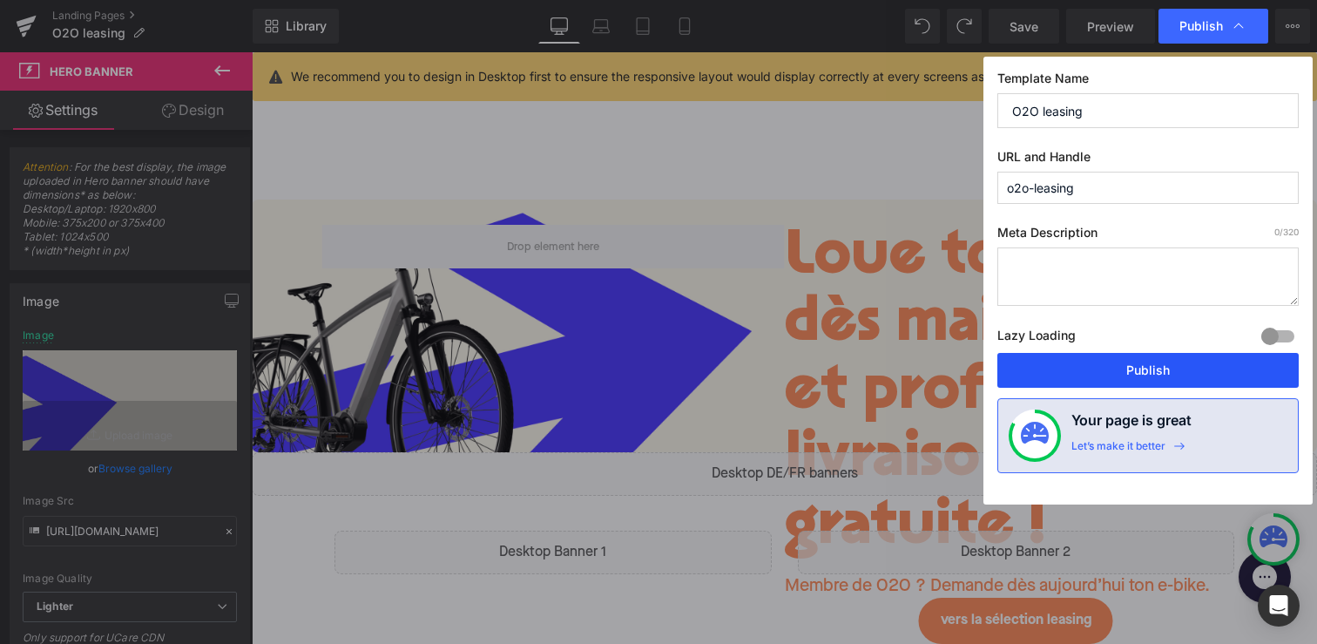
click at [1068, 376] on button "Publish" at bounding box center [1147, 370] width 301 height 35
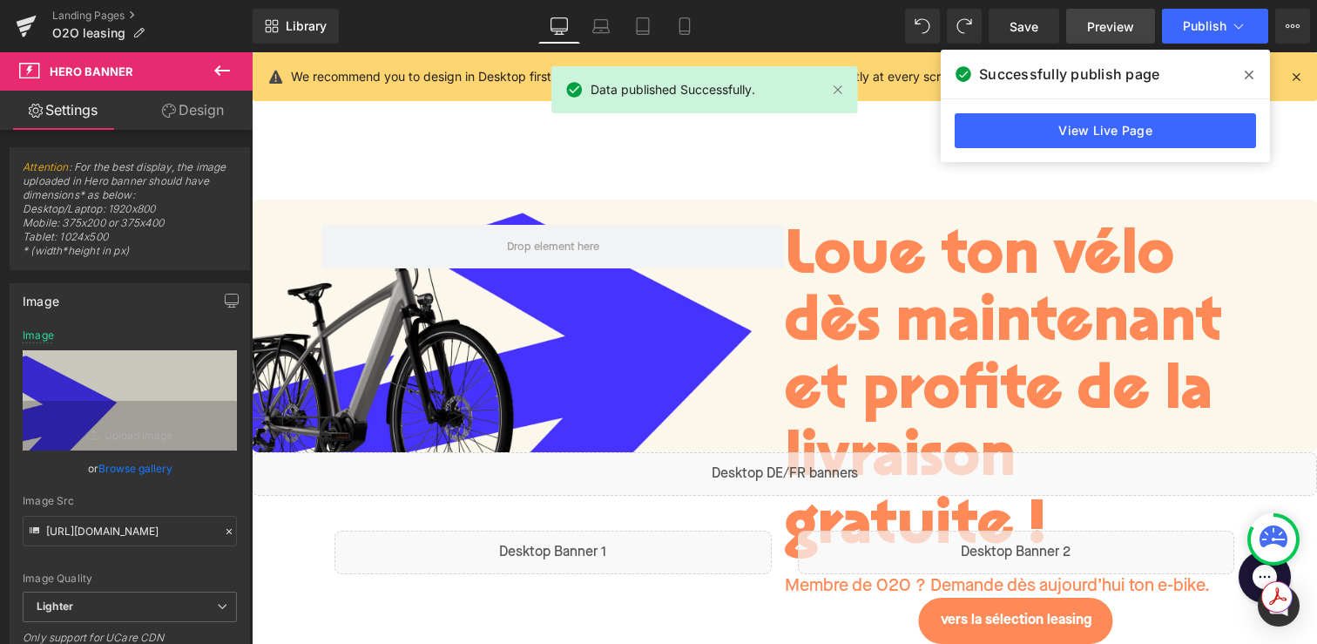
click at [1065, 25] on div "Save Preview Publish Scheduled View Live Page View with current Template Save T…" at bounding box center [1149, 26] width 335 height 35
click at [1102, 28] on span "Preview" at bounding box center [1110, 26] width 47 height 18
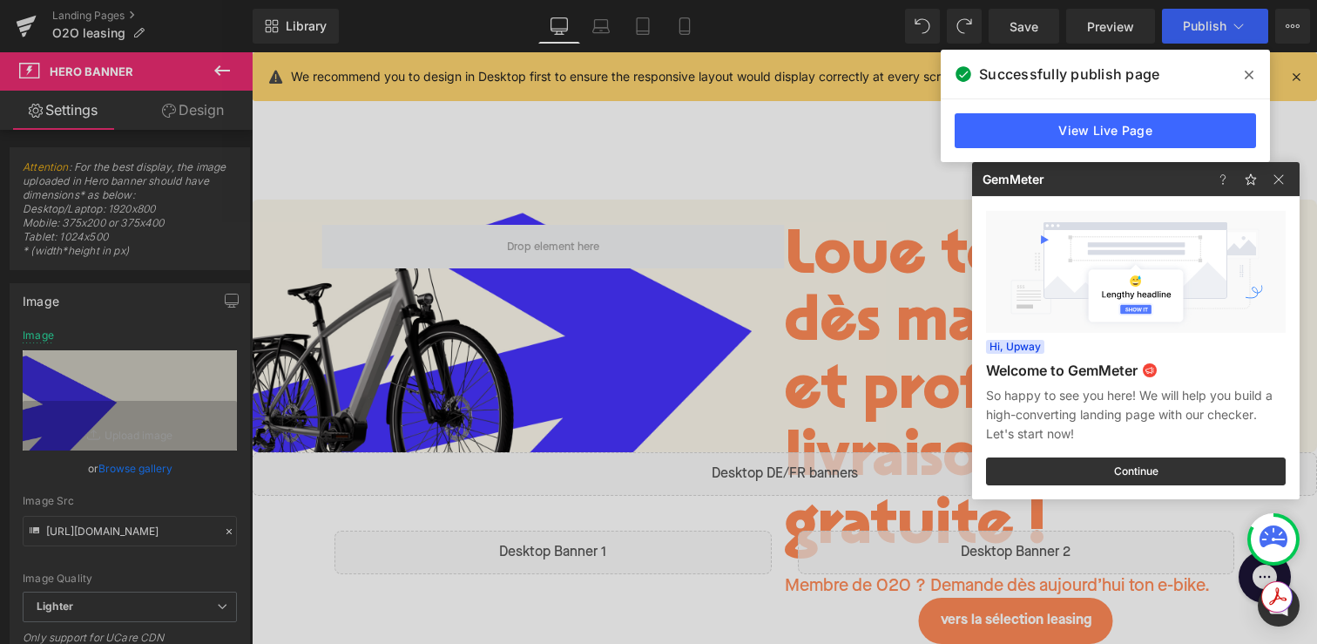
drag, startPoint x: 637, startPoint y: 390, endPoint x: 939, endPoint y: 132, distance: 397.2
click at [637, 390] on div at bounding box center [658, 322] width 1317 height 644
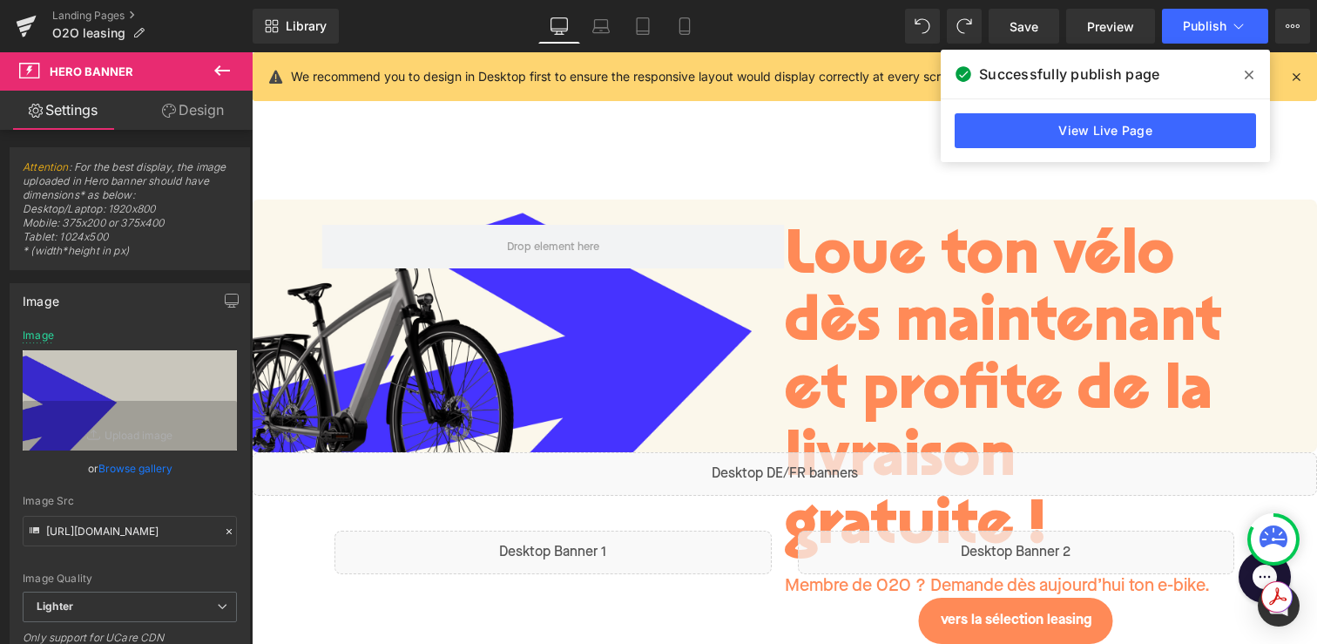
click at [1251, 70] on icon at bounding box center [1249, 75] width 9 height 14
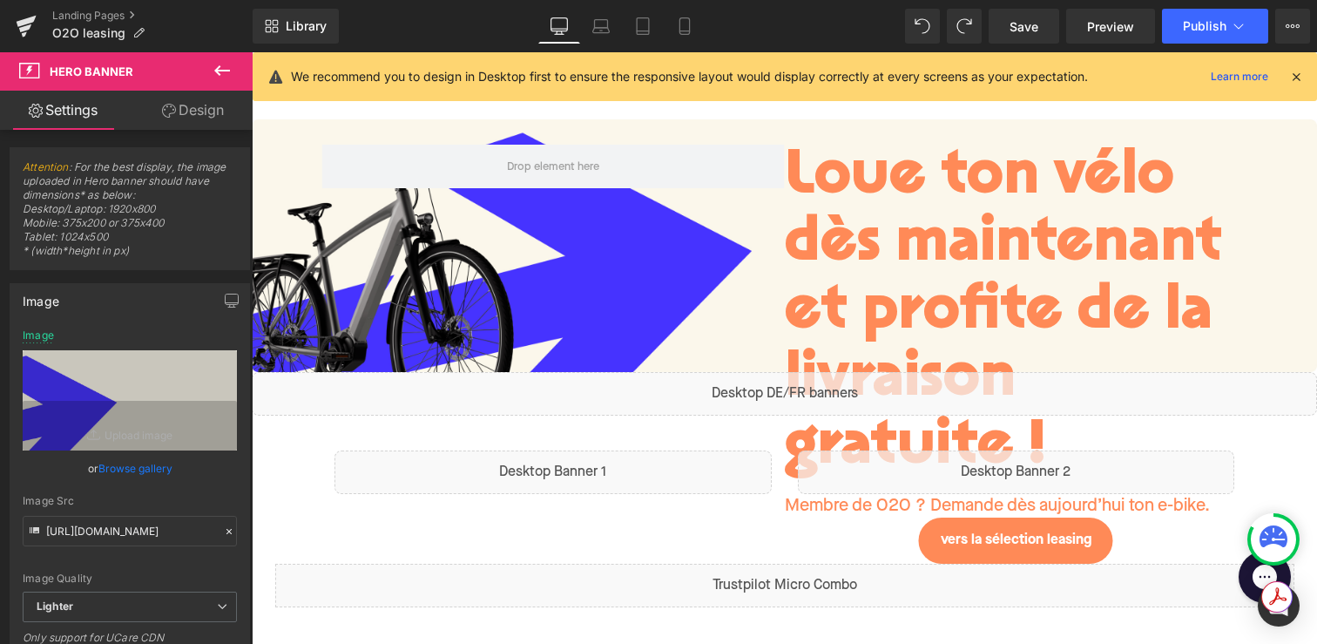
scroll to position [102, 0]
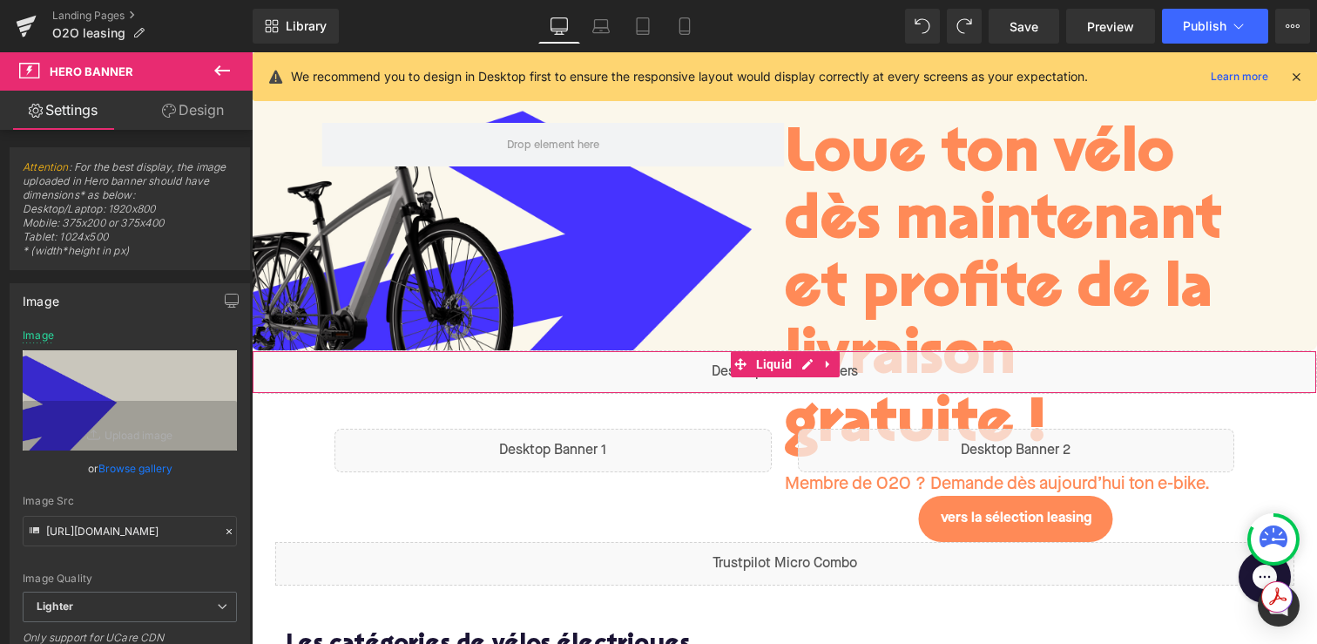
click at [685, 361] on div "Liquid" at bounding box center [784, 372] width 1065 height 44
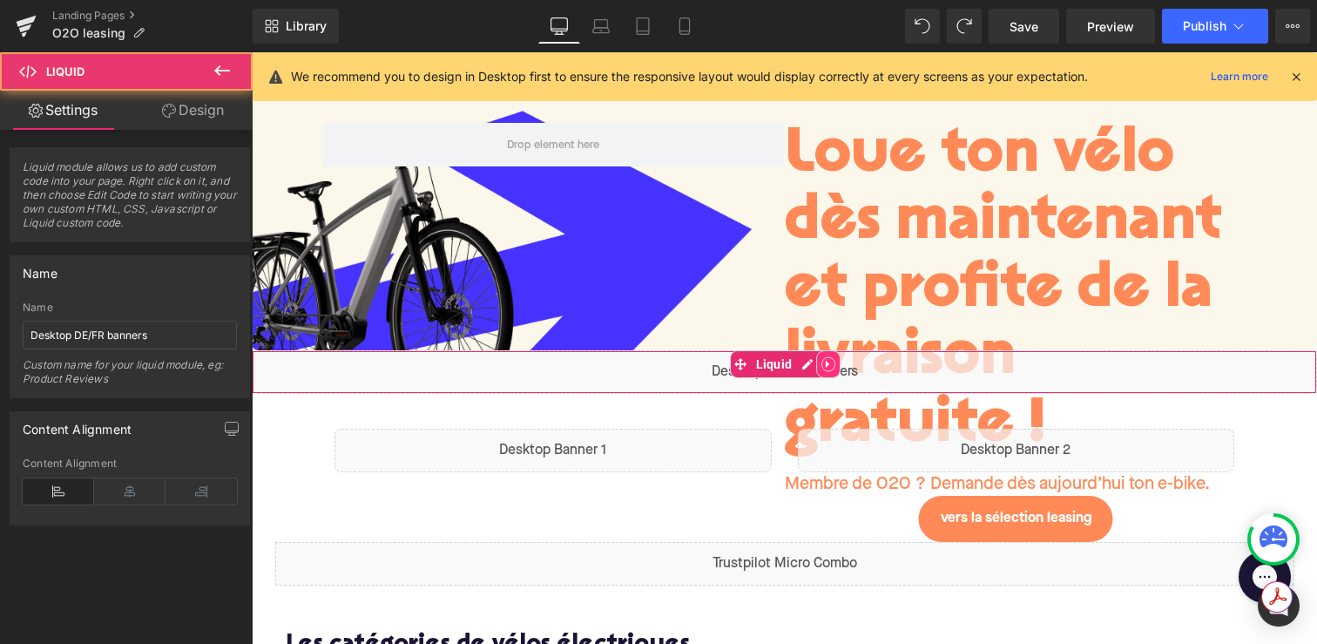
click at [830, 368] on icon at bounding box center [828, 364] width 12 height 13
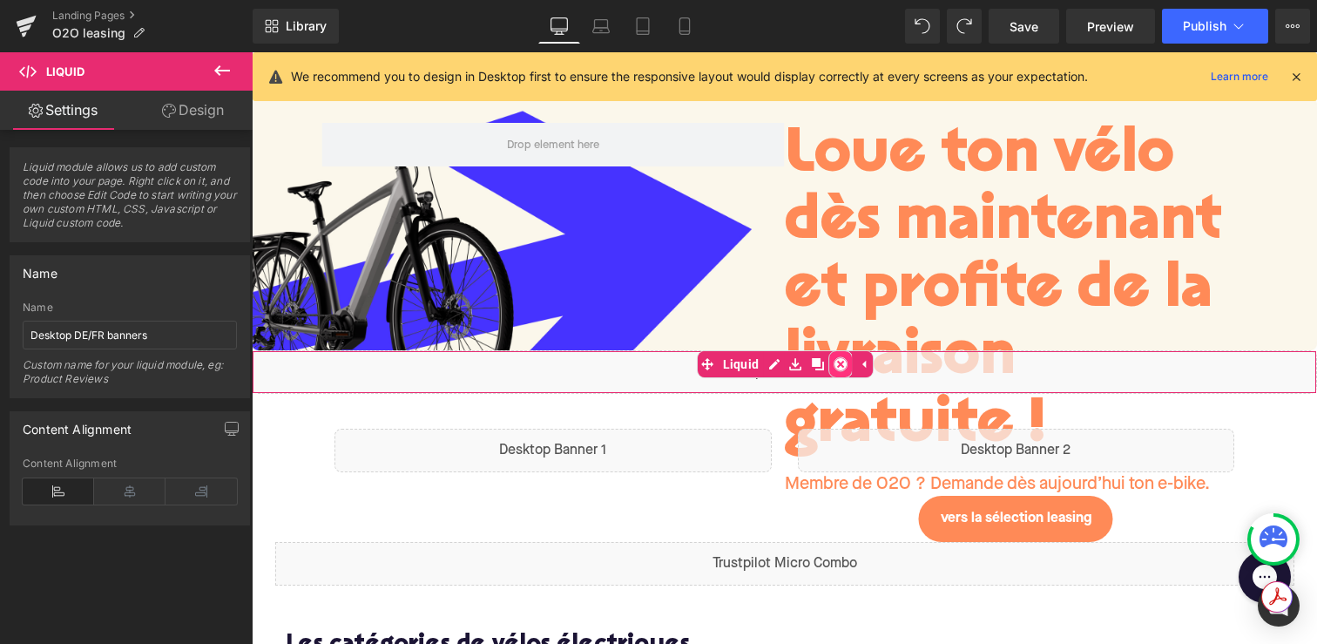
click at [841, 368] on icon at bounding box center [840, 364] width 12 height 12
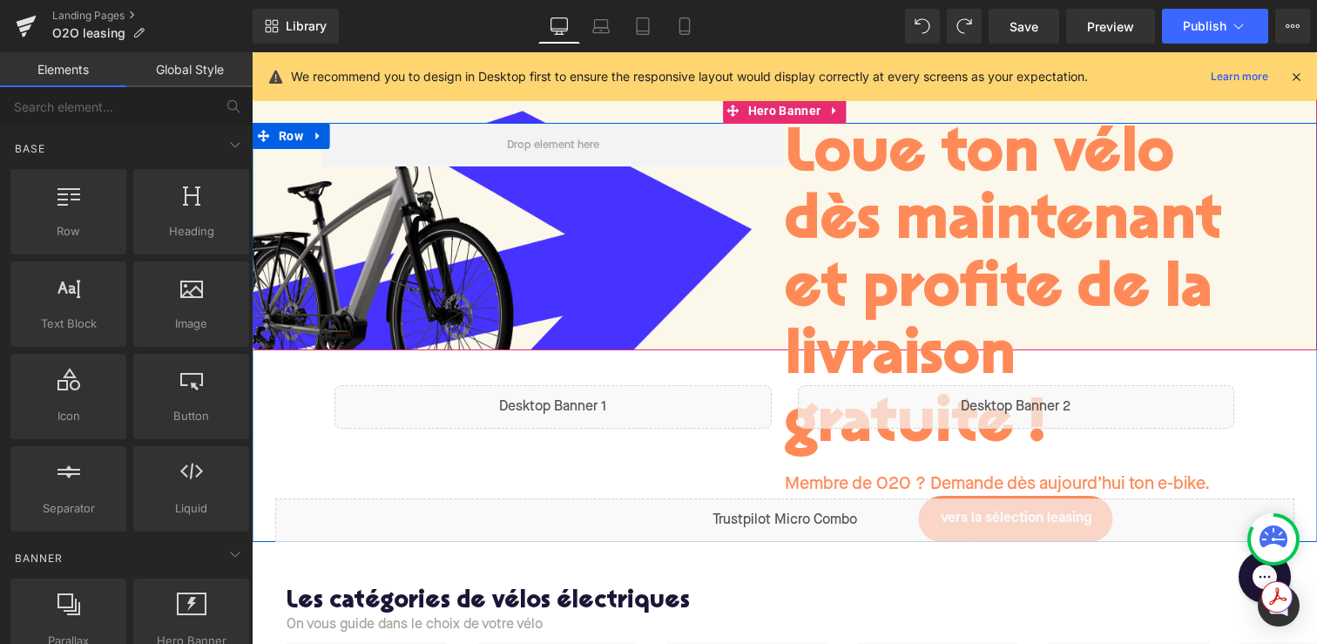
click at [781, 230] on div "Loue ton vélo dès maintenant et profite de la livraison gratuite ! Heading Memb…" at bounding box center [784, 332] width 1065 height 419
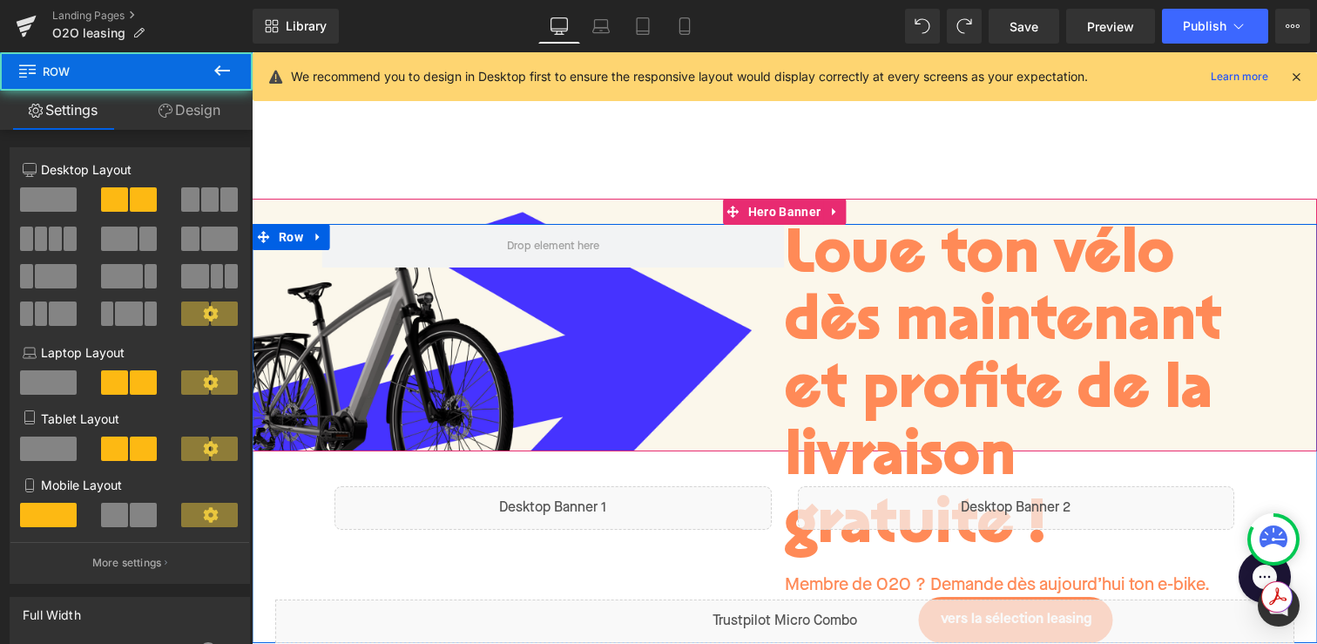
scroll to position [0, 0]
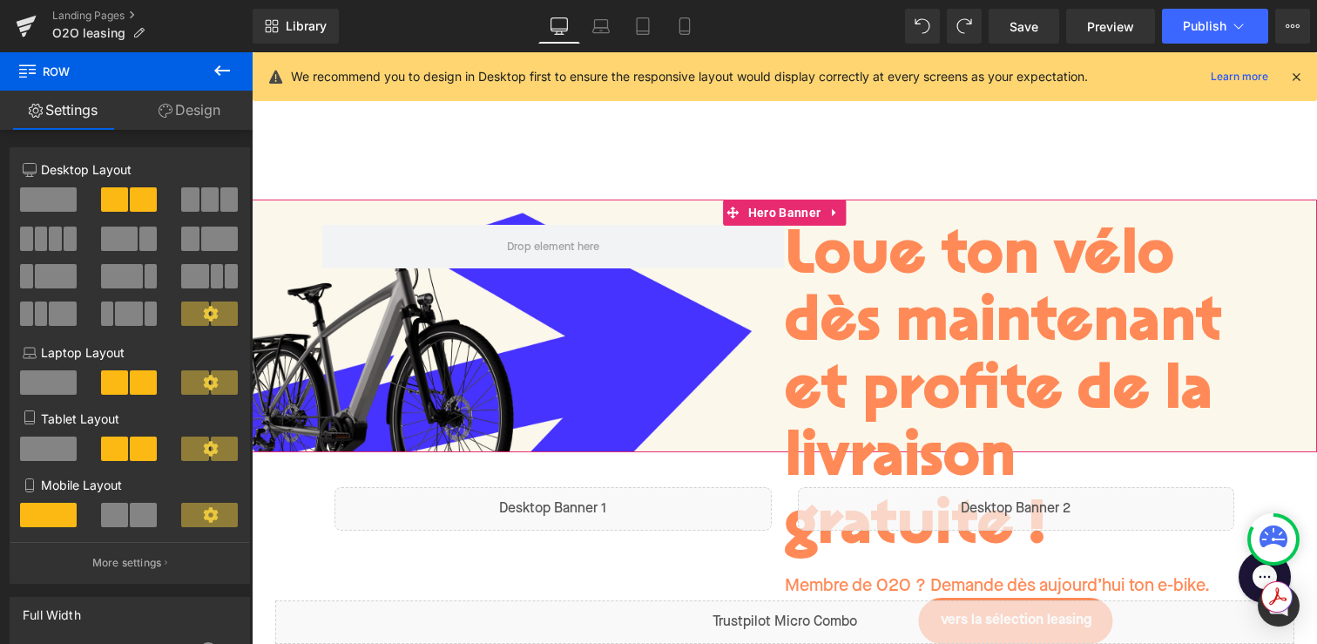
click at [914, 287] on h1 "Loue ton vélo dès maintenant et profite de la livraison gratuite !" at bounding box center [1016, 393] width 463 height 337
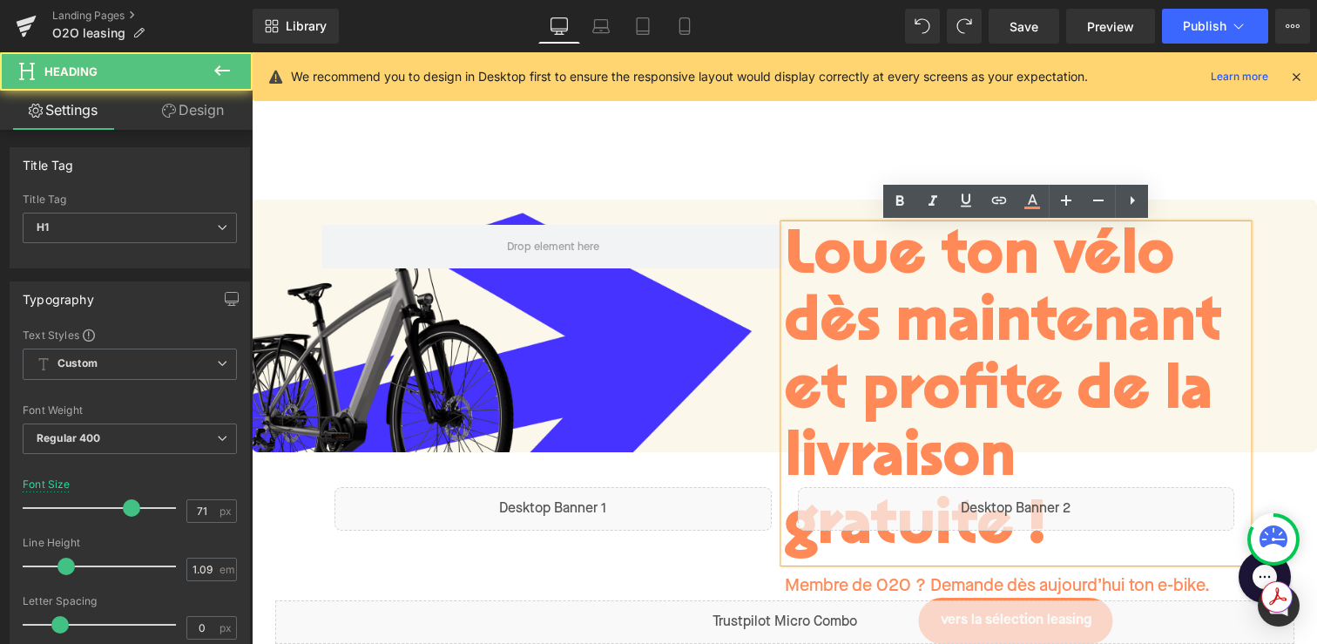
click at [914, 287] on h1 "Loue ton vélo dès maintenant et profite de la livraison gratuite !" at bounding box center [1016, 393] width 463 height 337
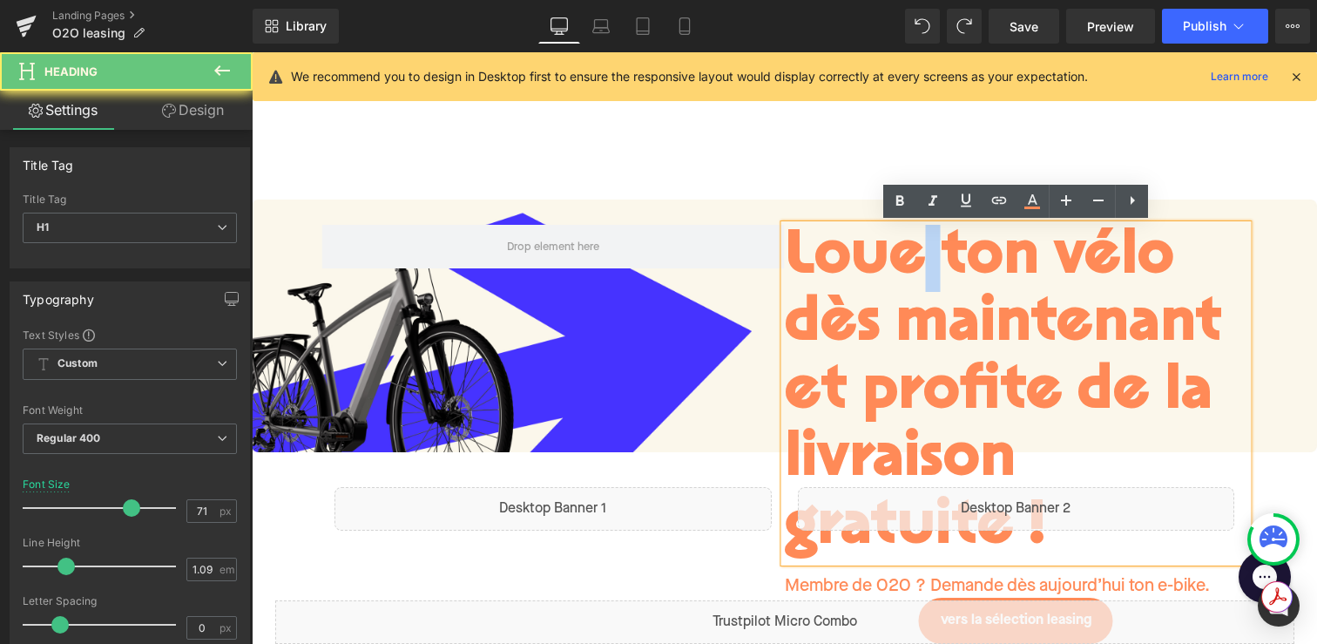
click at [914, 287] on h1 "Loue ton vélo dès maintenant et profite de la livraison gratuite !" at bounding box center [1016, 393] width 463 height 337
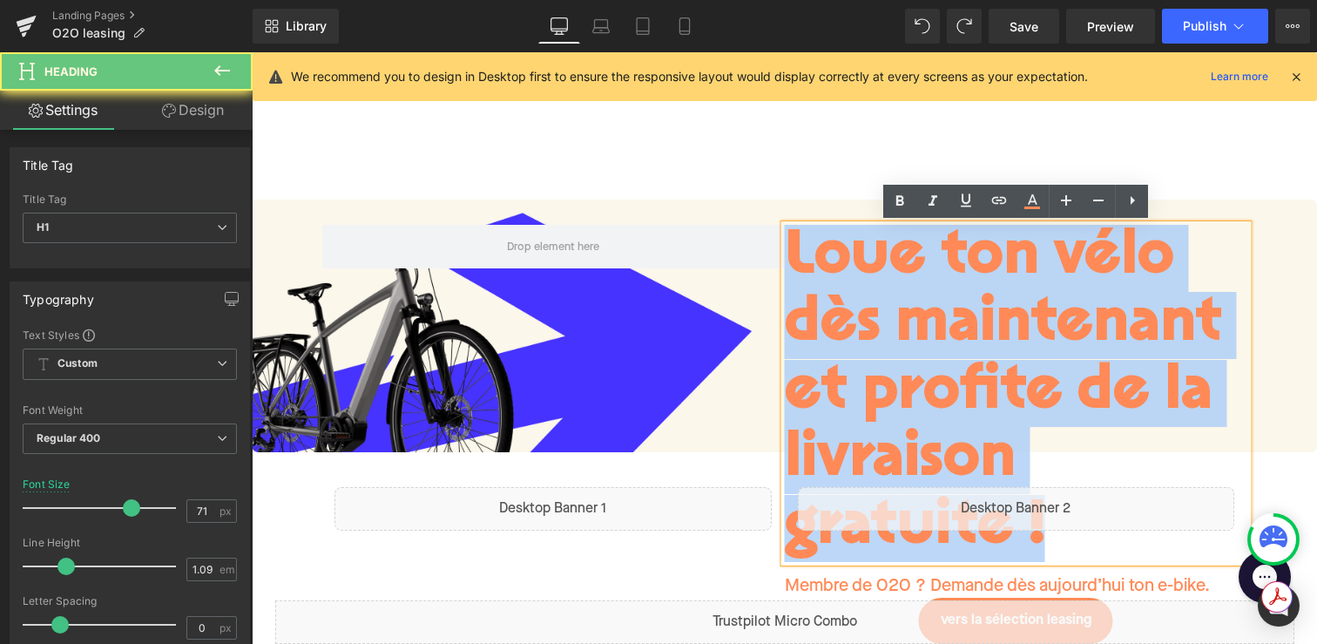
click at [914, 287] on h1 "Loue ton vélo dès maintenant et profite de la livraison gratuite !" at bounding box center [1016, 393] width 463 height 337
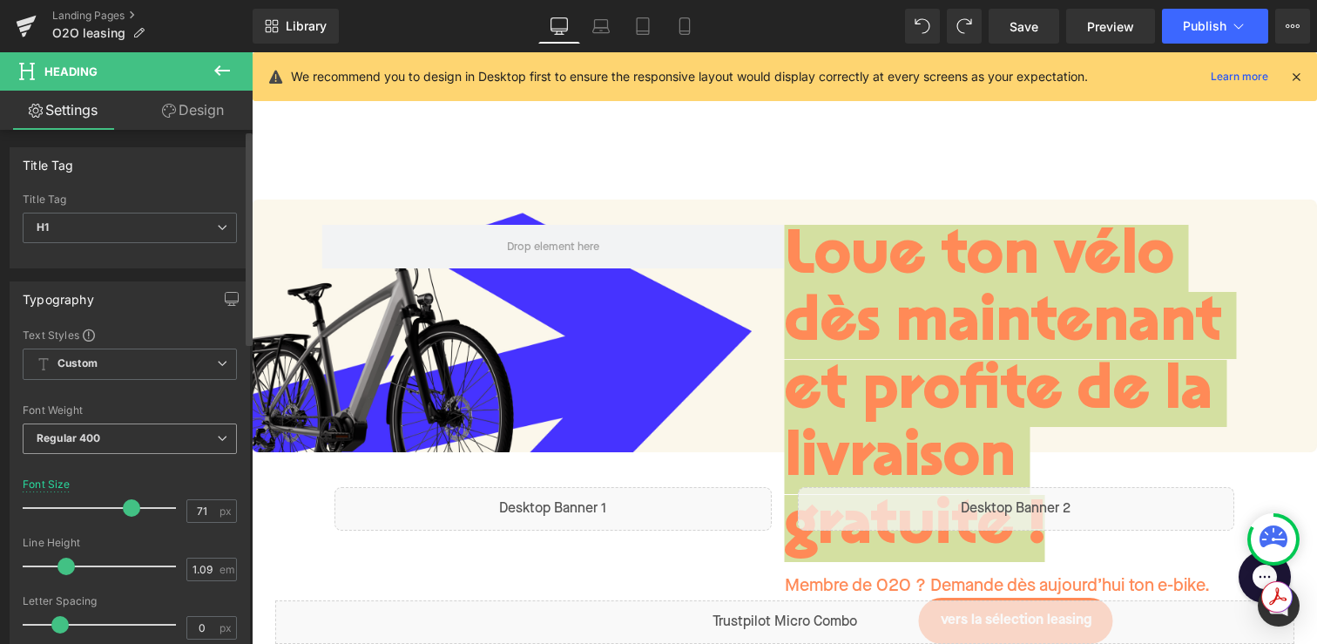
click at [217, 435] on icon at bounding box center [222, 438] width 10 height 10
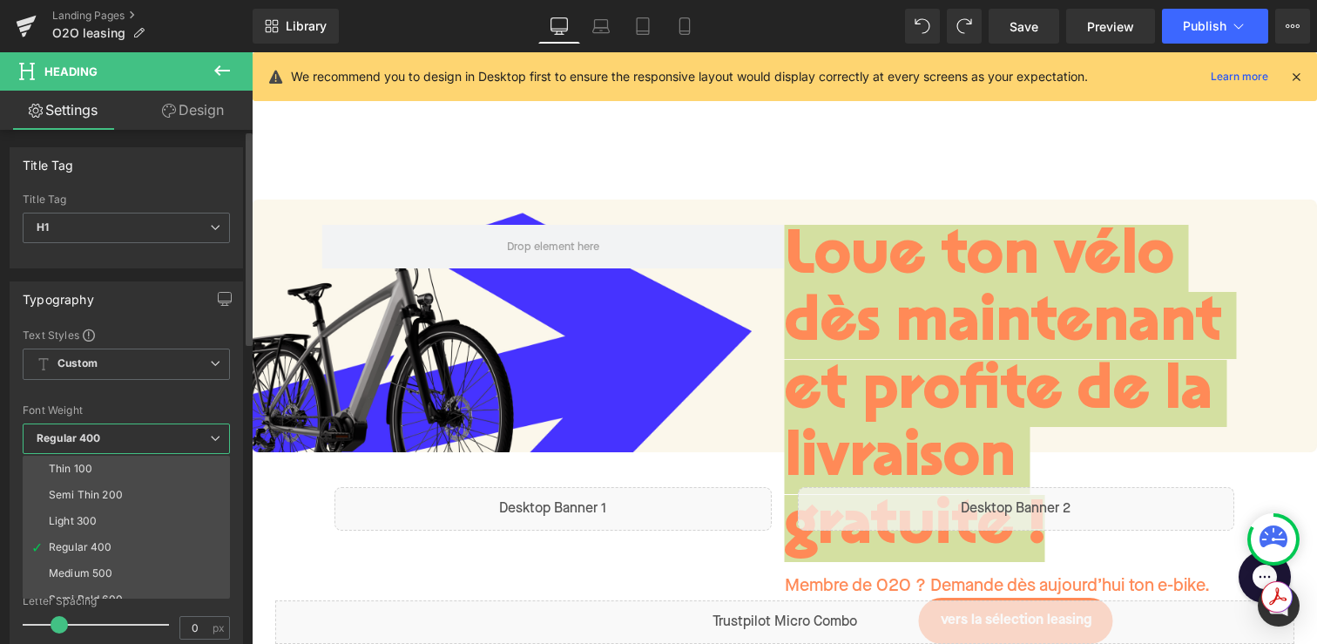
click at [235, 380] on div "Text Styles Custom Custom Setup Global Style Custom Setup Global Style Thin 100…" at bounding box center [126, 596] width 232 height 538
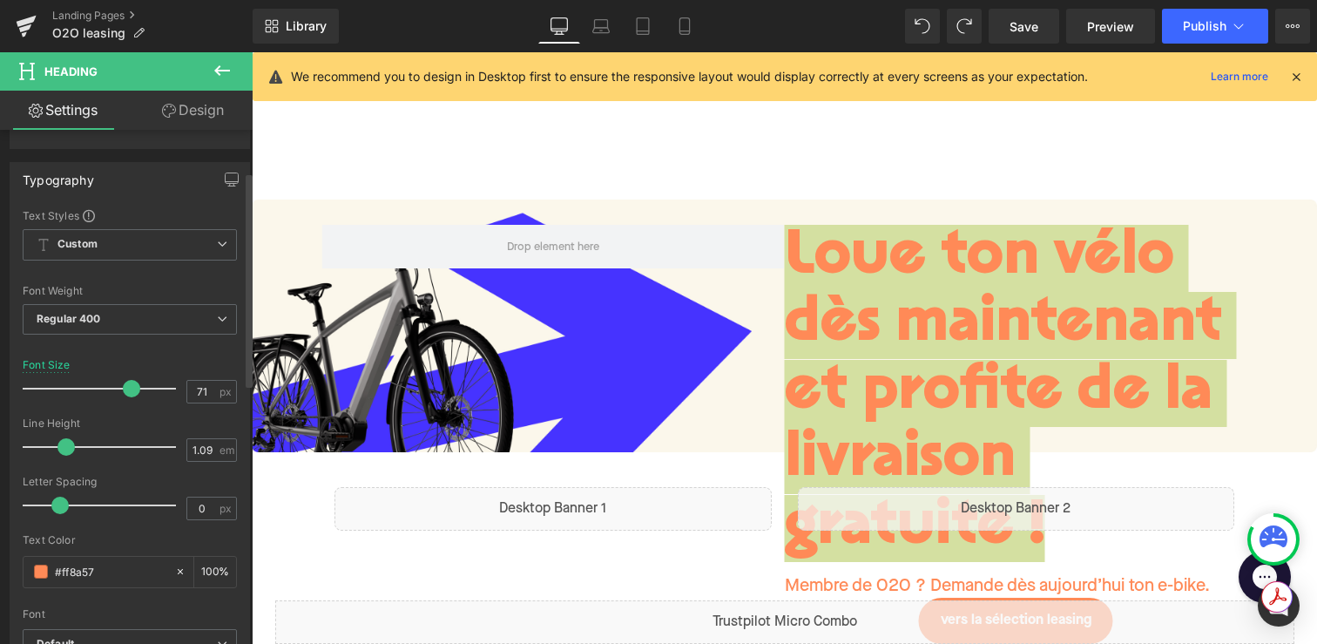
scroll to position [219, 0]
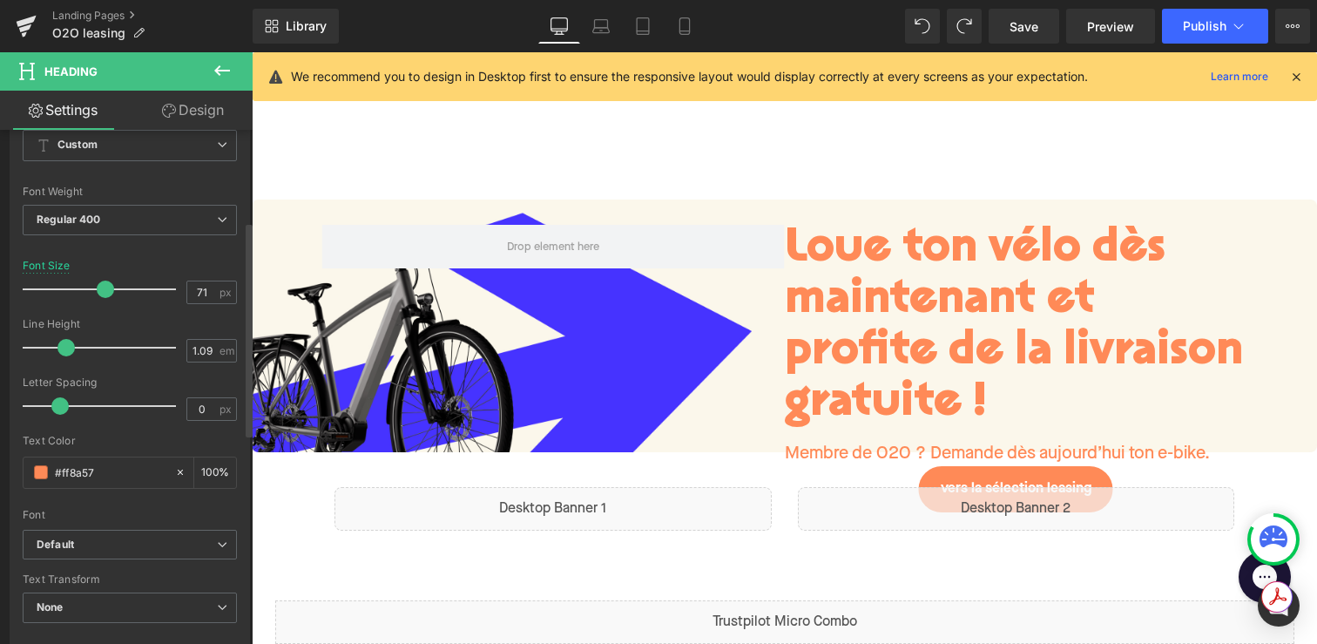
drag, startPoint x: 127, startPoint y: 291, endPoint x: 103, endPoint y: 291, distance: 24.4
click at [103, 291] on span at bounding box center [105, 288] width 17 height 17
click at [1014, 32] on span "Save" at bounding box center [1023, 26] width 29 height 18
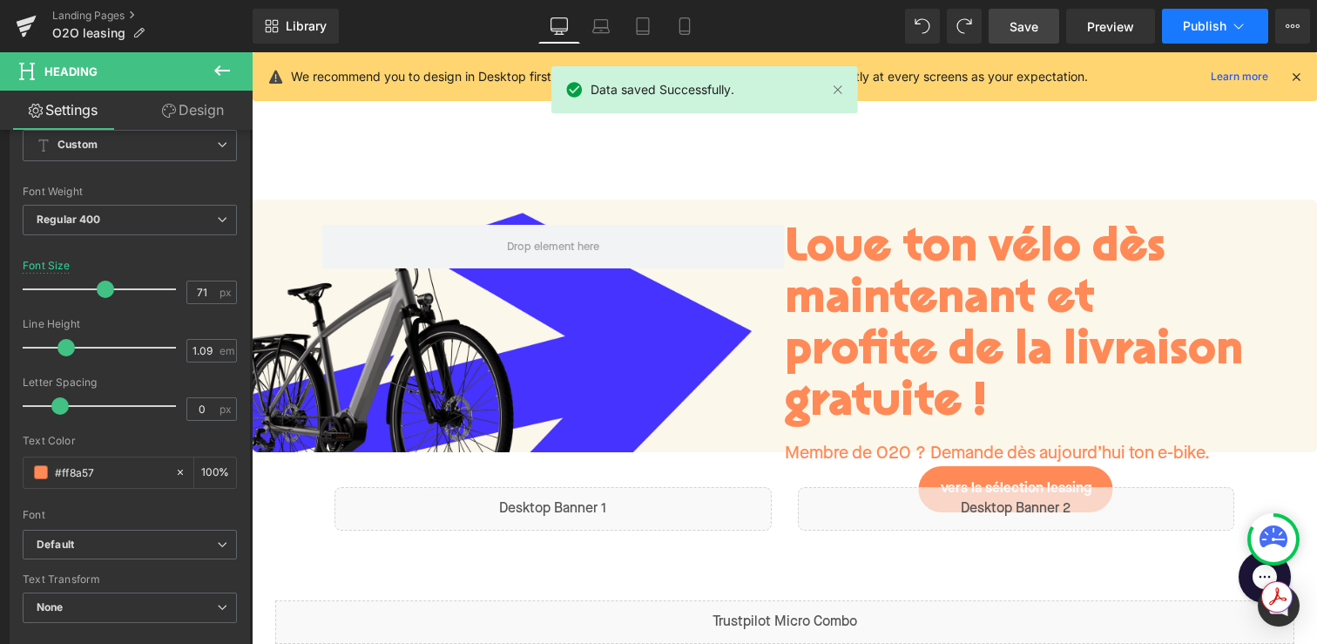
click at [1189, 21] on span "Publish" at bounding box center [1205, 26] width 44 height 14
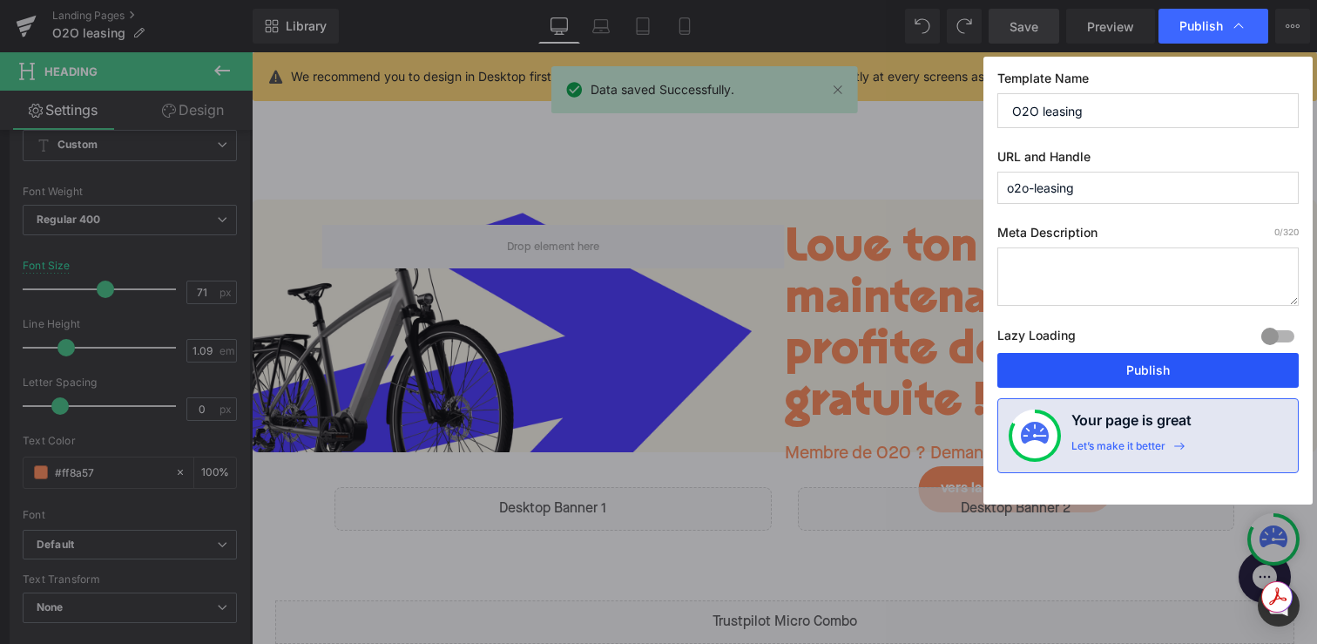
click at [1098, 371] on button "Publish" at bounding box center [1147, 370] width 301 height 35
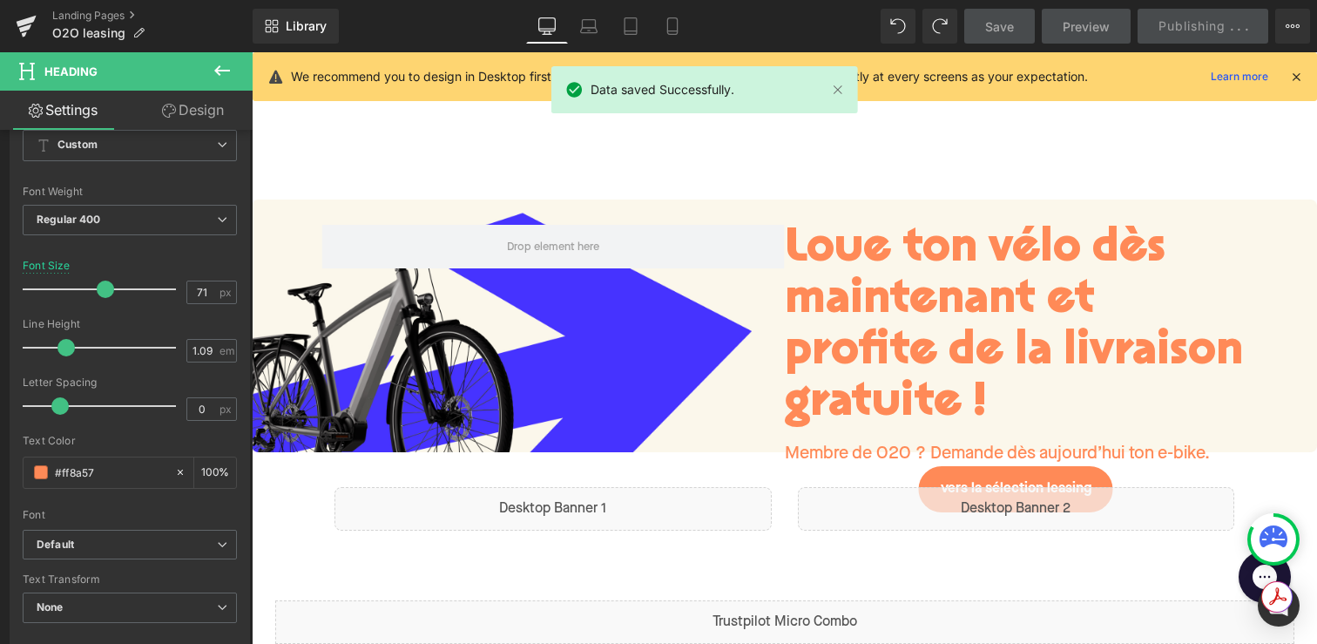
click at [1098, 371] on h1 "Loue ton vélo dès maintenant et profite de la livraison gratuite !" at bounding box center [1016, 327] width 463 height 205
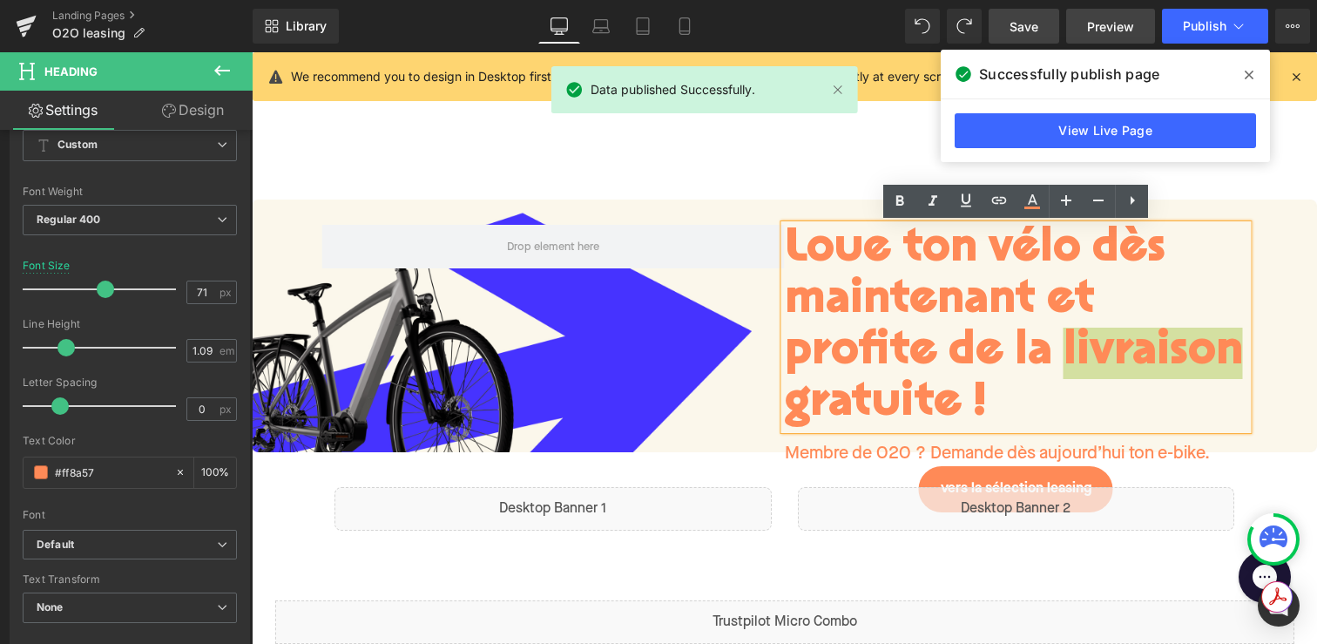
click at [1068, 33] on link "Preview" at bounding box center [1110, 26] width 89 height 35
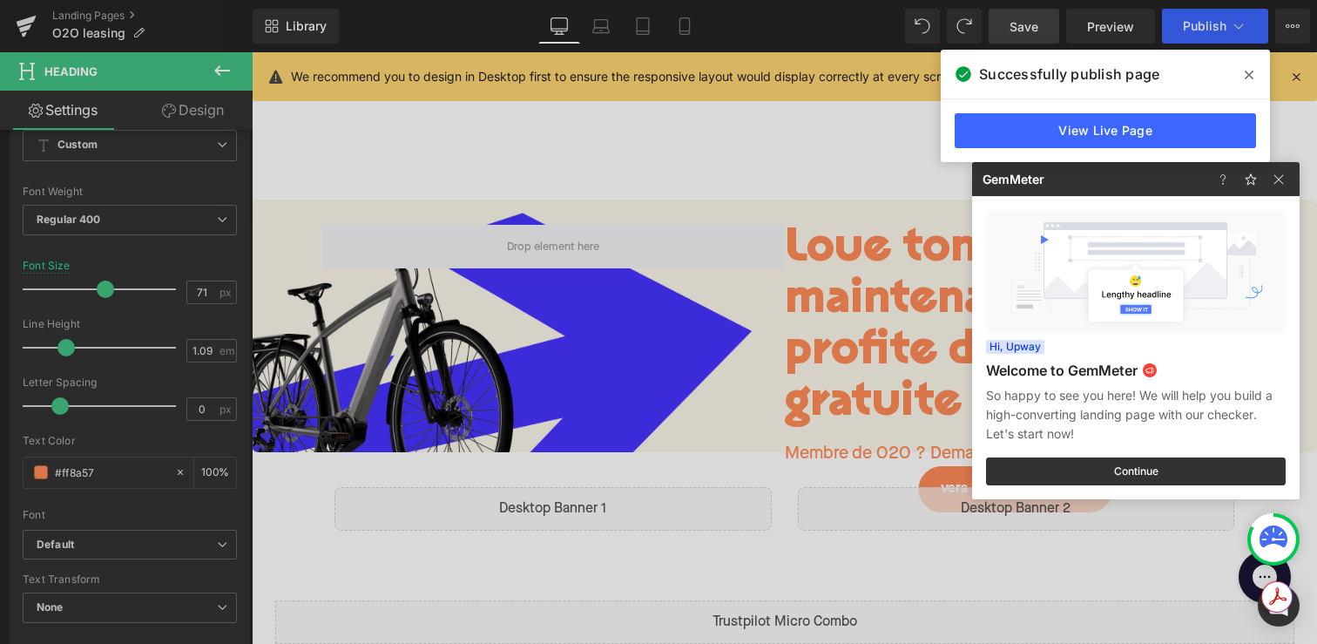
click at [892, 436] on div at bounding box center [658, 322] width 1317 height 644
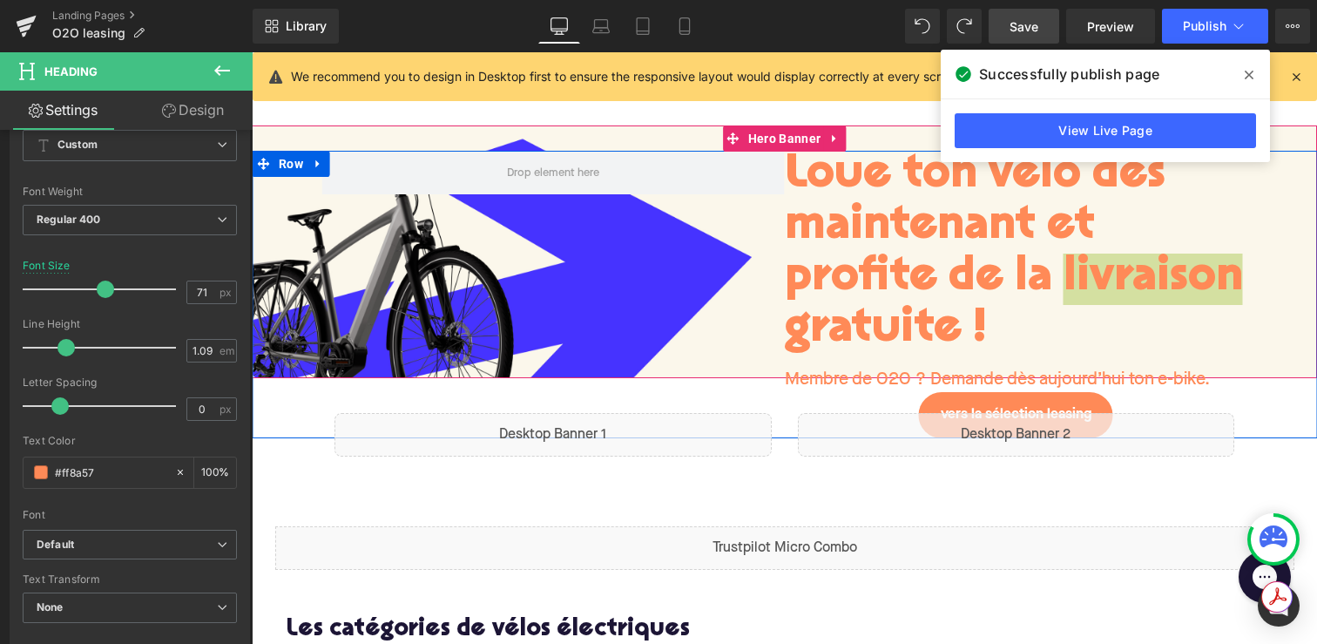
scroll to position [105, 0]
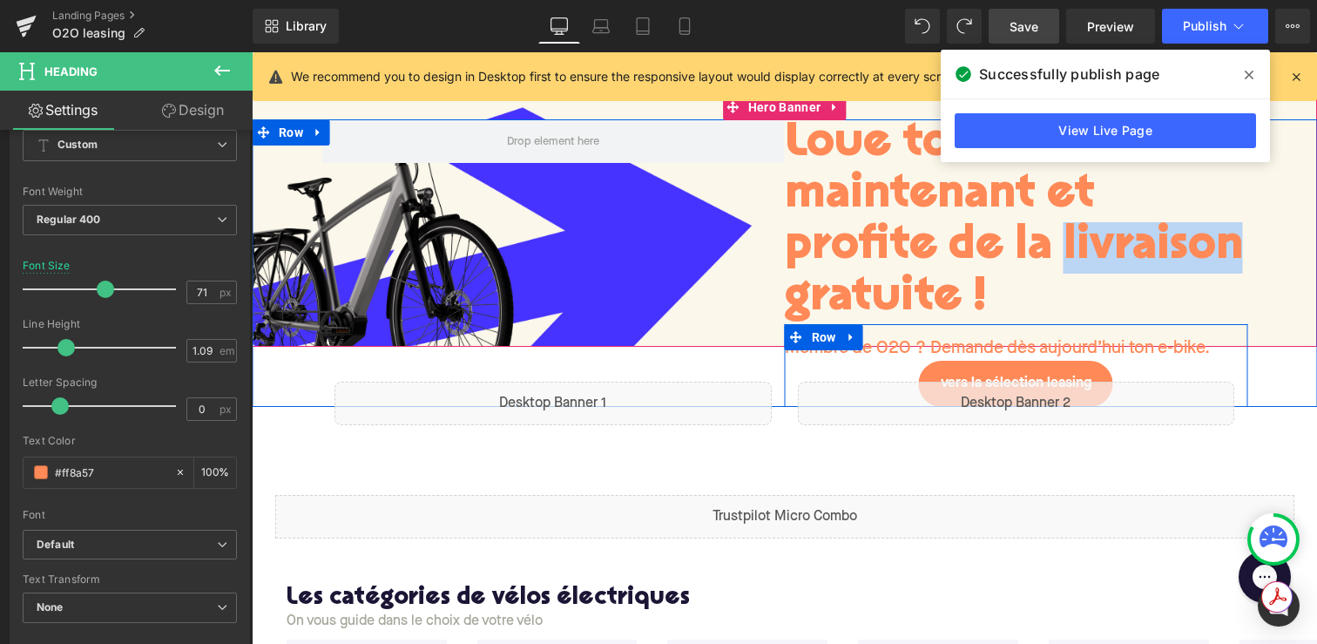
click at [943, 334] on div "Membre de O2O ? Demande dès aujourd’hui ton e-bike. Text Block vers la sélectio…" at bounding box center [1016, 365] width 463 height 82
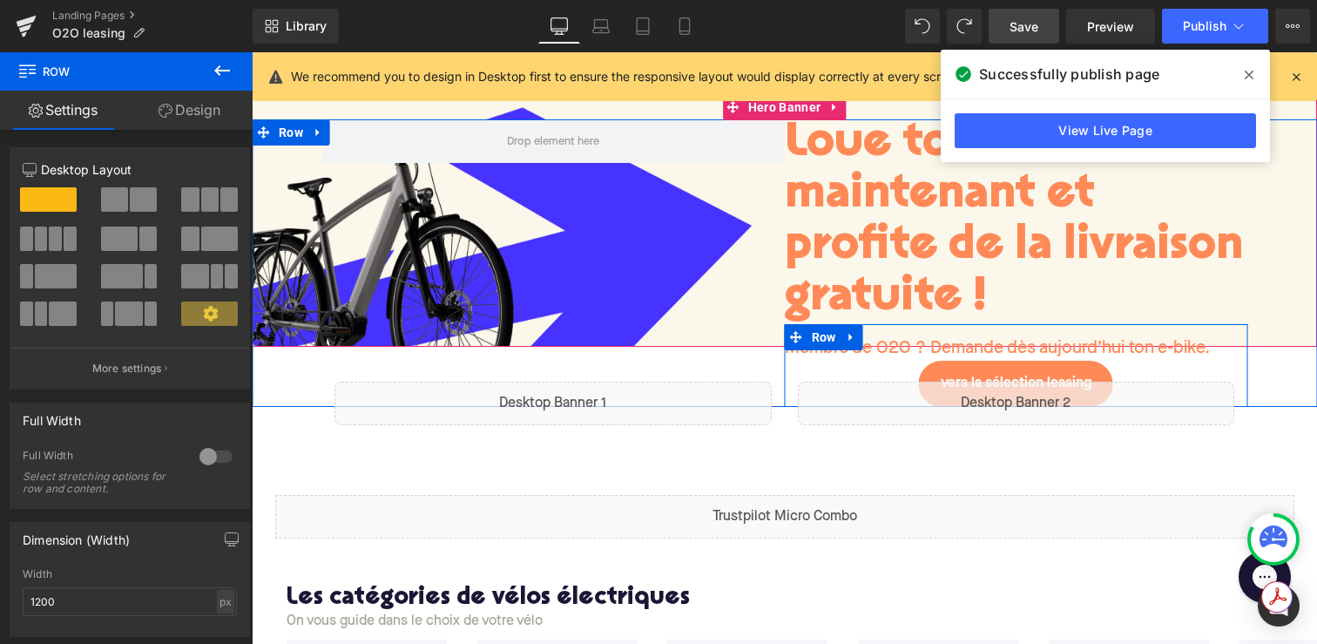
click at [901, 331] on div "Membre de O2O ? Demande dès aujourd’hui ton e-bike. Text Block vers la sélectio…" at bounding box center [1016, 365] width 463 height 82
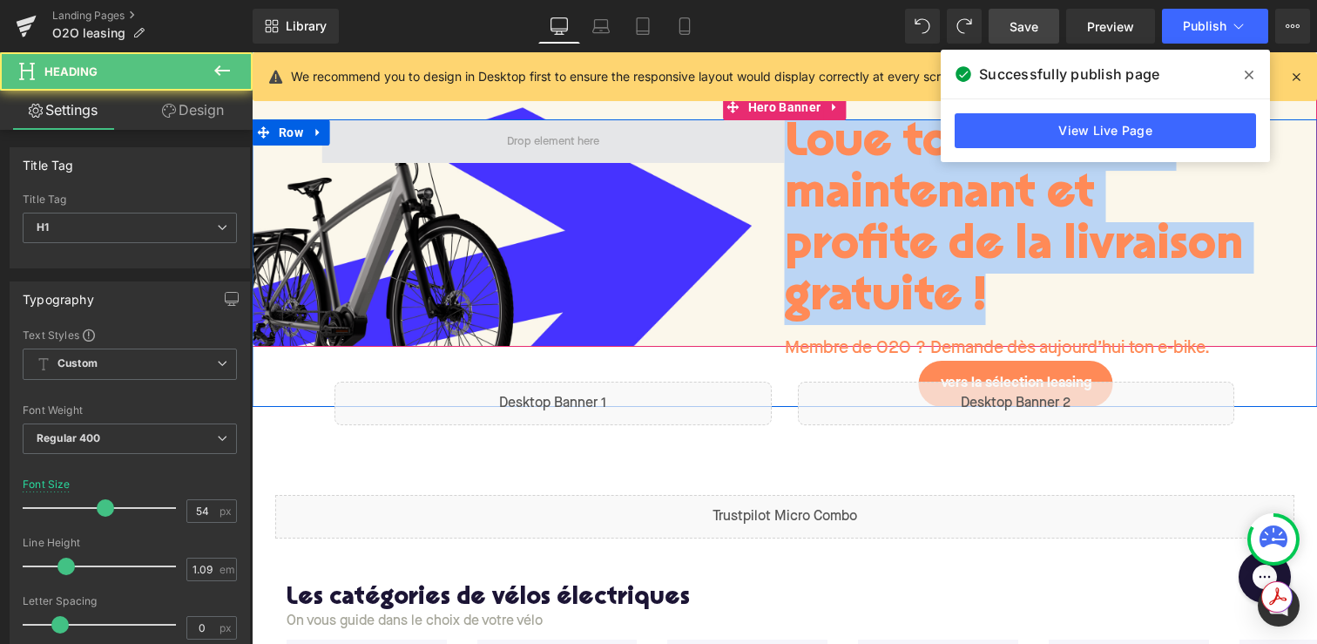
drag, startPoint x: 950, startPoint y: 280, endPoint x: 755, endPoint y: 138, distance: 240.8
click at [755, 138] on div "Loue ton vélo dès maintenant et profite de la livraison gratuite ! Heading Memb…" at bounding box center [784, 262] width 1065 height 287
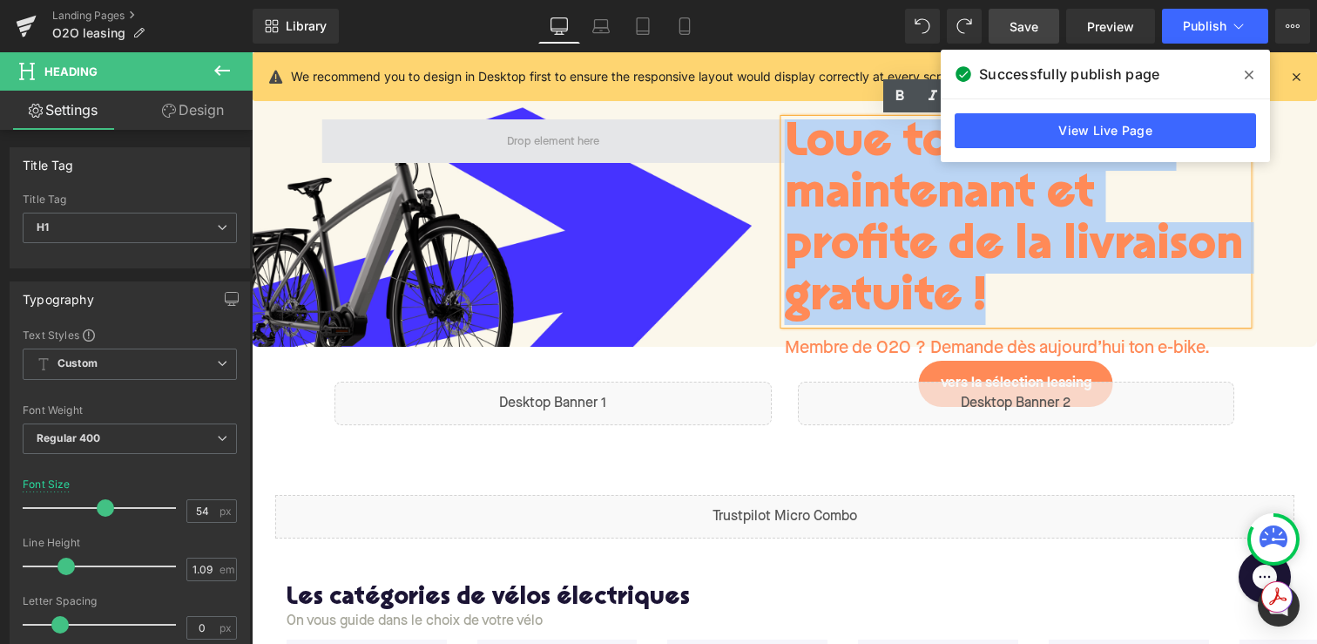
copy h1 "Loue ton vélo dès maintenant et profite de la livraison gratuite !"
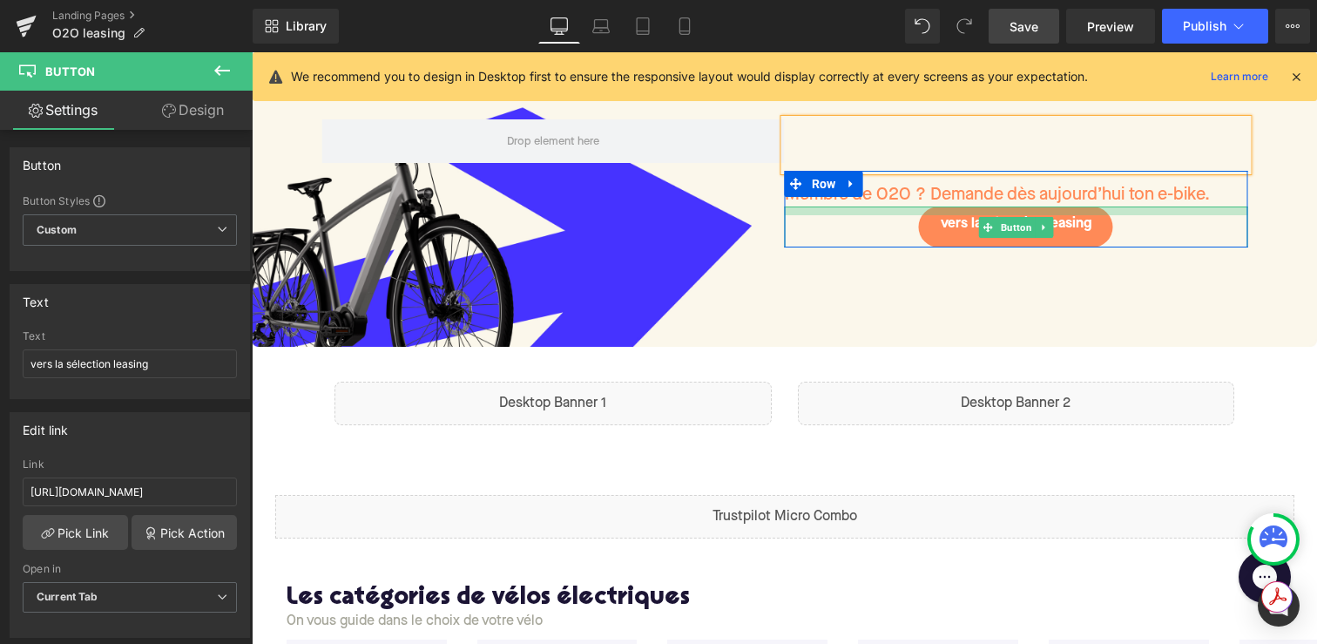
click at [910, 201] on div "Membre de O2O ? Demande dès aujourd’hui ton e-bike. Text Block vers la sélectio…" at bounding box center [1016, 209] width 463 height 77
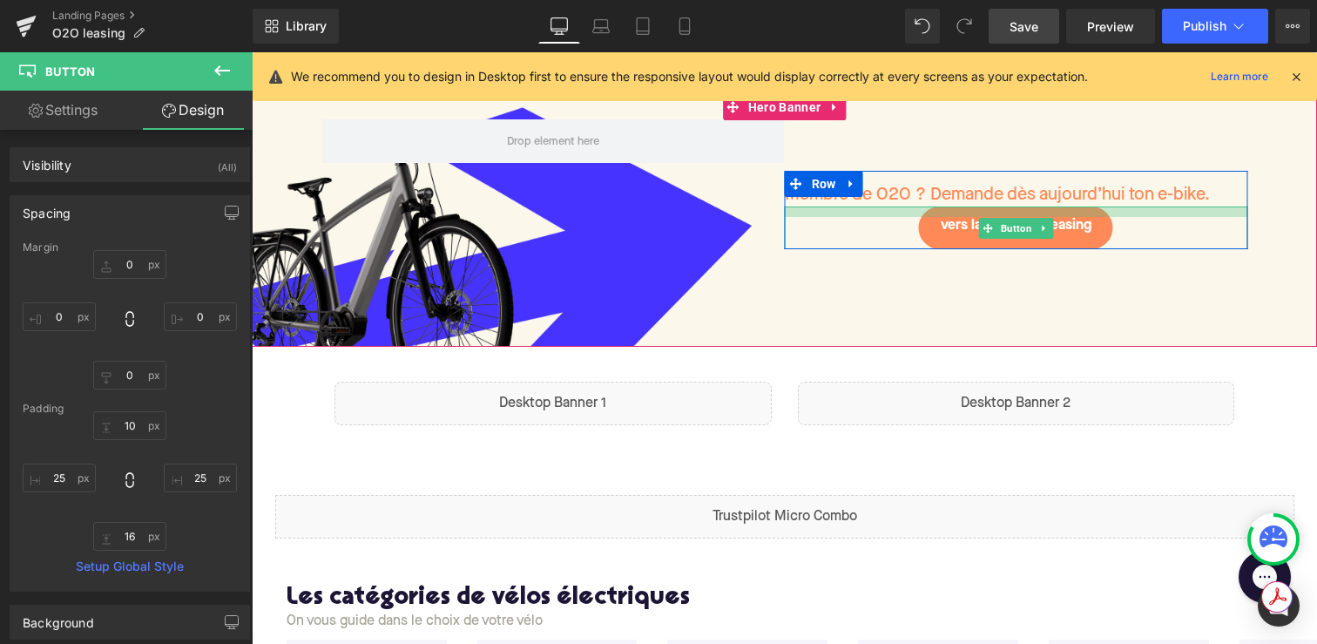
click at [920, 210] on div at bounding box center [1016, 211] width 463 height 10
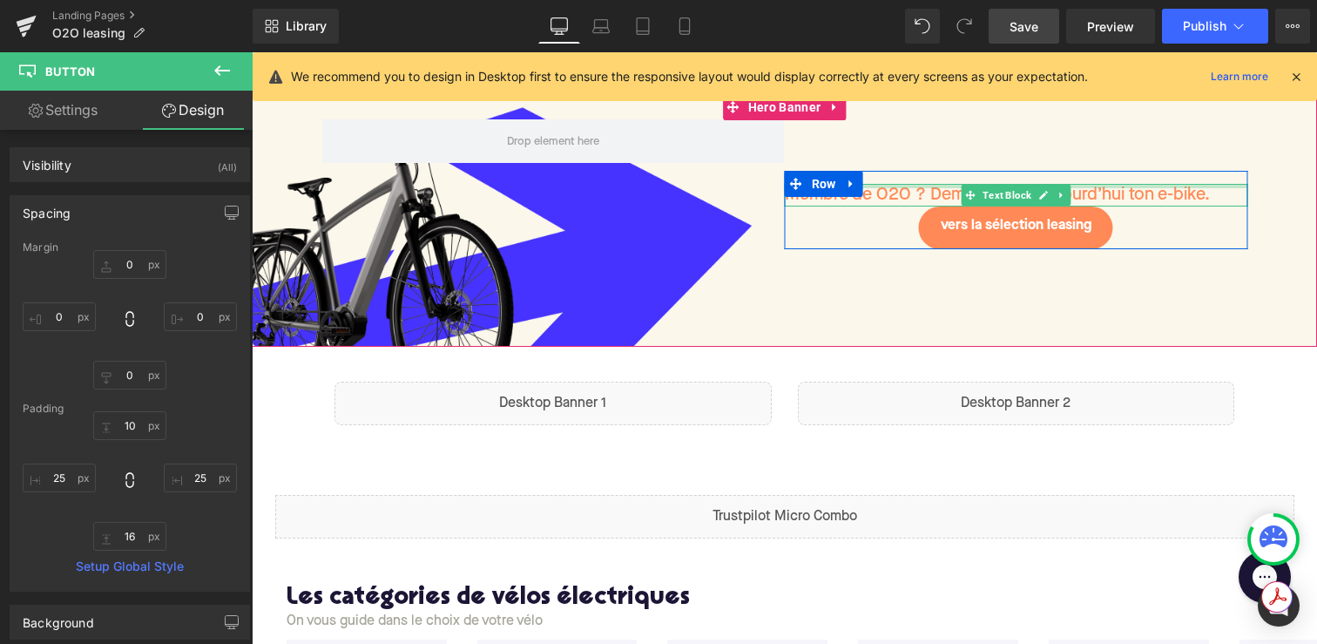
click at [926, 184] on div at bounding box center [1016, 186] width 463 height 4
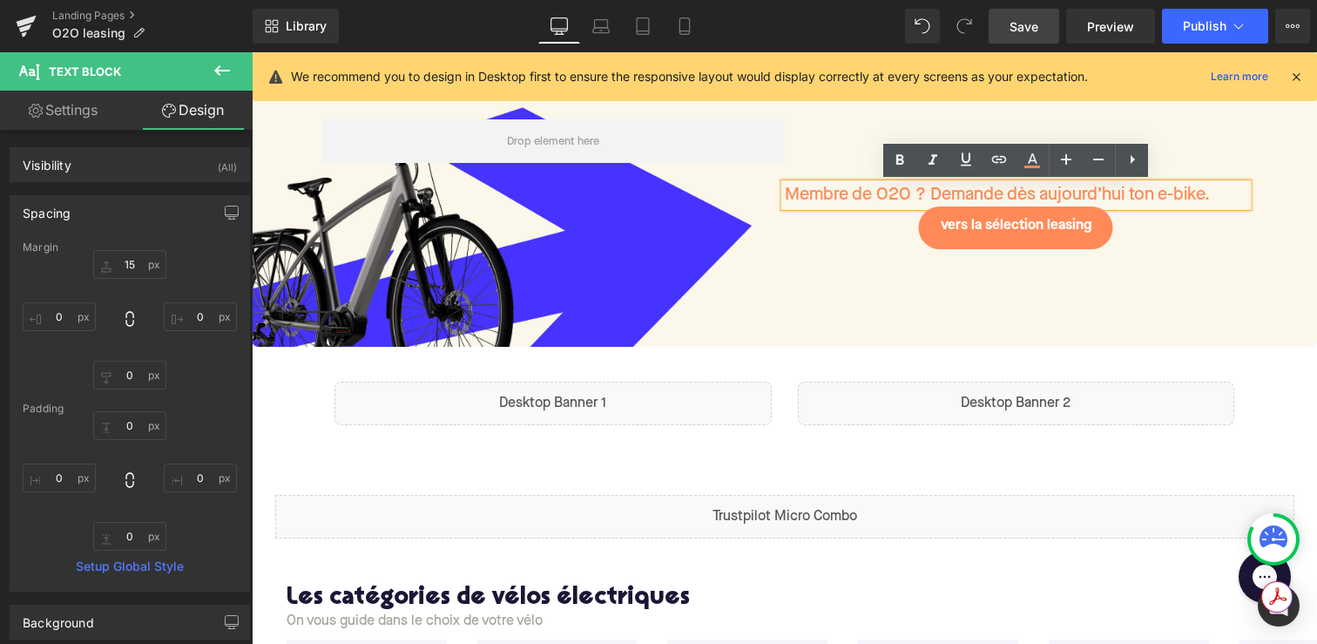
click at [816, 390] on div "Liquid" at bounding box center [1016, 403] width 437 height 44
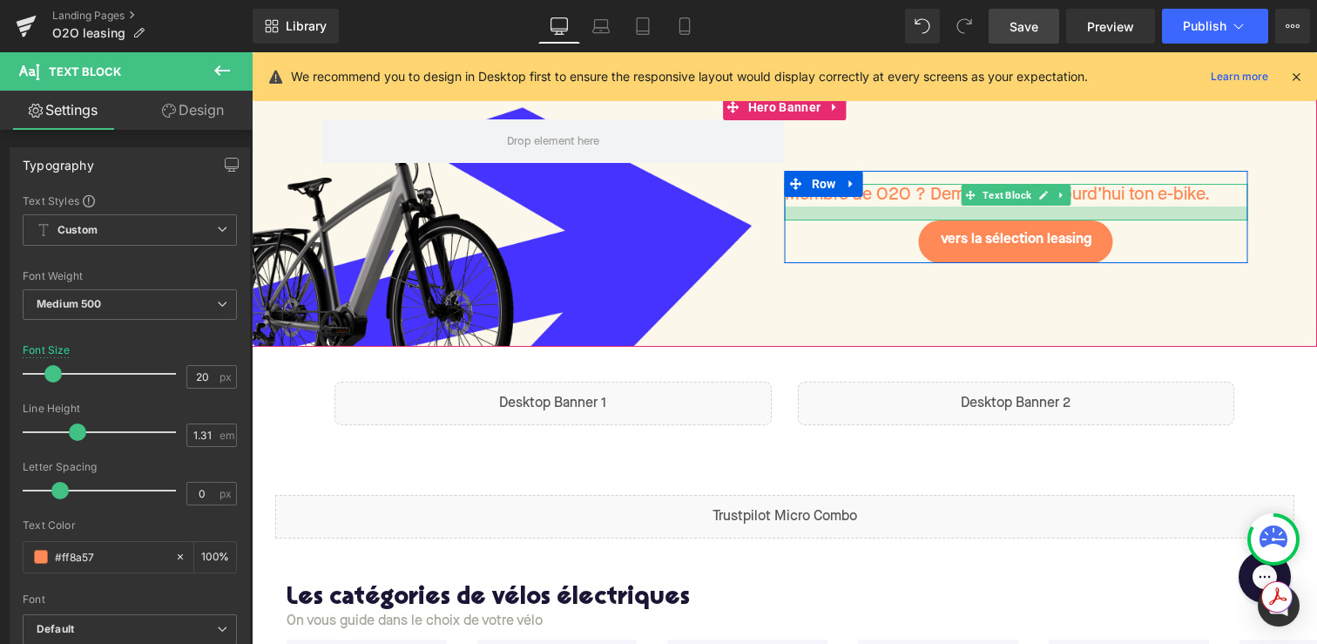
drag, startPoint x: 897, startPoint y: 202, endPoint x: 897, endPoint y: 216, distance: 13.9
click at [897, 216] on div at bounding box center [1016, 213] width 463 height 14
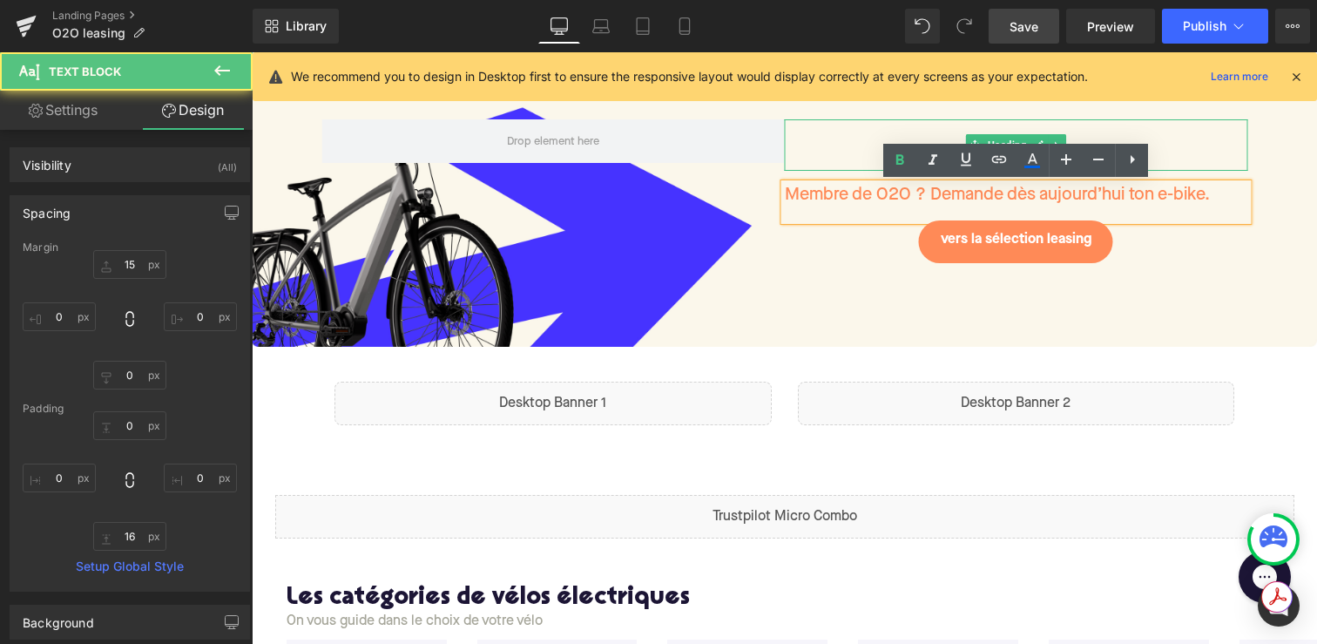
click at [856, 145] on h1 at bounding box center [1016, 144] width 463 height 51
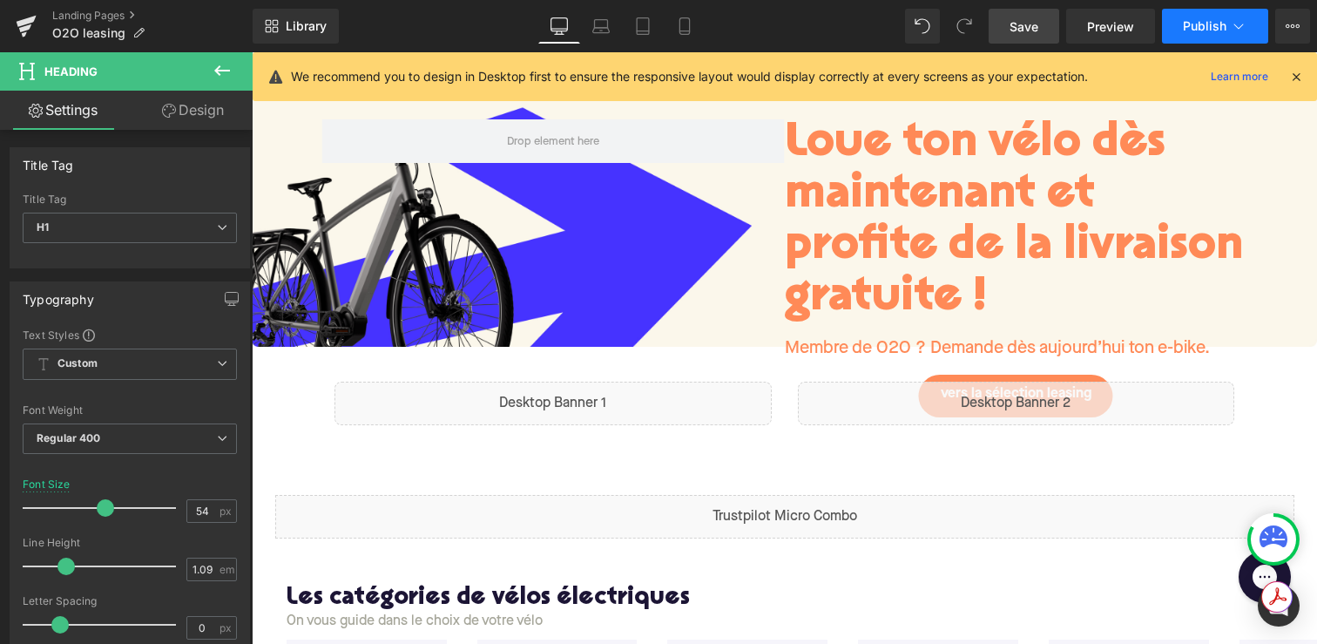
click at [1221, 37] on button "Publish" at bounding box center [1215, 26] width 106 height 35
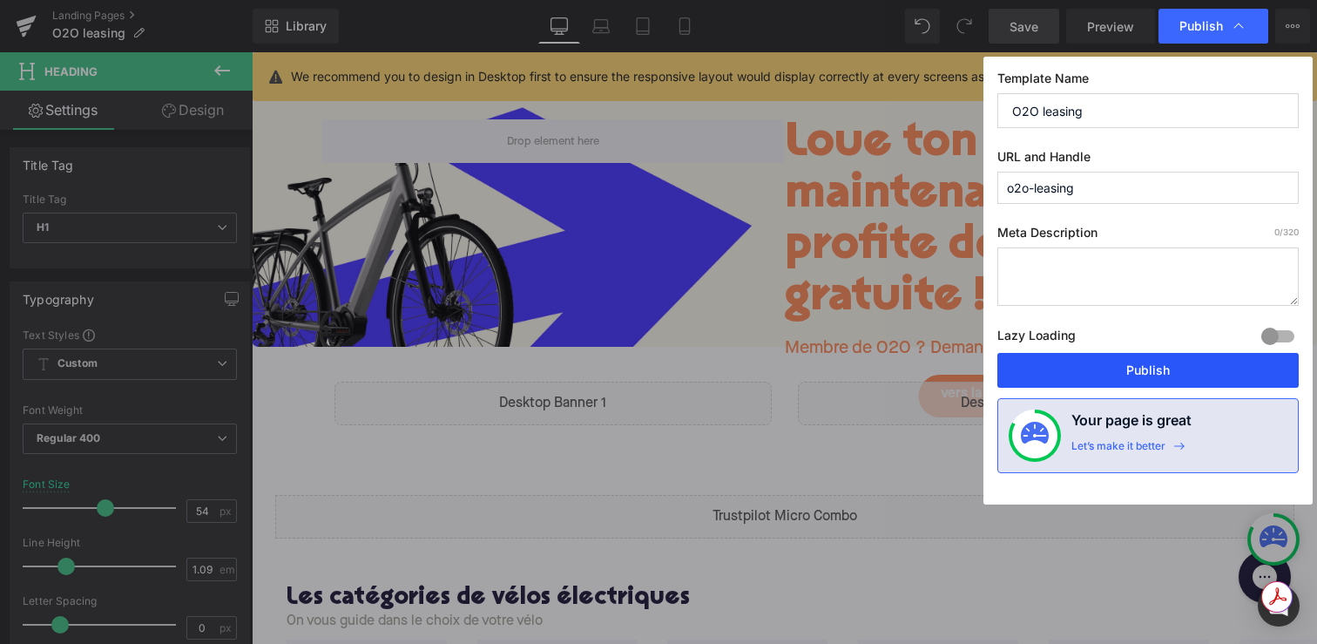
click at [1110, 373] on button "Publish" at bounding box center [1147, 370] width 301 height 35
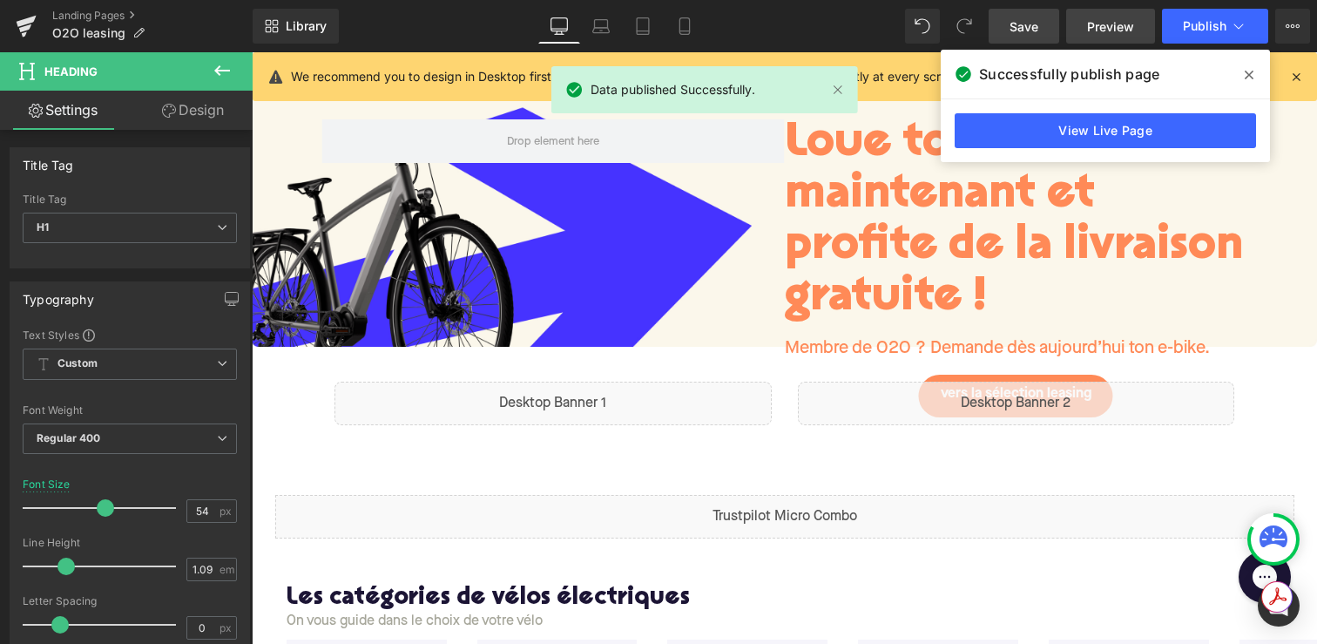
click at [1069, 25] on link "Preview" at bounding box center [1110, 26] width 89 height 35
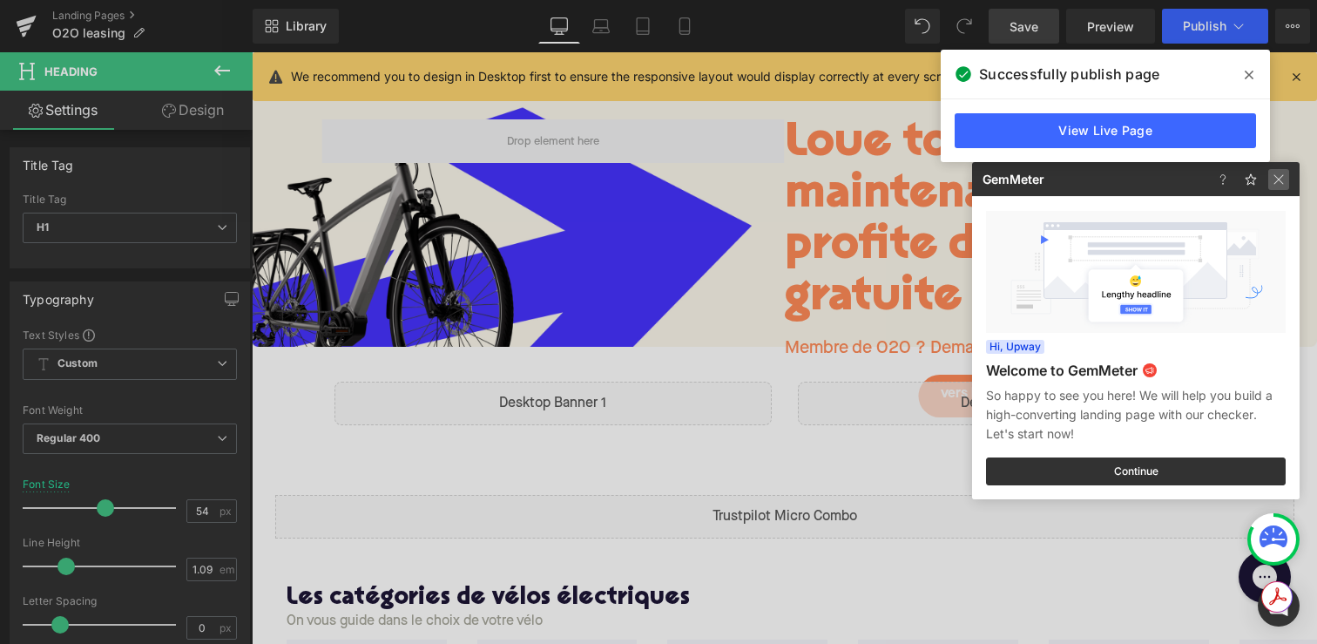
click at [1283, 182] on img at bounding box center [1278, 179] width 21 height 21
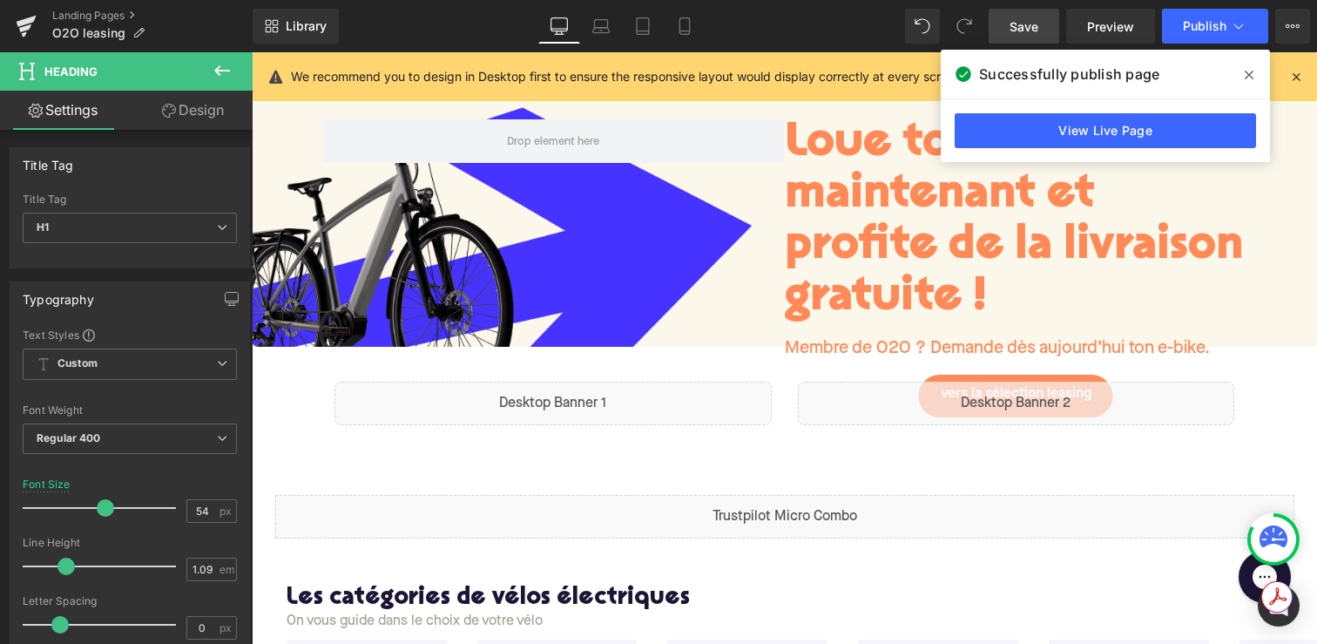
click at [1243, 73] on span at bounding box center [1249, 75] width 28 height 28
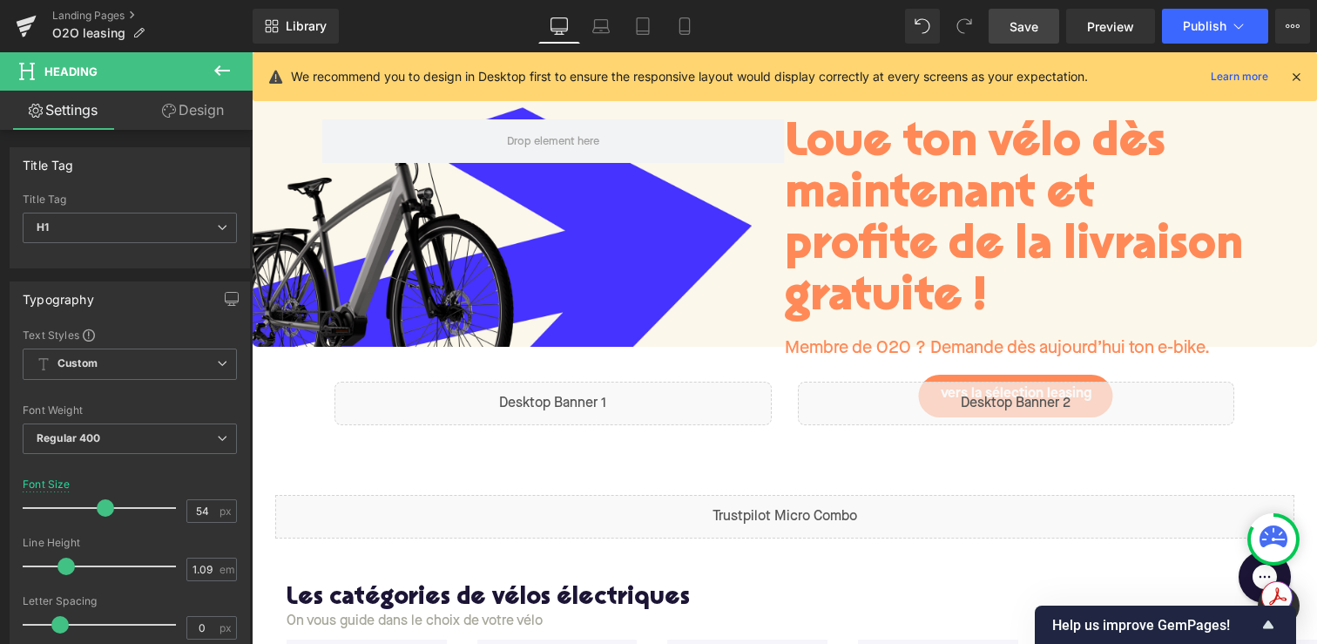
click at [623, 411] on div "Liquid" at bounding box center [552, 403] width 437 height 44
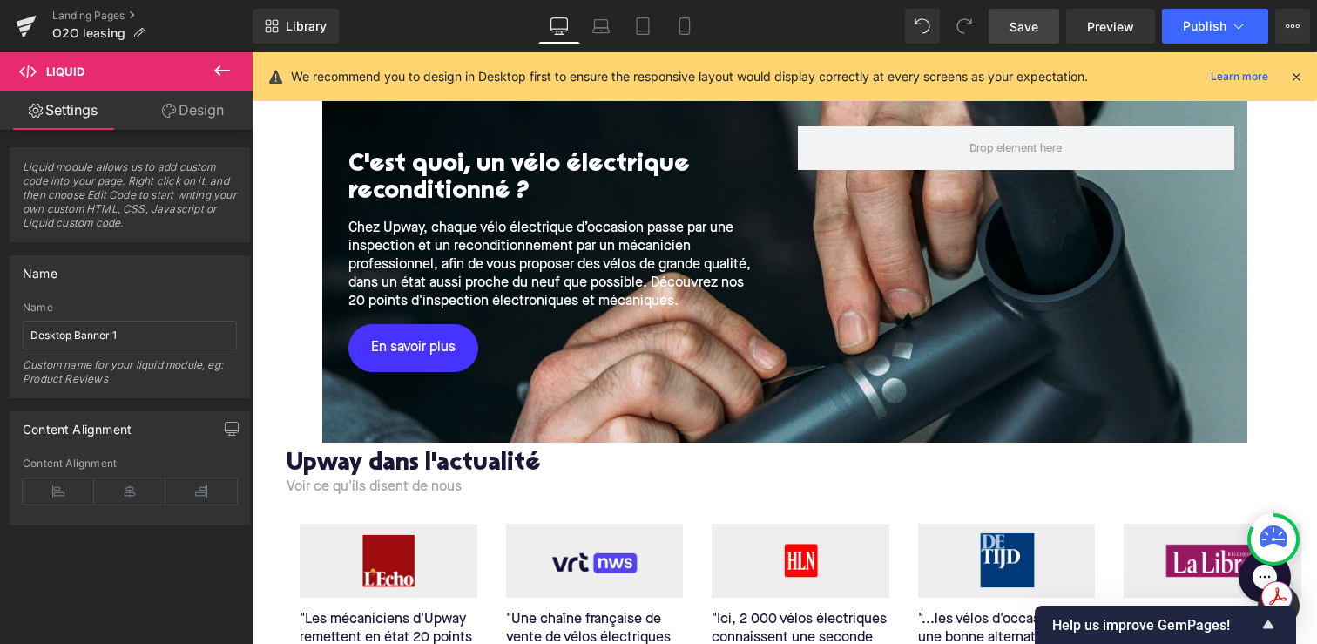
scroll to position [1787, 0]
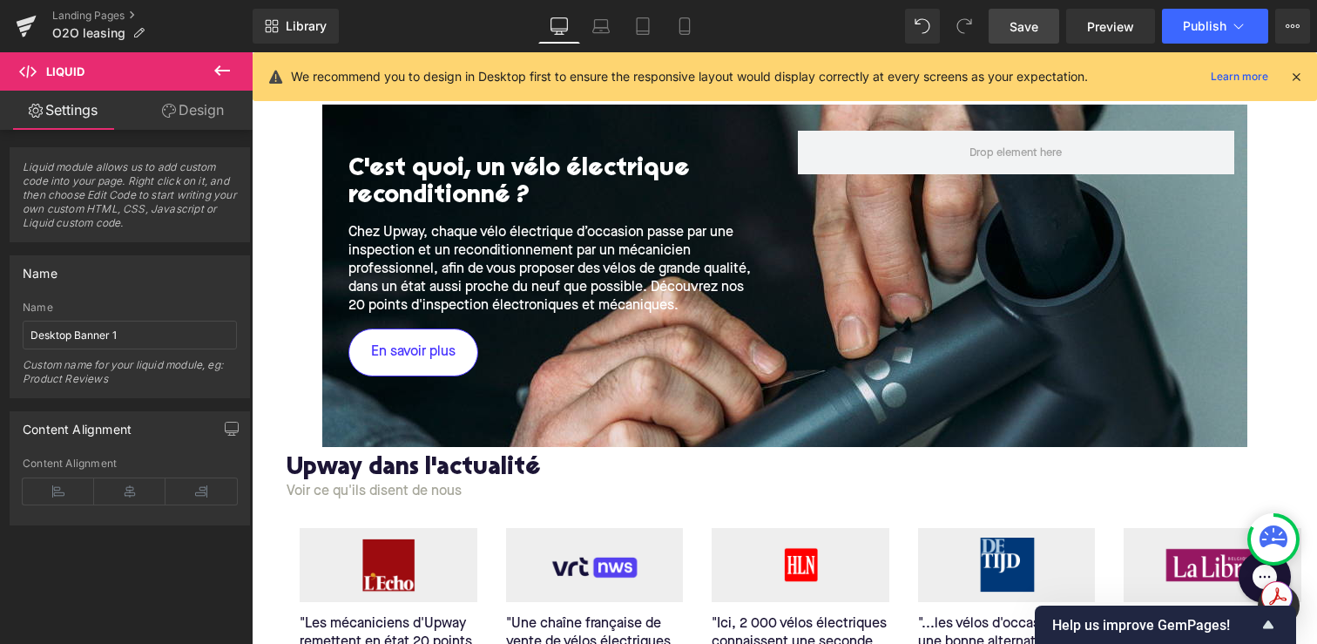
click at [395, 370] on link "En savoir plus" at bounding box center [413, 352] width 130 height 48
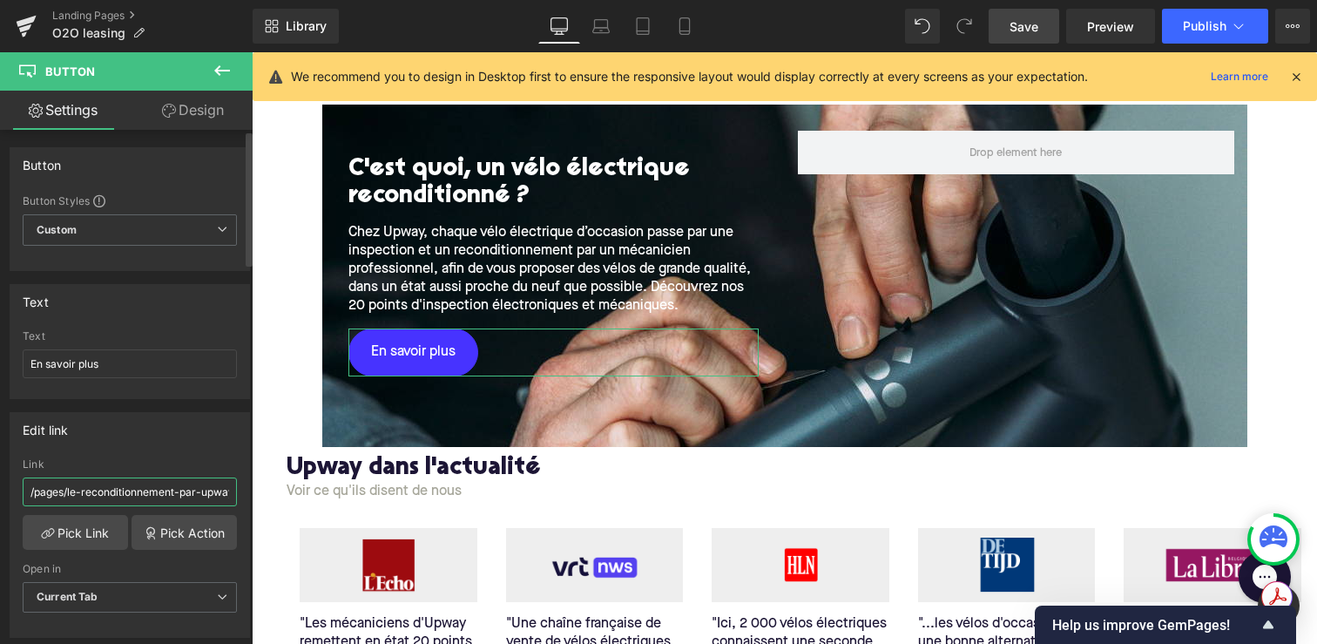
click at [163, 492] on input "/pages/le-reconditionnement-par-upway" at bounding box center [130, 491] width 214 height 29
click at [332, 502] on div "Image "Les mécaniciens d'Upway remettent en état 20 points de contrôle sur des …" at bounding box center [802, 625] width 1030 height 251
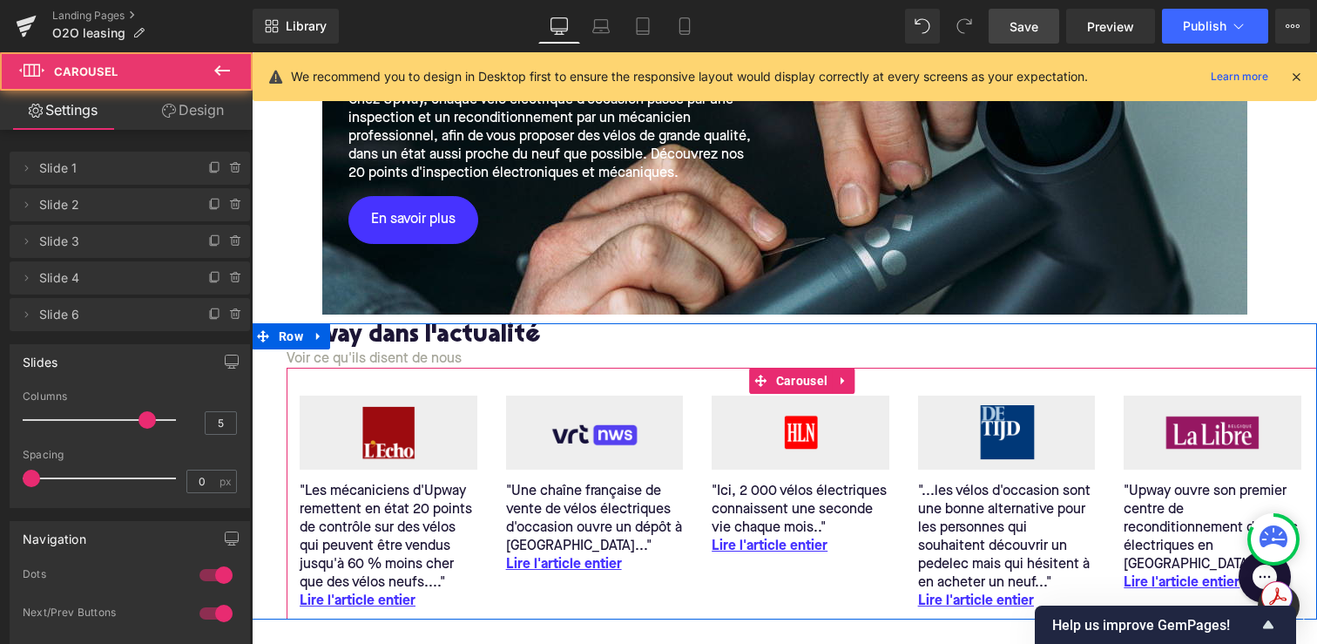
scroll to position [2014, 0]
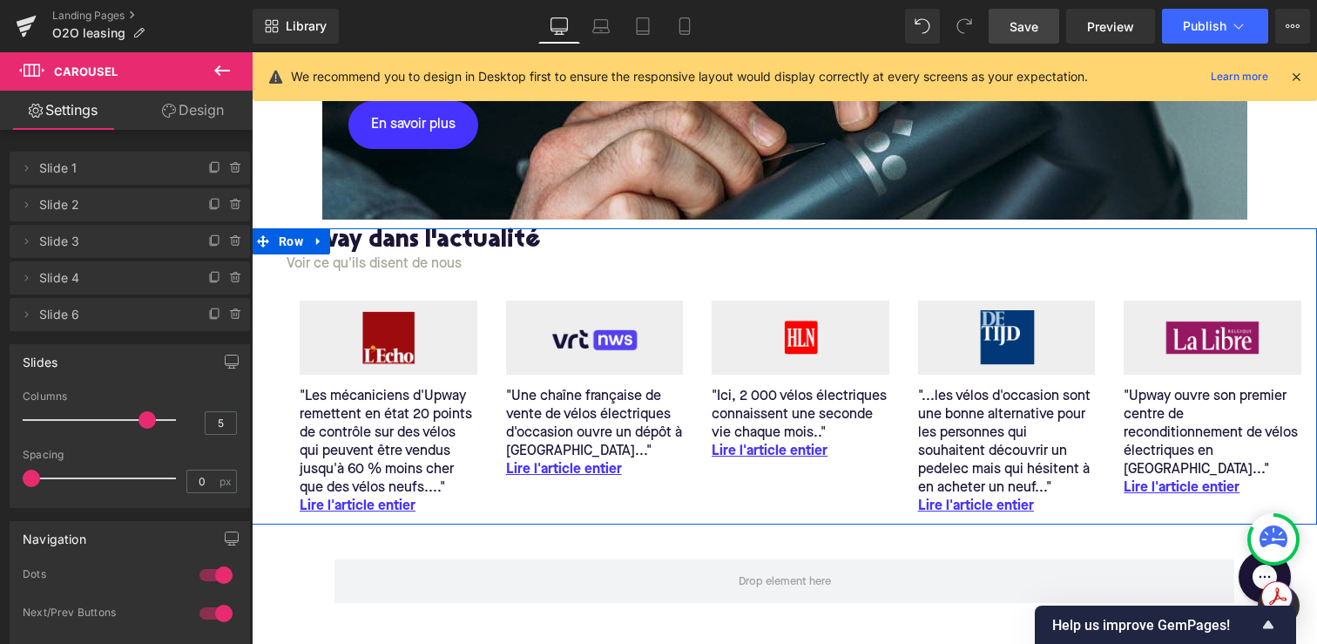
click at [359, 247] on h2 "Upway dans l'actualité" at bounding box center [802, 241] width 1030 height 27
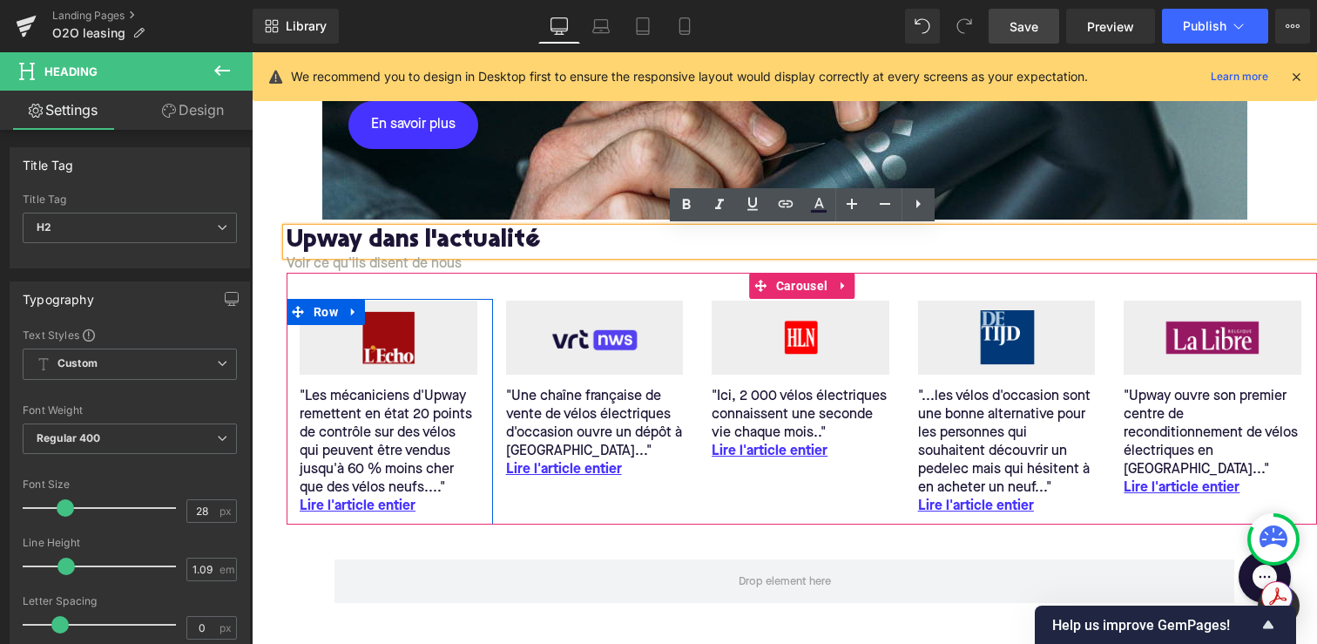
click at [358, 393] on p ""Les mécaniciens d'Upway remettent en état 20 points de contrôle sur des vélos …" at bounding box center [389, 443] width 178 height 110
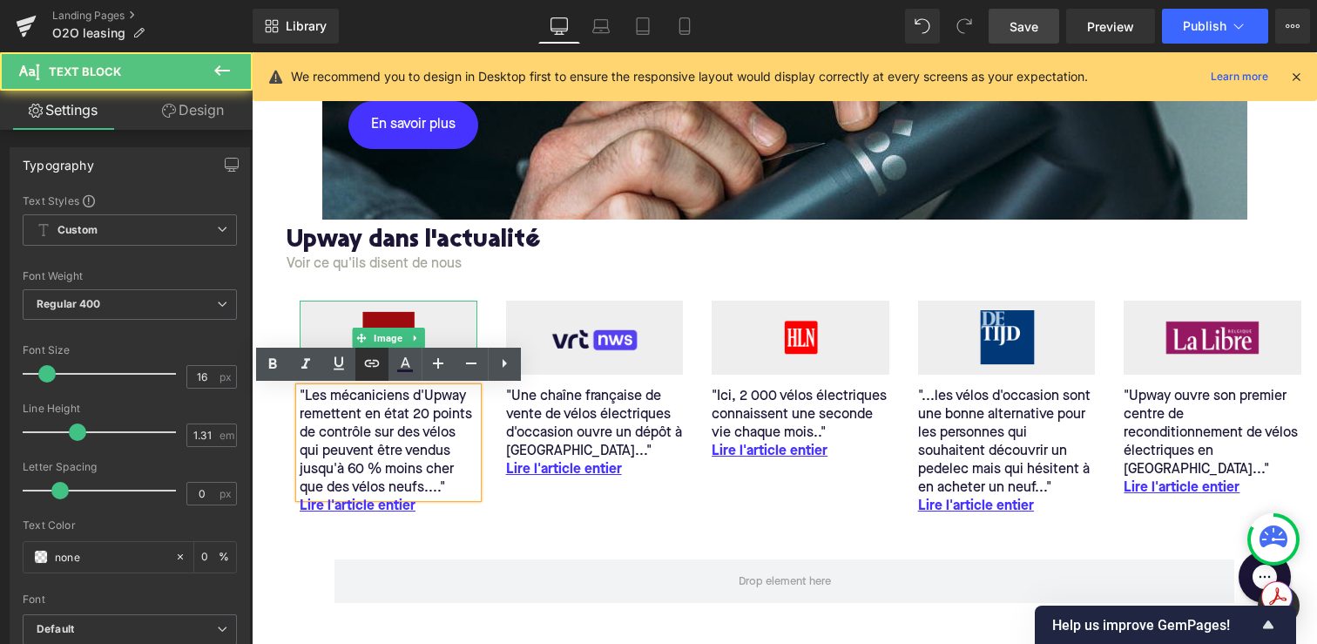
click at [417, 308] on img at bounding box center [389, 337] width 178 height 74
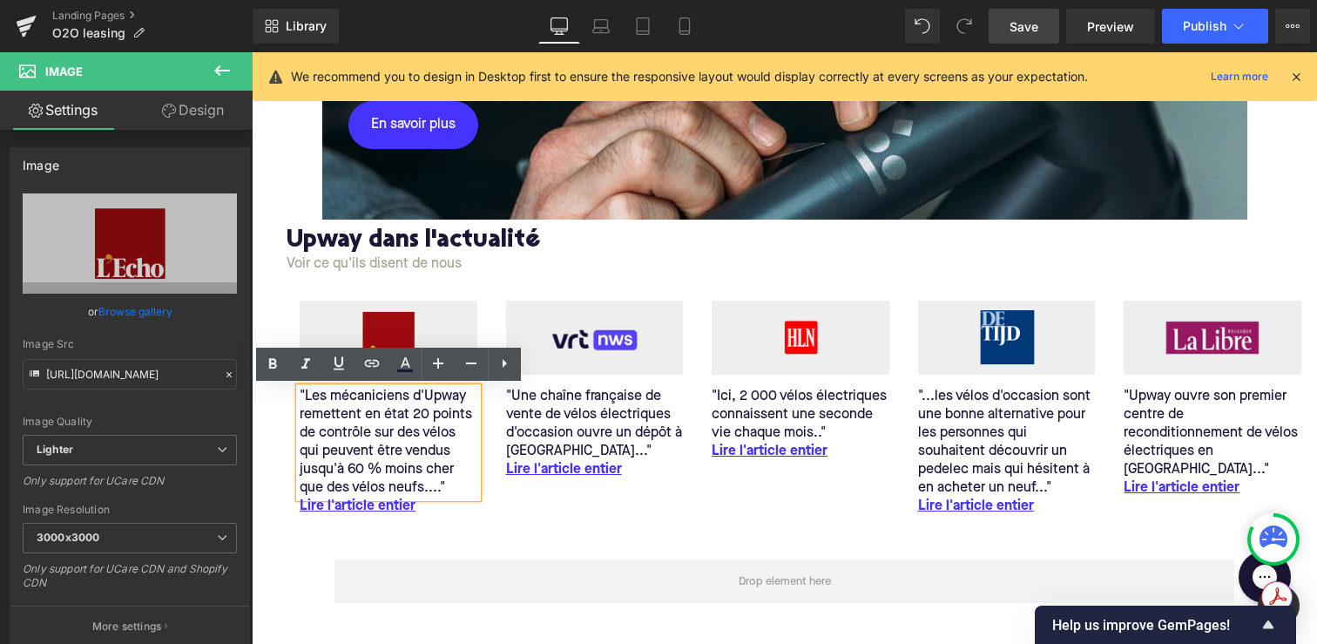
click at [523, 280] on div "Image "Les mécaniciens d'Upway remettent en état 20 points de contrôle sur des …" at bounding box center [802, 398] width 1030 height 251
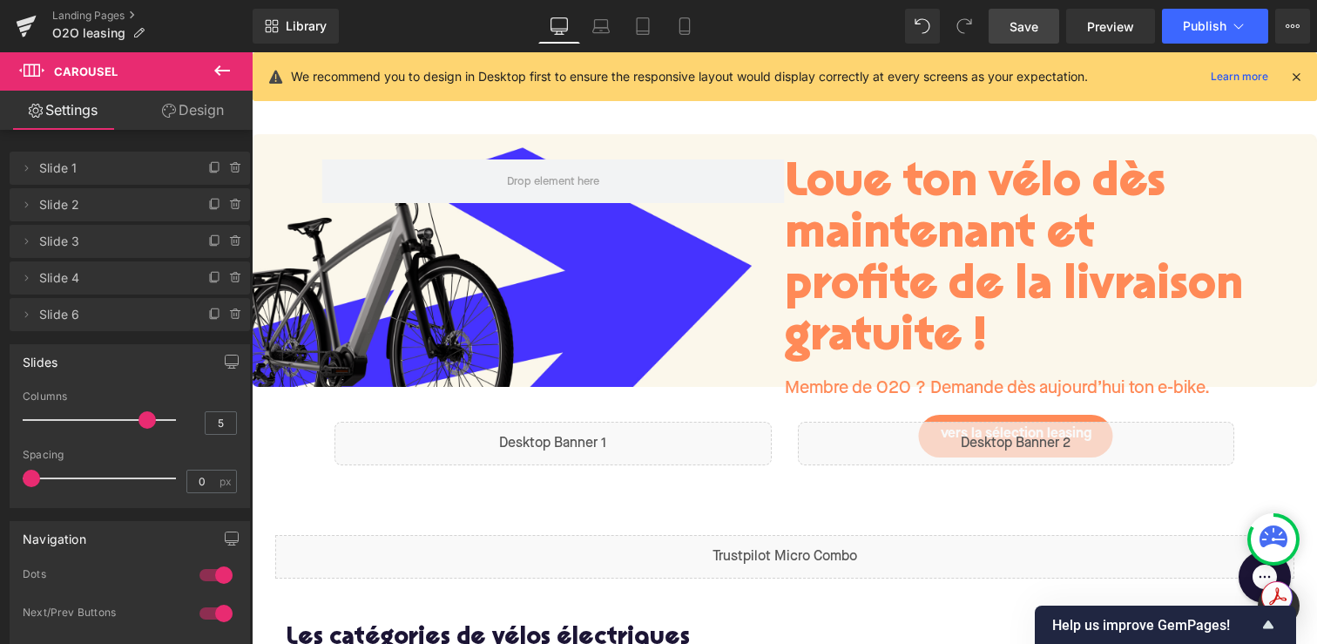
scroll to position [0, 0]
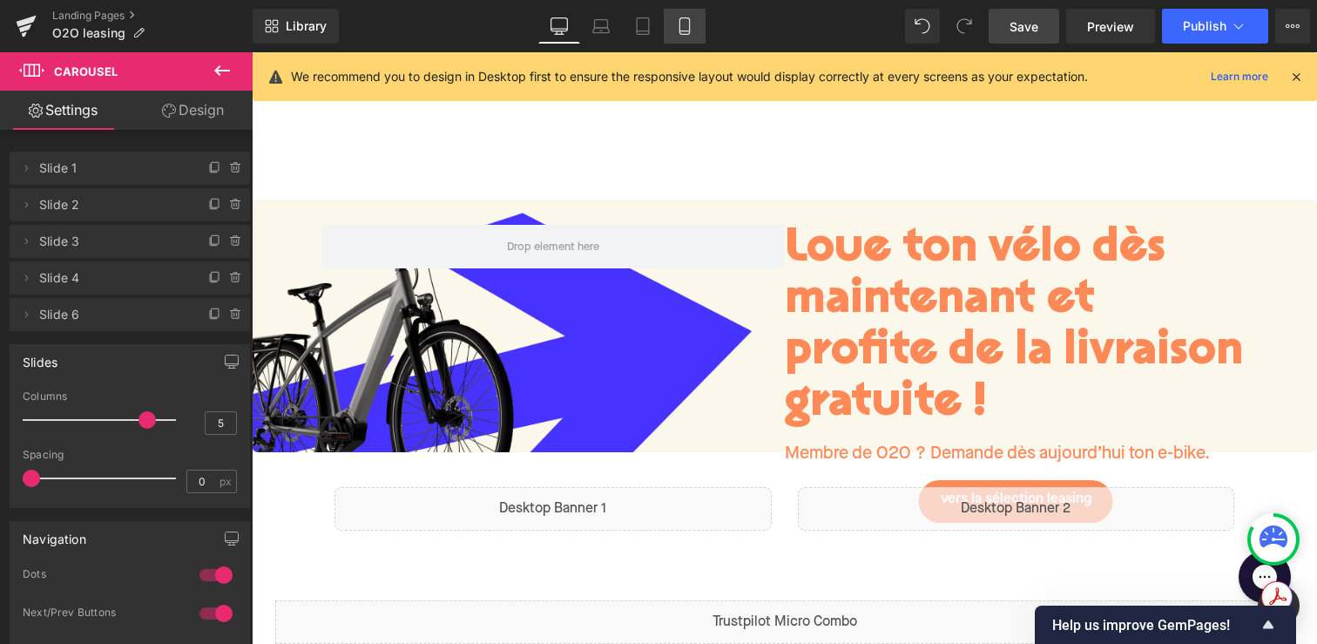
click at [682, 30] on icon at bounding box center [684, 25] width 17 height 17
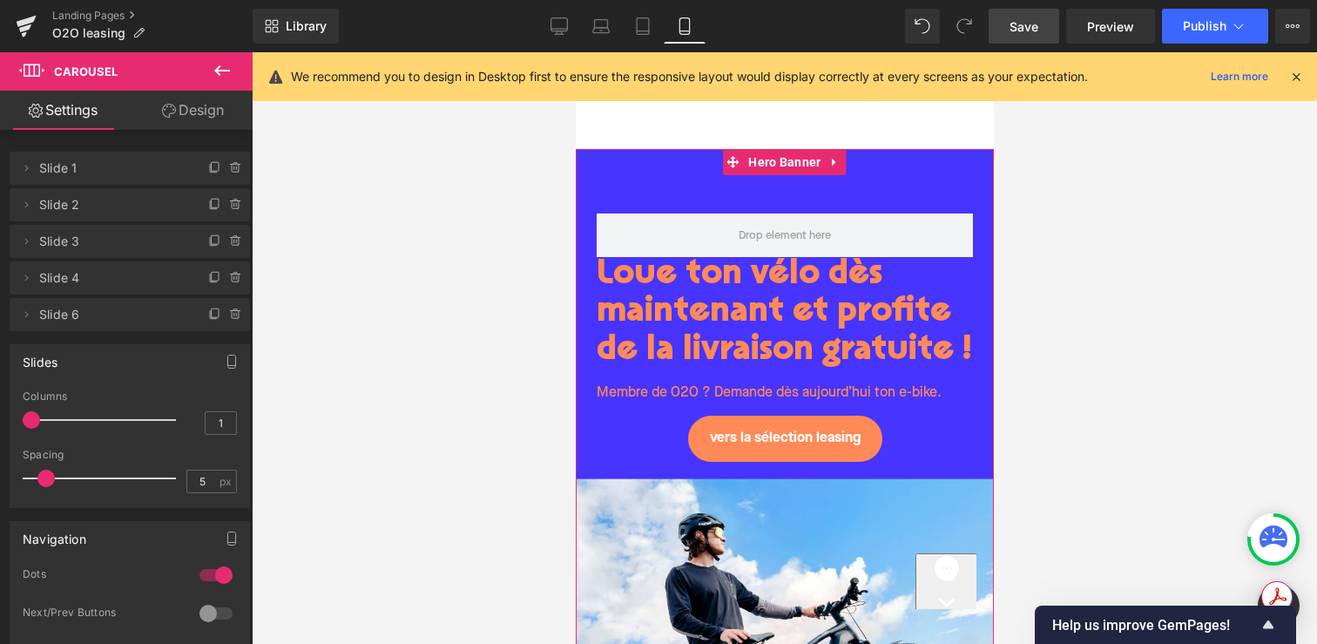
click at [617, 532] on div "Loue ton vélo dès maintenant et profite de la livraison gratuite ! Heading Memb…" at bounding box center [784, 471] width 418 height 644
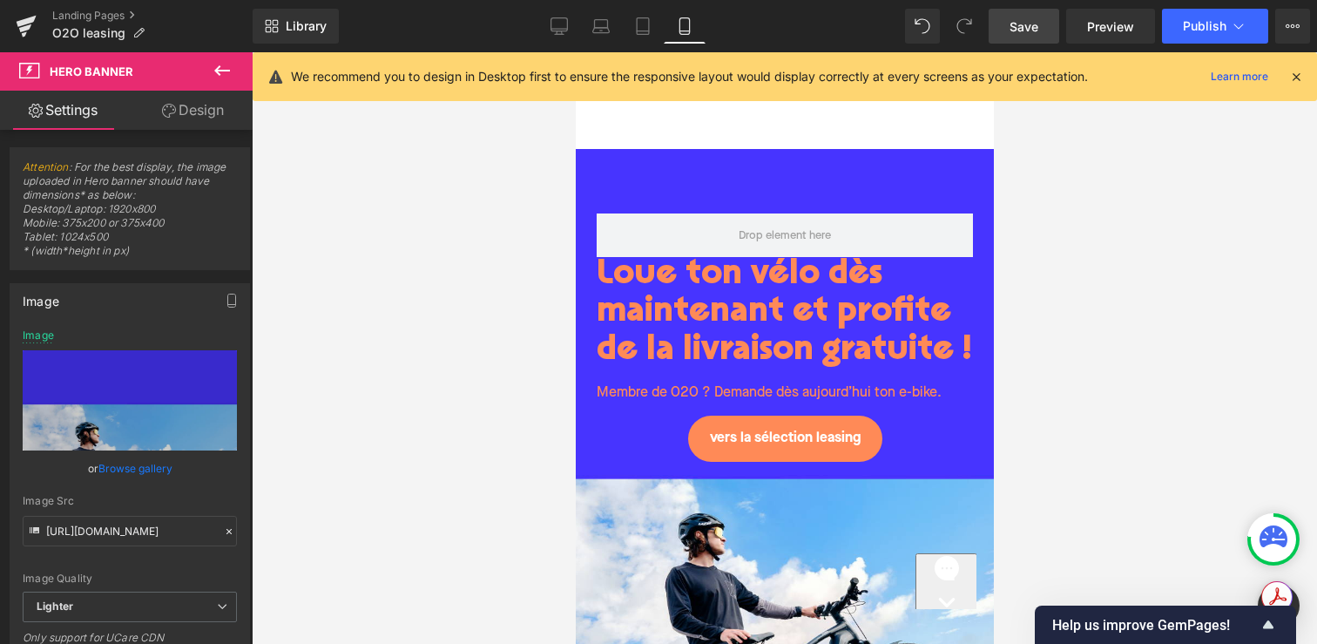
scroll to position [11, 0]
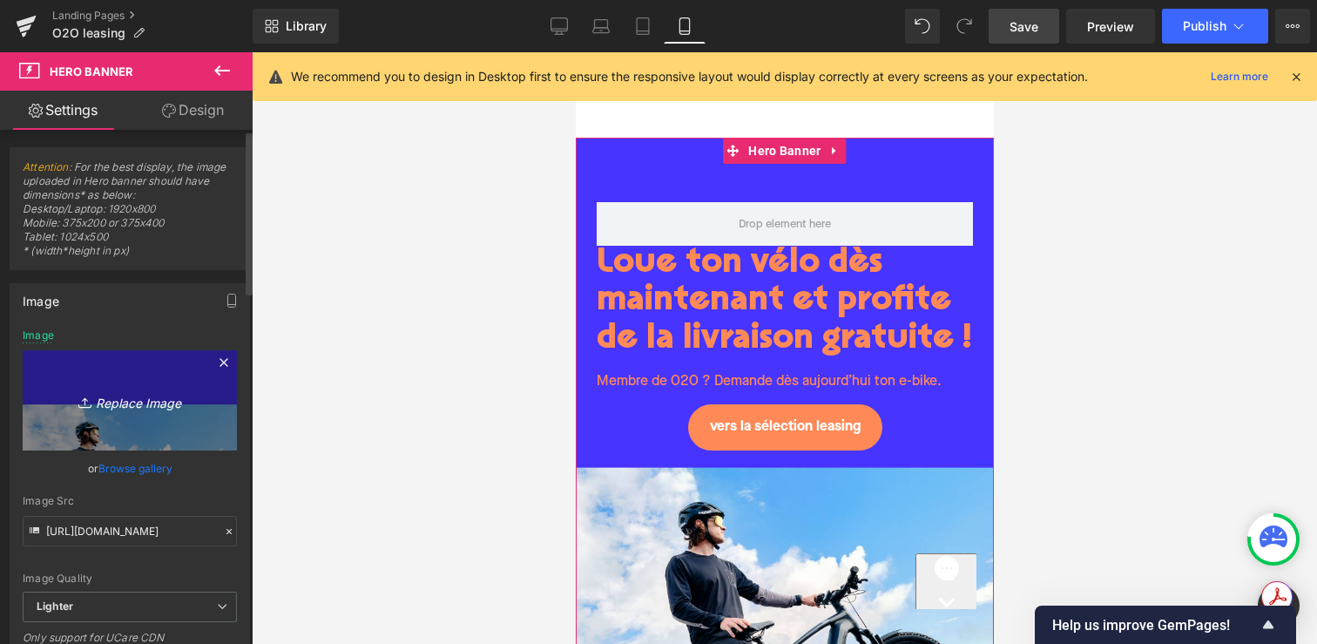
click at [138, 401] on icon "Replace Image" at bounding box center [129, 400] width 139 height 22
type input "C:\fakepath\HERO o2o NL Mobiel.jpg"
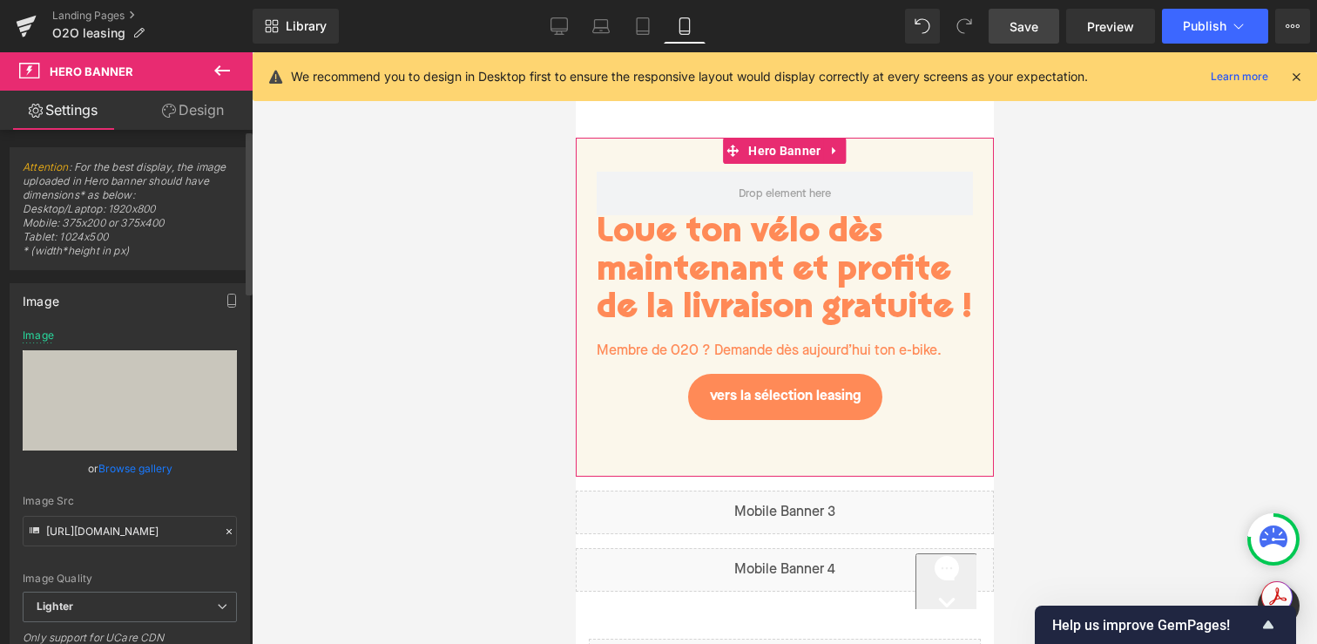
click at [129, 469] on link "Browse gallery" at bounding box center [135, 468] width 74 height 30
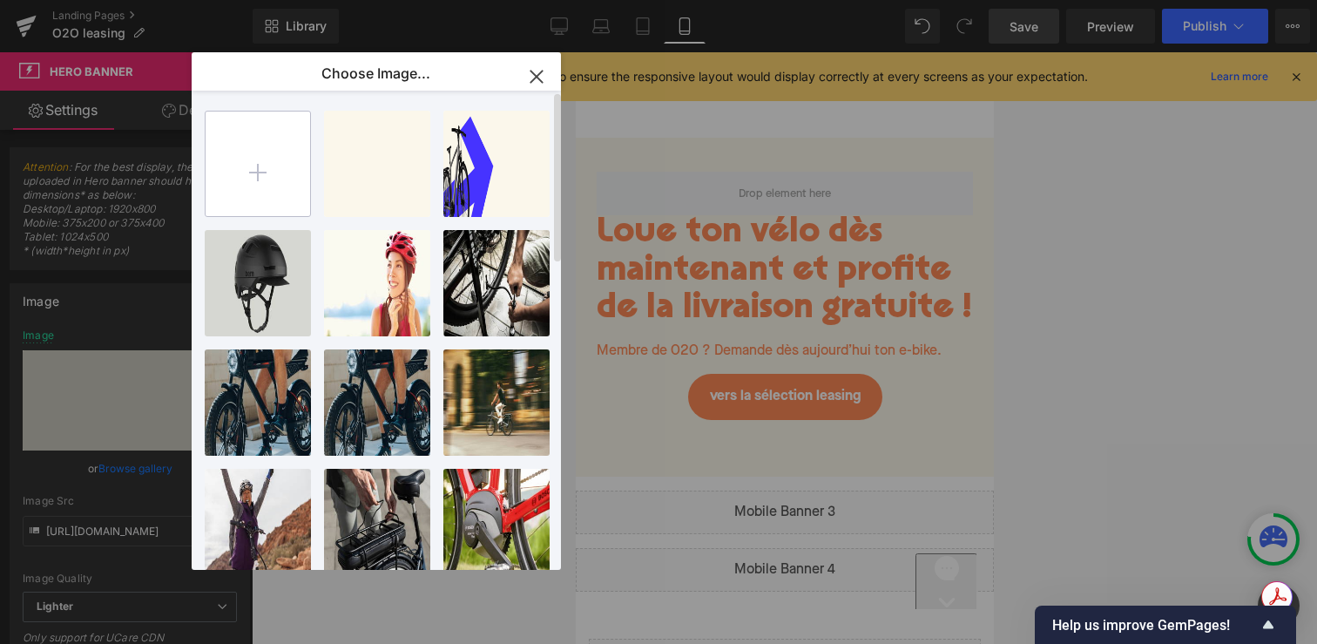
click at [234, 192] on input "file" at bounding box center [258, 163] width 105 height 105
type input "C:\fakepath\HERO o2o EN Mobiel.jpg"
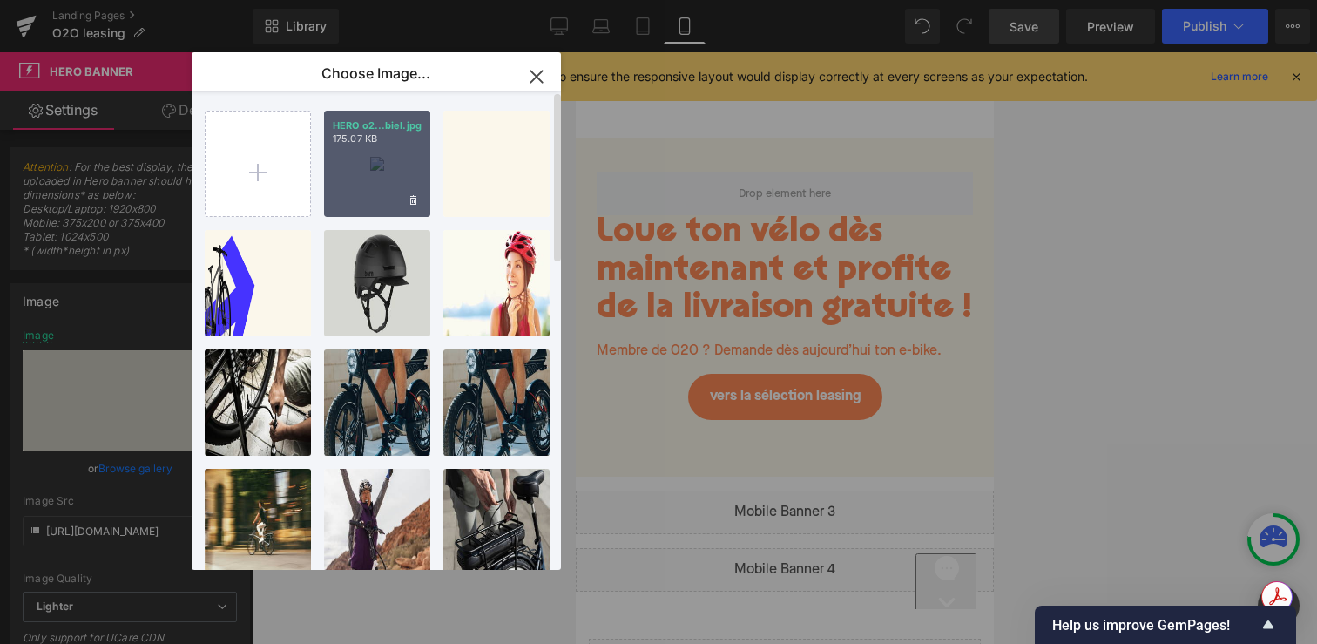
click at [390, 195] on div "HERO o2...biel.jpg 175.07 KB" at bounding box center [377, 164] width 106 height 106
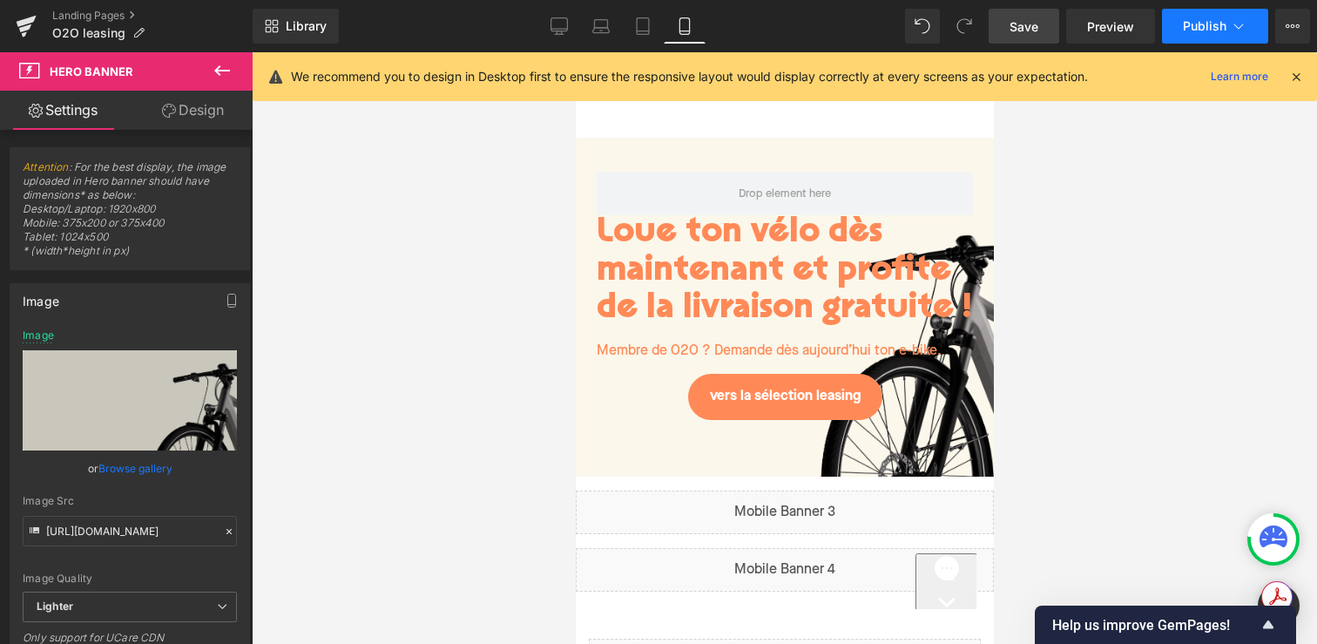
click at [1184, 30] on span "Publish" at bounding box center [1205, 26] width 44 height 14
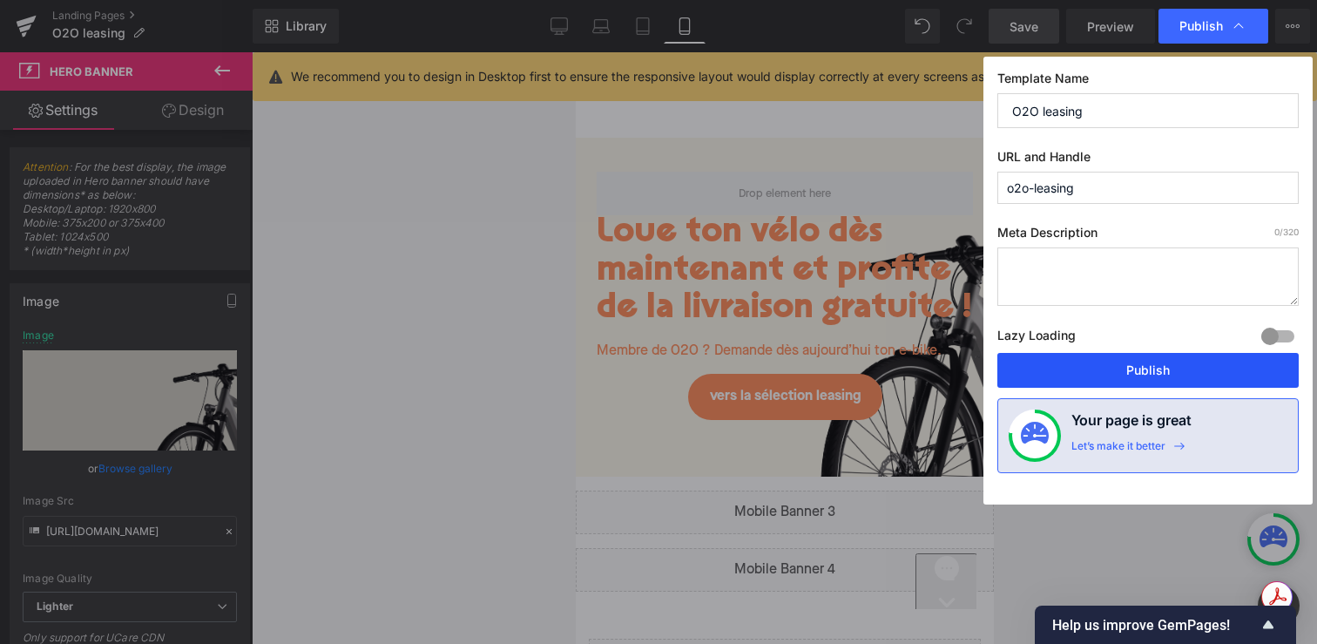
click at [1081, 376] on button "Publish" at bounding box center [1147, 370] width 301 height 35
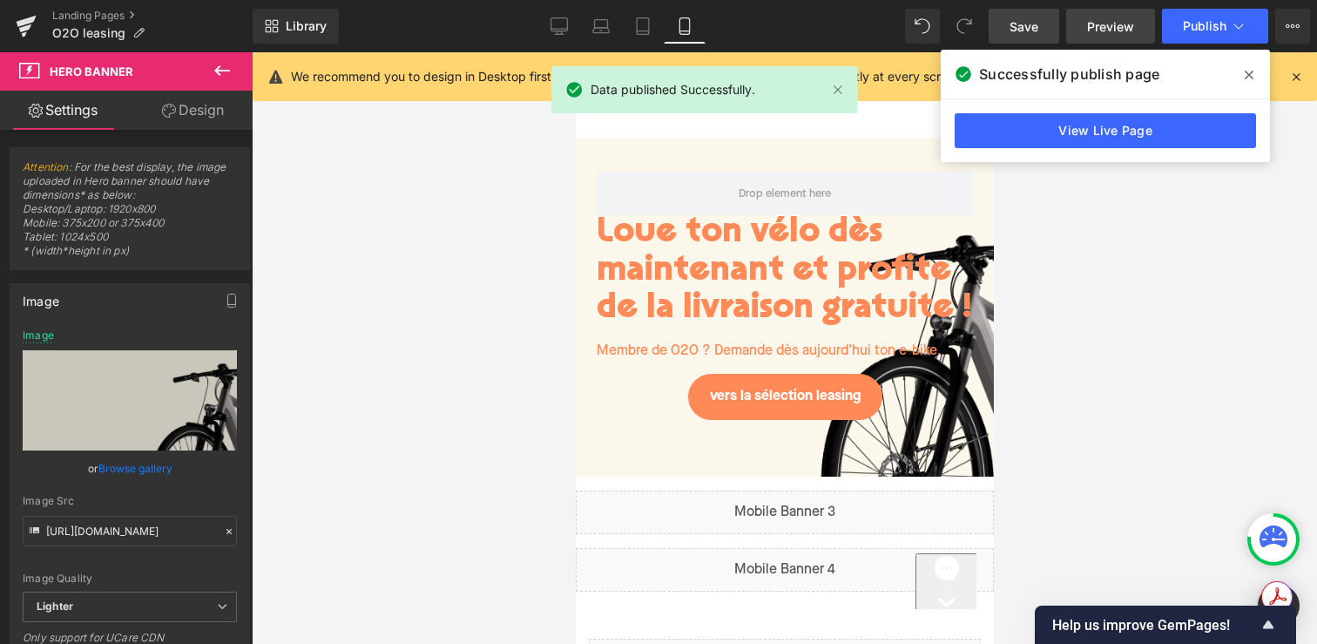
click at [1091, 35] on link "Preview" at bounding box center [1110, 26] width 89 height 35
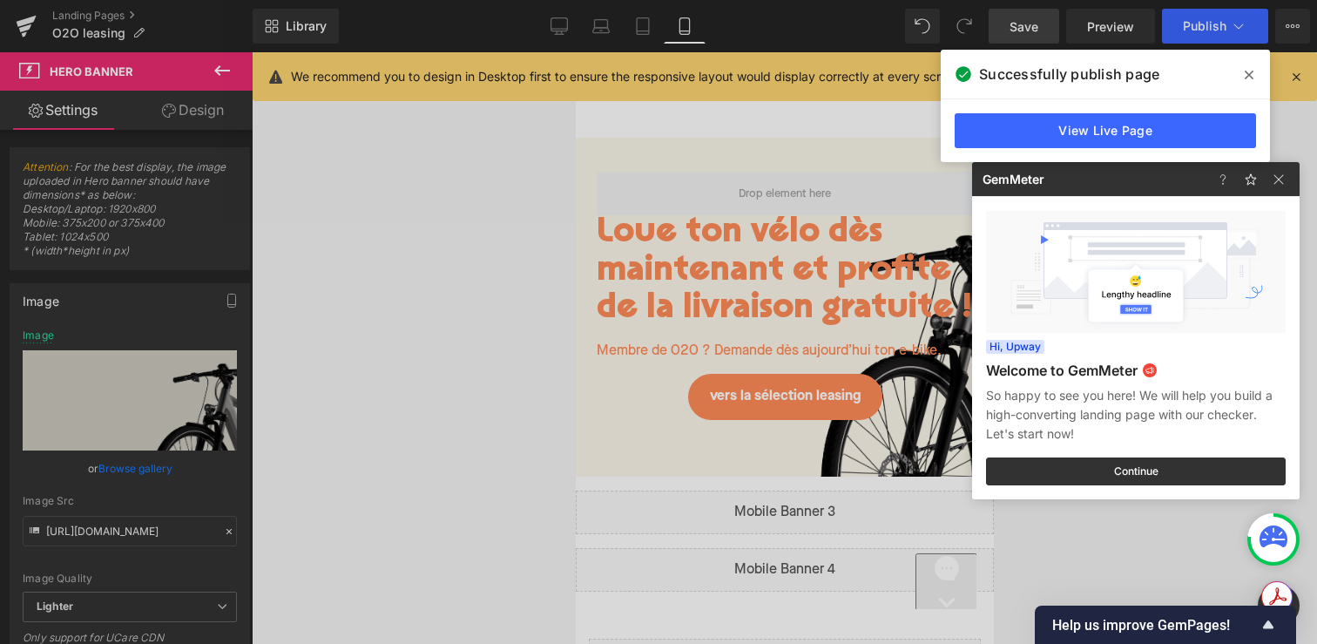
click at [1248, 80] on icon at bounding box center [1249, 75] width 9 height 14
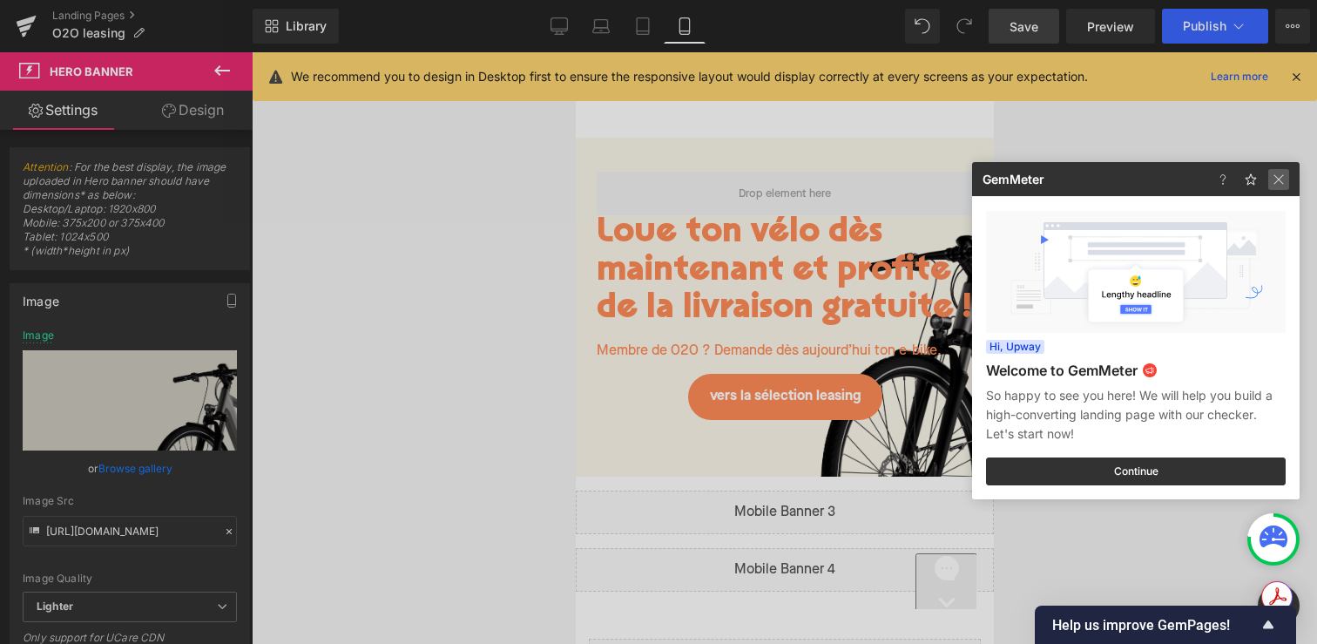
click at [1279, 178] on img at bounding box center [1278, 179] width 21 height 21
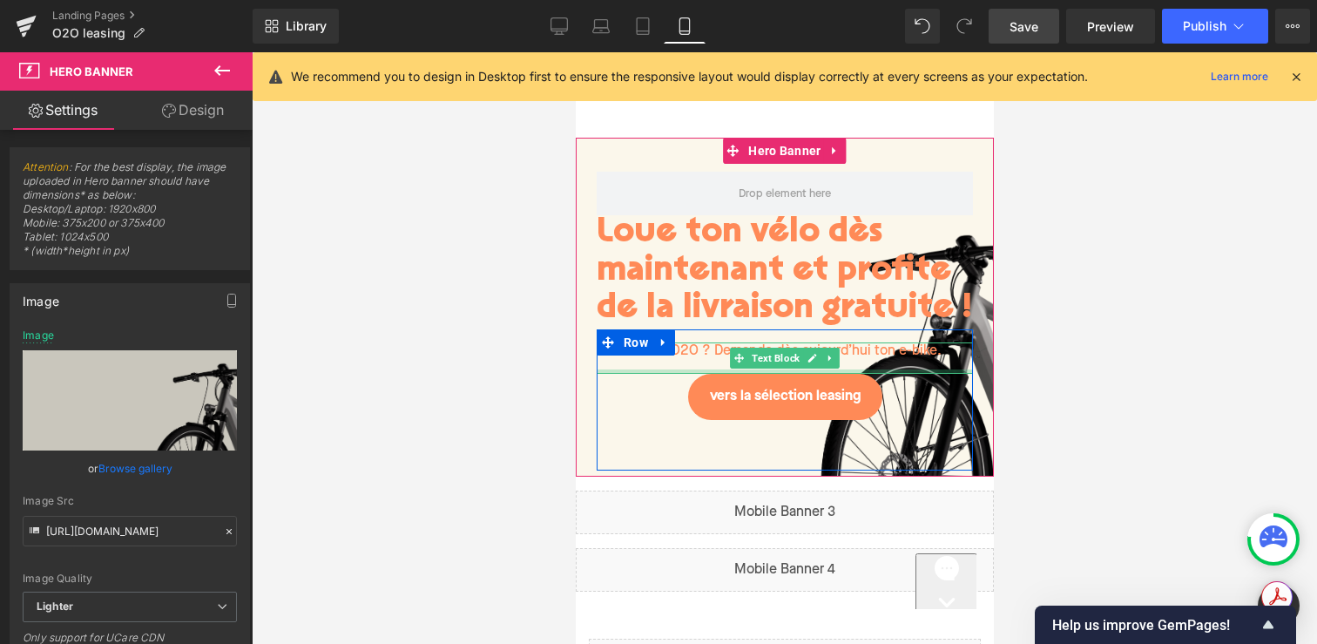
scroll to position [0, 0]
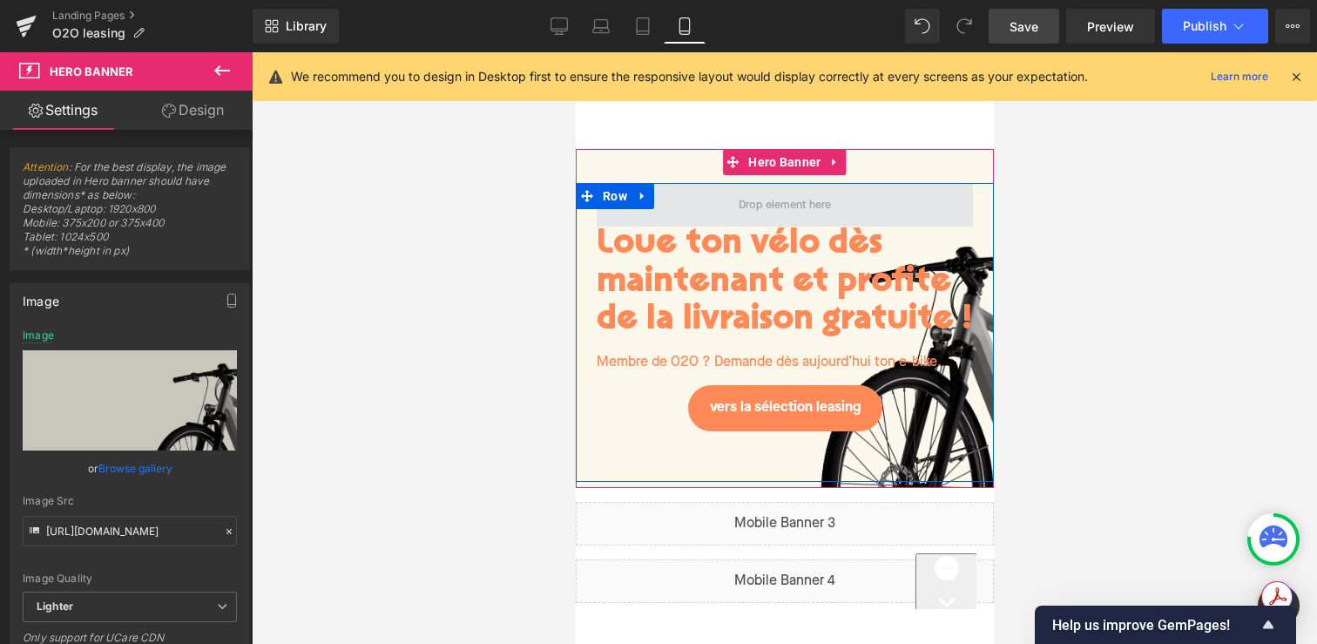
click at [701, 216] on span at bounding box center [784, 205] width 376 height 44
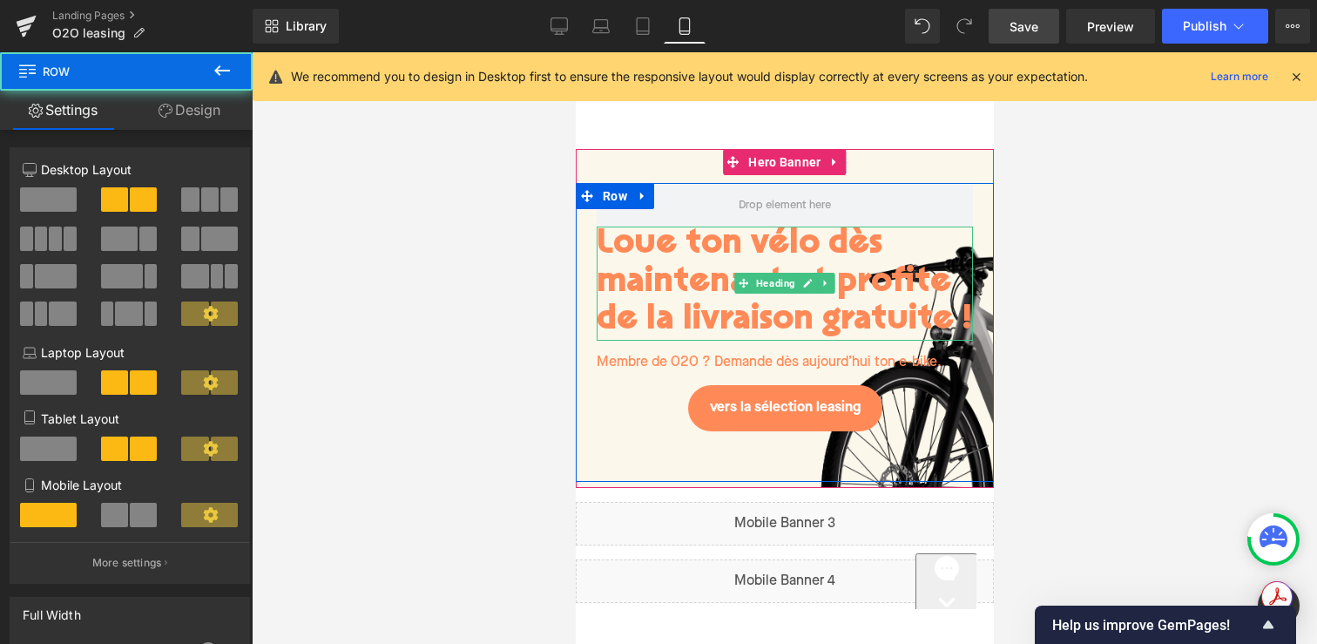
click at [732, 246] on h1 "Loue ton vélo dès maintenant et profite de la livraison gratuite !" at bounding box center [784, 283] width 376 height 114
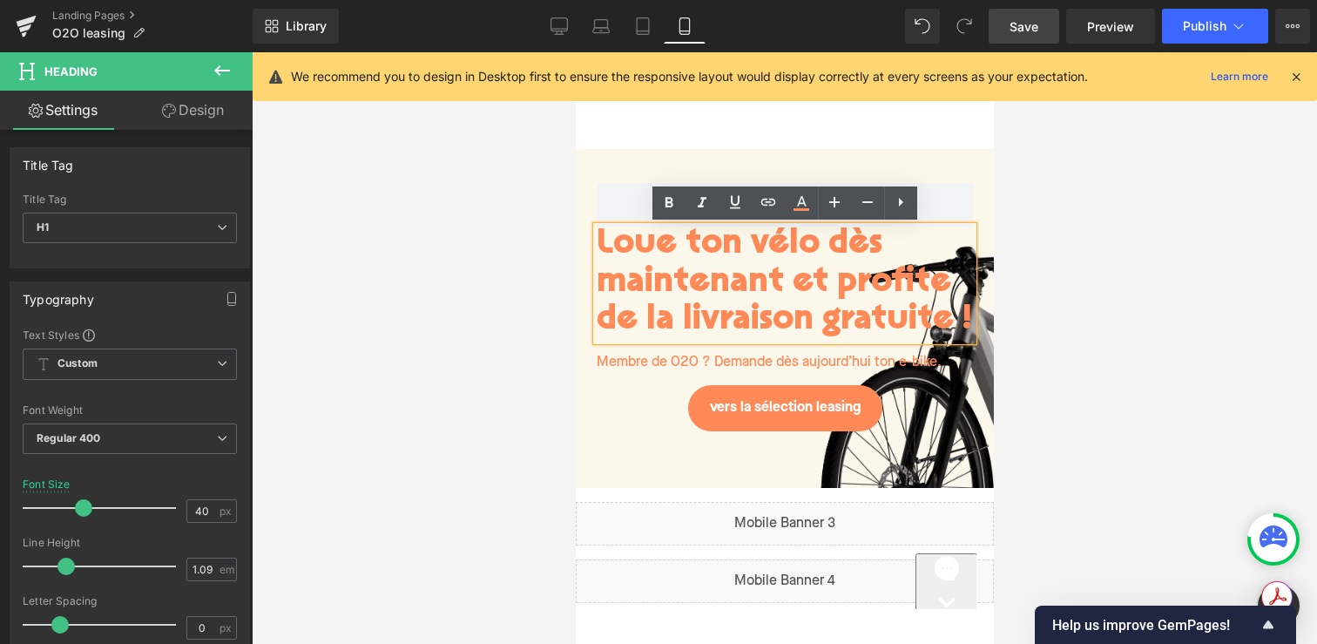
click at [794, 152] on div "Loue ton vélo dès maintenant et profite de la livraison gratuite ! Heading Memb…" at bounding box center [784, 318] width 418 height 339
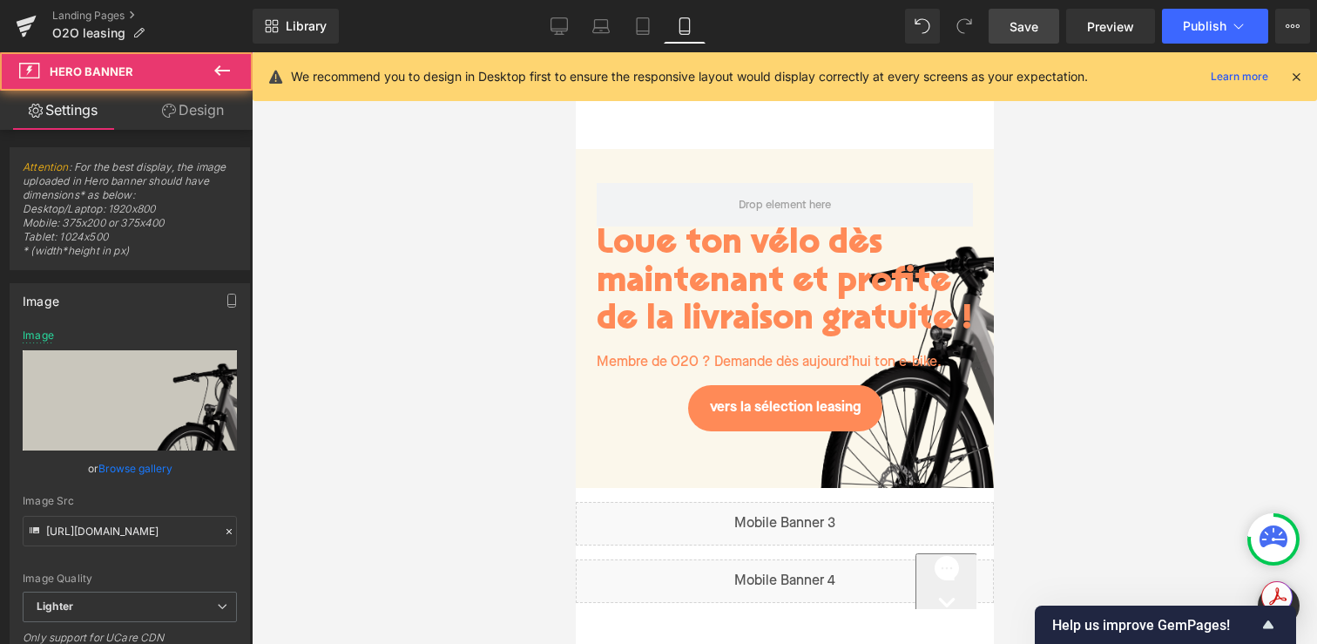
click at [785, 179] on div "Loue ton vélo dès maintenant et profite de la livraison gratuite ! Heading Memb…" at bounding box center [784, 318] width 418 height 339
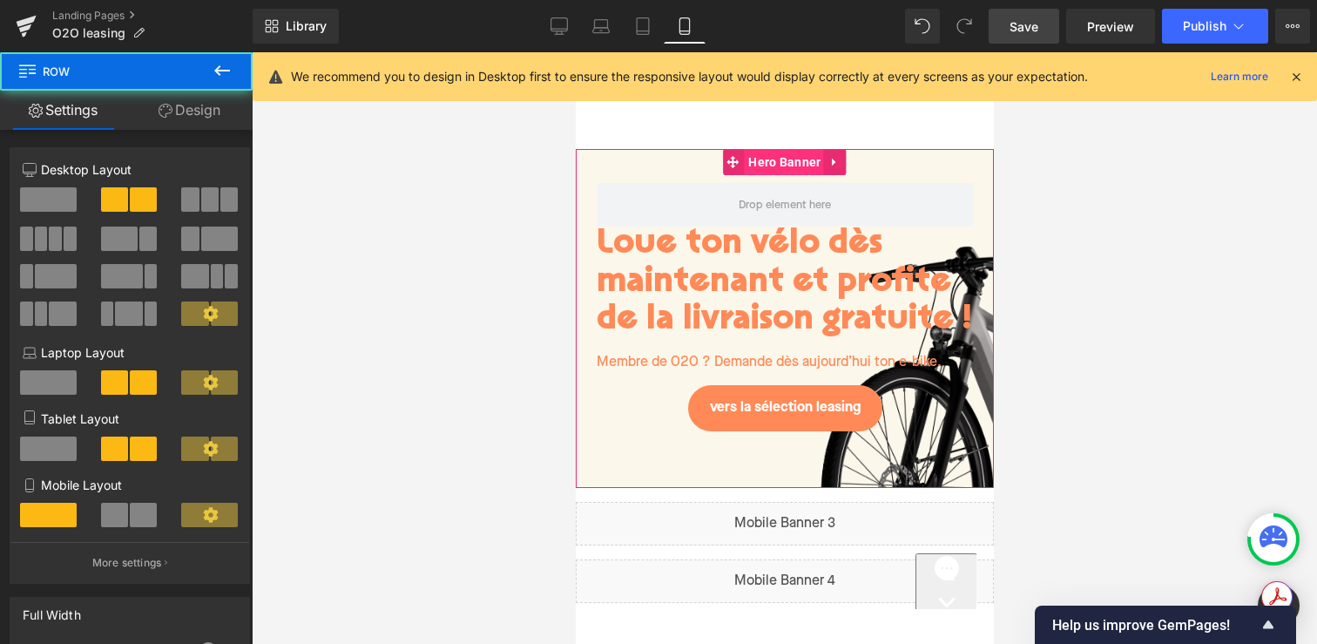
drag, startPoint x: 752, startPoint y: 186, endPoint x: 752, endPoint y: 174, distance: 11.3
click at [752, 174] on div "Loue ton vélo dès maintenant et profite de la livraison gratuite ! Heading Memb…" at bounding box center [784, 318] width 418 height 339
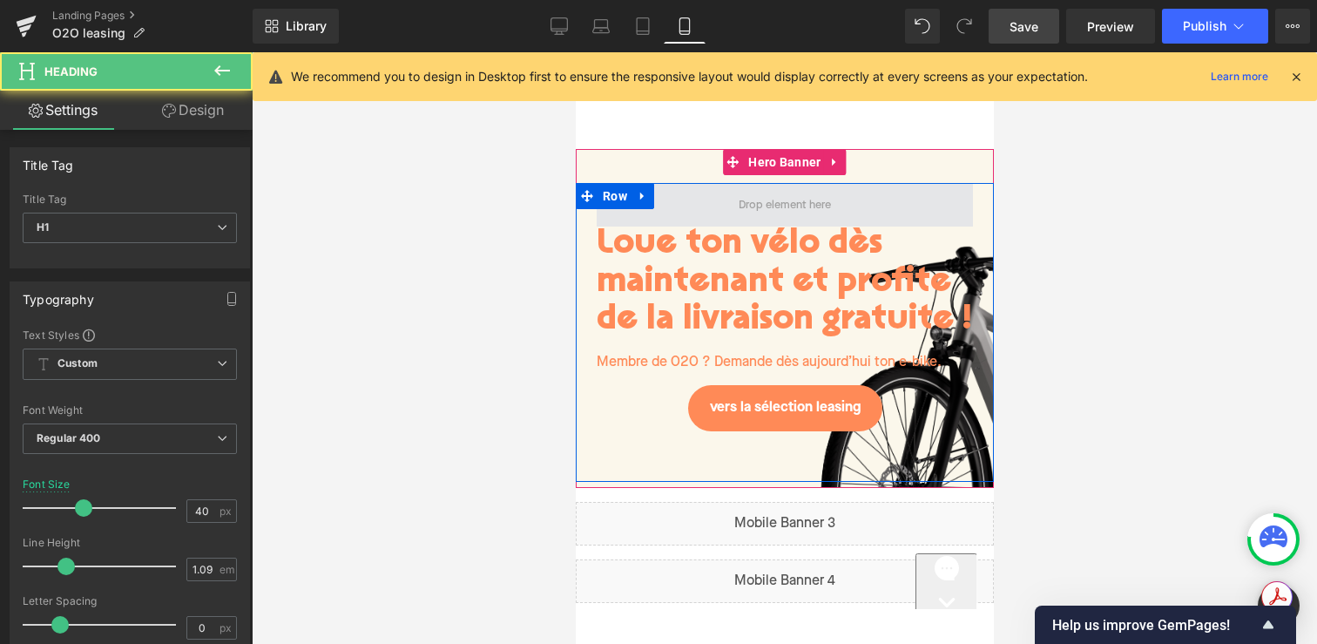
drag, startPoint x: 756, startPoint y: 226, endPoint x: 756, endPoint y: 212, distance: 14.8
click at [756, 212] on div "Loue ton vélo dès maintenant et profite de la livraison gratuite ! Heading Memb…" at bounding box center [784, 332] width 418 height 299
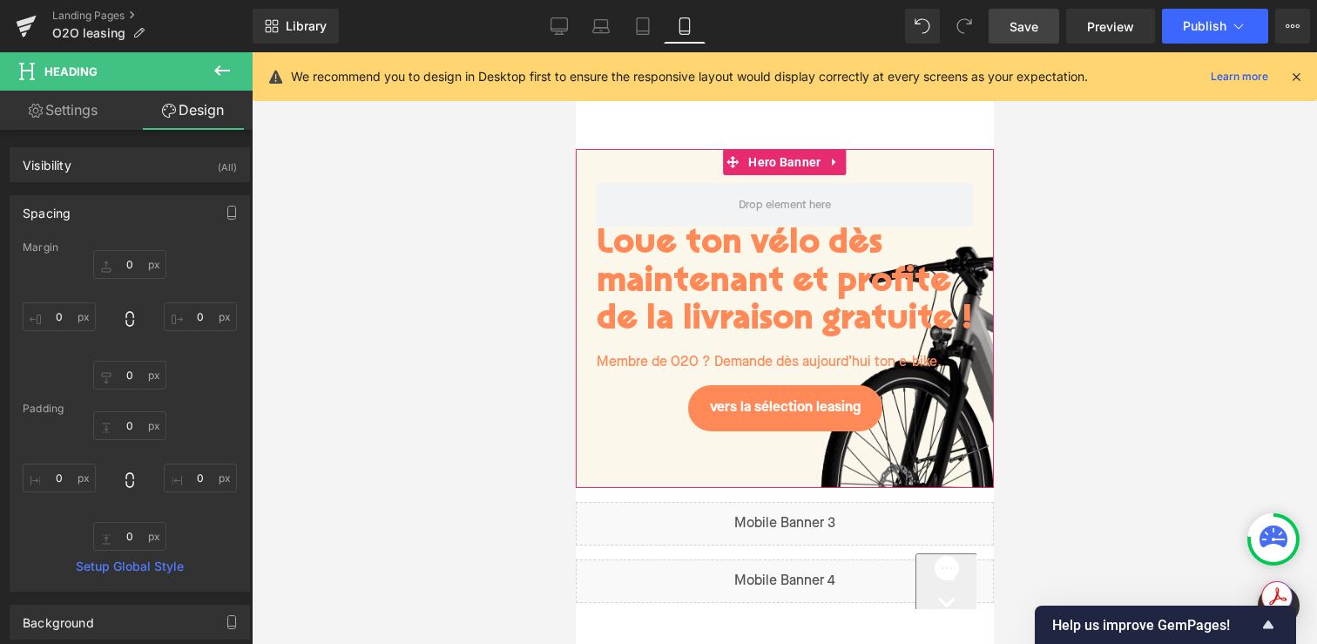
click at [901, 166] on div "Loue ton vélo dès maintenant et profite de la livraison gratuite ! Heading Memb…" at bounding box center [784, 318] width 418 height 339
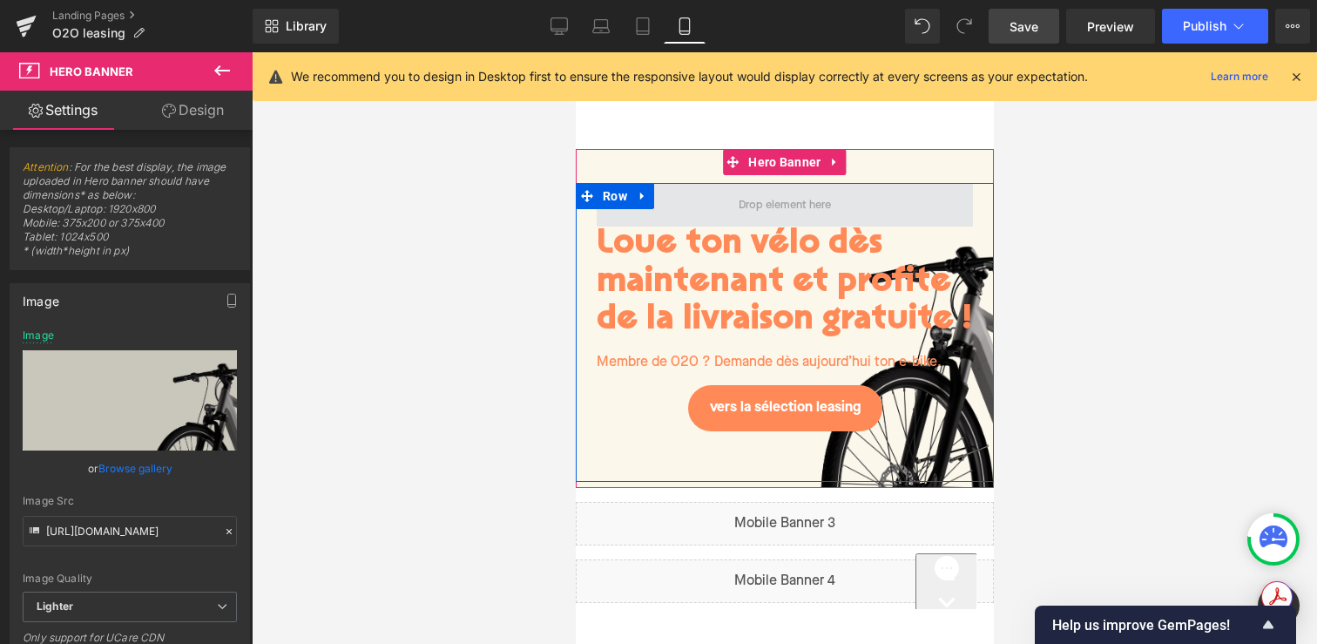
click at [752, 198] on span at bounding box center [784, 204] width 105 height 27
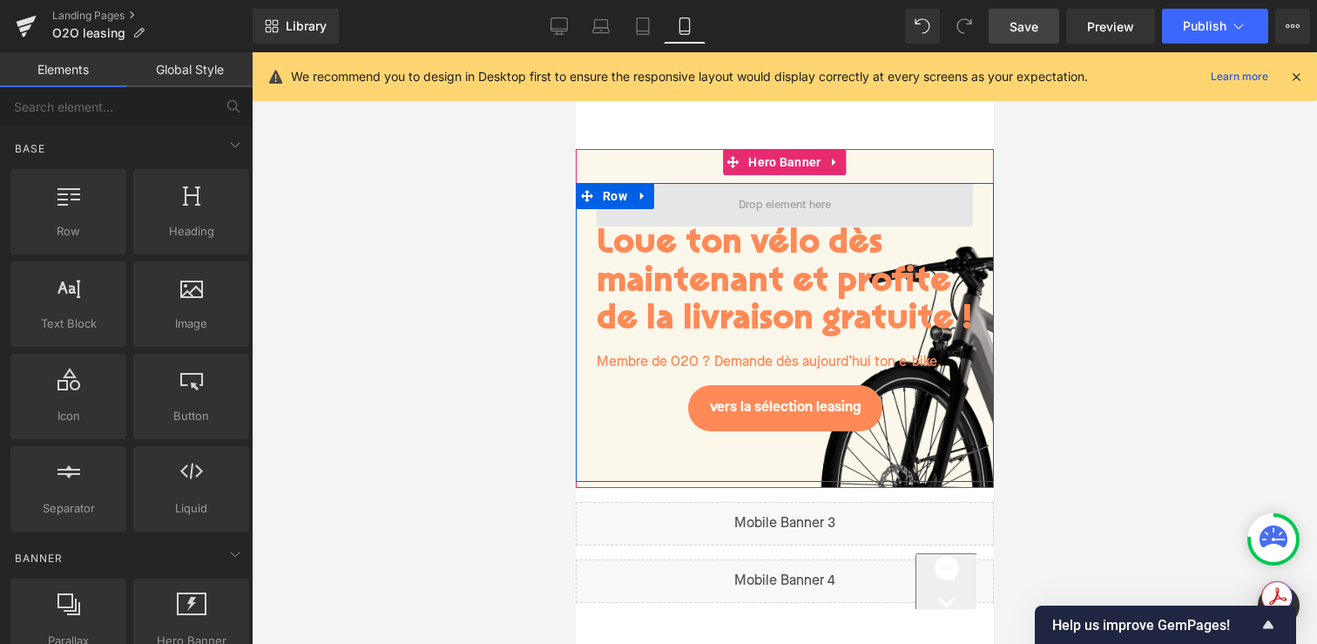
click at [715, 211] on span at bounding box center [784, 205] width 376 height 44
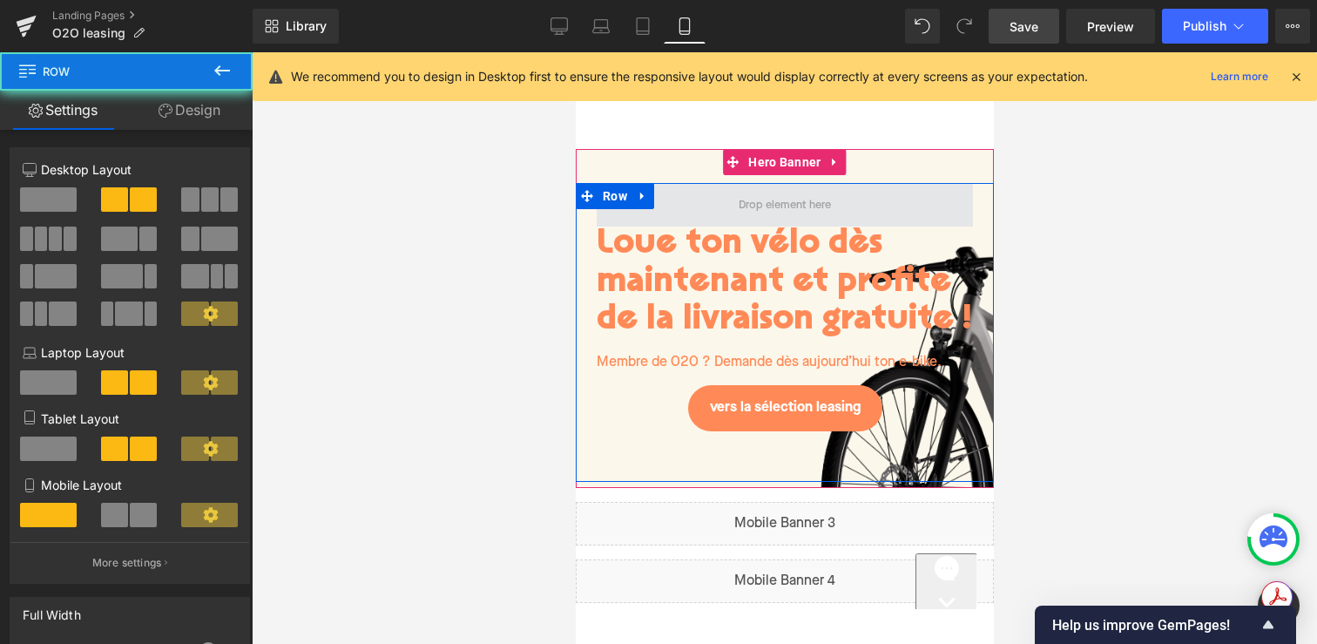
click at [715, 211] on span at bounding box center [784, 205] width 376 height 44
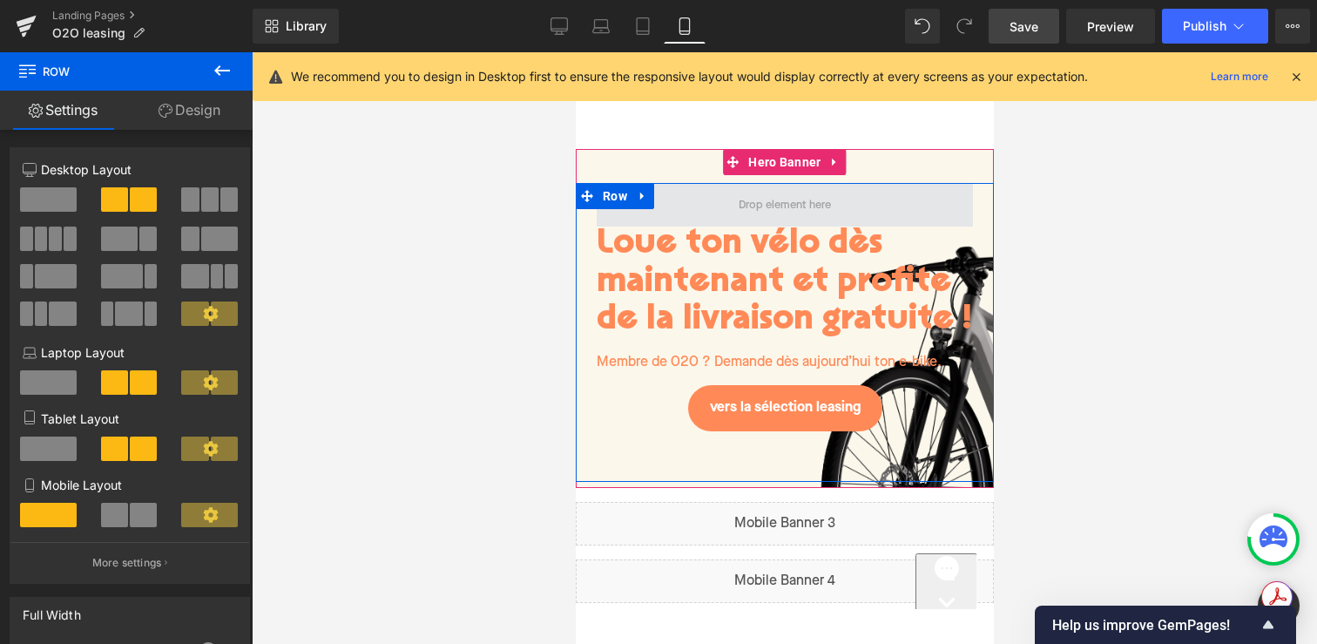
click at [760, 204] on span at bounding box center [784, 204] width 105 height 27
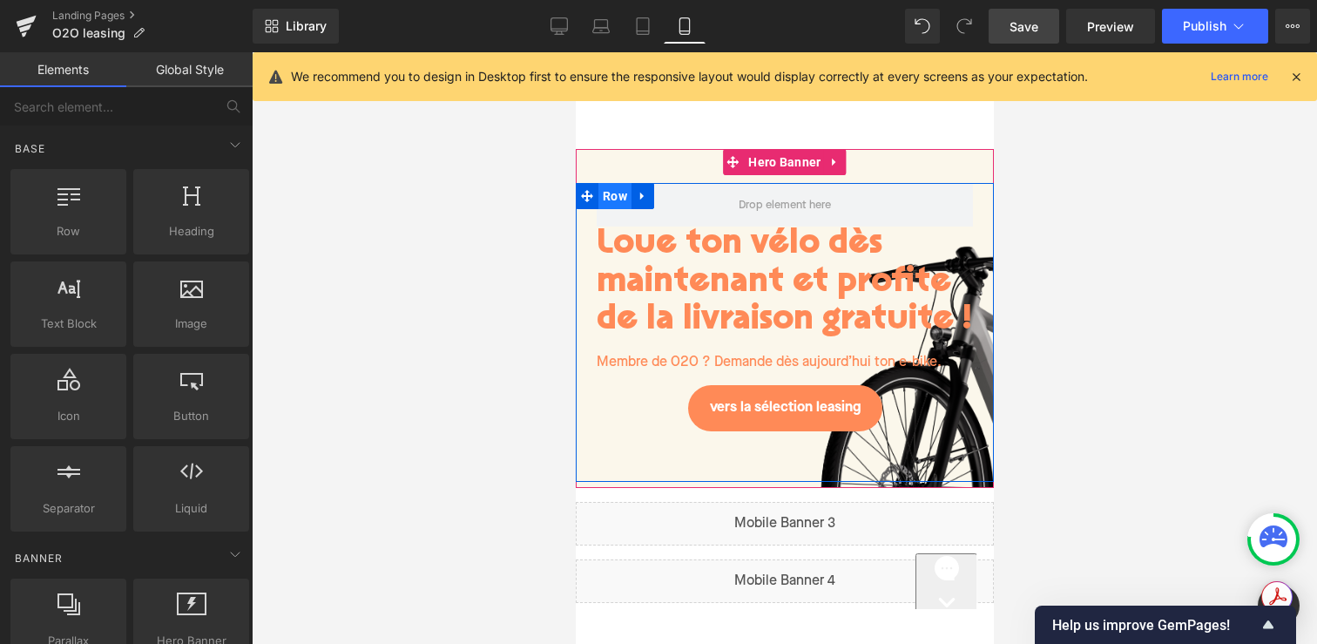
click at [629, 198] on span "Row" at bounding box center [613, 196] width 33 height 26
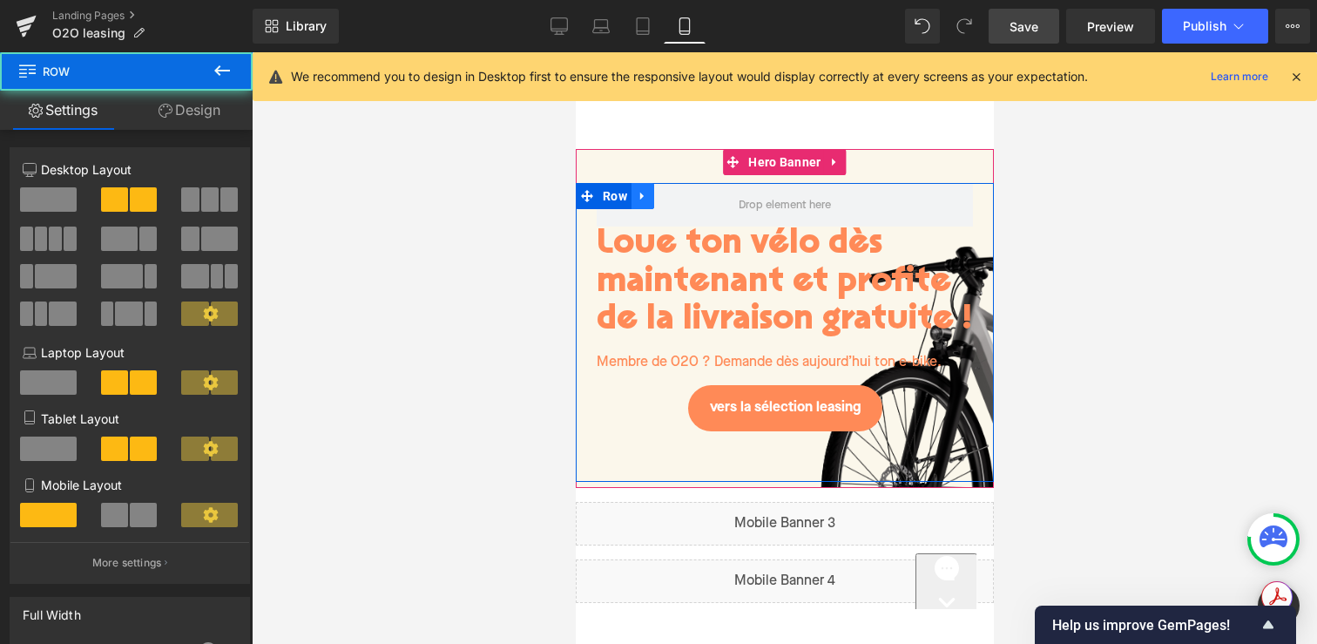
click at [638, 198] on icon at bounding box center [642, 195] width 12 height 13
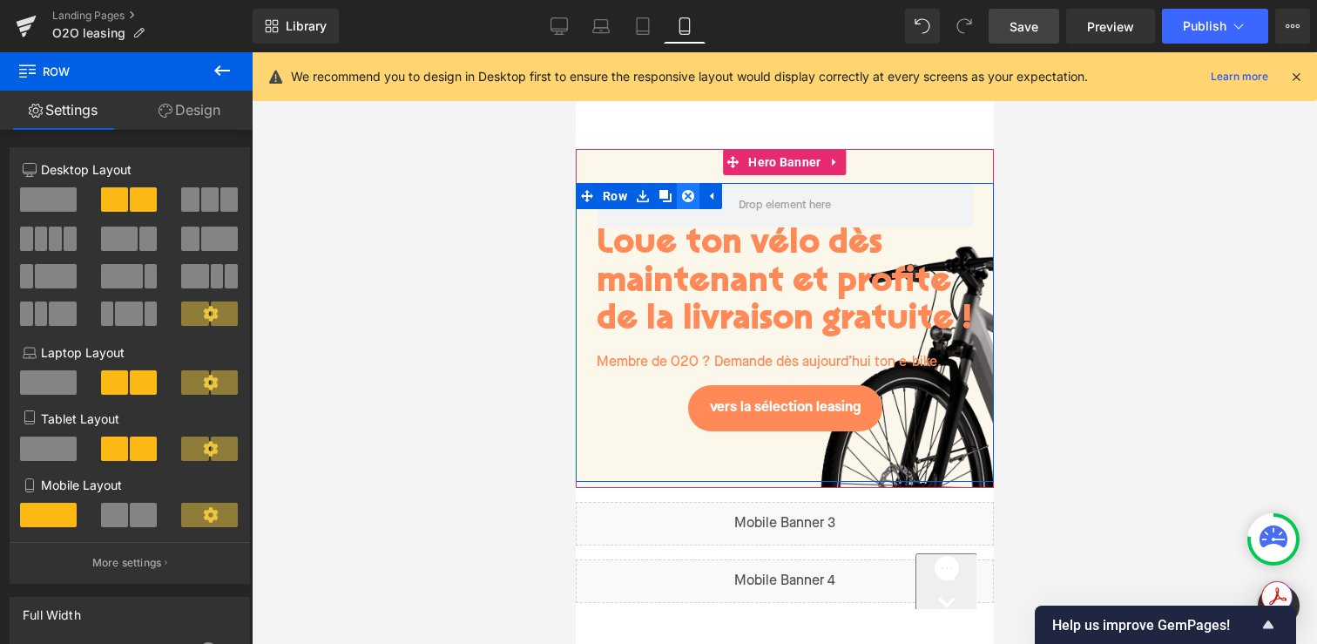
click at [681, 198] on icon at bounding box center [687, 195] width 12 height 13
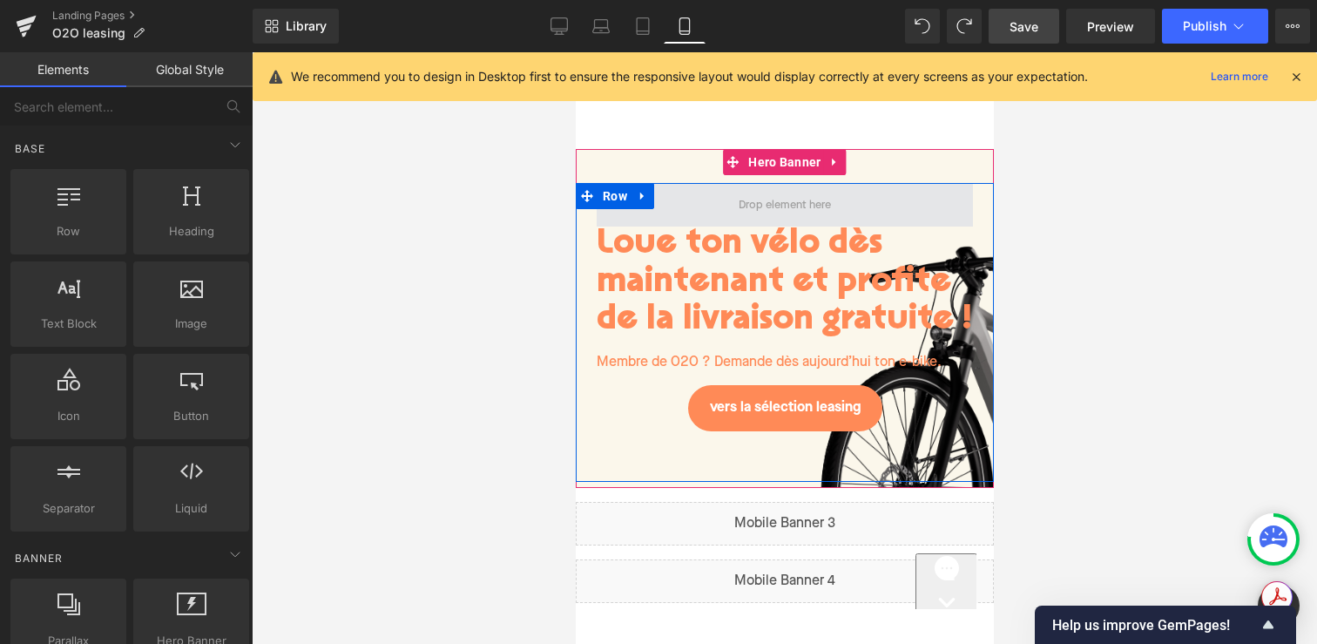
click at [787, 199] on span at bounding box center [784, 204] width 105 height 27
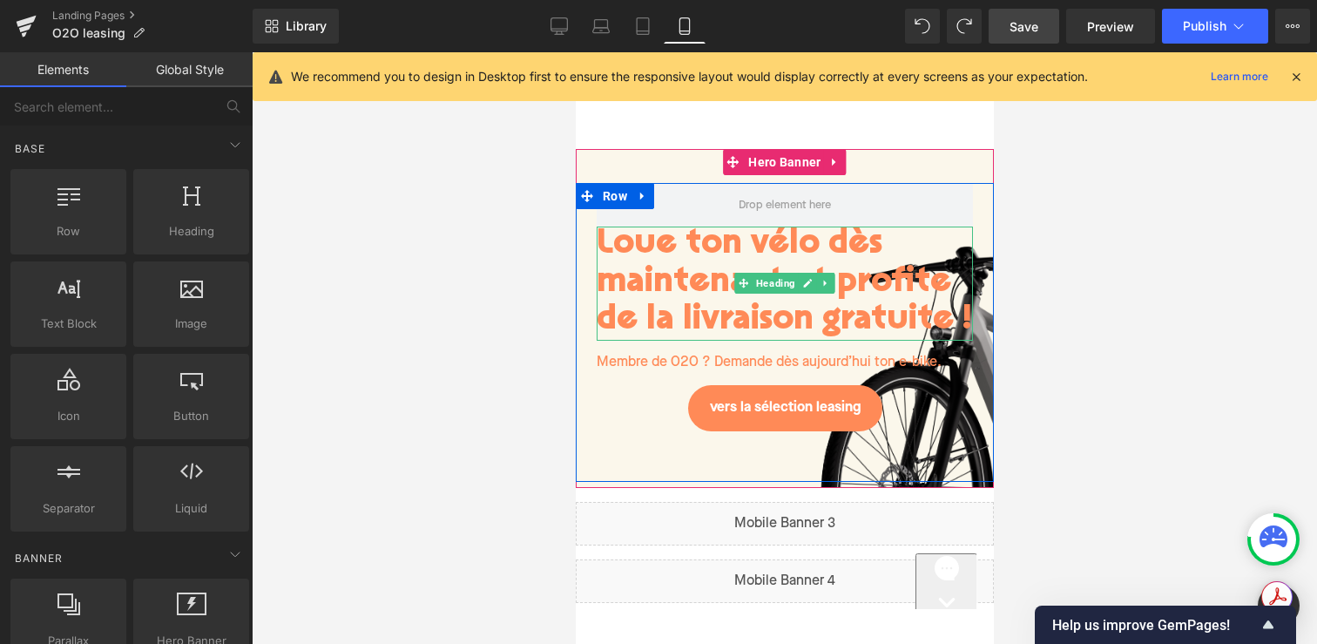
click at [698, 323] on h1 "Loue ton vélo dès maintenant et profite de la livraison gratuite !" at bounding box center [784, 283] width 376 height 114
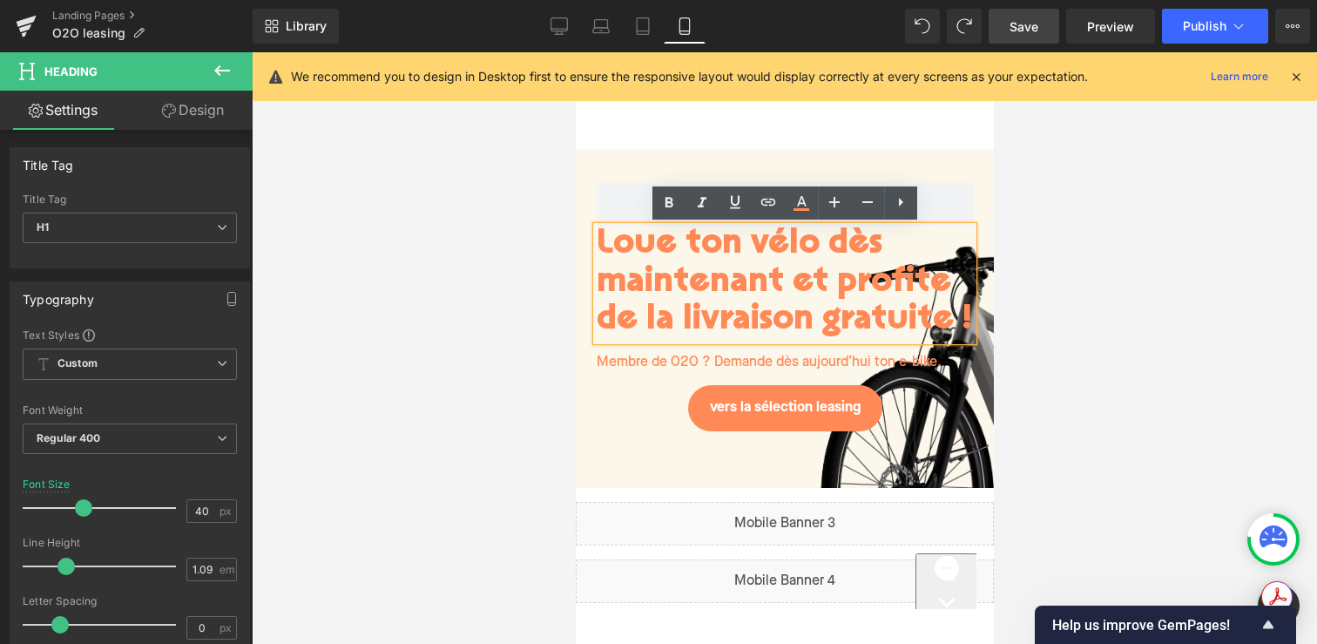
click at [782, 254] on h1 "Loue ton vélo dès maintenant et profite de la livraison gratuite !" at bounding box center [784, 283] width 376 height 114
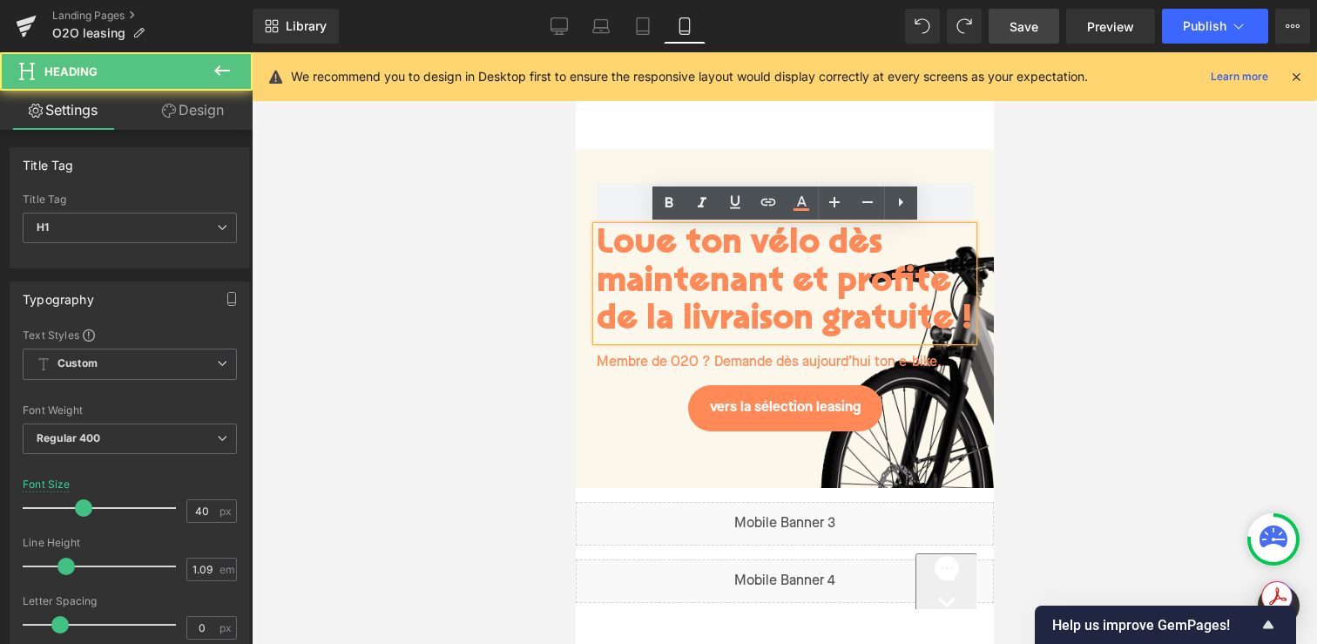
click at [575, 233] on div "Loue ton vélo dès maintenant et profite de la livraison gratuite ! Heading Memb…" at bounding box center [784, 332] width 418 height 299
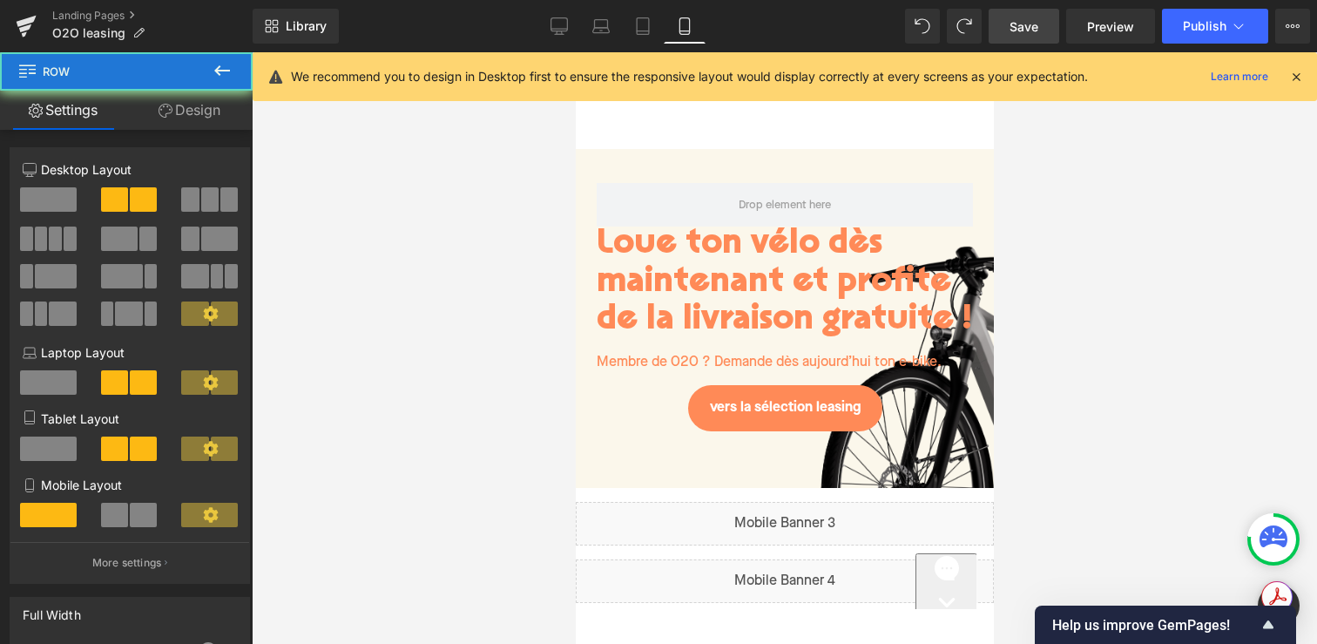
click at [618, 165] on div "Loue ton vélo dès maintenant et profite de la livraison gratuite ! Heading Memb…" at bounding box center [784, 318] width 418 height 339
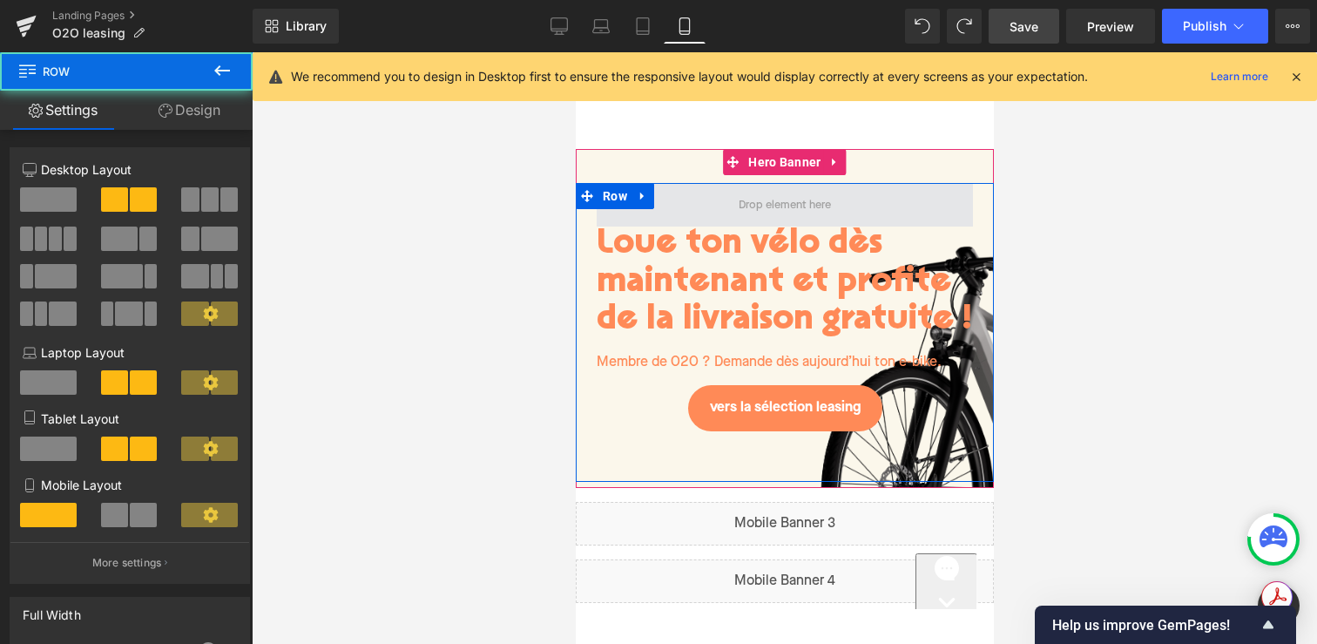
click at [895, 210] on span at bounding box center [784, 205] width 376 height 44
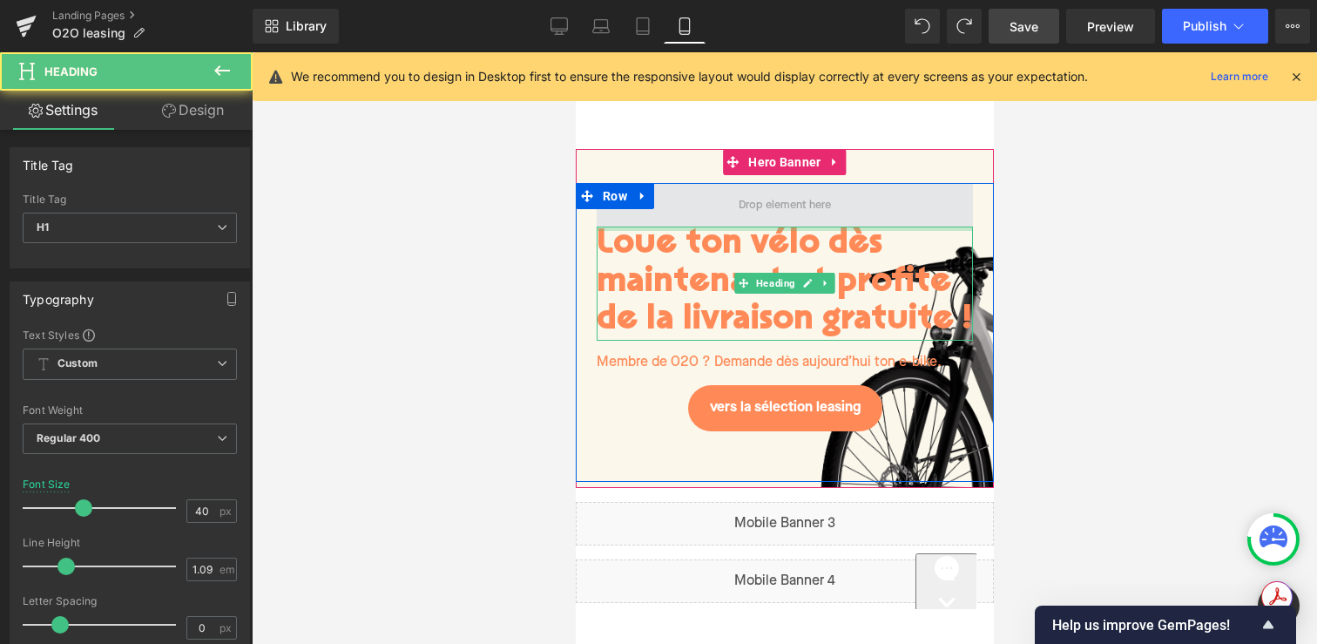
click at [905, 221] on div "Loue ton vélo dès maintenant et profite de la livraison gratuite ! Heading Memb…" at bounding box center [784, 332] width 418 height 299
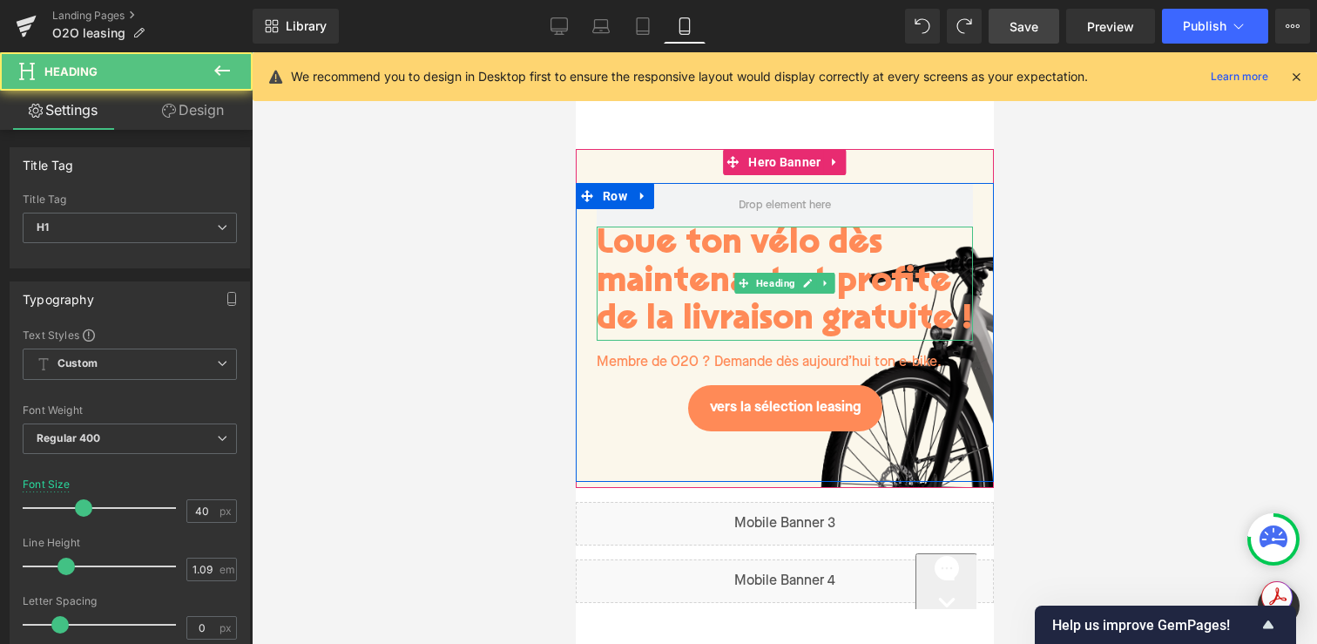
click at [887, 263] on h1 "Loue ton vélo dès maintenant et profite de la livraison gratuite !" at bounding box center [784, 283] width 376 height 114
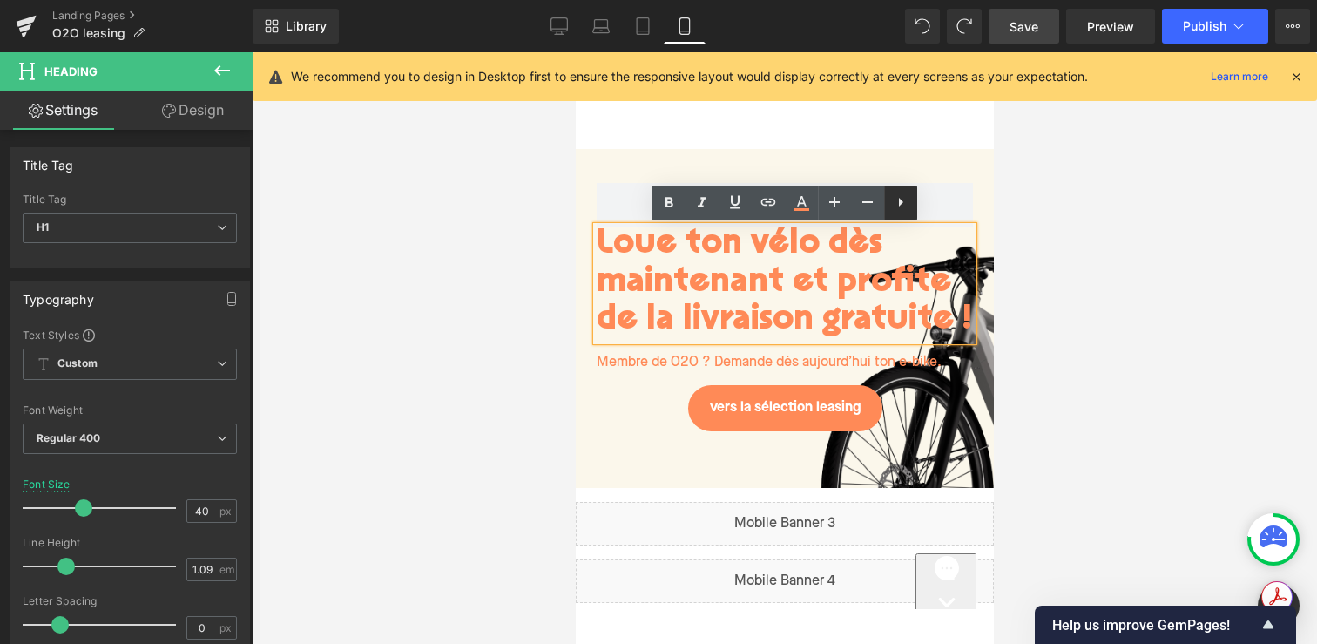
click at [885, 198] on link at bounding box center [900, 202] width 33 height 33
click at [965, 193] on span at bounding box center [784, 205] width 376 height 44
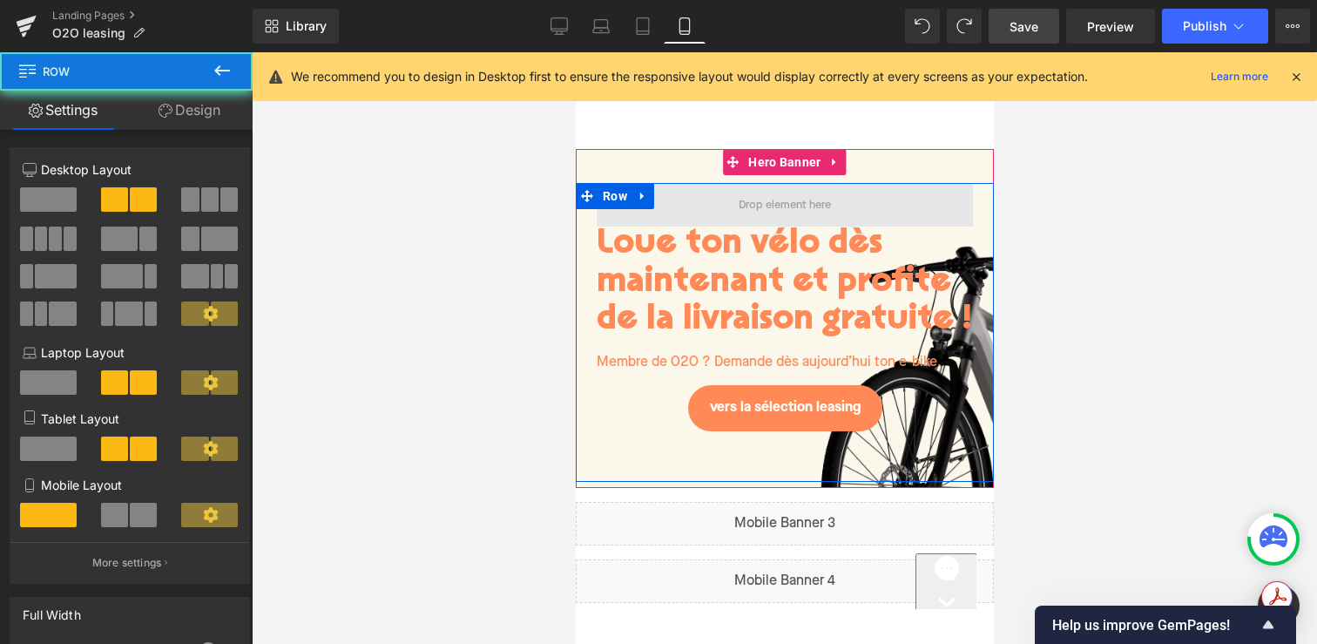
drag, startPoint x: 915, startPoint y: 212, endPoint x: 902, endPoint y: 198, distance: 19.1
click at [902, 199] on span at bounding box center [784, 205] width 376 height 44
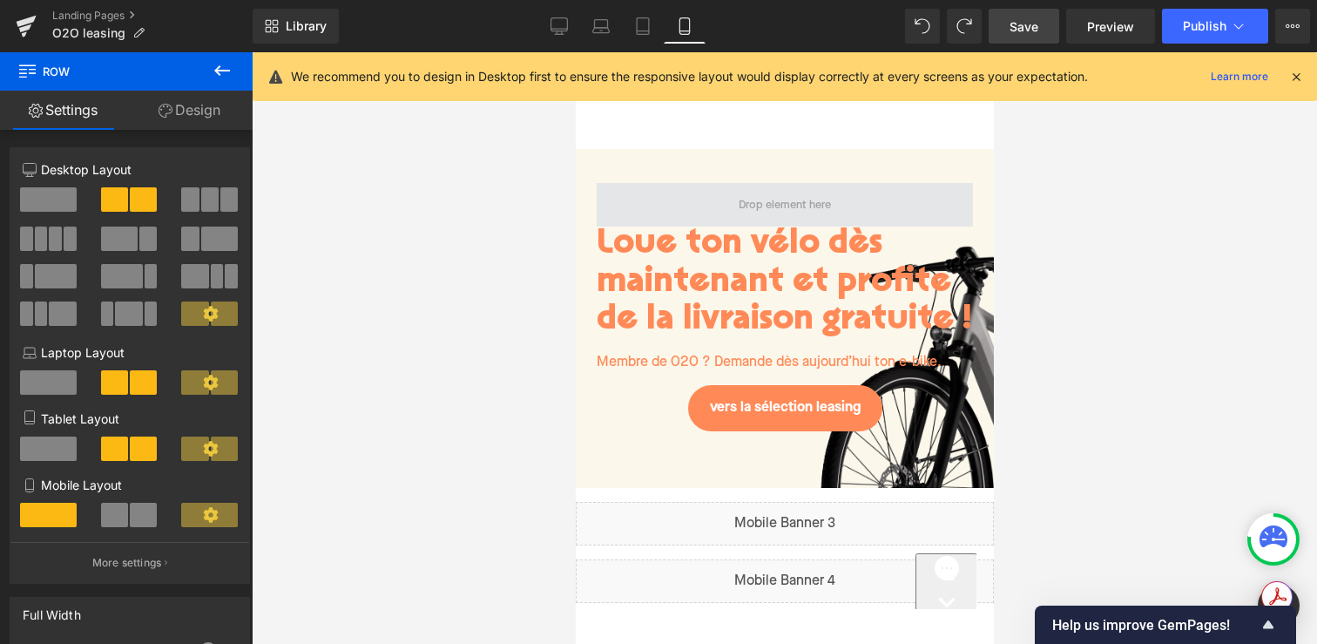
drag, startPoint x: 895, startPoint y: 186, endPoint x: 880, endPoint y: 186, distance: 15.7
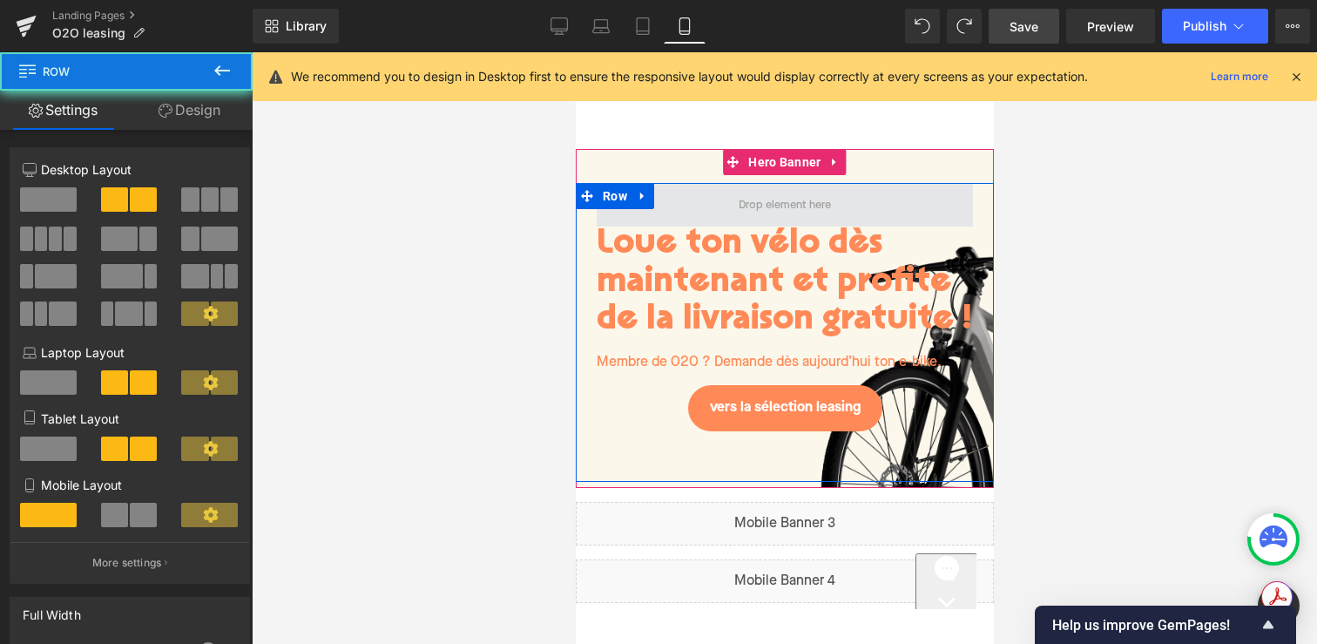
click at [875, 206] on span at bounding box center [784, 205] width 376 height 44
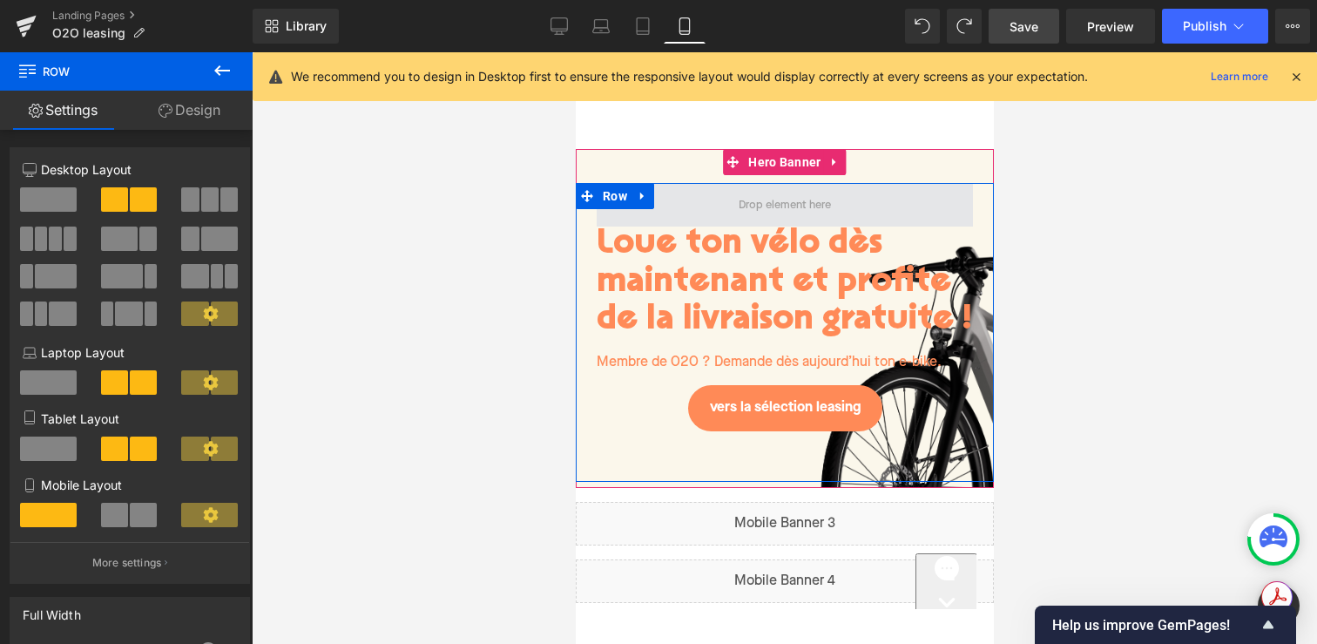
click at [800, 206] on span at bounding box center [784, 204] width 105 height 27
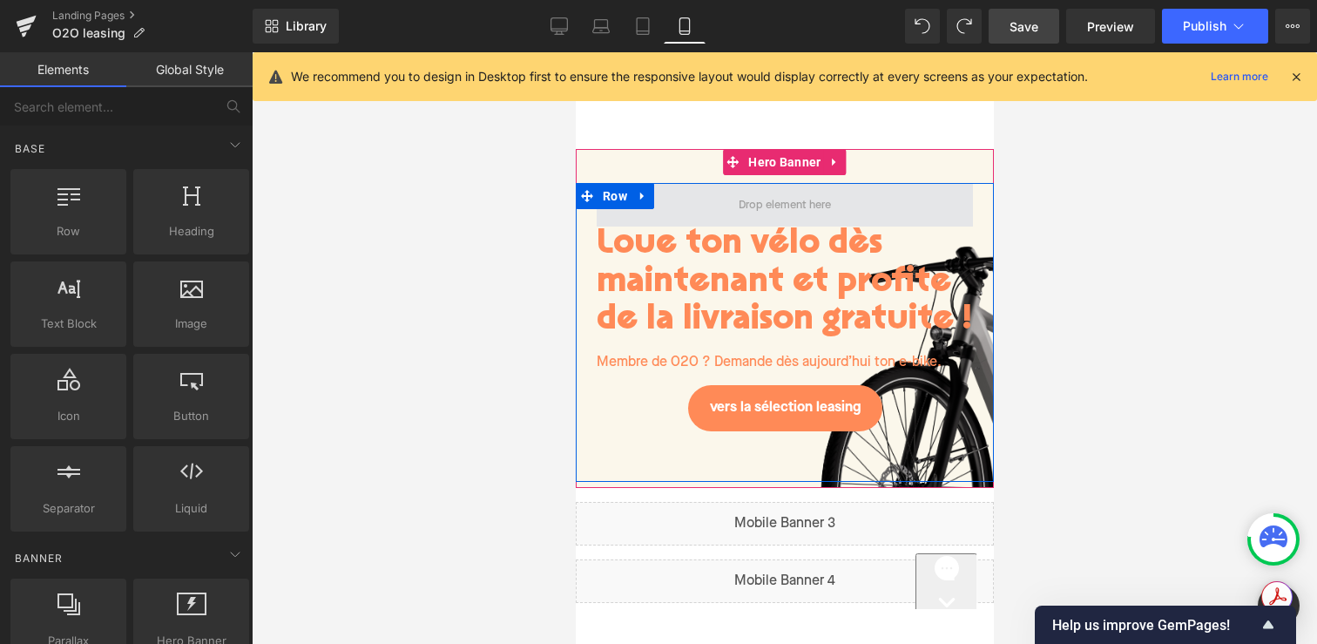
click at [800, 206] on span at bounding box center [784, 204] width 105 height 27
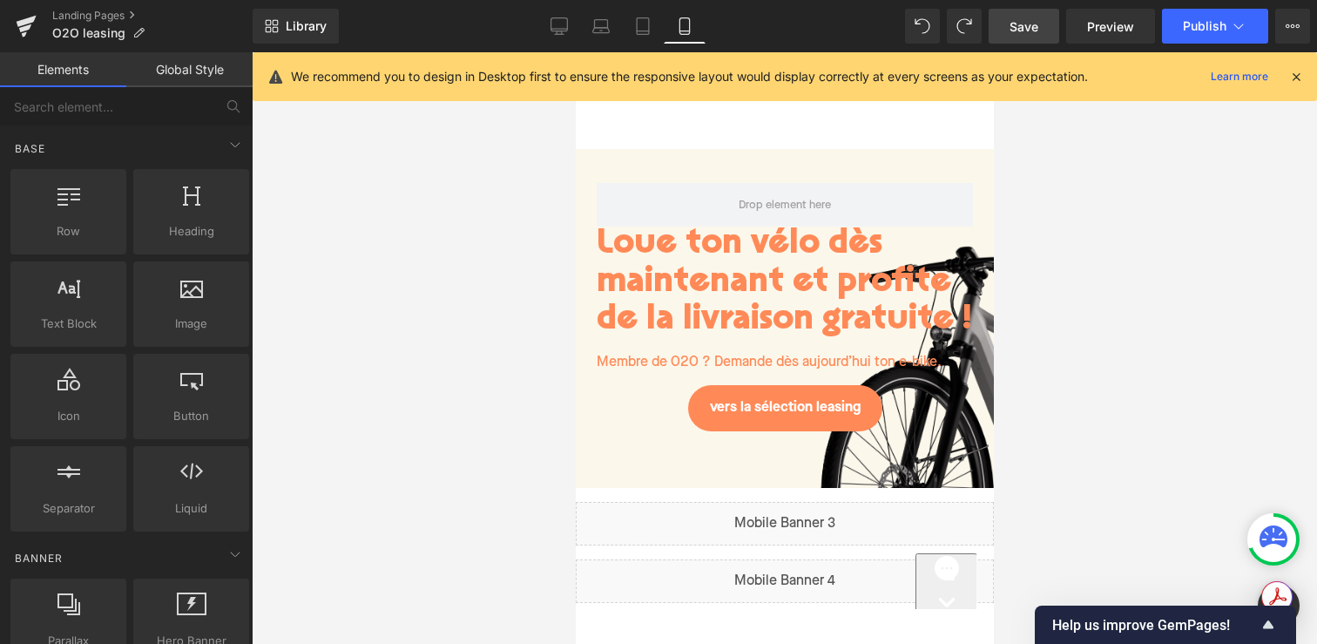
click at [1168, 237] on div at bounding box center [784, 347] width 1065 height 591
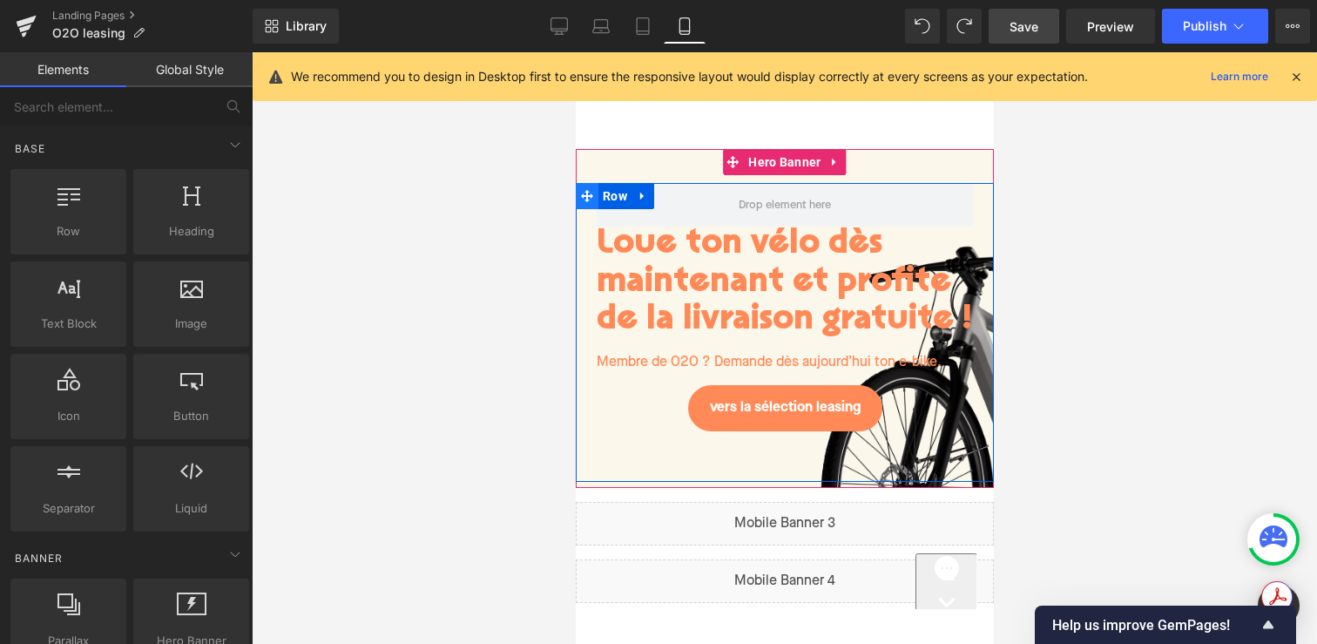
click at [582, 198] on icon at bounding box center [586, 196] width 12 height 12
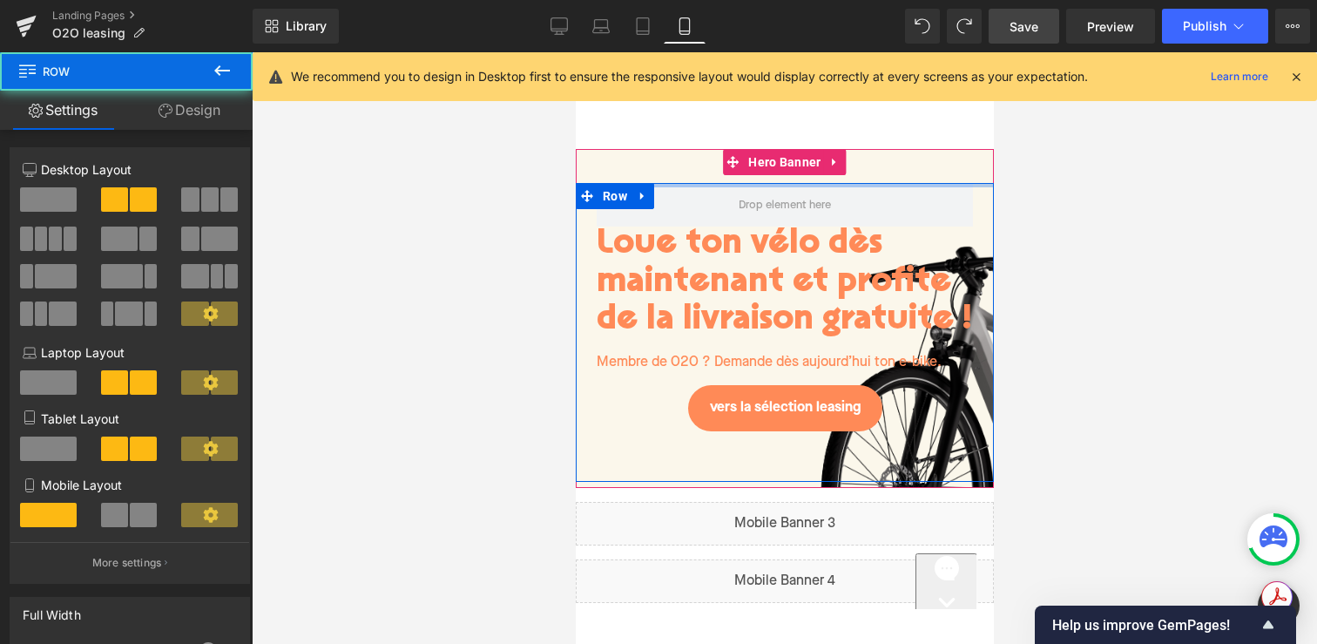
click at [682, 172] on div "Loue ton vélo dès maintenant et profite de la livraison gratuite ! Heading Memb…" at bounding box center [784, 318] width 418 height 339
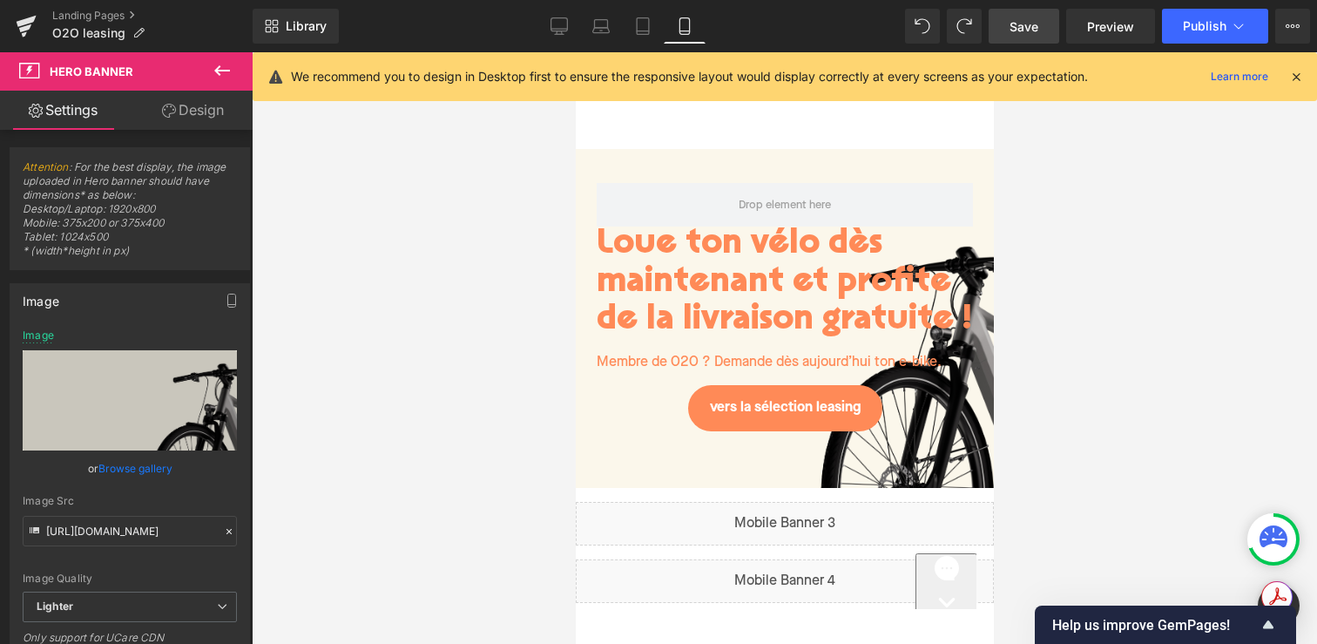
click at [743, 339] on div "Loue ton vélo dès maintenant et profite de la livraison gratuite ! Heading" at bounding box center [784, 283] width 376 height 114
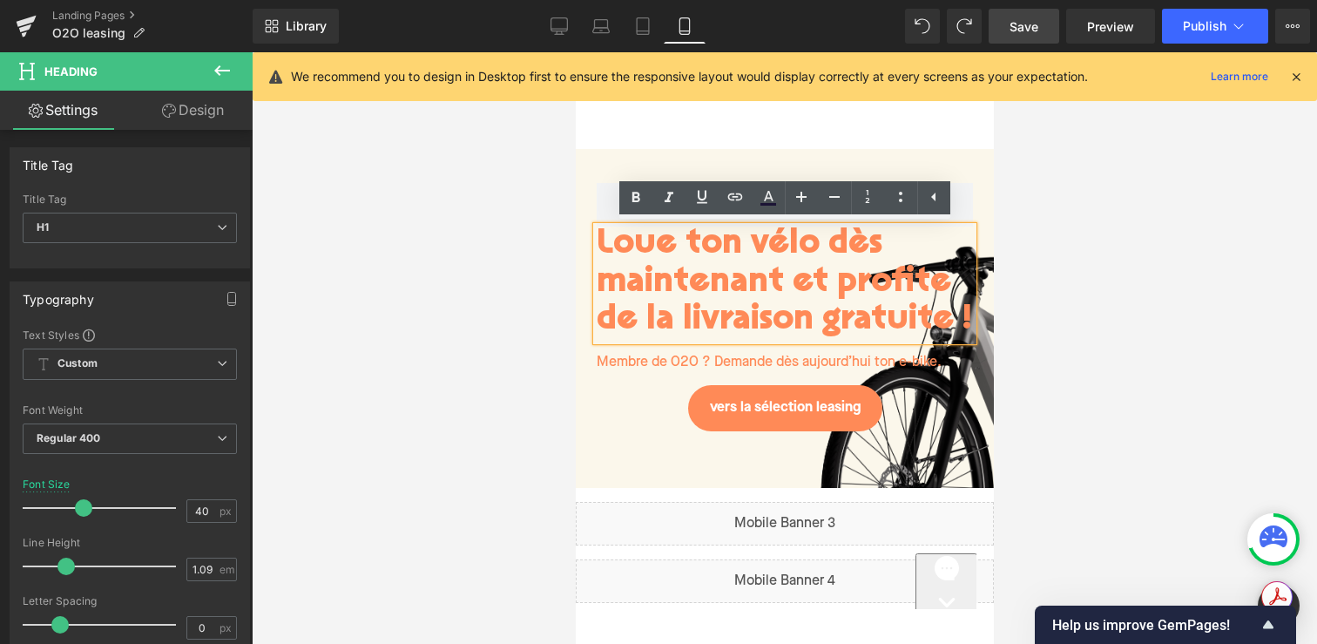
click at [1060, 311] on div at bounding box center [784, 347] width 1065 height 591
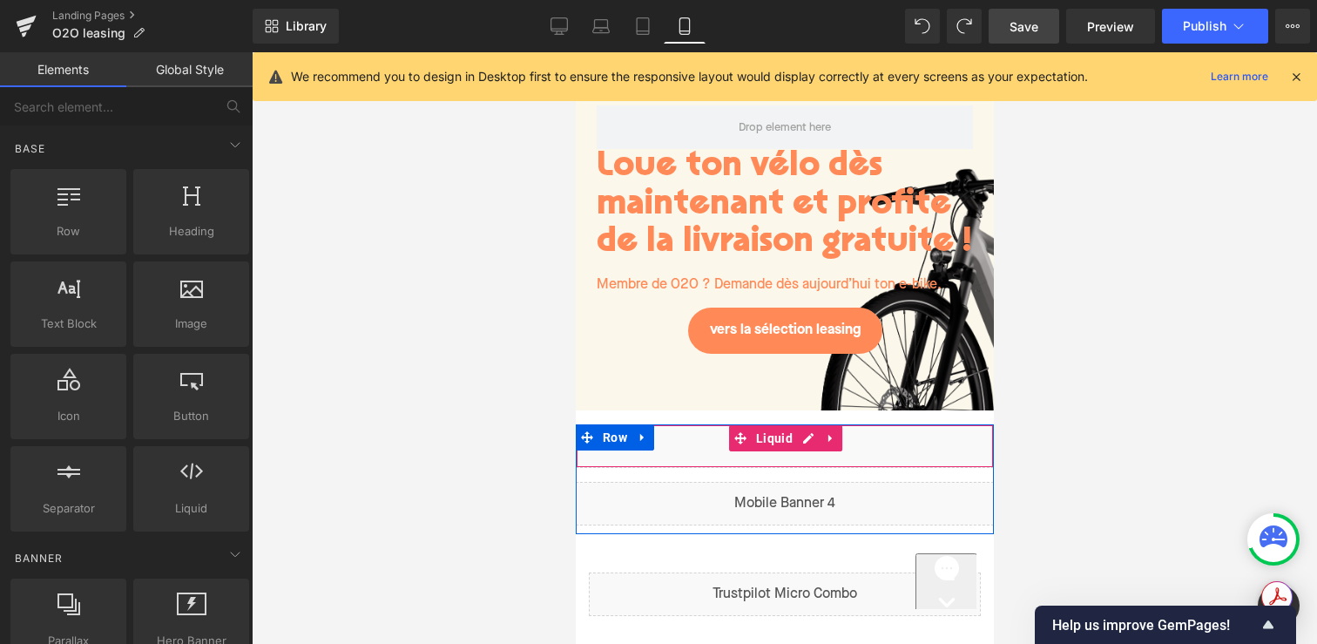
scroll to position [194, 0]
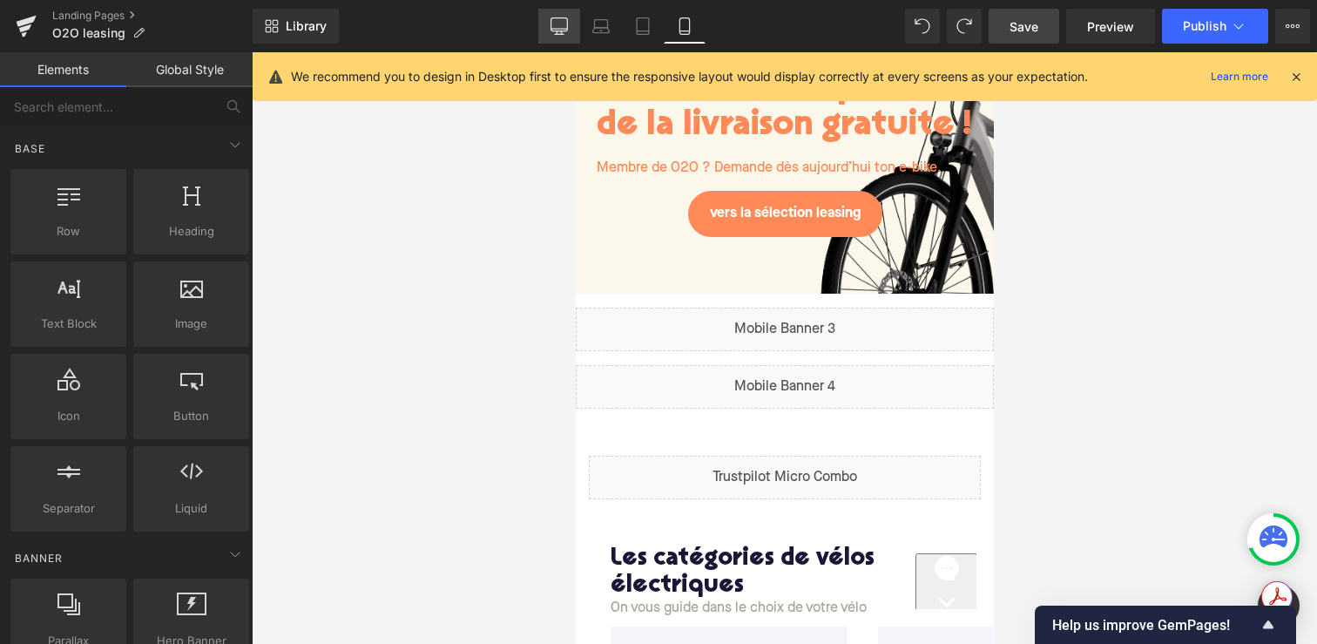
click at [551, 16] on link "Desktop" at bounding box center [559, 26] width 42 height 35
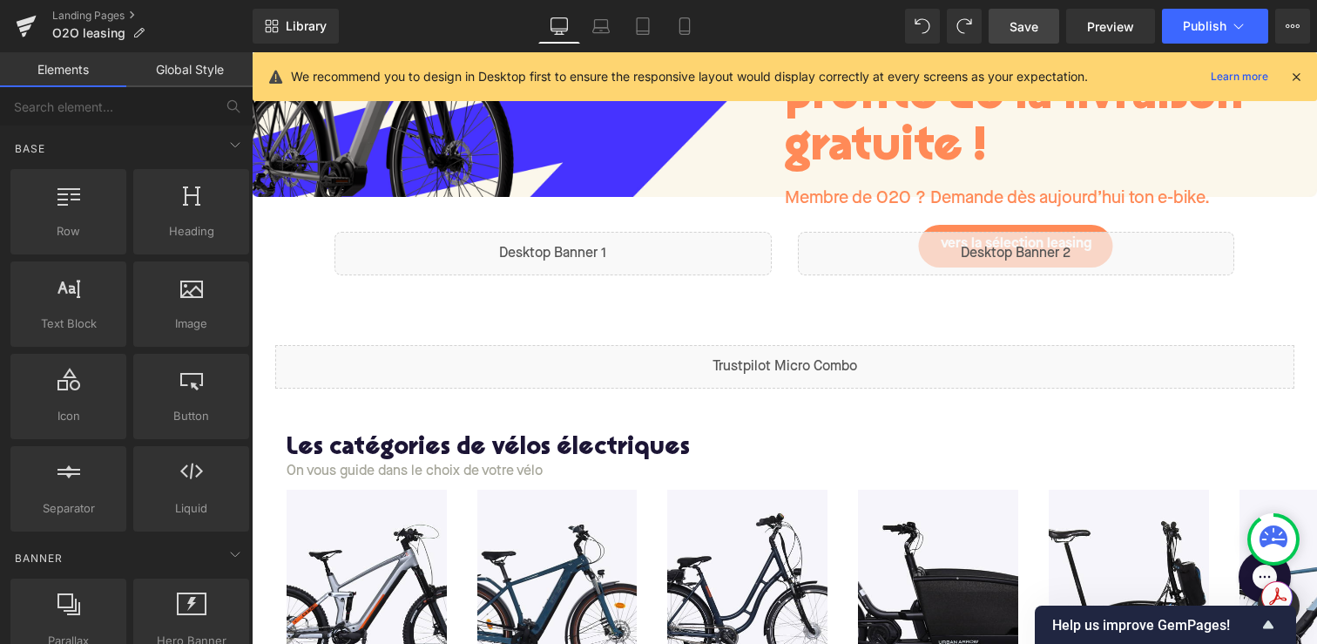
scroll to position [285, 0]
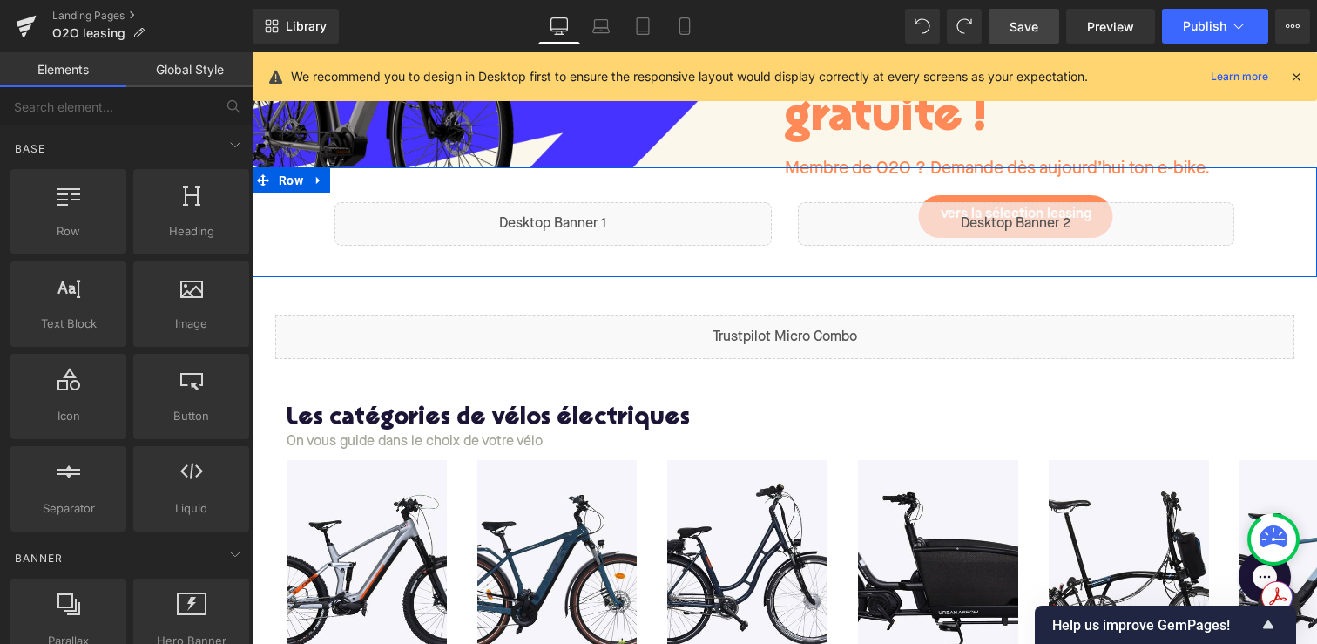
click at [576, 219] on div "Liquid" at bounding box center [552, 224] width 437 height 44
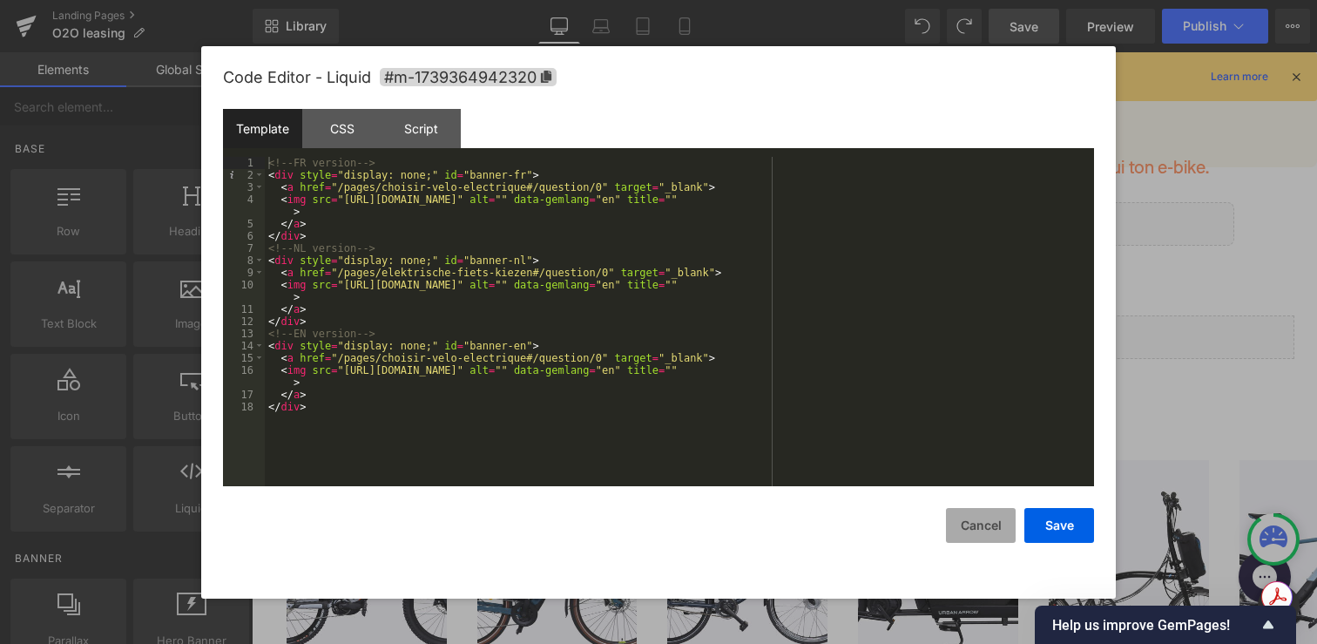
click at [986, 530] on button "Cancel" at bounding box center [981, 525] width 70 height 35
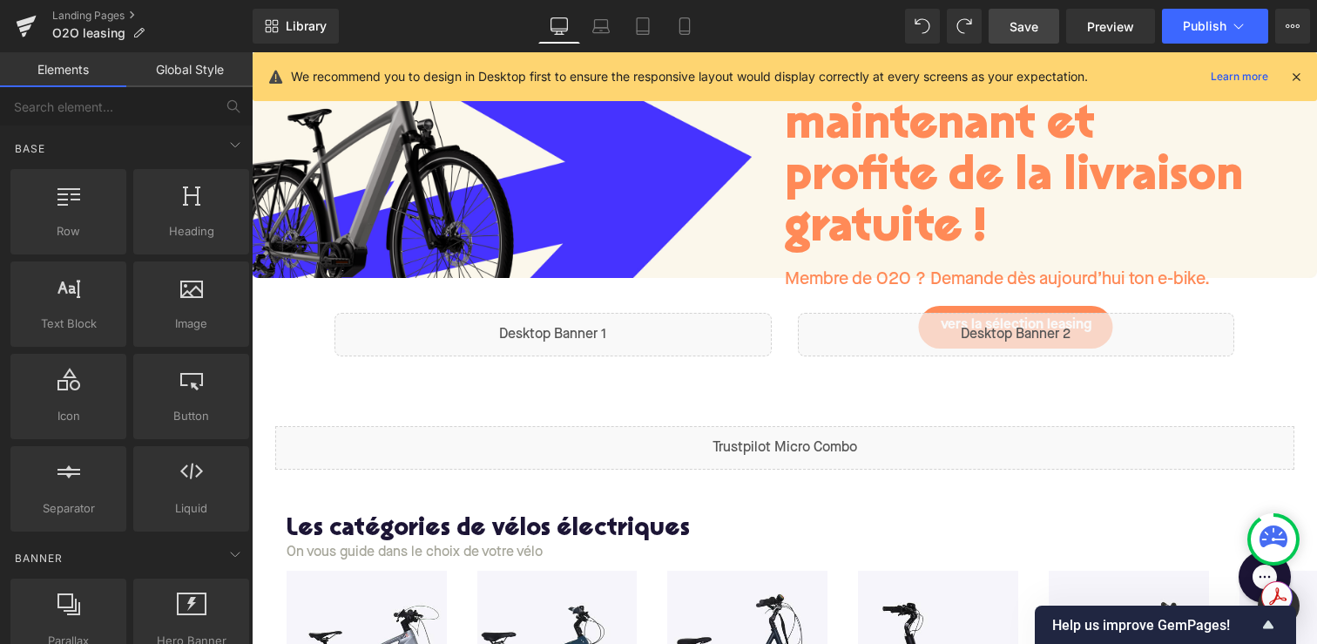
scroll to position [138, 0]
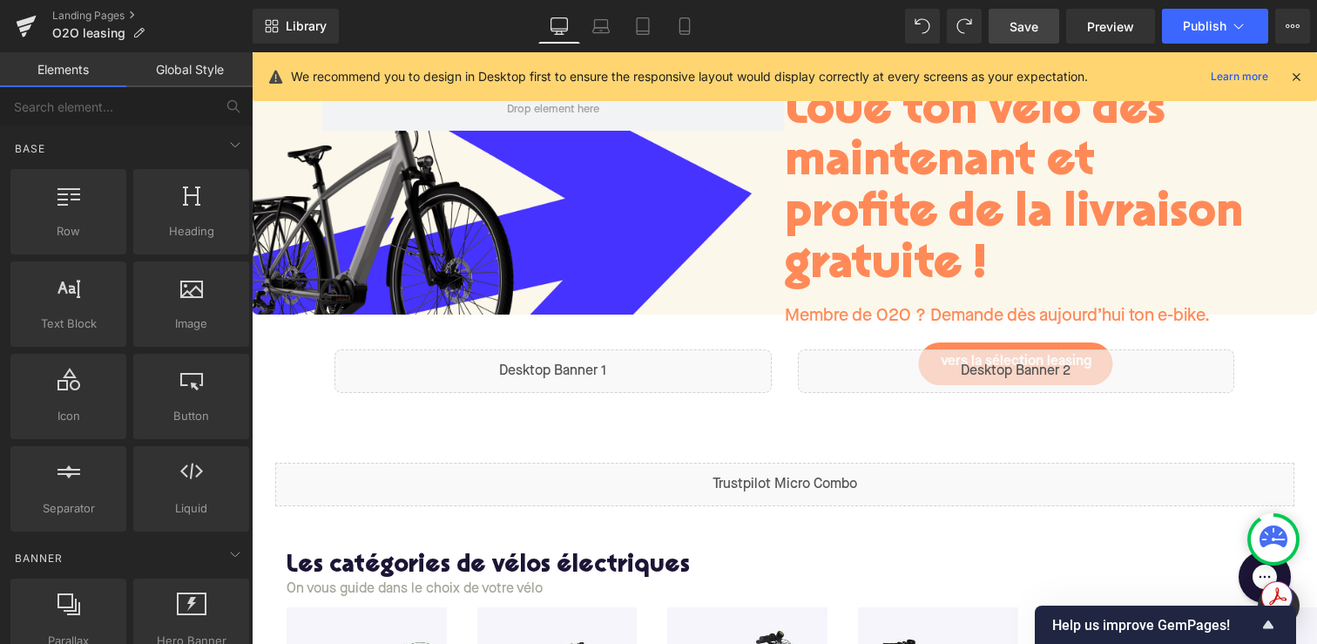
click at [869, 370] on div "Liquid" at bounding box center [1016, 371] width 437 height 44
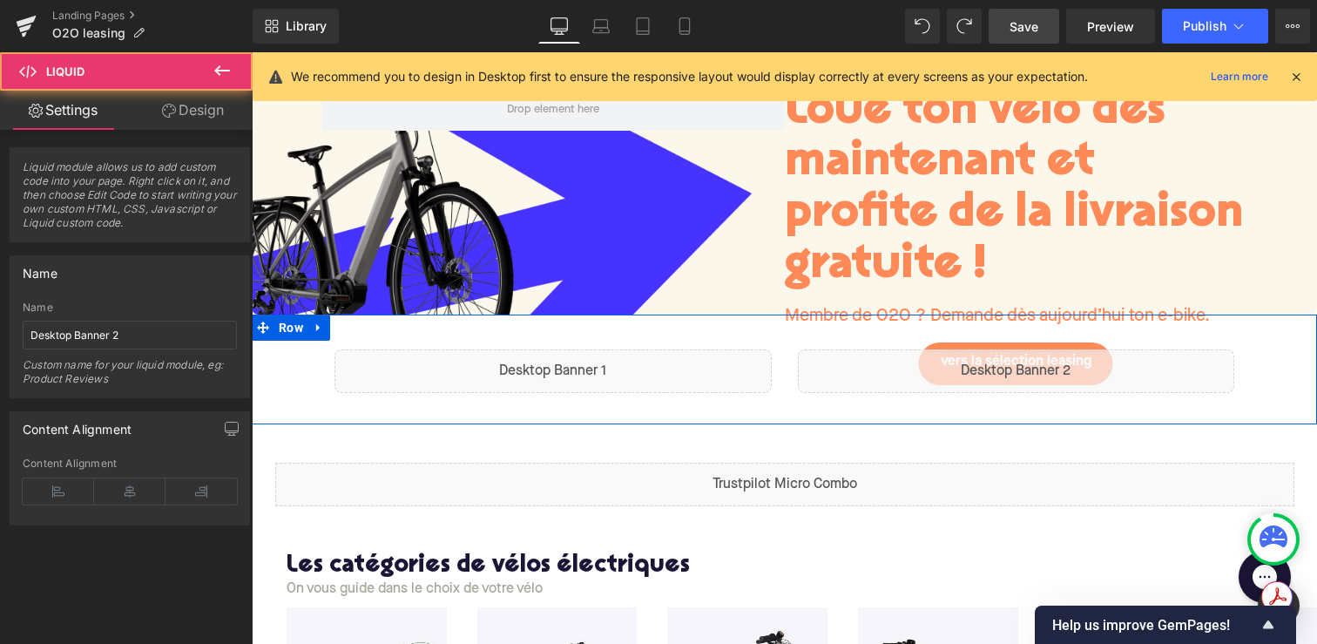
click at [647, 371] on div "Liquid" at bounding box center [552, 371] width 437 height 44
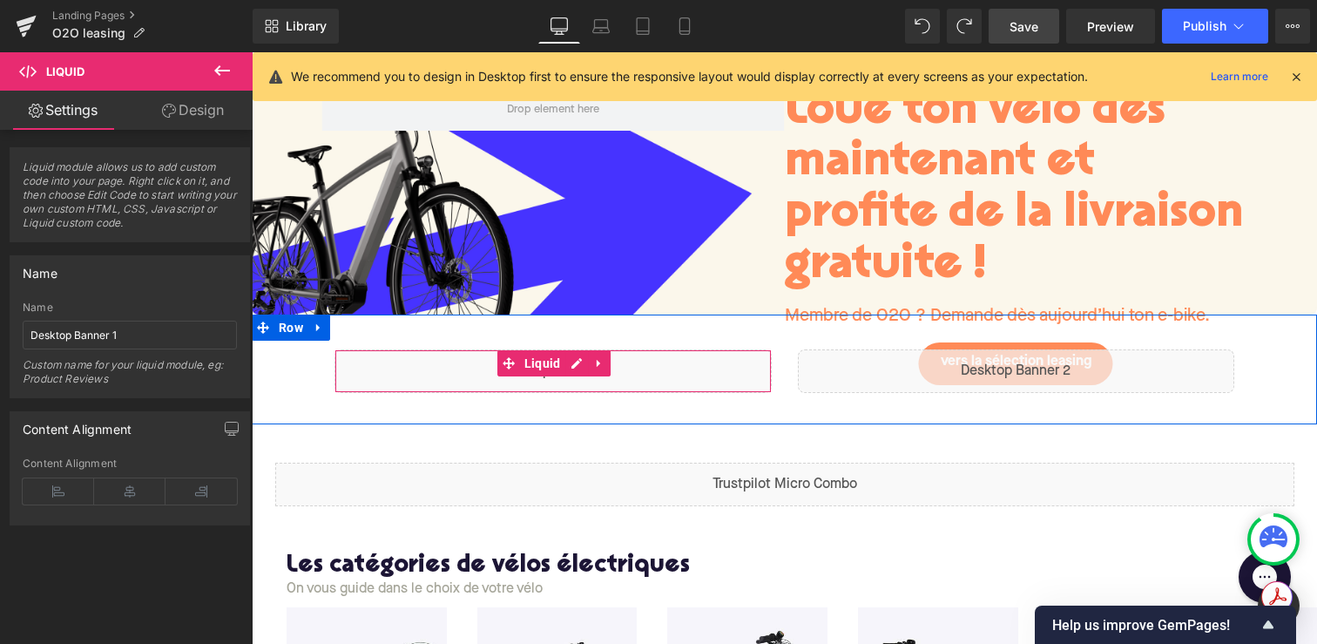
click at [605, 378] on div "Liquid" at bounding box center [552, 371] width 437 height 44
click at [570, 363] on div "Liquid" at bounding box center [552, 371] width 437 height 44
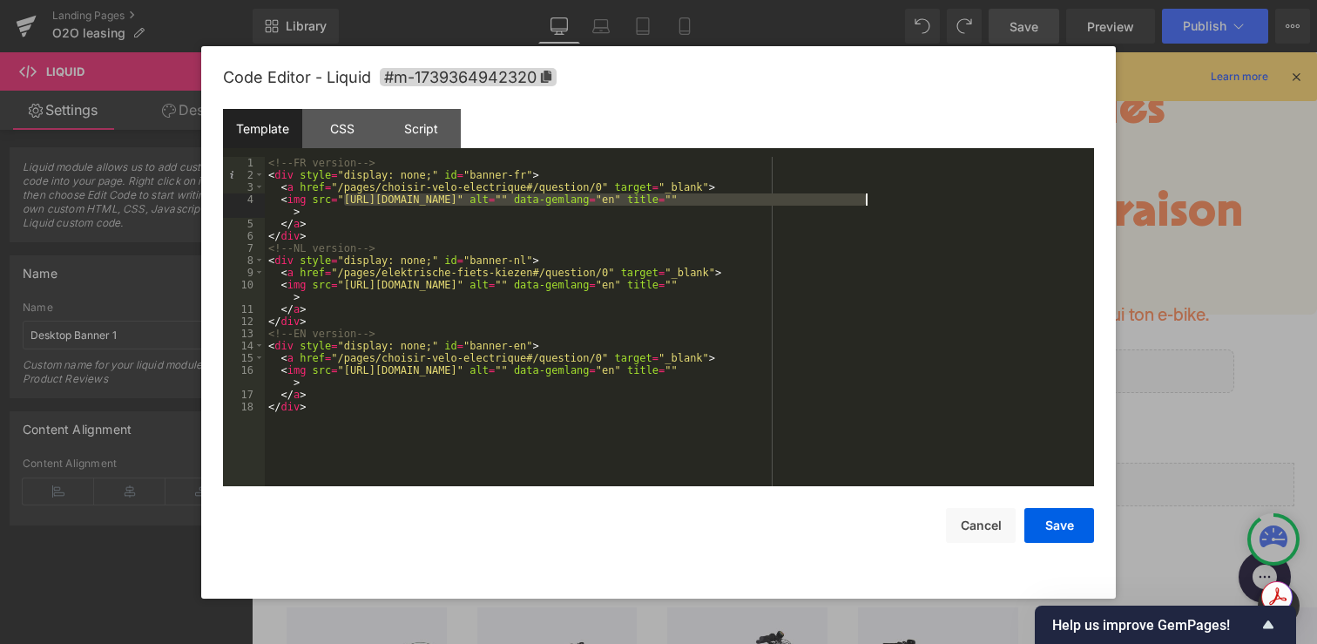
drag, startPoint x: 344, startPoint y: 199, endPoint x: 863, endPoint y: 203, distance: 519.1
click at [863, 203] on div "<!-- FR version --> < div style = "display: none;" id = "banner-fr" > < a href …" at bounding box center [679, 334] width 829 height 354
click at [601, 189] on div "<!-- FR version --> < div style = "display: none;" id = "banner-fr" > < a href …" at bounding box center [679, 334] width 829 height 354
drag, startPoint x: 340, startPoint y: 186, endPoint x: 599, endPoint y: 188, distance: 259.5
click at [599, 188] on div "<!-- FR version --> < div style = "display: none;" id = "banner-fr" > < a href …" at bounding box center [679, 334] width 829 height 354
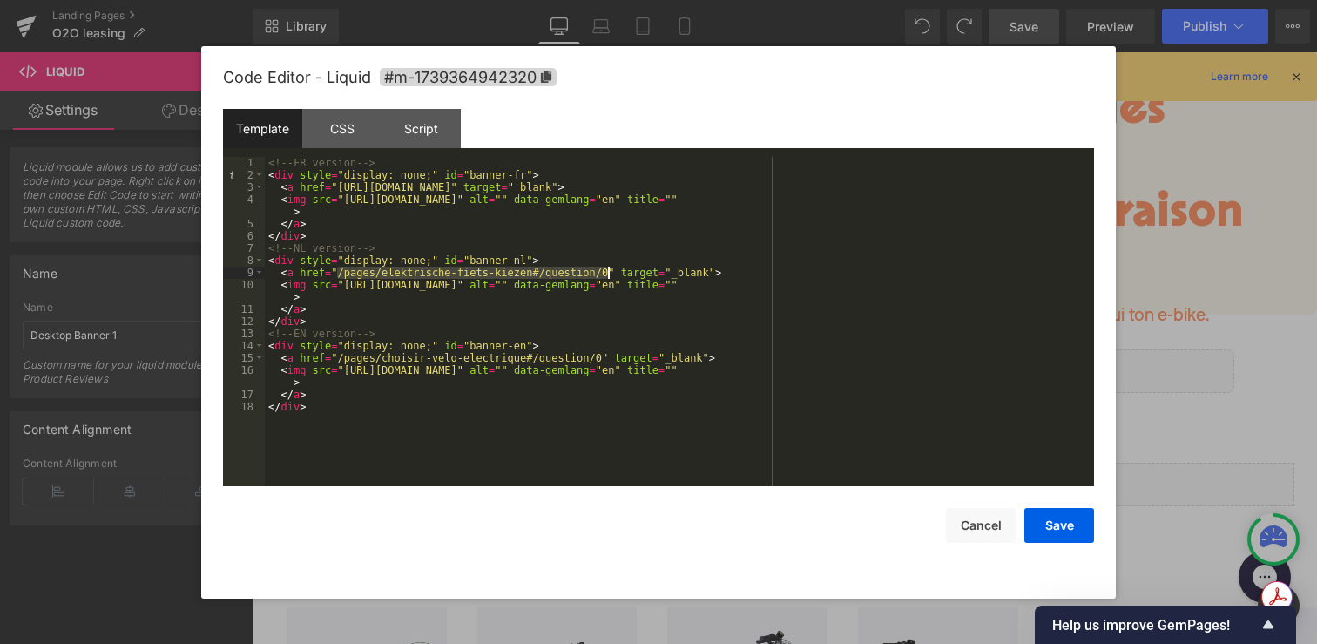
drag, startPoint x: 340, startPoint y: 273, endPoint x: 608, endPoint y: 270, distance: 268.3
click at [608, 270] on div "<!-- FR version --> < div style = "display: none;" id = "banner-fr" > < a href …" at bounding box center [679, 334] width 829 height 354
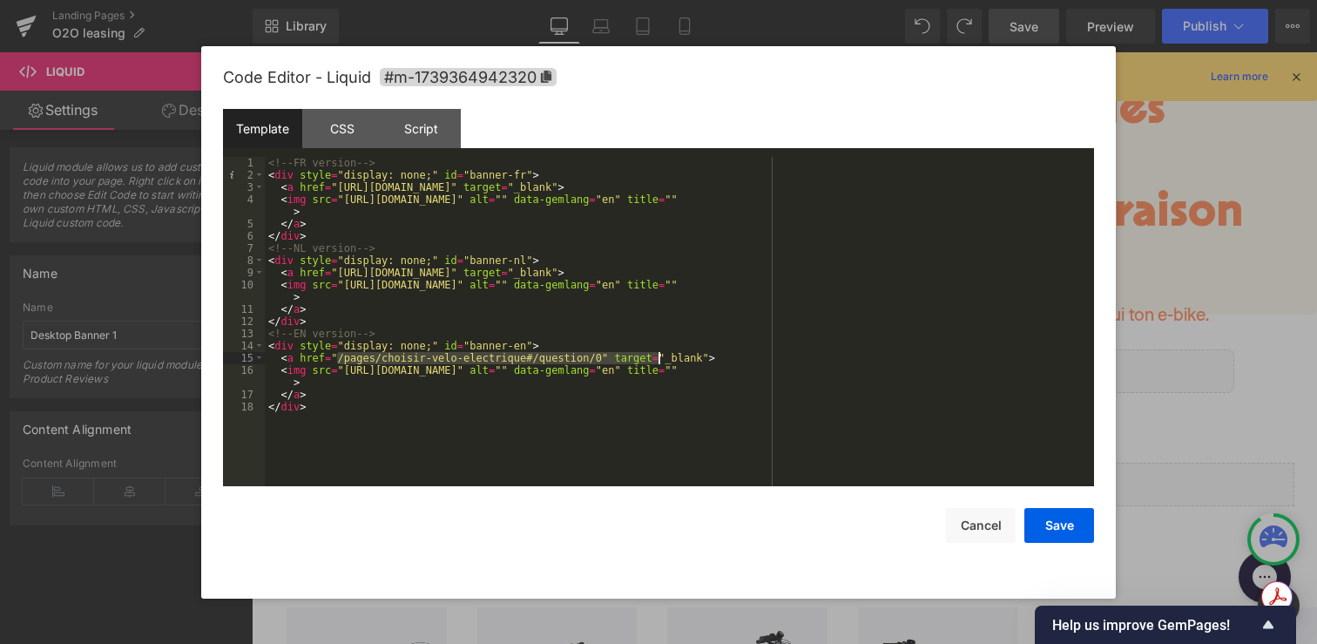
drag, startPoint x: 335, startPoint y: 356, endPoint x: 658, endPoint y: 362, distance: 323.2
click at [658, 362] on div "<!-- FR version --> < div style = "display: none;" id = "banner-fr" > < a href …" at bounding box center [679, 334] width 829 height 354
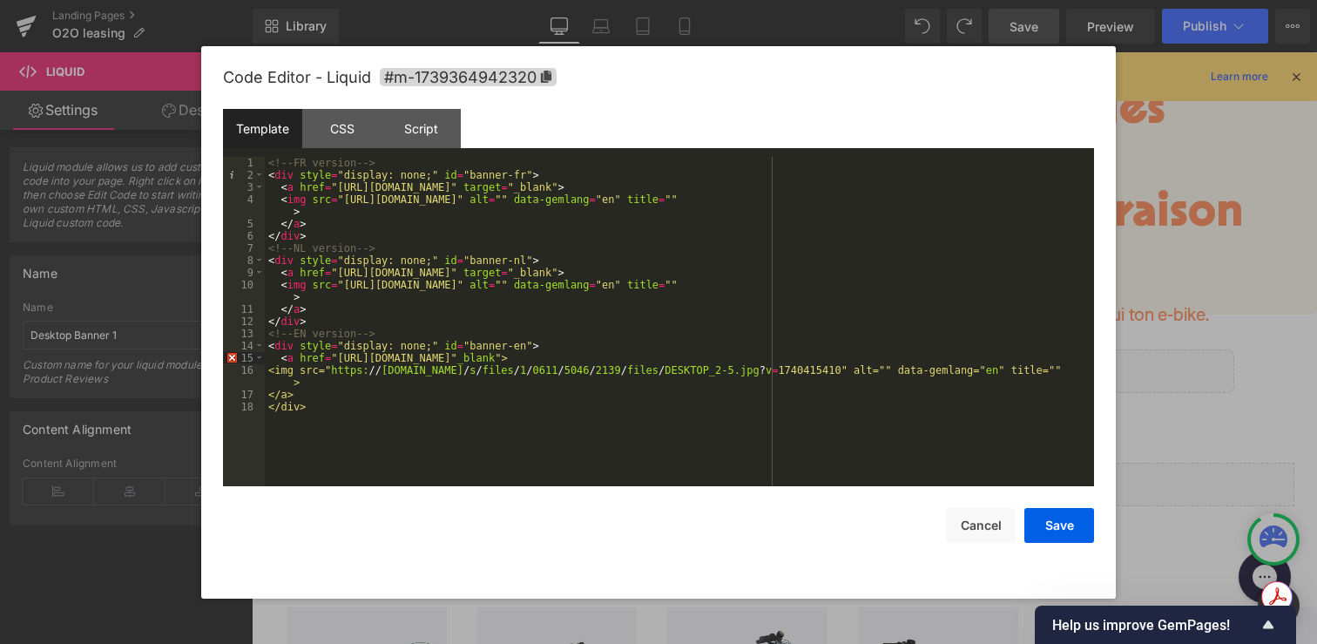
click at [1049, 543] on div "Code Editor - Liquid #m-1739364942320 Template CSS Script Data 1 2 3 4 5 6 7 8 …" at bounding box center [658, 322] width 871 height 552
click at [1054, 522] on button "Save" at bounding box center [1059, 525] width 70 height 35
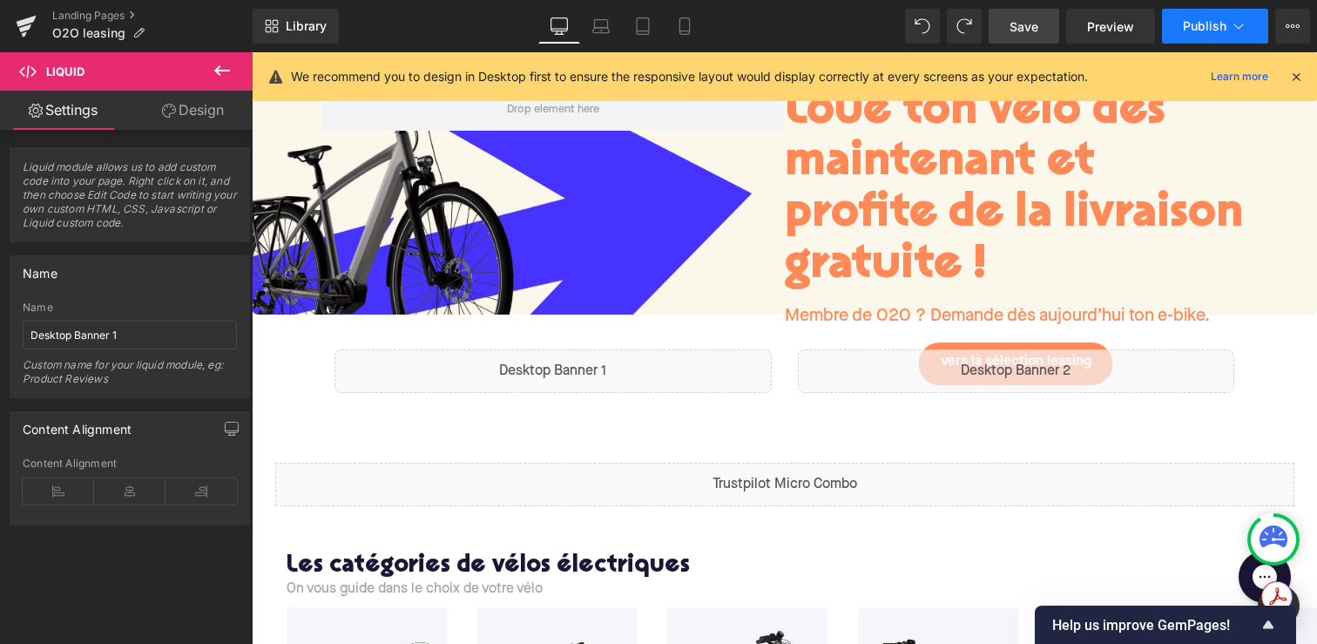
click at [1186, 17] on button "Publish" at bounding box center [1215, 26] width 106 height 35
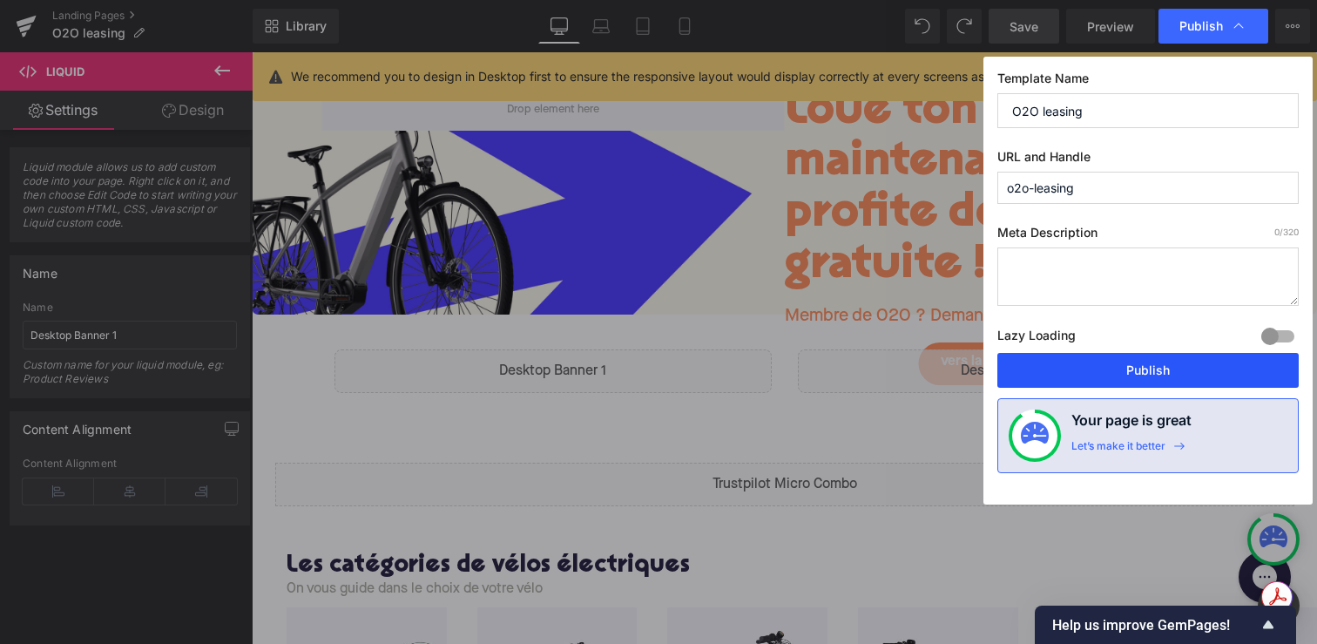
click at [1115, 363] on button "Publish" at bounding box center [1147, 370] width 301 height 35
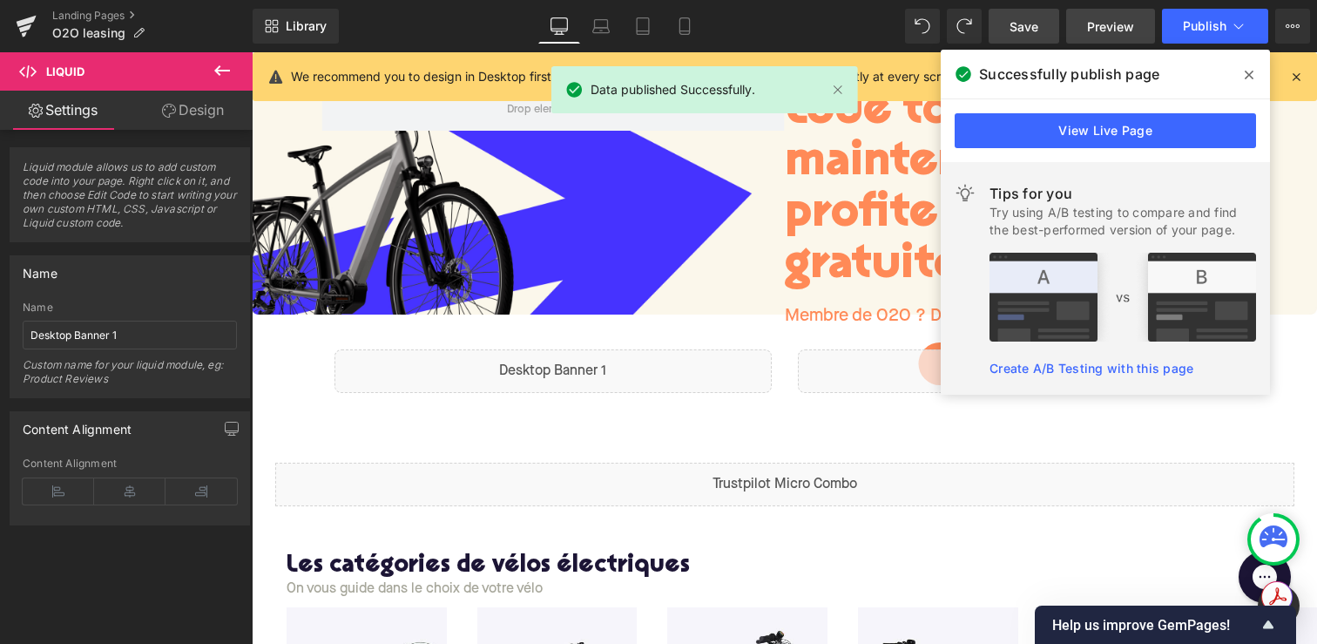
click at [1070, 23] on link "Preview" at bounding box center [1110, 26] width 89 height 35
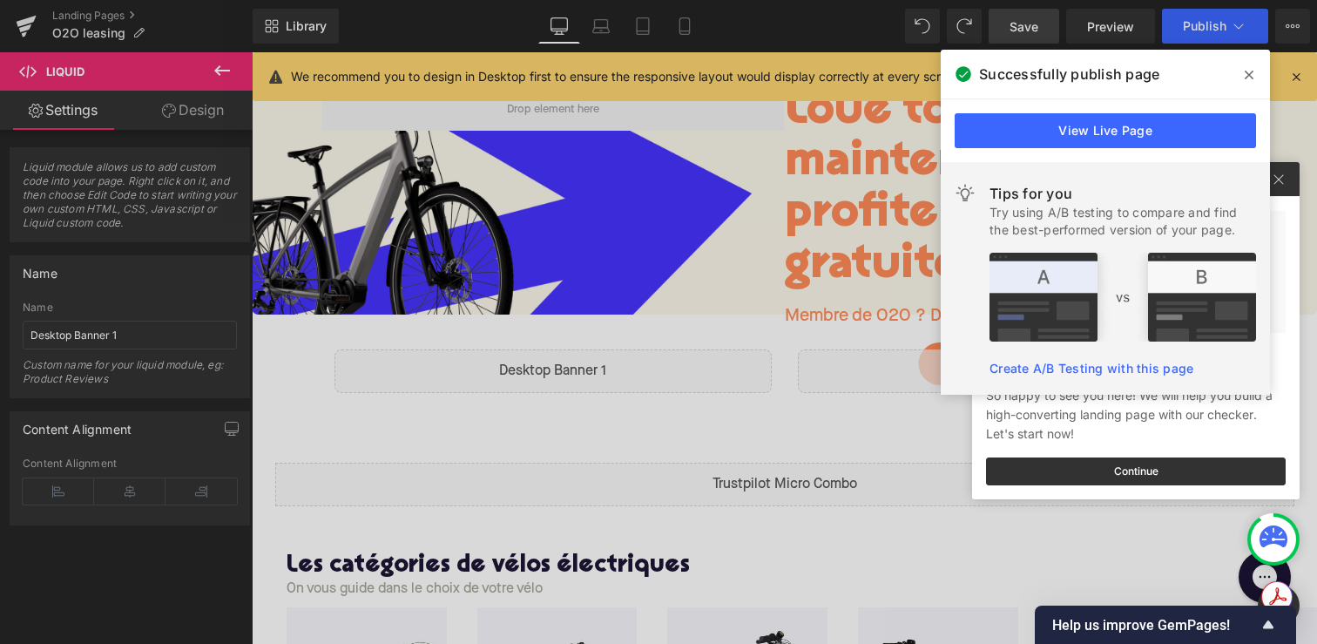
click at [1242, 73] on span at bounding box center [1249, 75] width 28 height 28
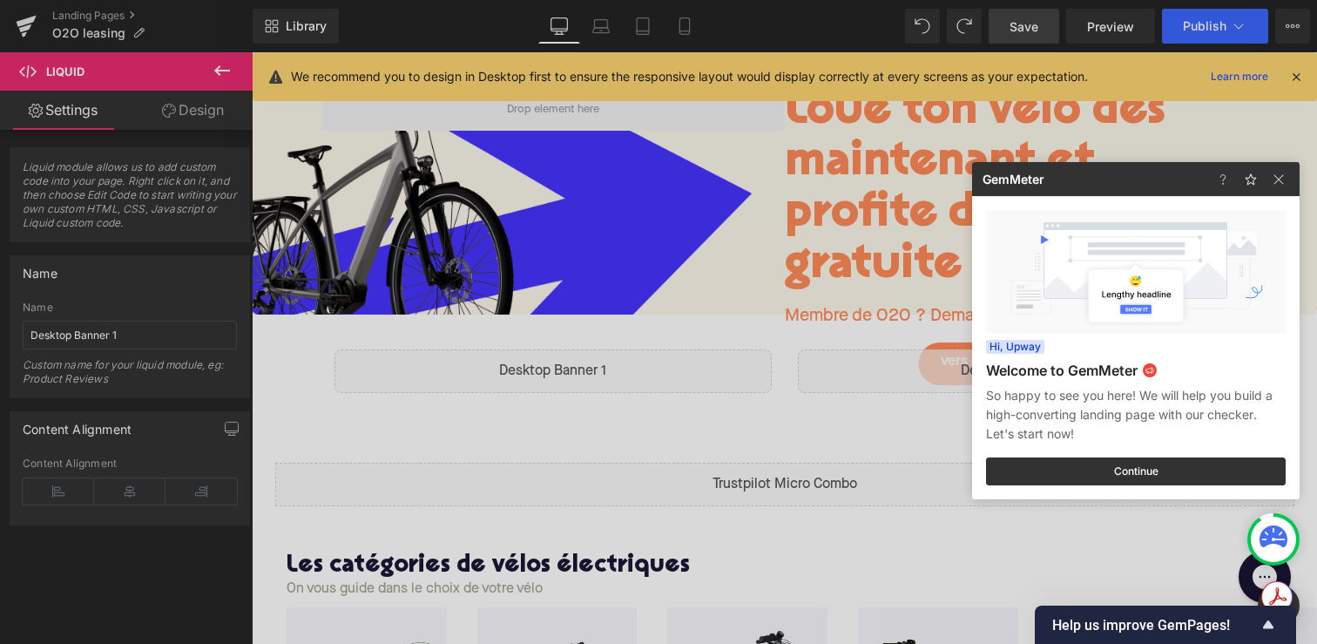
click at [1292, 177] on div at bounding box center [1254, 179] width 91 height 34
click at [1284, 176] on img at bounding box center [1278, 179] width 21 height 21
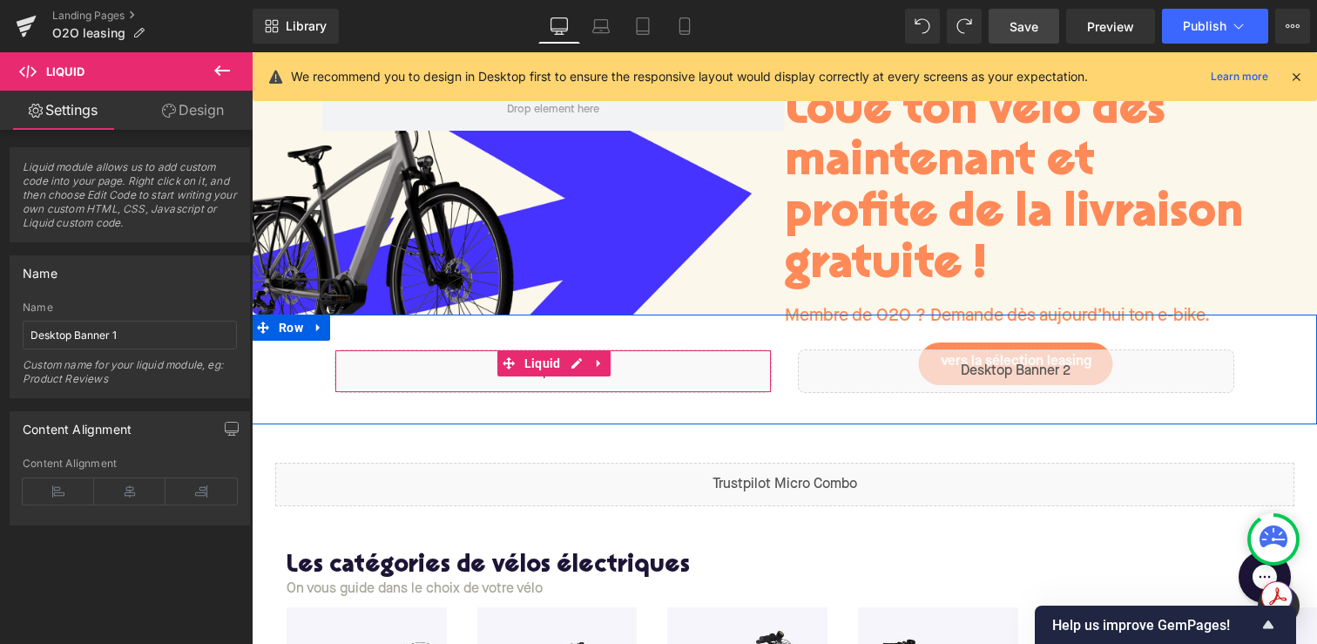
click at [658, 383] on div "Liquid" at bounding box center [552, 371] width 437 height 44
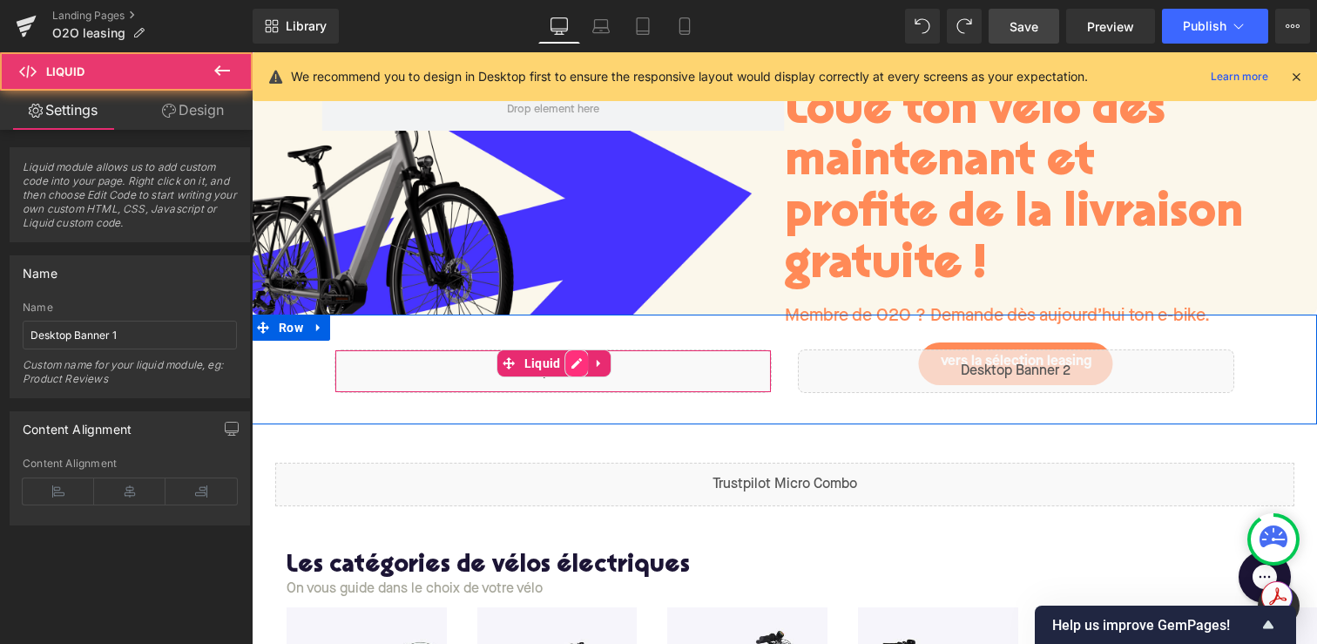
click at [567, 361] on div "Liquid" at bounding box center [552, 371] width 437 height 44
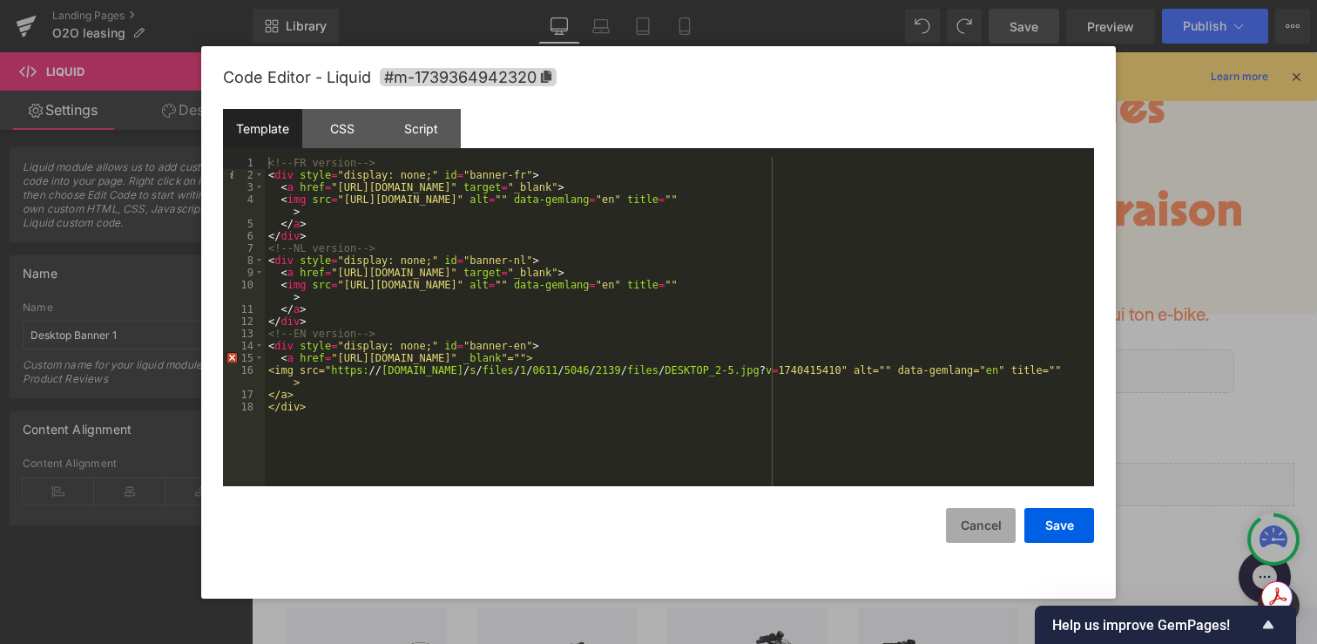
click at [993, 534] on button "Cancel" at bounding box center [981, 525] width 70 height 35
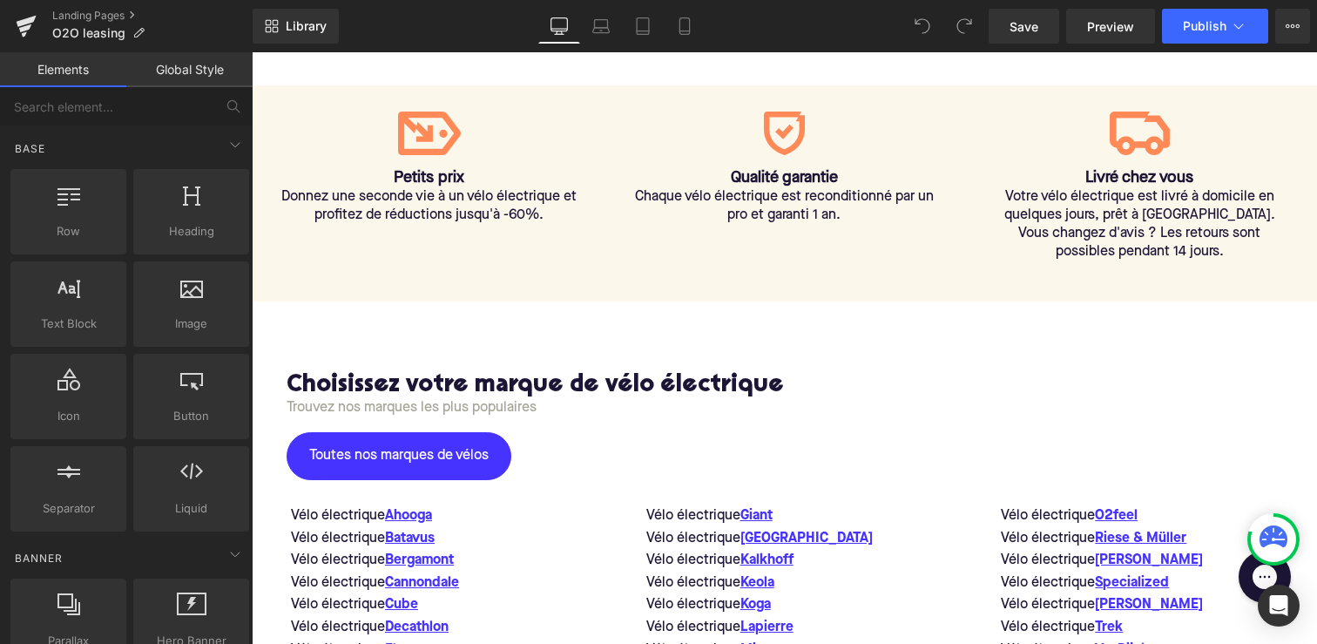
scroll to position [716, 0]
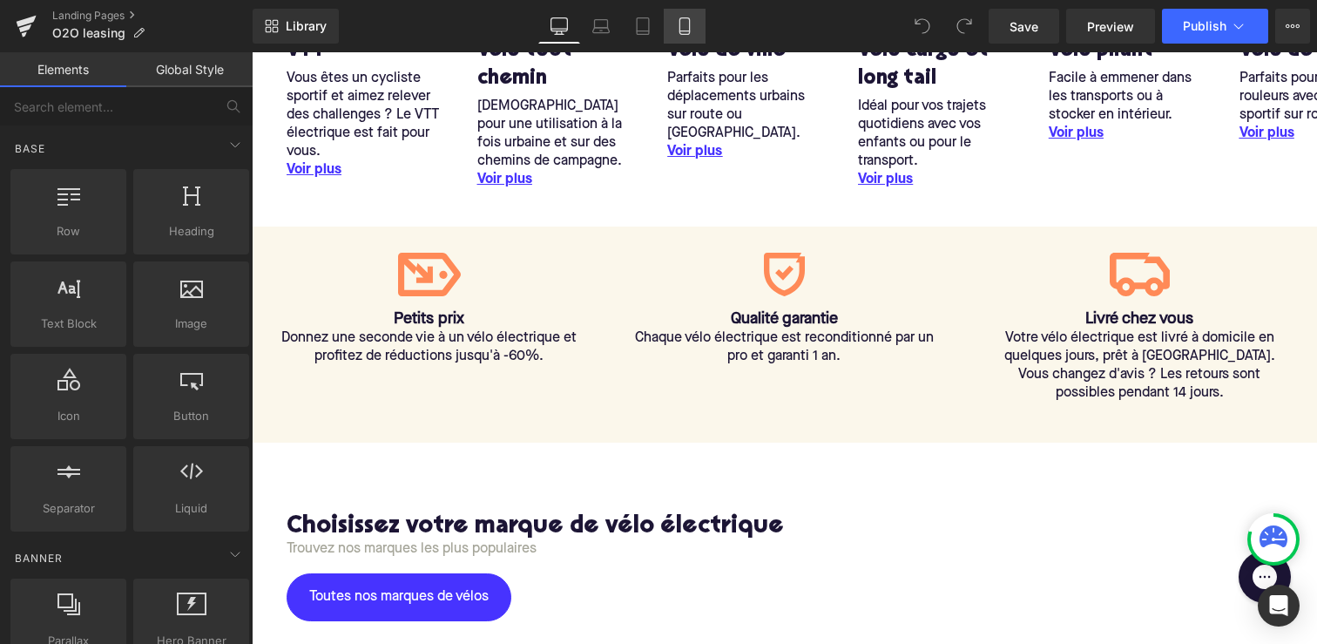
click at [680, 28] on icon at bounding box center [684, 26] width 10 height 17
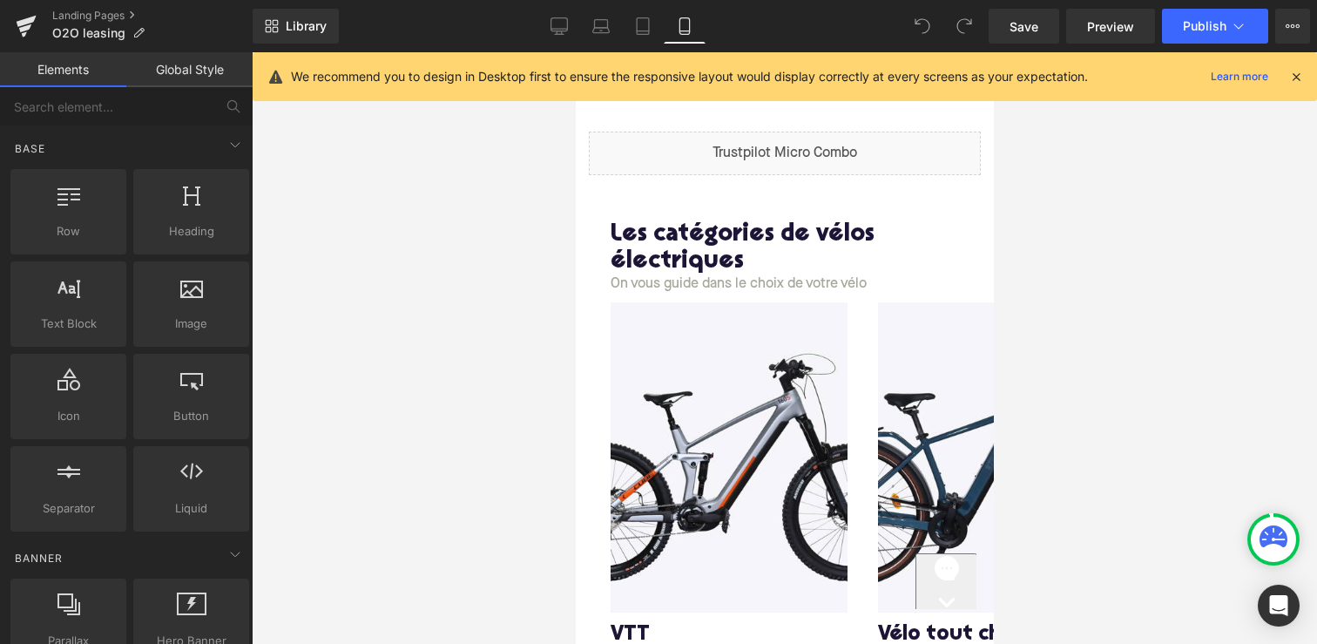
scroll to position [0, 0]
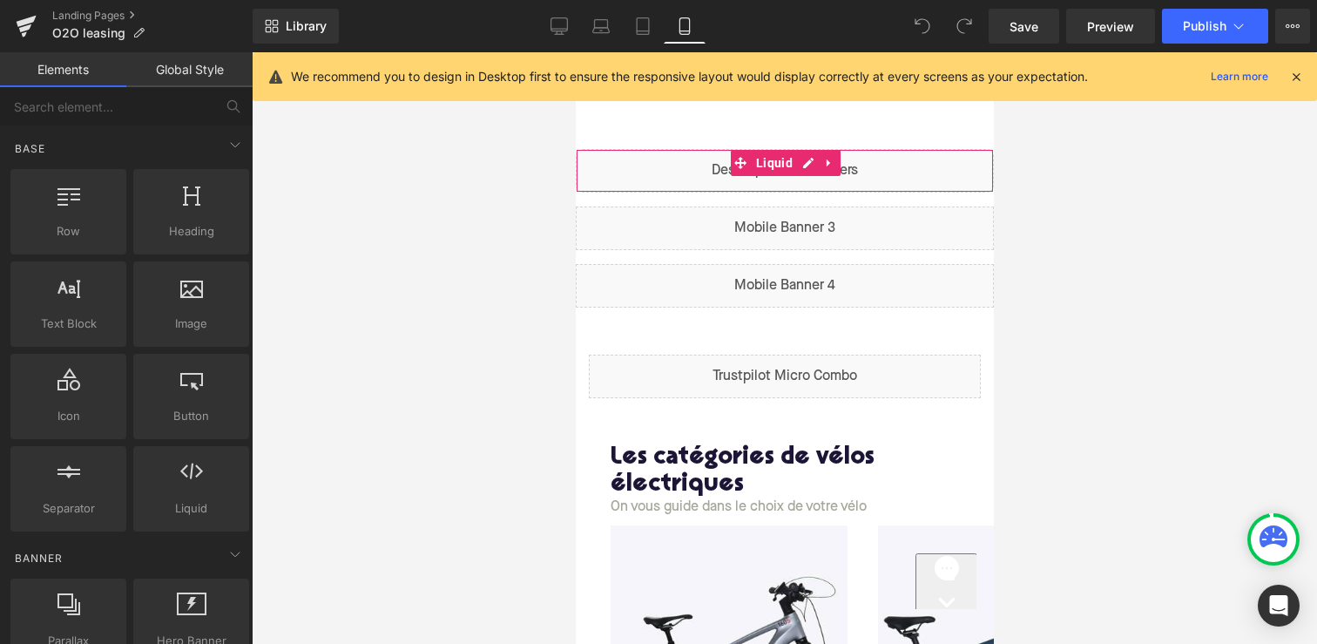
click at [752, 174] on link "Liquid" at bounding box center [762, 163] width 68 height 26
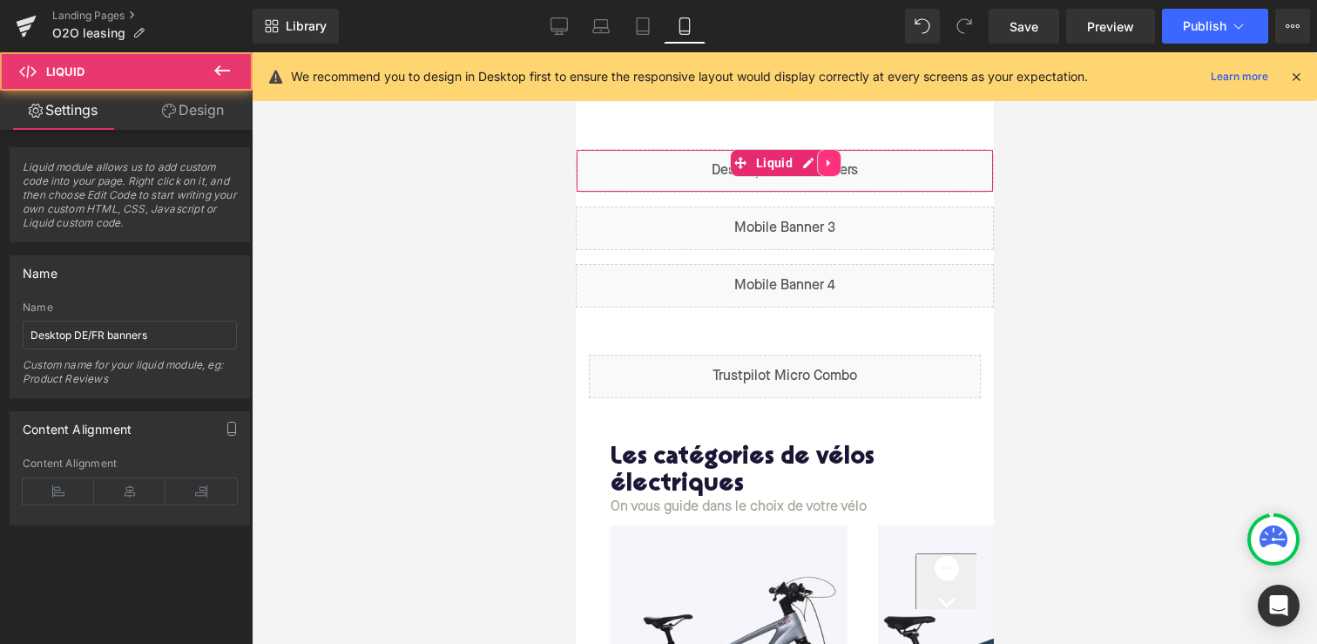
click at [833, 166] on link at bounding box center [828, 163] width 23 height 26
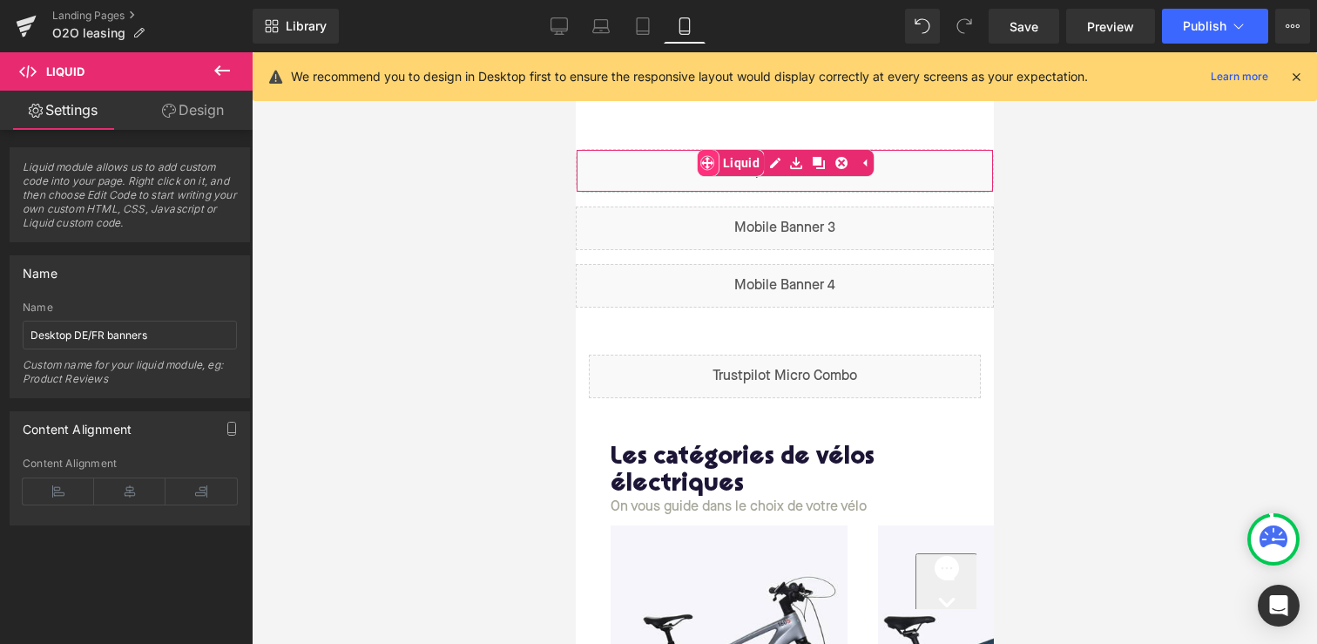
click at [701, 166] on div "Liquid" at bounding box center [784, 171] width 418 height 44
click at [836, 162] on link at bounding box center [828, 163] width 23 height 26
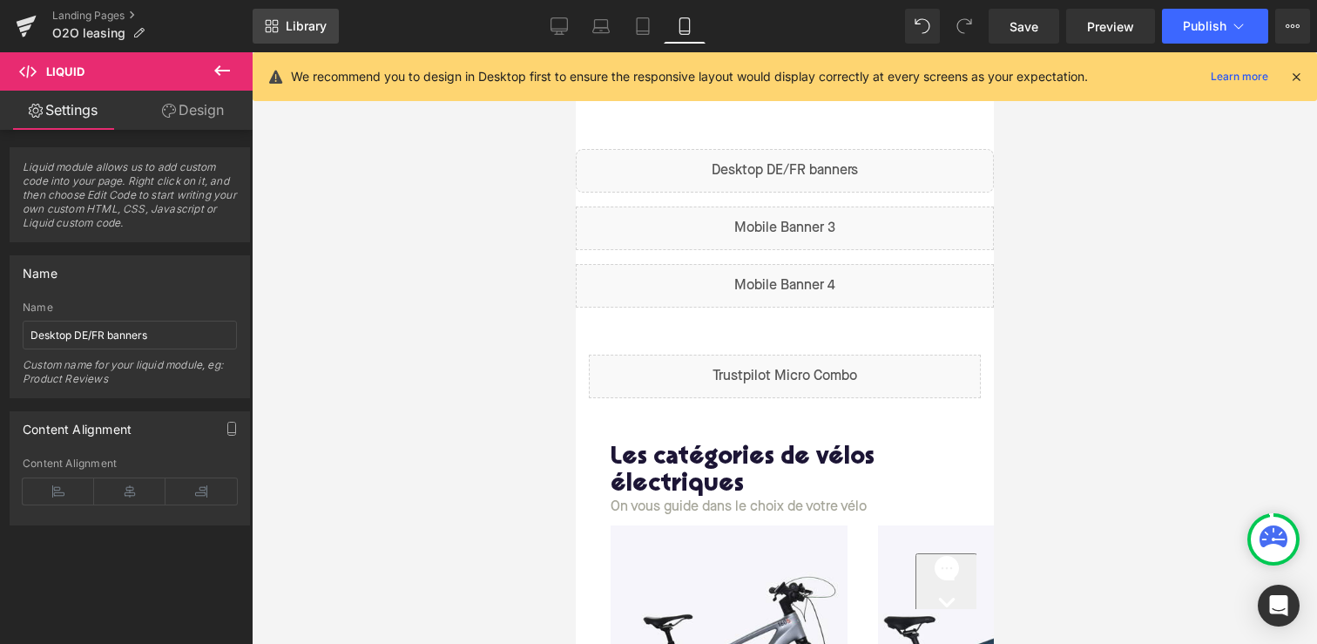
click at [298, 25] on span "Library" at bounding box center [306, 26] width 41 height 16
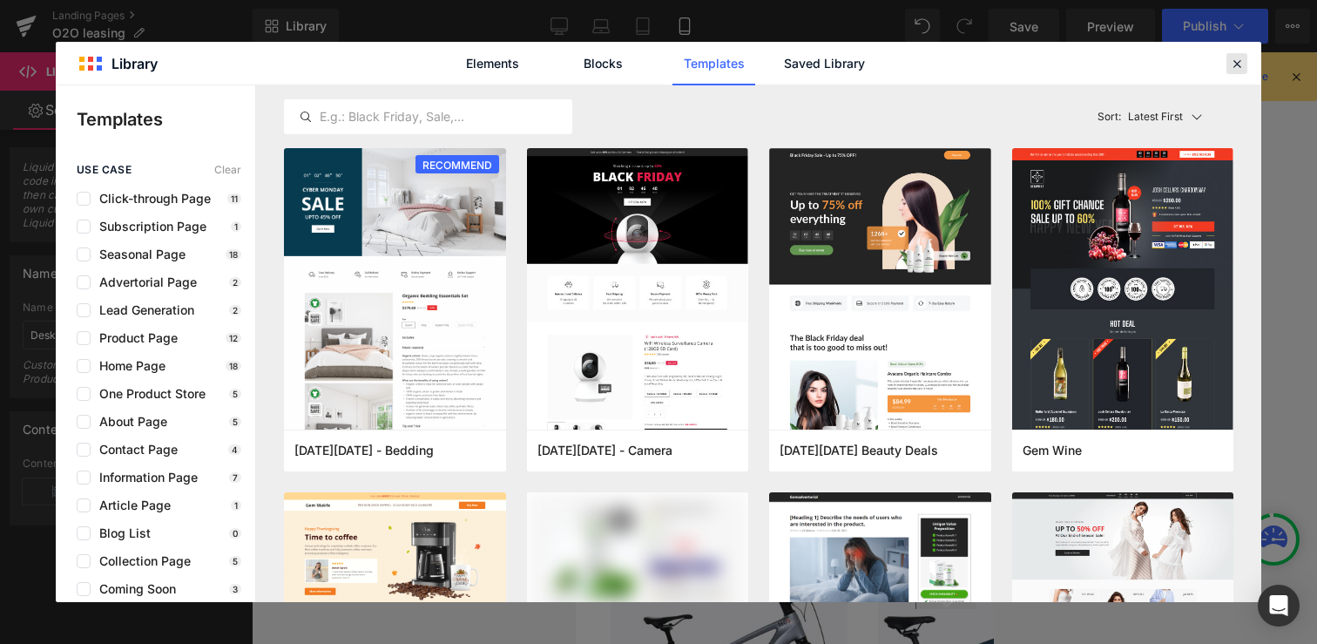
click at [1228, 71] on div at bounding box center [1236, 63] width 21 height 21
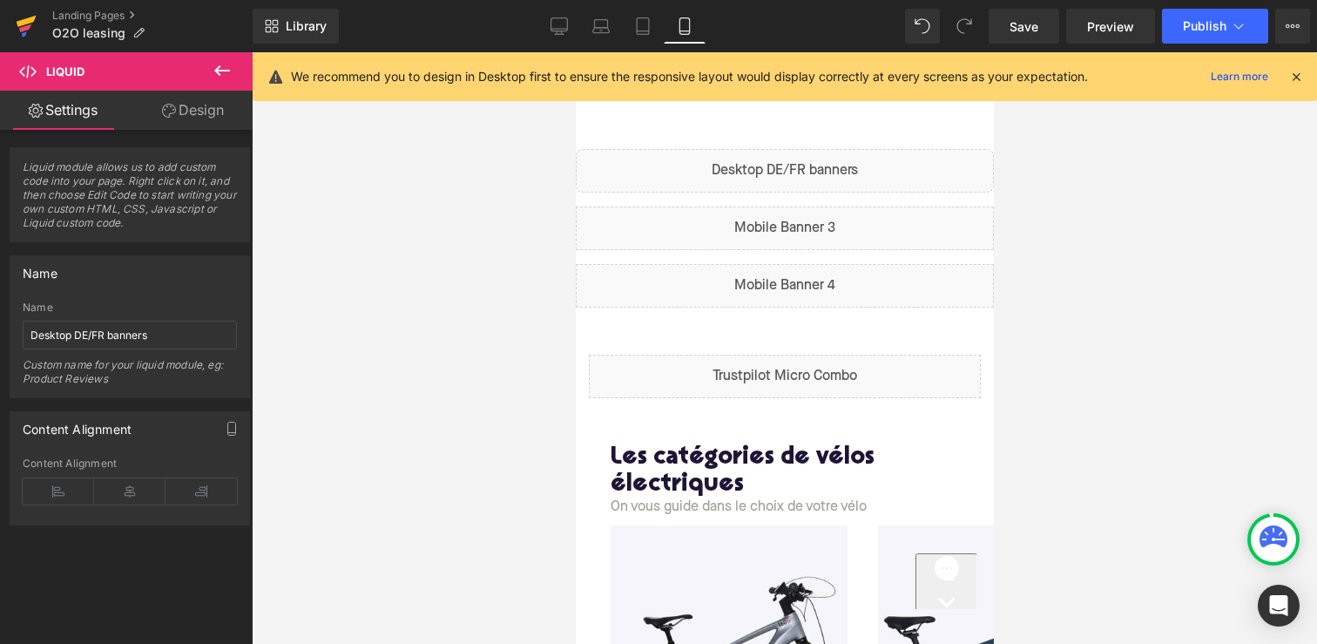
click at [36, 27] on link at bounding box center [26, 26] width 52 height 52
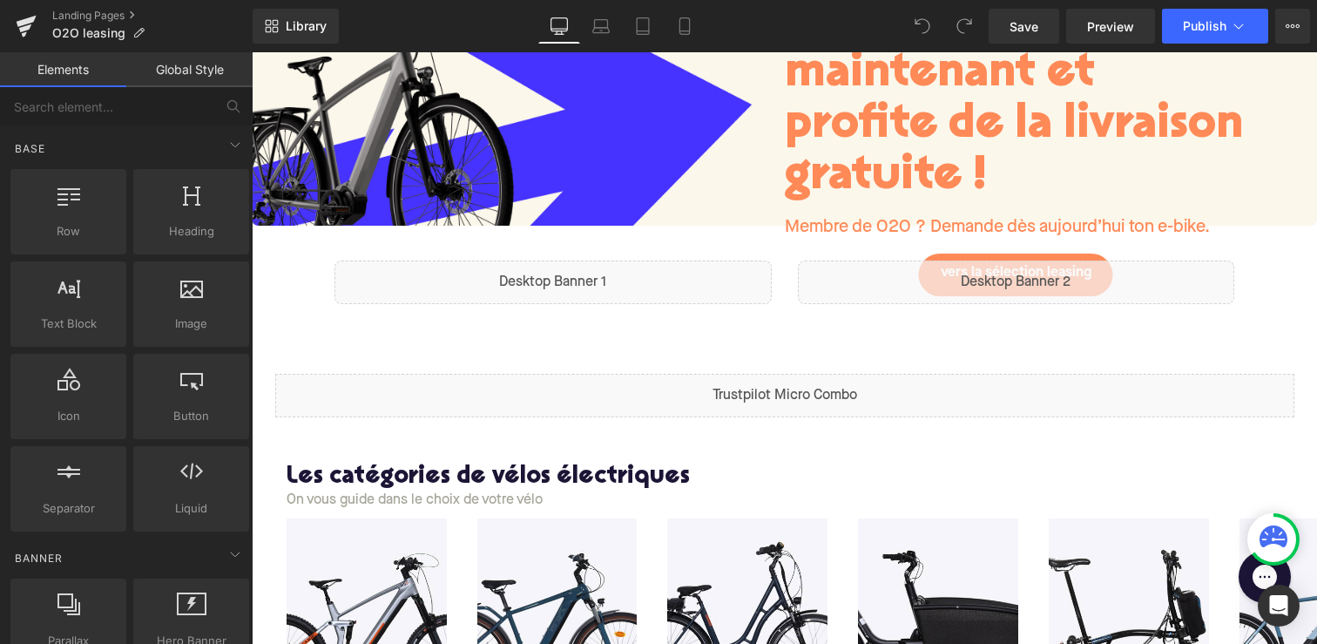
scroll to position [235, 0]
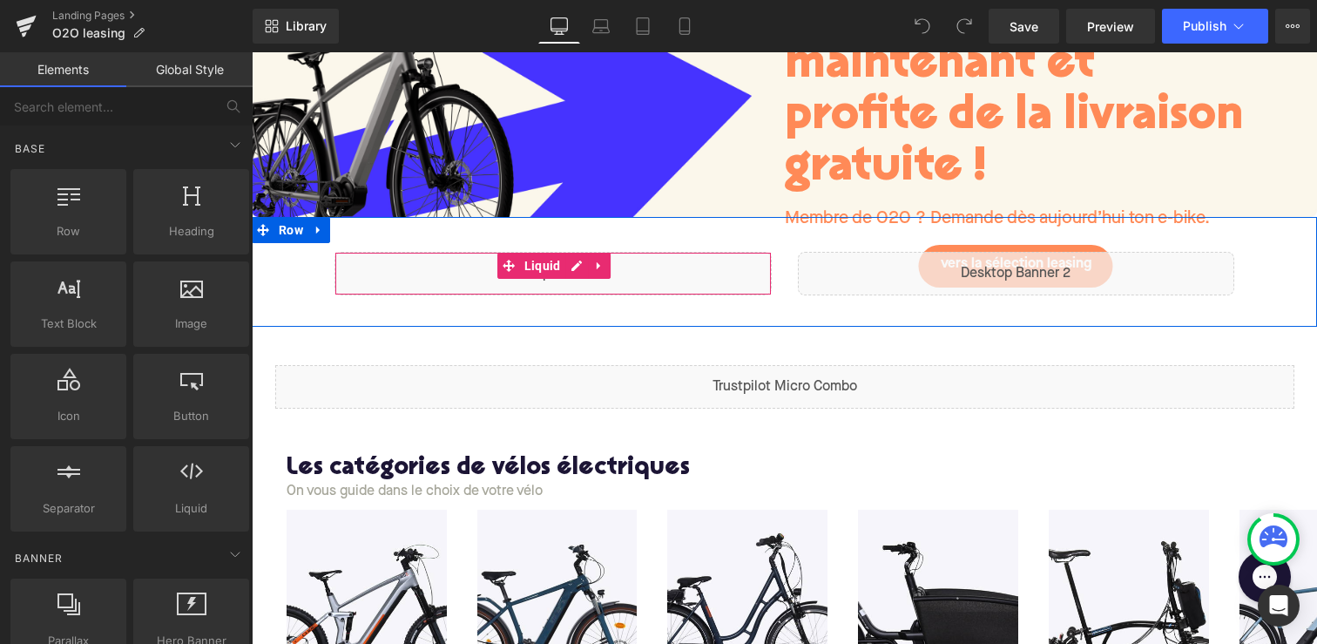
click at [570, 270] on div "Liquid" at bounding box center [552, 274] width 437 height 44
